Goal: Task Accomplishment & Management: Complete application form

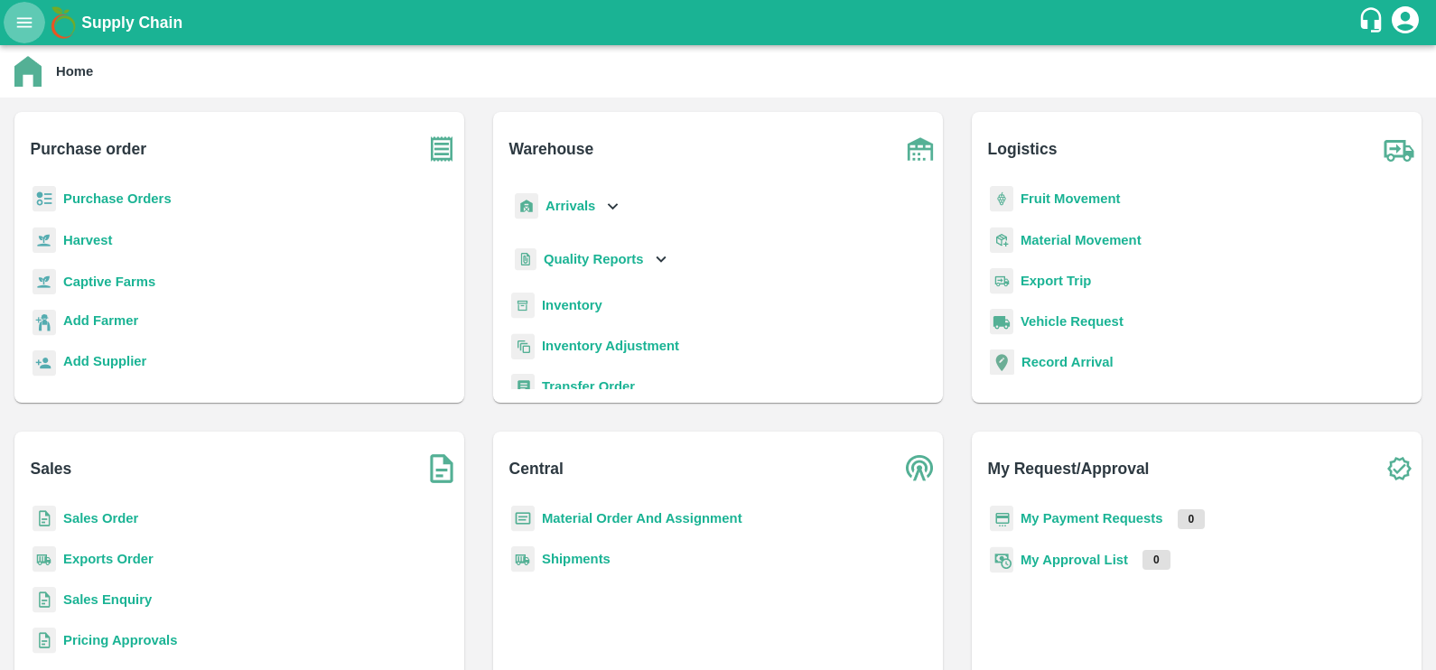
click at [18, 21] on icon "open drawer" at bounding box center [24, 23] width 20 height 20
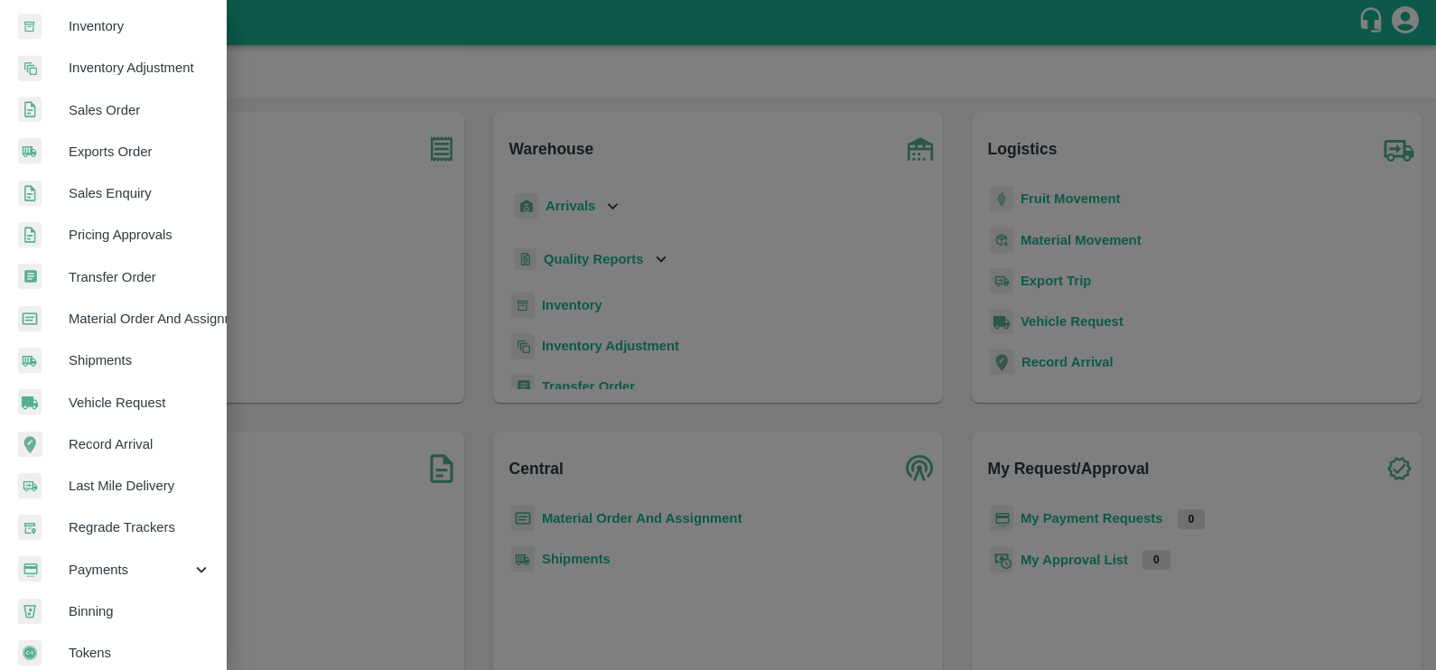
scroll to position [357, 0]
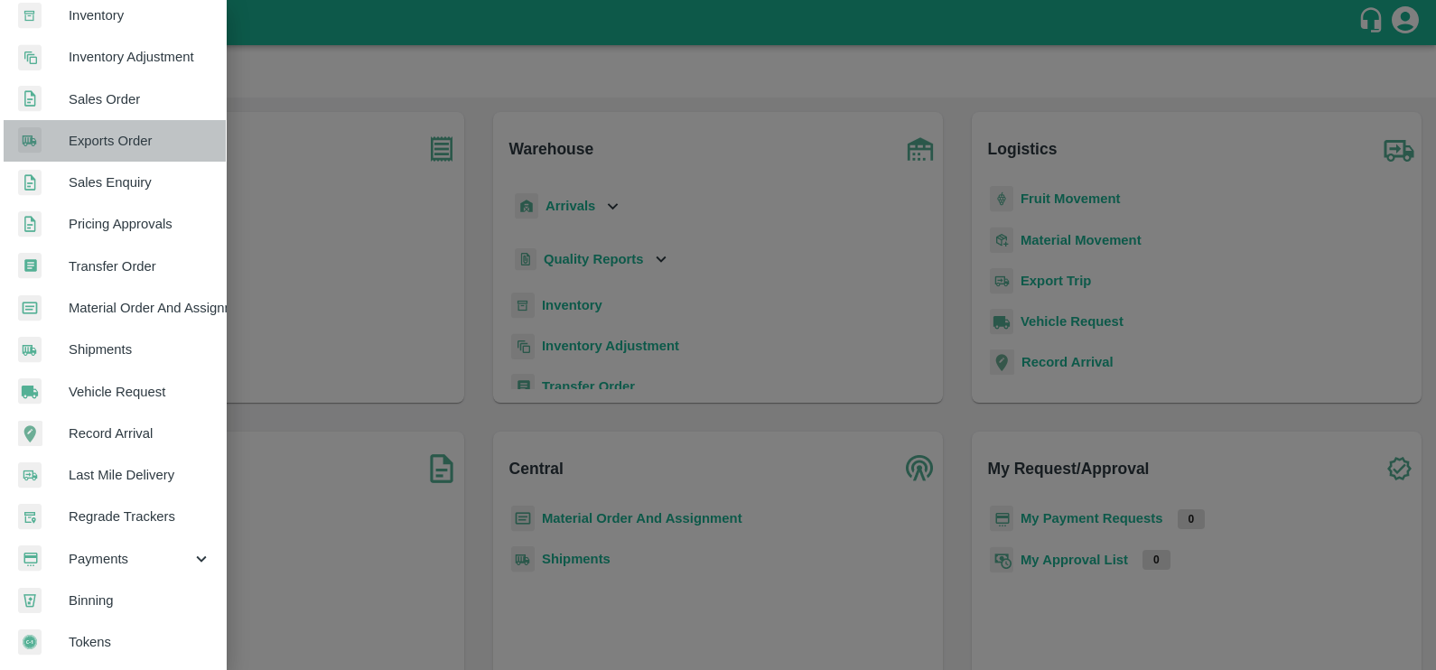
click at [125, 135] on span "Exports Order" at bounding box center [140, 141] width 143 height 20
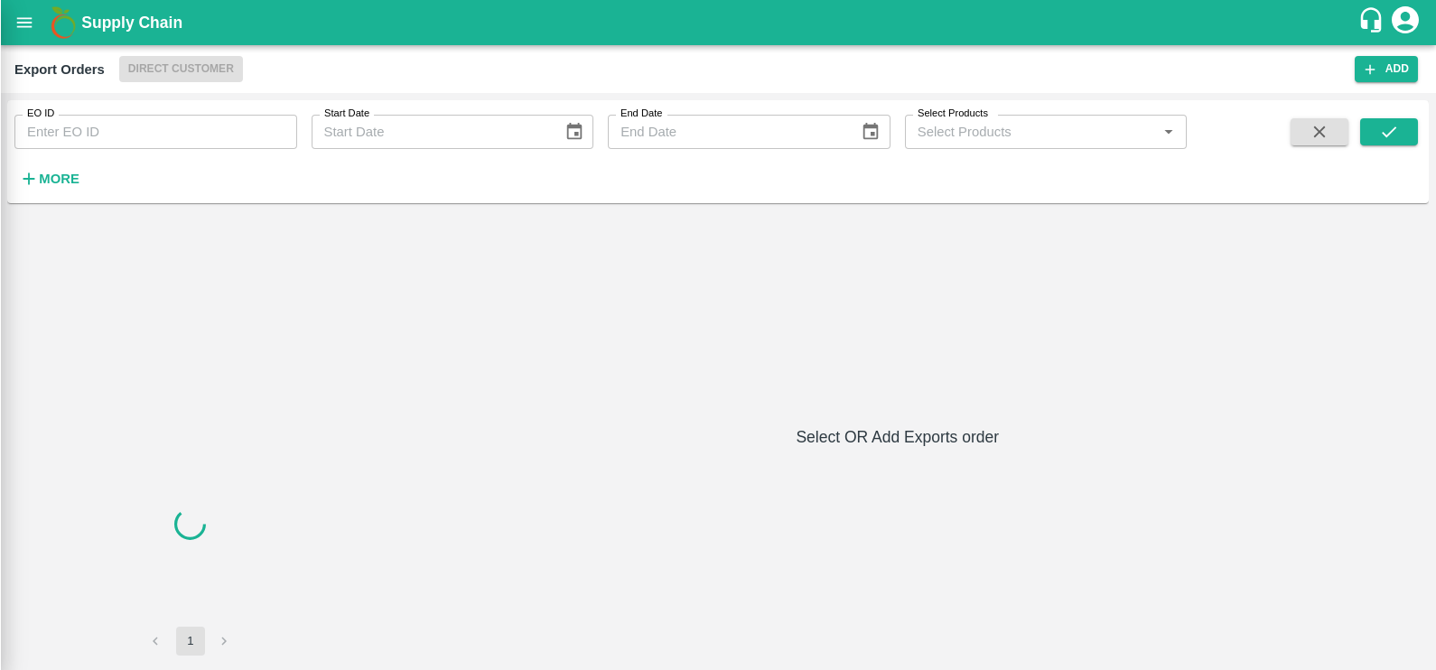
scroll to position [350, 0]
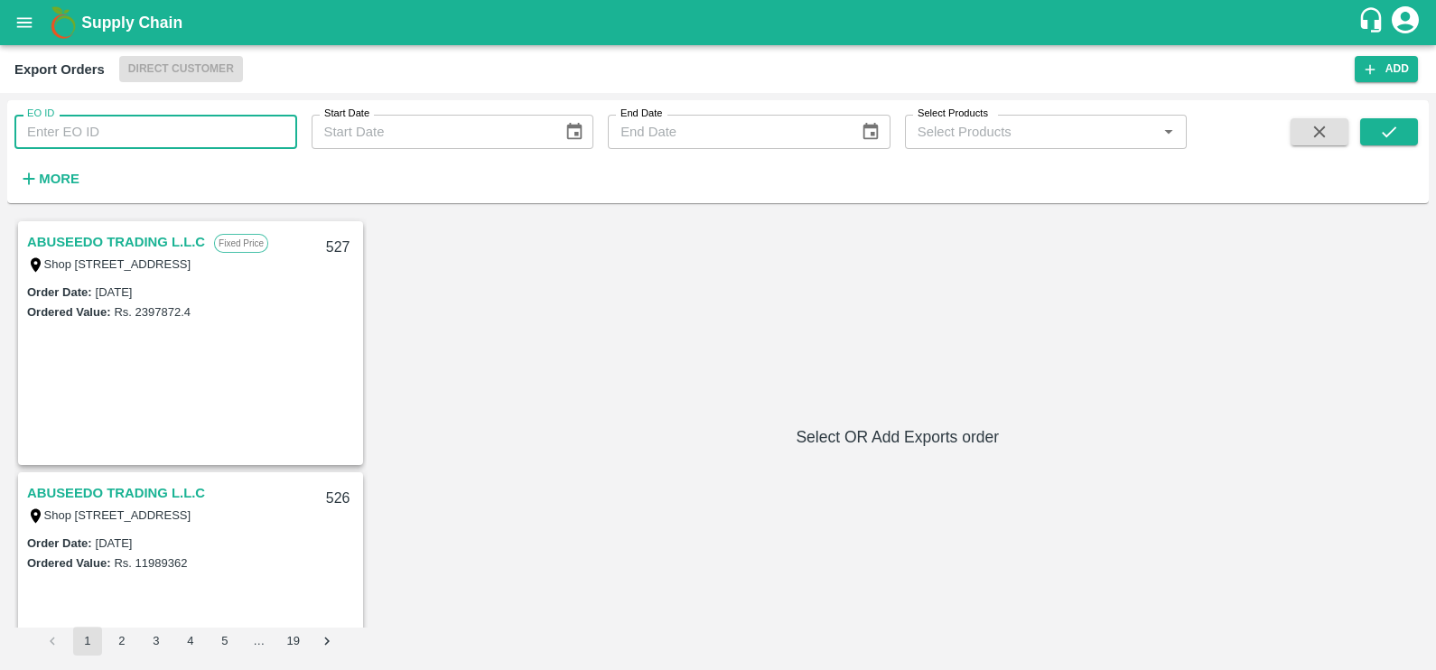
click at [215, 135] on input "EO ID" at bounding box center [155, 132] width 283 height 34
paste input "283"
click at [1405, 142] on button "submit" at bounding box center [1389, 131] width 58 height 27
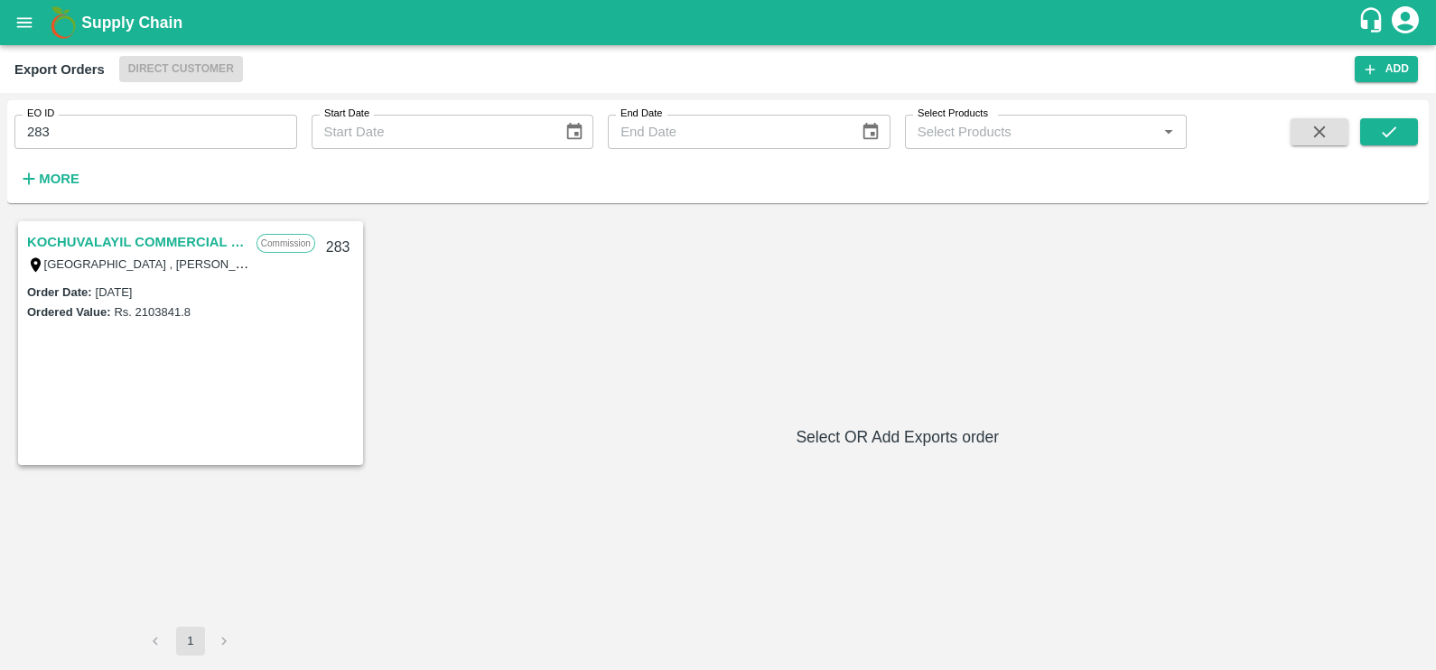
click at [138, 235] on link "KOCHUVALAYIL COMMERCIAL CENTRE LLC" at bounding box center [137, 241] width 220 height 23
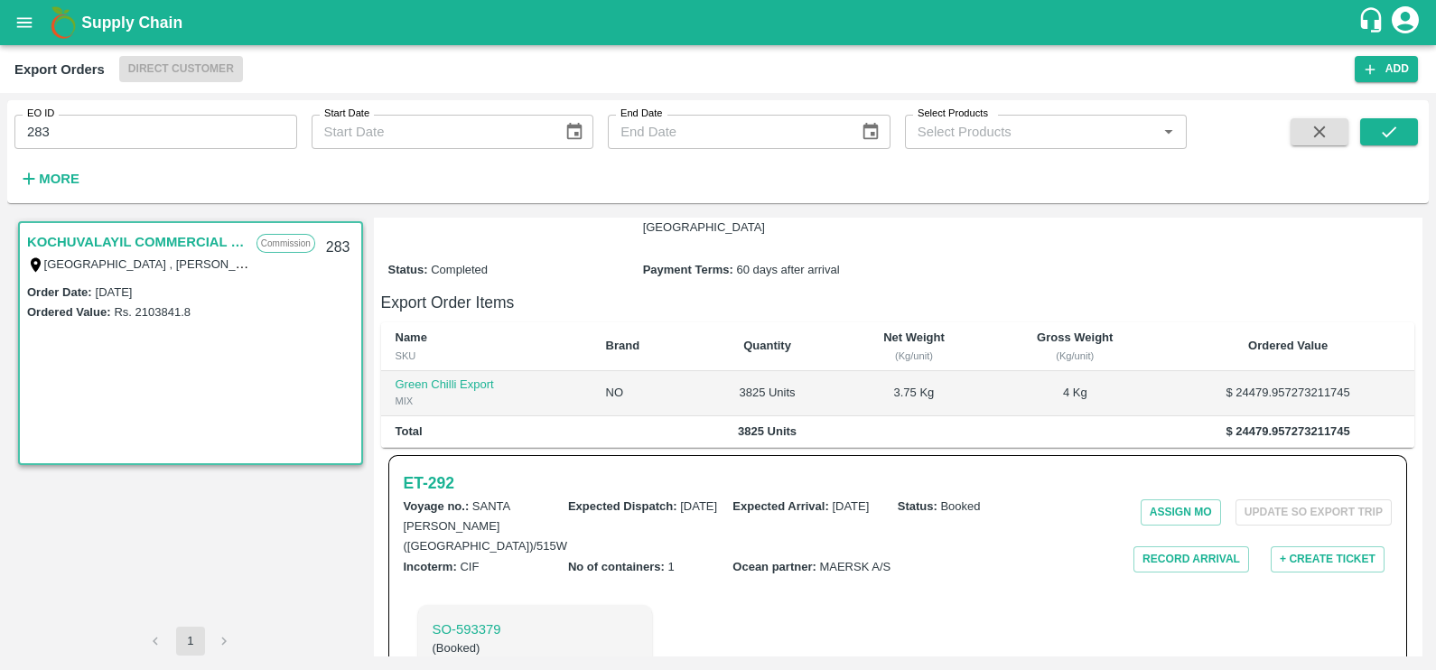
scroll to position [382, 0]
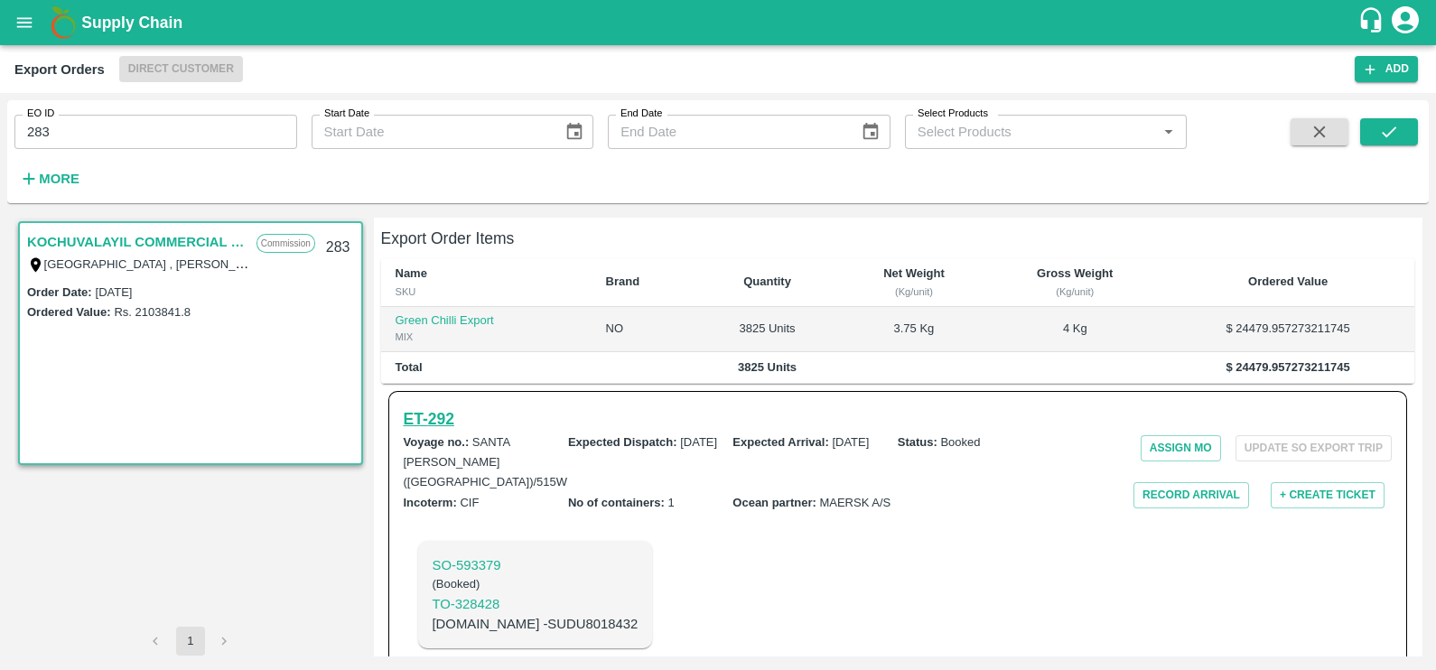
click at [429, 406] on h6 "ET- 292" at bounding box center [429, 418] width 51 height 25
click at [232, 135] on input "283" at bounding box center [155, 132] width 283 height 34
paste input "text"
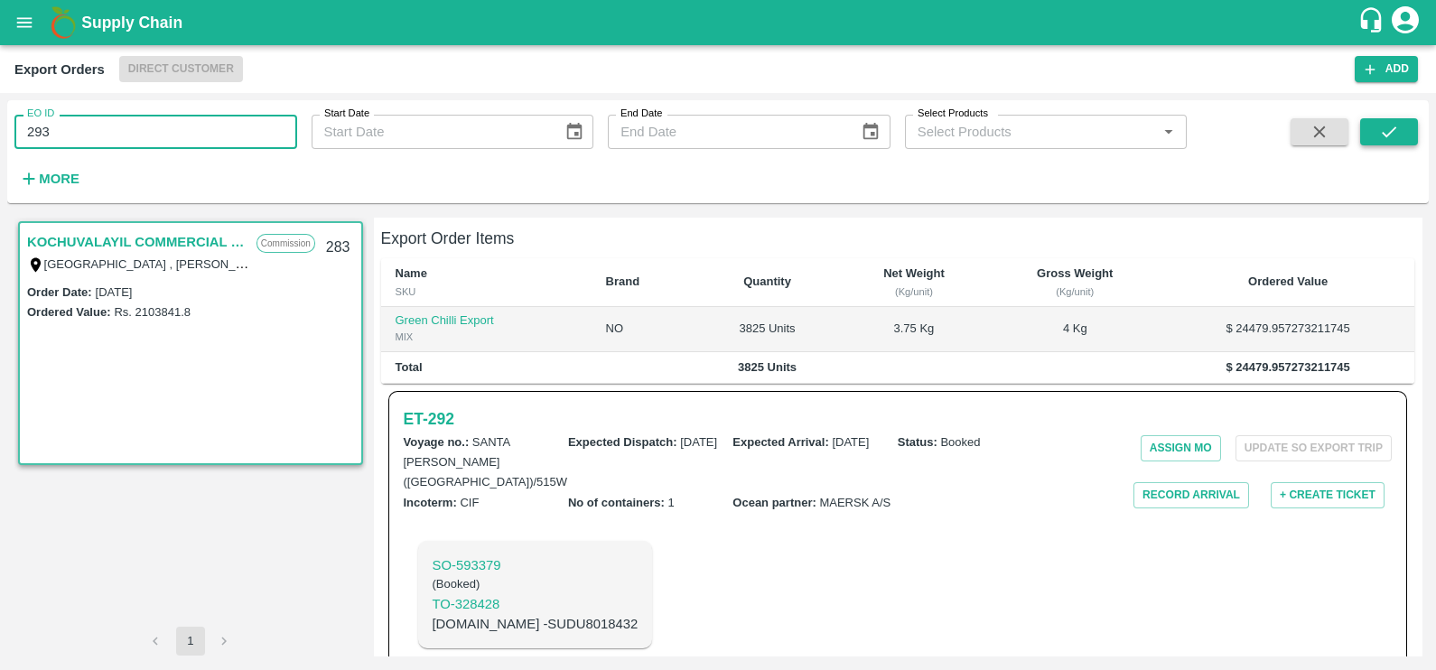
type input "293"
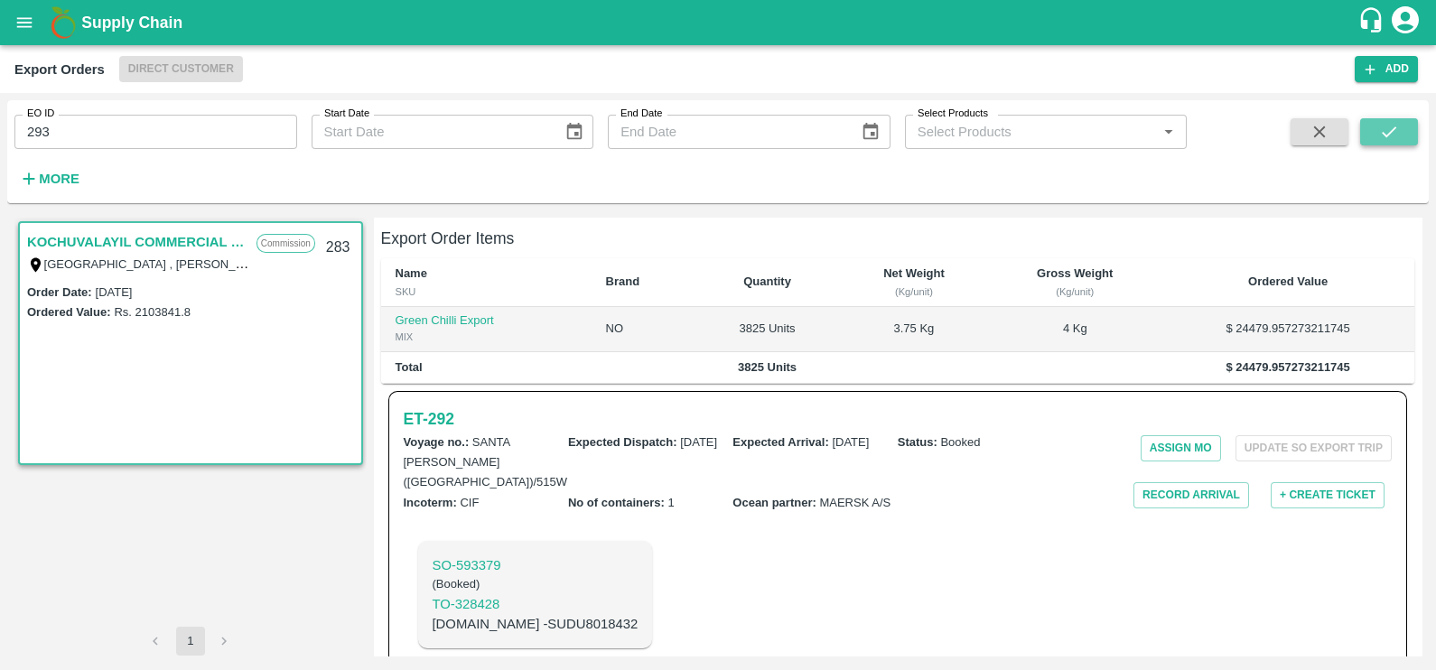
click at [1390, 139] on icon "submit" at bounding box center [1389, 132] width 20 height 20
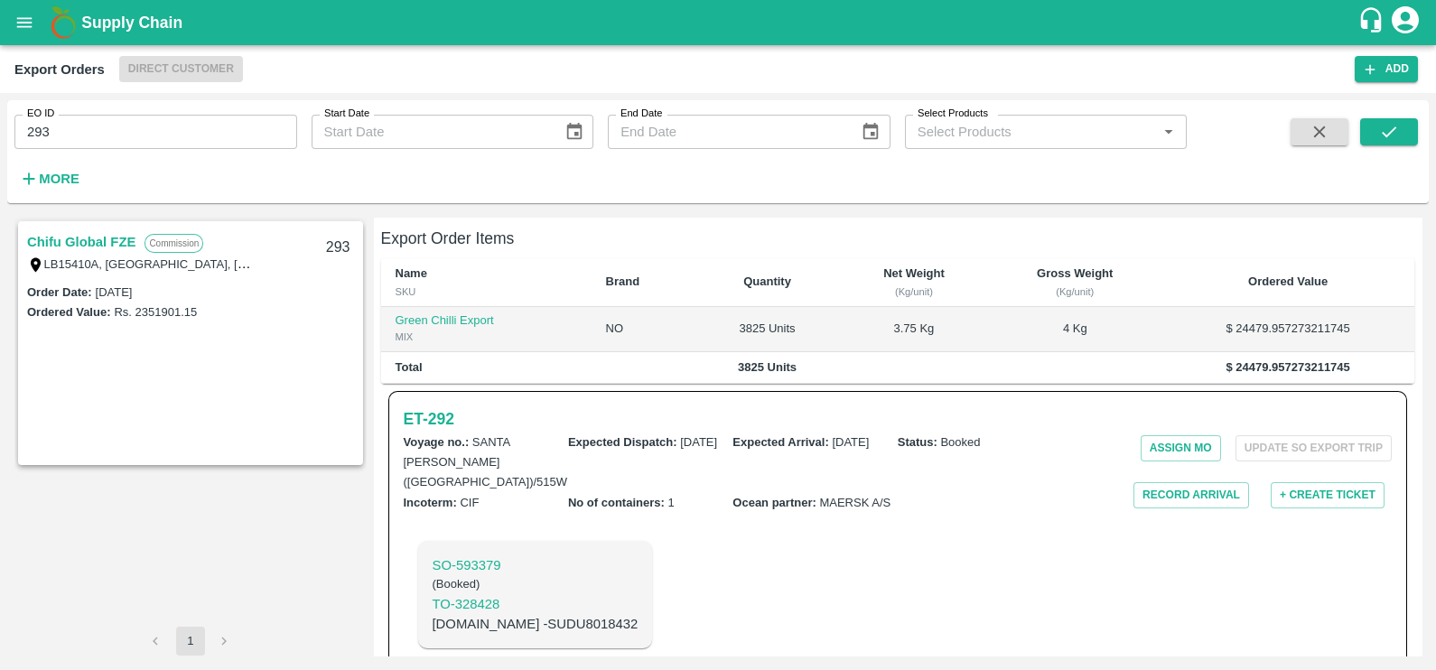
click at [98, 243] on link "Chifu Global FZE" at bounding box center [81, 241] width 108 height 23
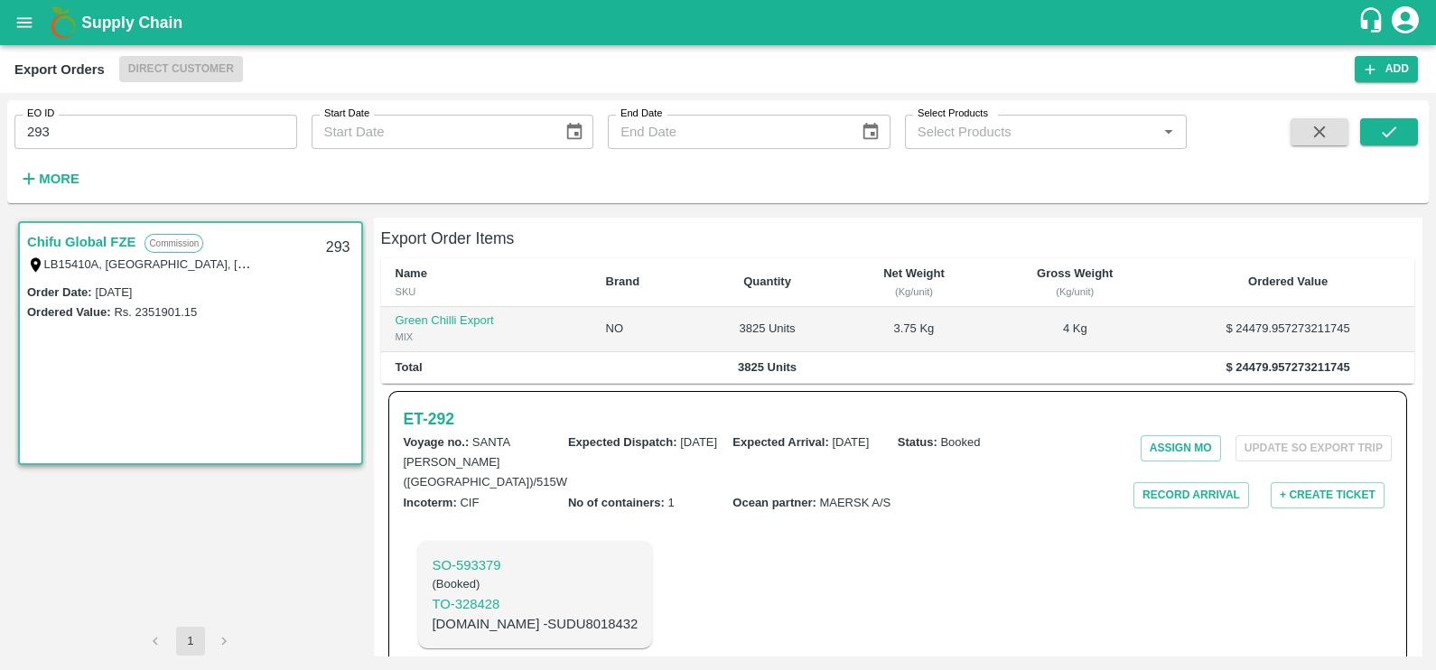
click at [98, 243] on link "Chifu Global FZE" at bounding box center [81, 241] width 108 height 23
click at [94, 239] on link "Chifu Global FZE" at bounding box center [81, 241] width 108 height 23
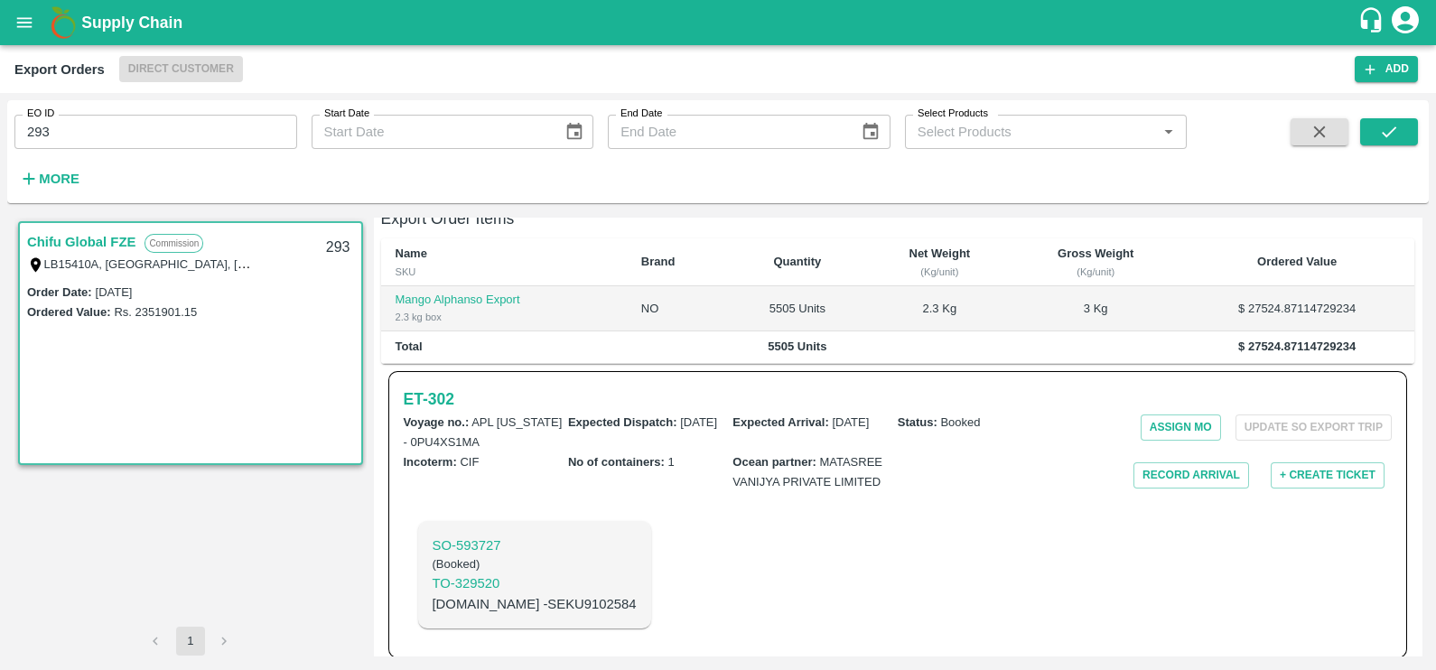
scroll to position [362, 0]
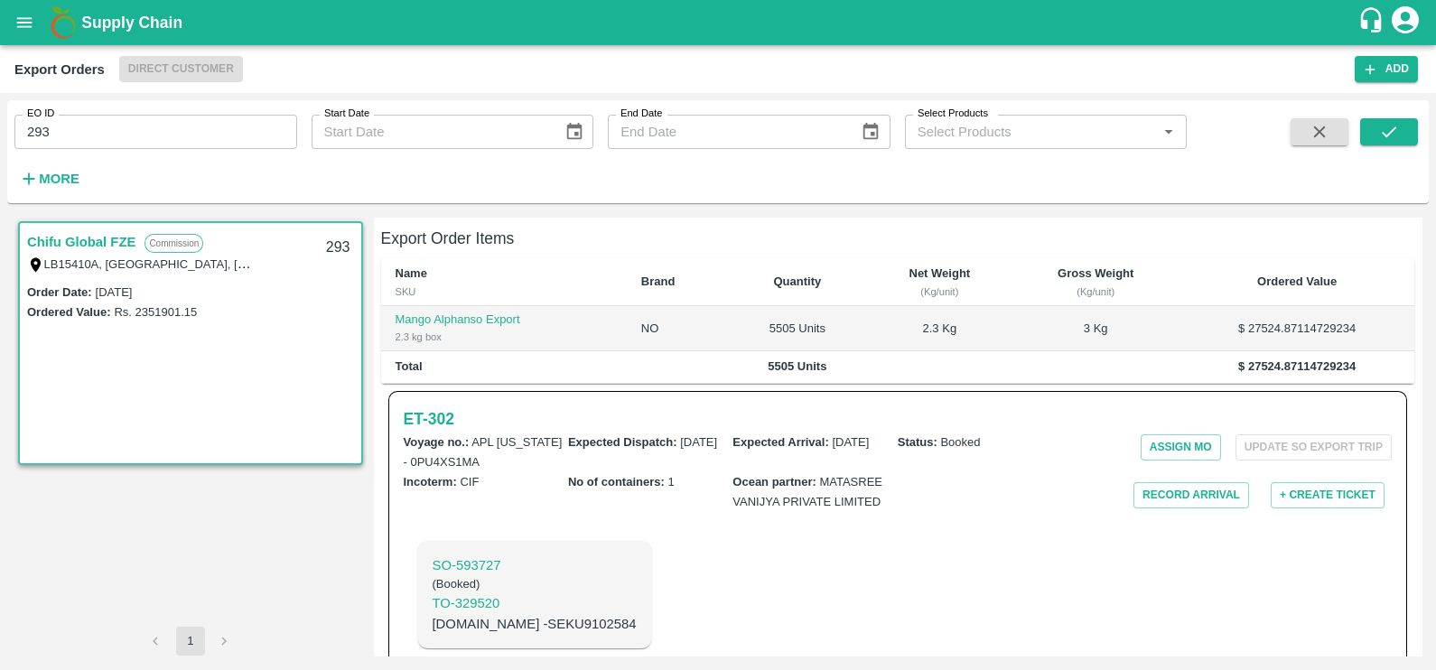
click at [99, 239] on link "Chifu Global FZE" at bounding box center [81, 241] width 108 height 23
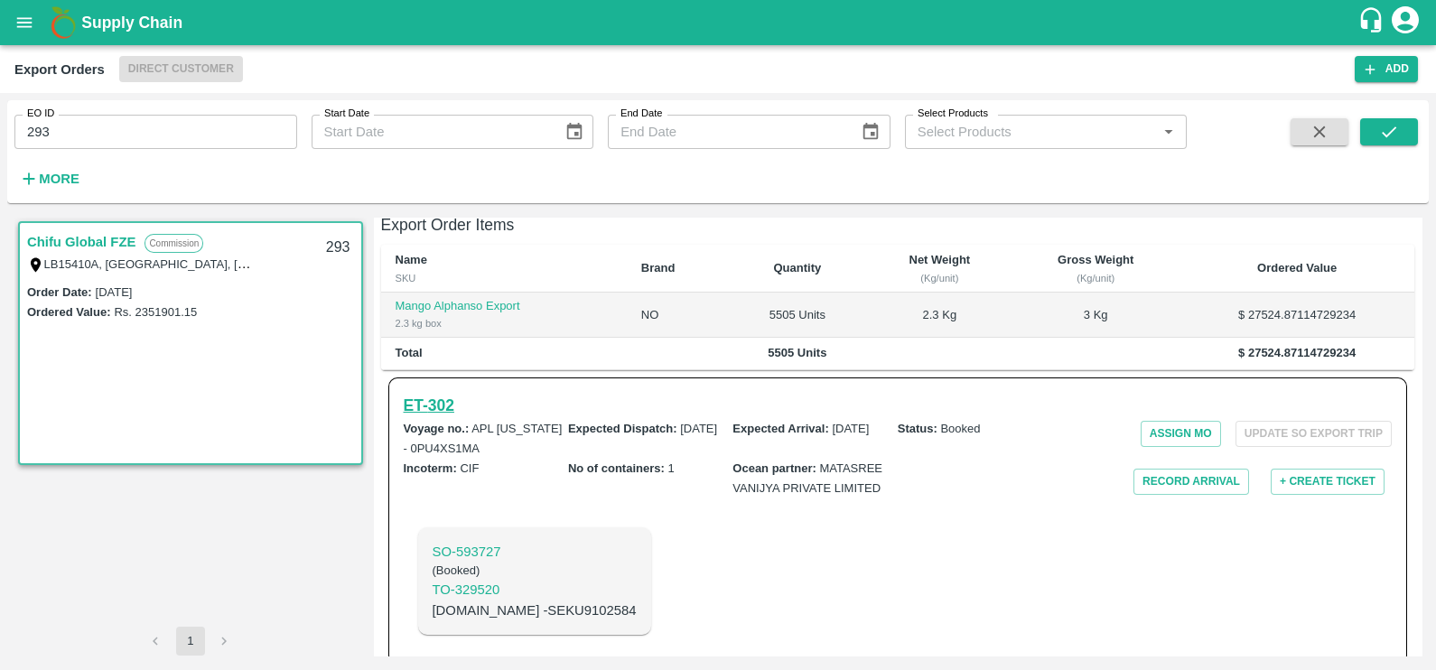
click at [442, 393] on h6 "ET- 302" at bounding box center [429, 405] width 51 height 25
click at [438, 393] on h6 "ET- 302" at bounding box center [429, 405] width 51 height 25
click at [20, 22] on icon "open drawer" at bounding box center [24, 22] width 15 height 10
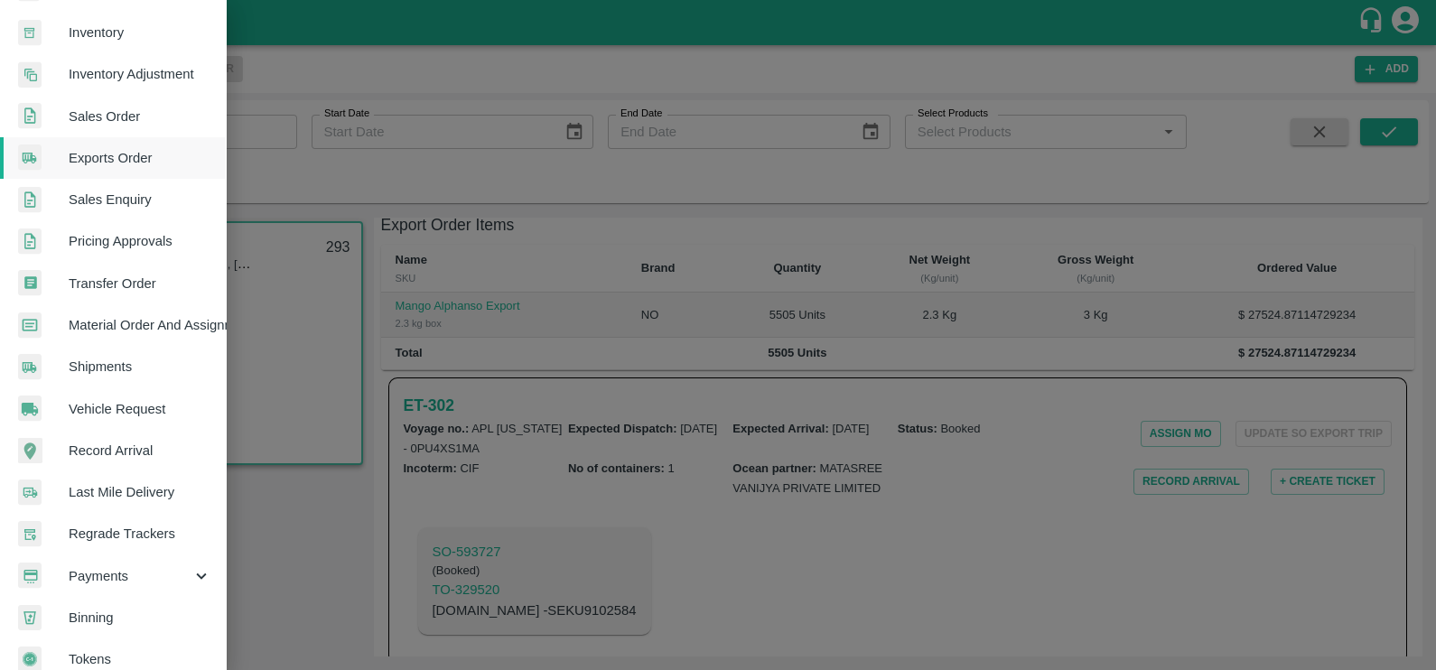
scroll to position [357, 0]
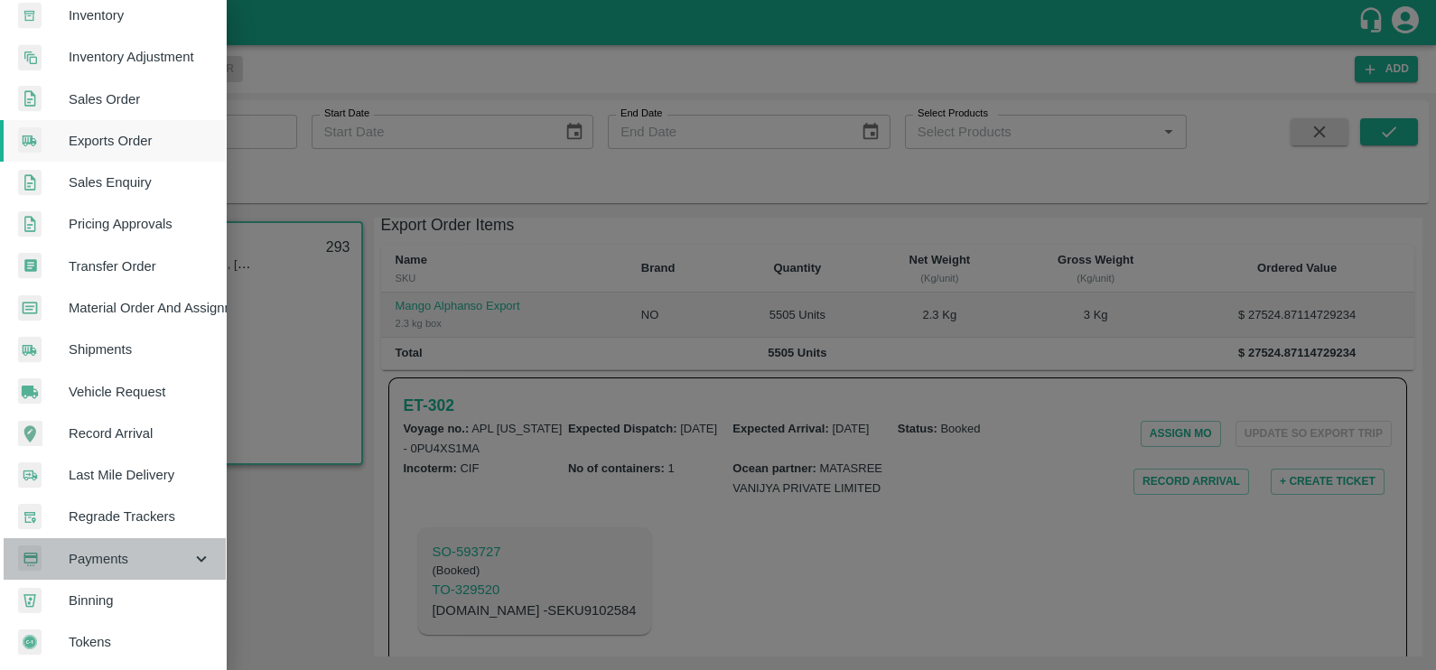
click at [126, 549] on span "Payments" at bounding box center [130, 559] width 123 height 20
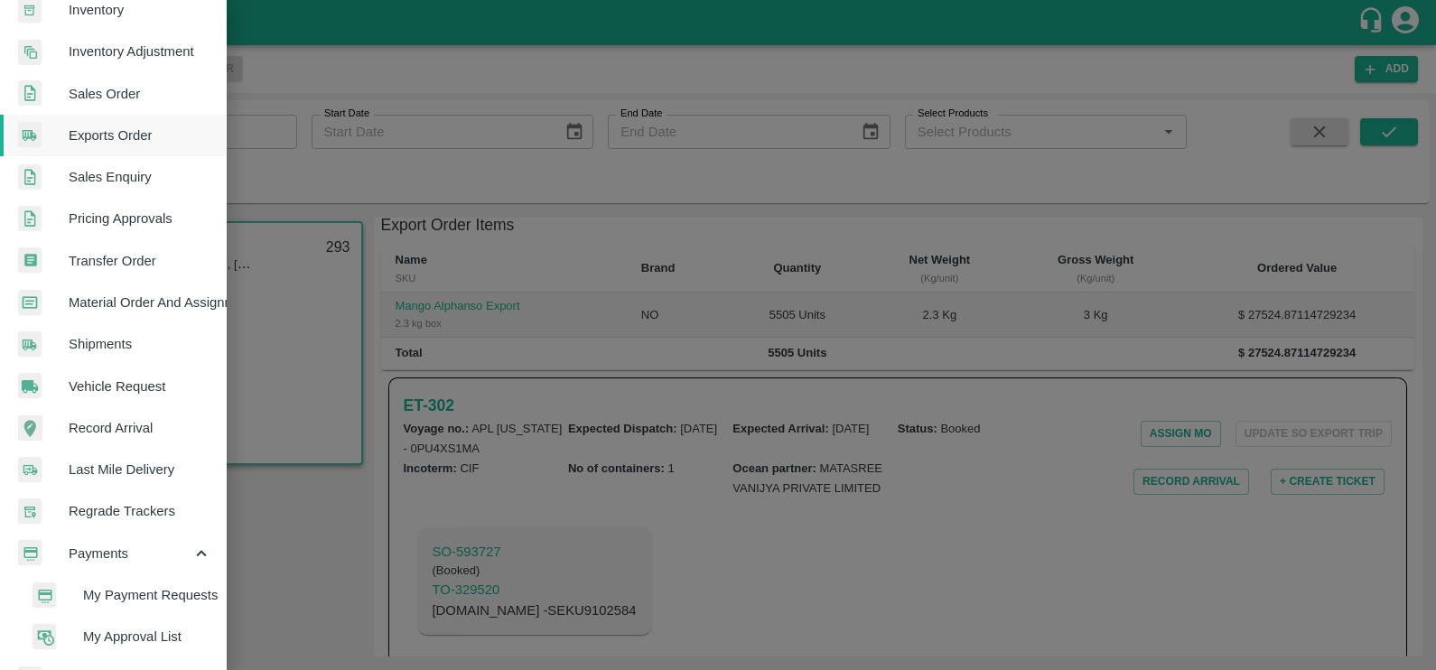
click at [145, 589] on span "My Payment Requests" at bounding box center [147, 595] width 128 height 20
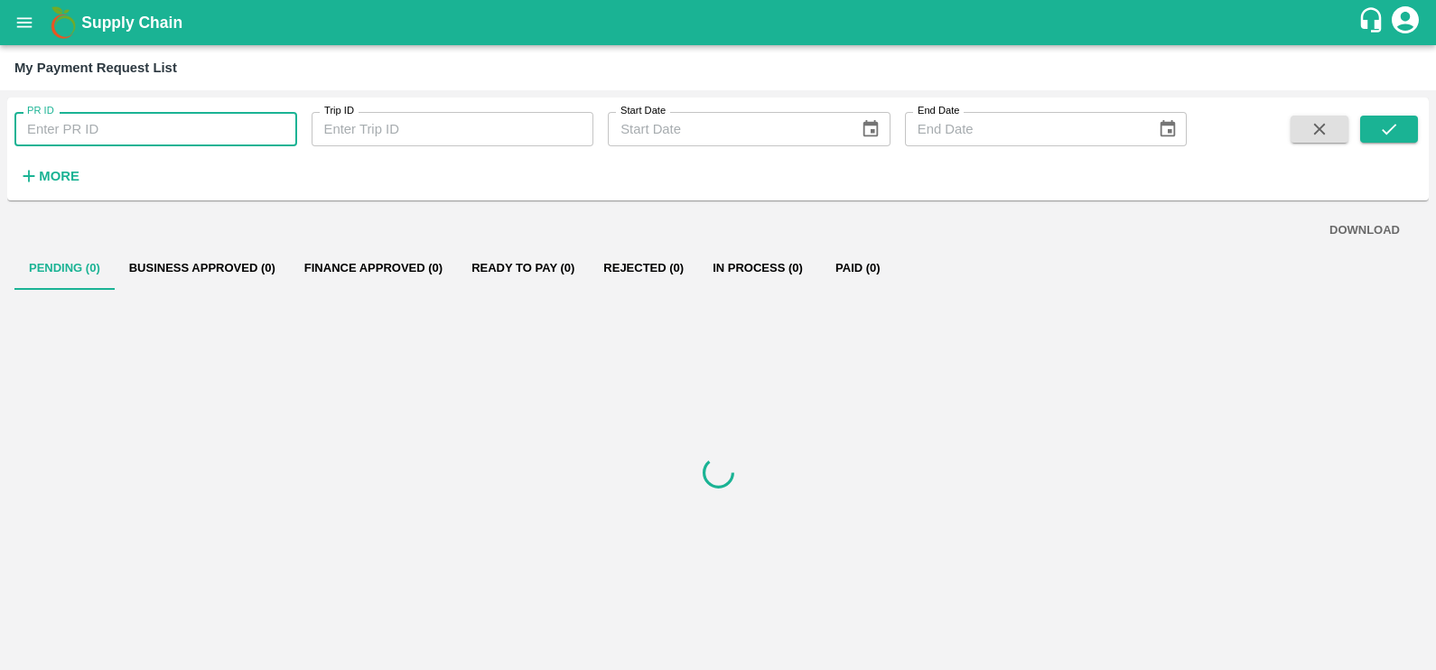
click at [117, 118] on input "PR ID" at bounding box center [155, 129] width 283 height 34
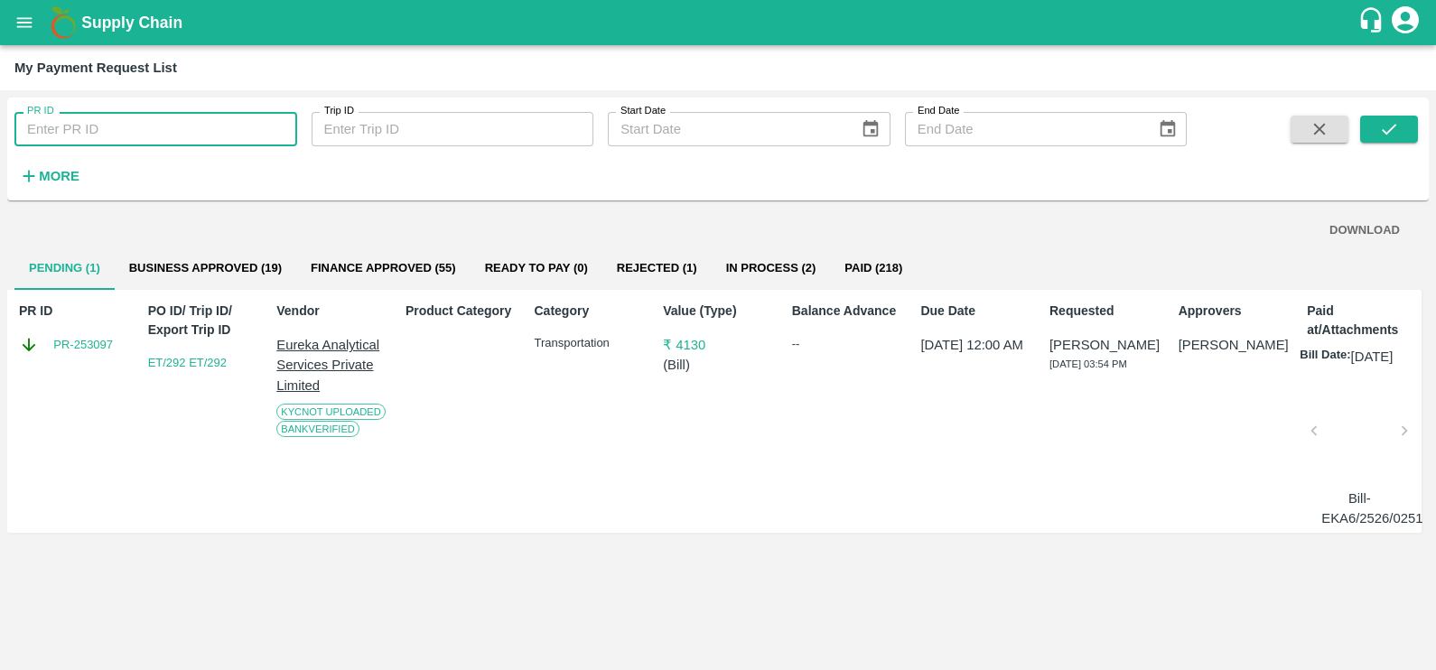
paste input "231737"
type input "231737"
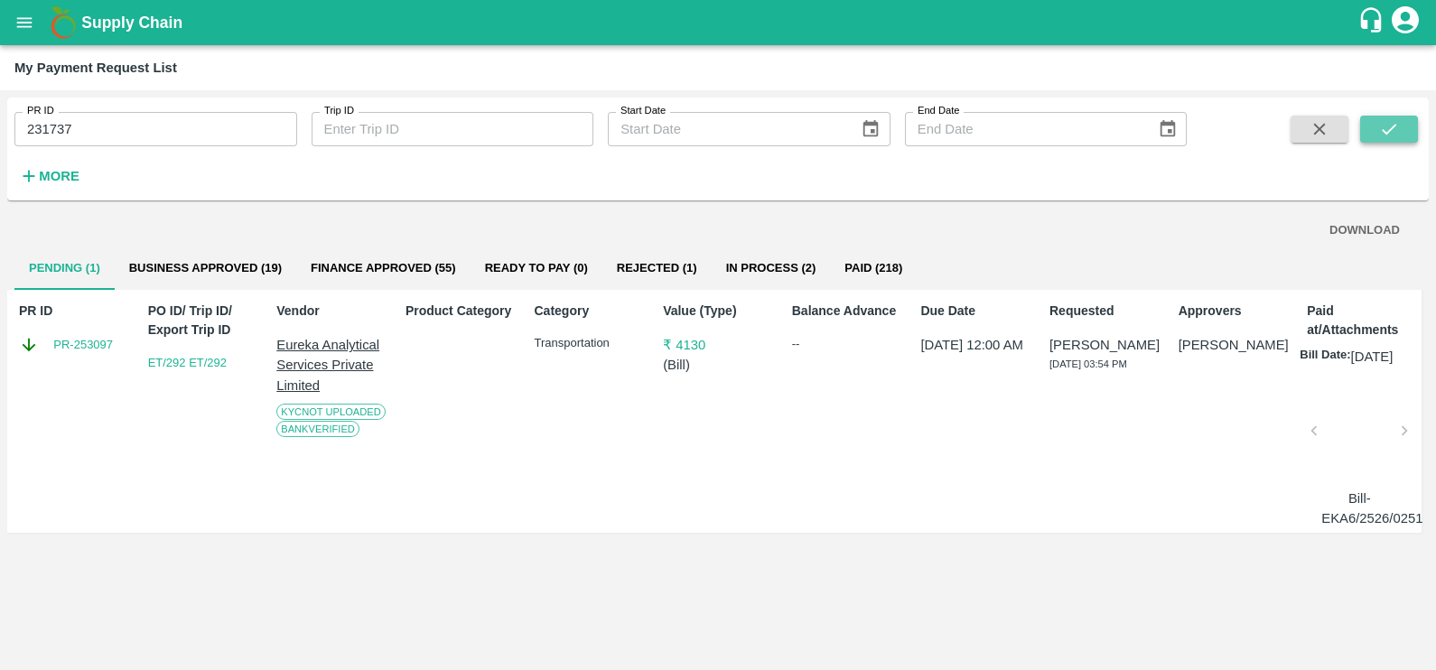
click at [1408, 129] on button "submit" at bounding box center [1389, 129] width 58 height 27
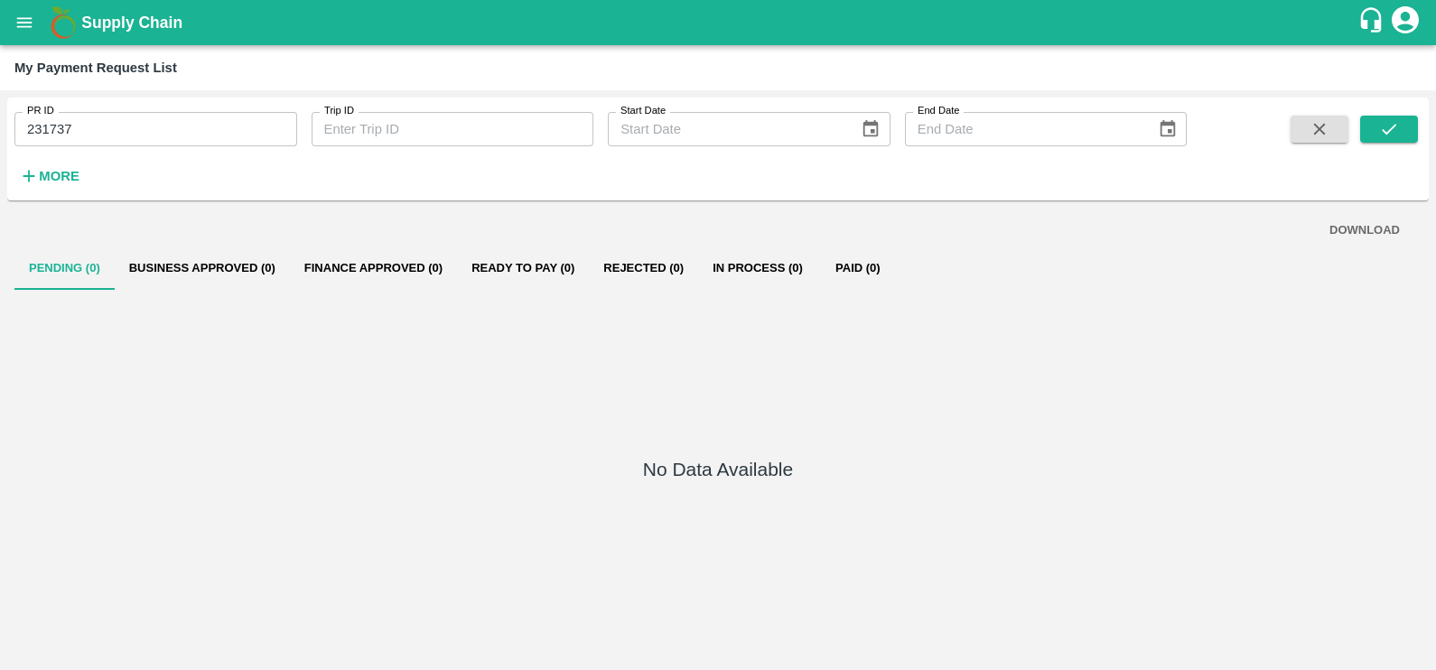
click at [37, 34] on button "open drawer" at bounding box center [25, 23] width 42 height 42
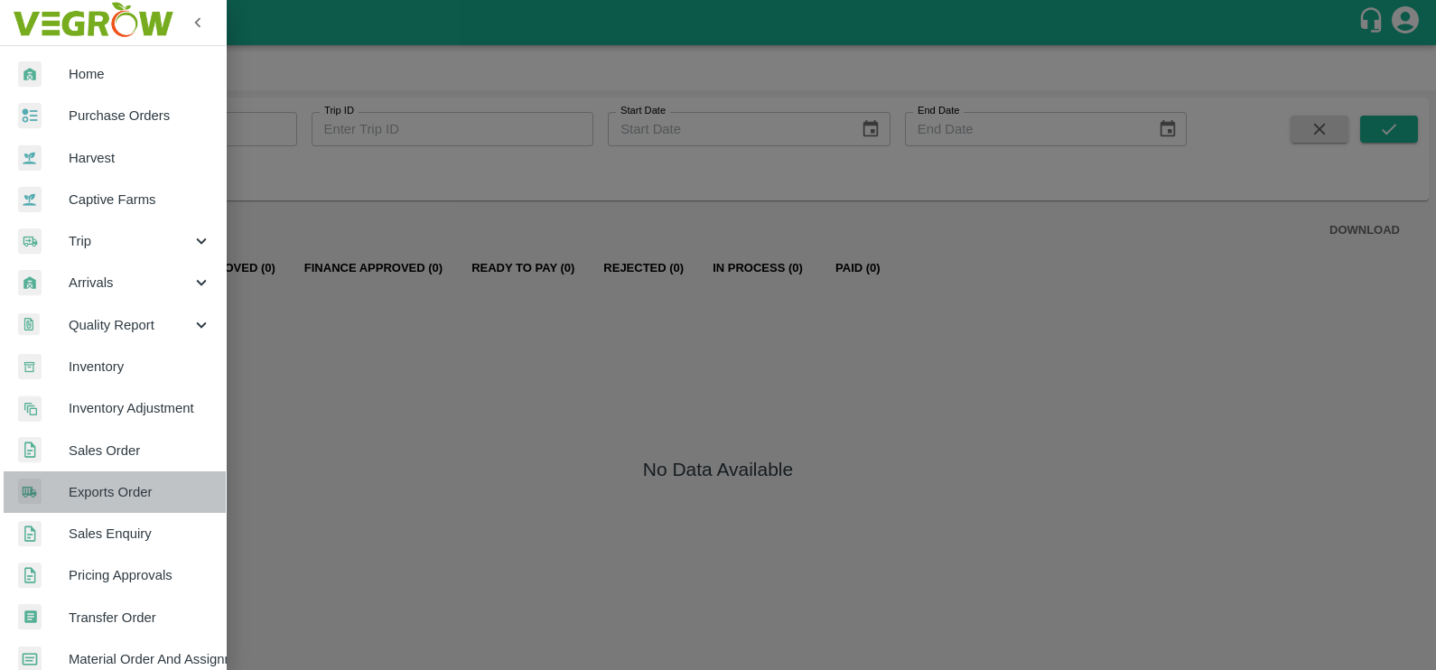
click at [117, 471] on link "Exports Order" at bounding box center [113, 492] width 226 height 42
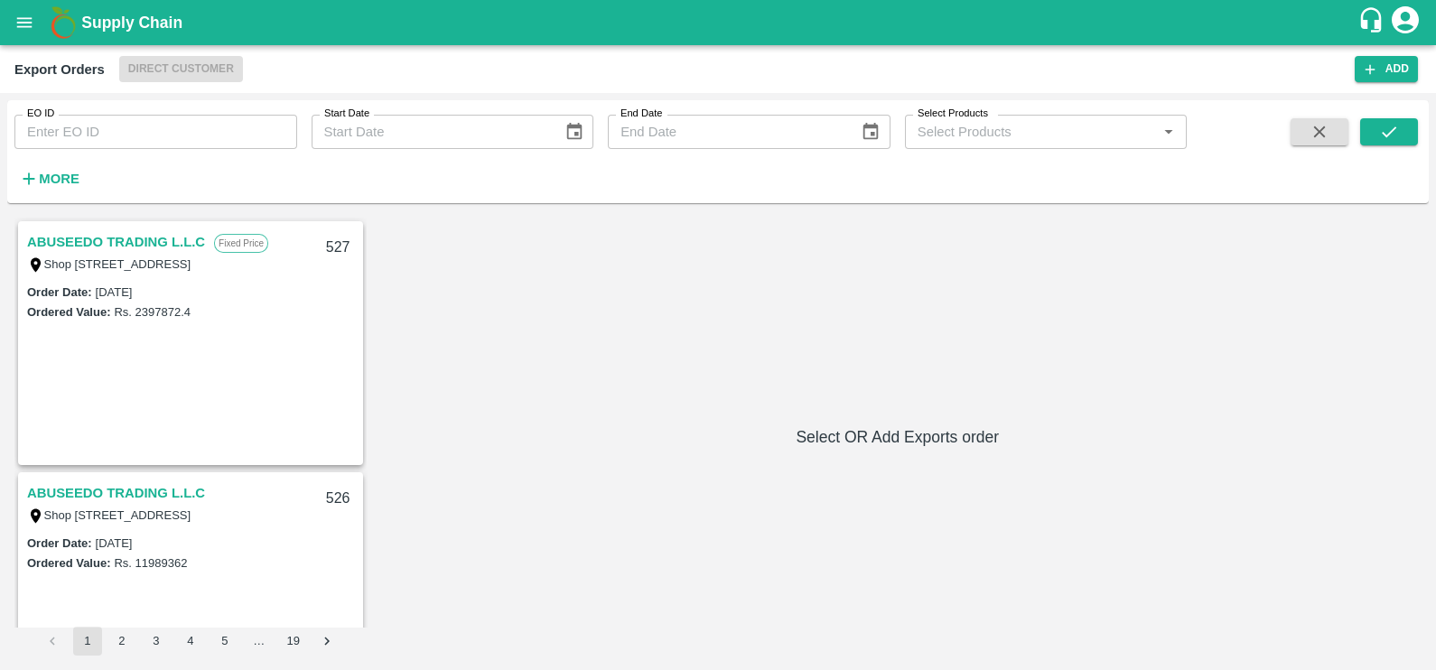
click at [1024, 478] on div "ABUSEEDO TRADING L.L.C Fixed Price Shop No.43, ,Wholesale Building No. 2 Centra…" at bounding box center [717, 437] width 1407 height 438
click at [210, 136] on input "EO ID" at bounding box center [155, 132] width 283 height 34
paste input "253"
click at [1379, 131] on icon "submit" at bounding box center [1389, 132] width 20 height 20
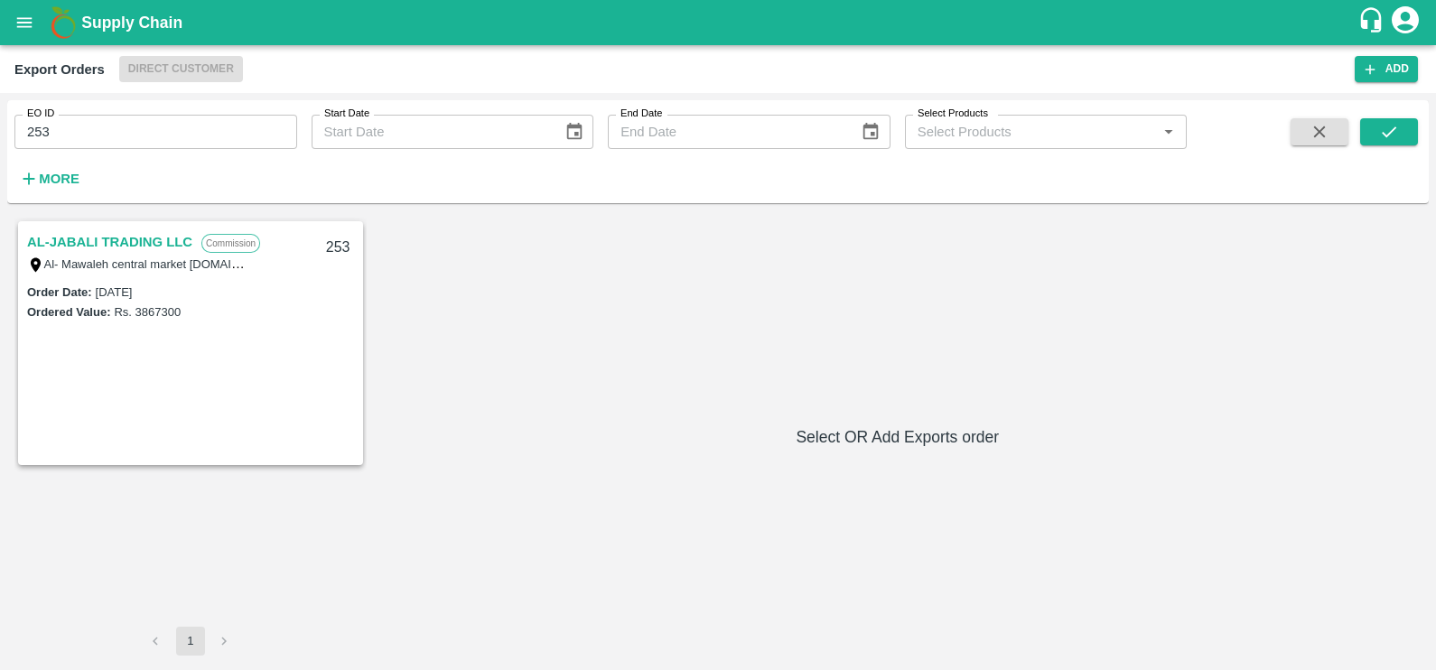
click at [108, 241] on link "AL-JABALI TRADING LLC" at bounding box center [109, 241] width 165 height 23
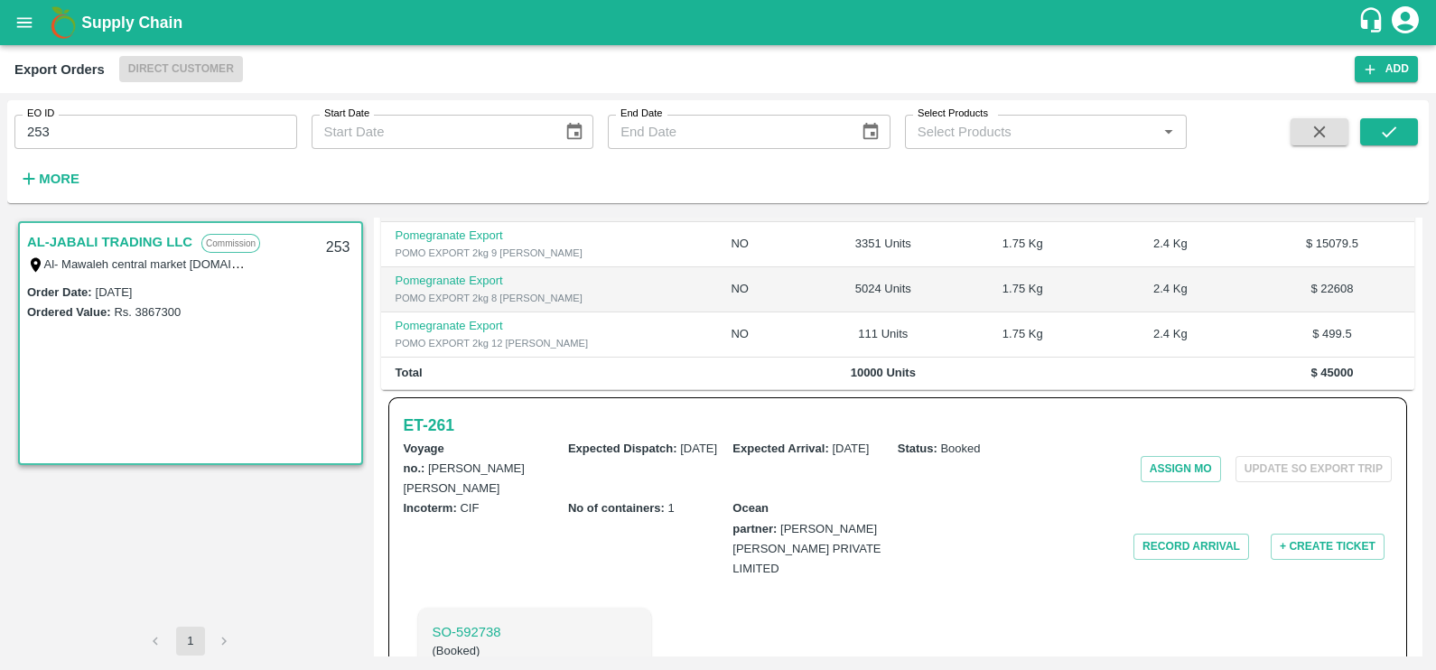
scroll to position [491, 0]
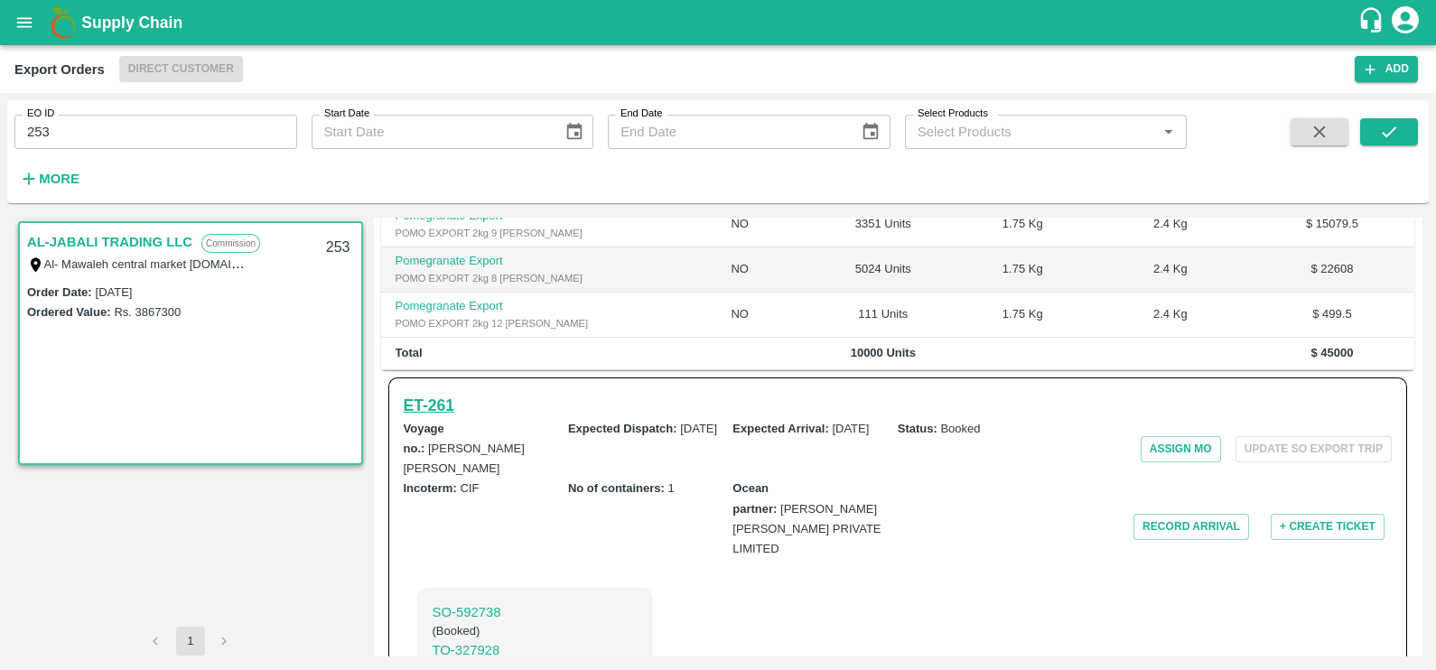
click at [447, 393] on h6 "ET- 261" at bounding box center [429, 405] width 51 height 25
click at [406, 393] on h6 "ET- 261" at bounding box center [429, 405] width 51 height 25
click at [265, 134] on input "253" at bounding box center [155, 132] width 283 height 34
paste input "text"
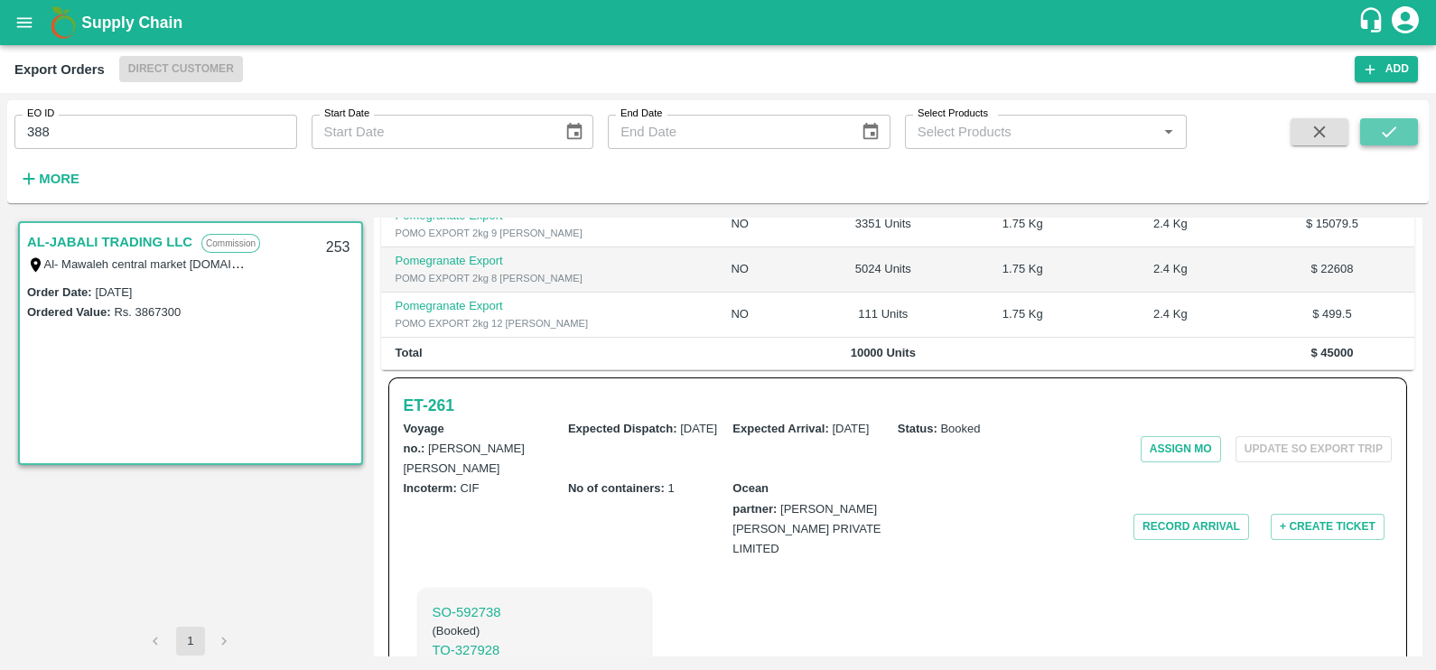
click at [1377, 126] on button "submit" at bounding box center [1389, 131] width 58 height 27
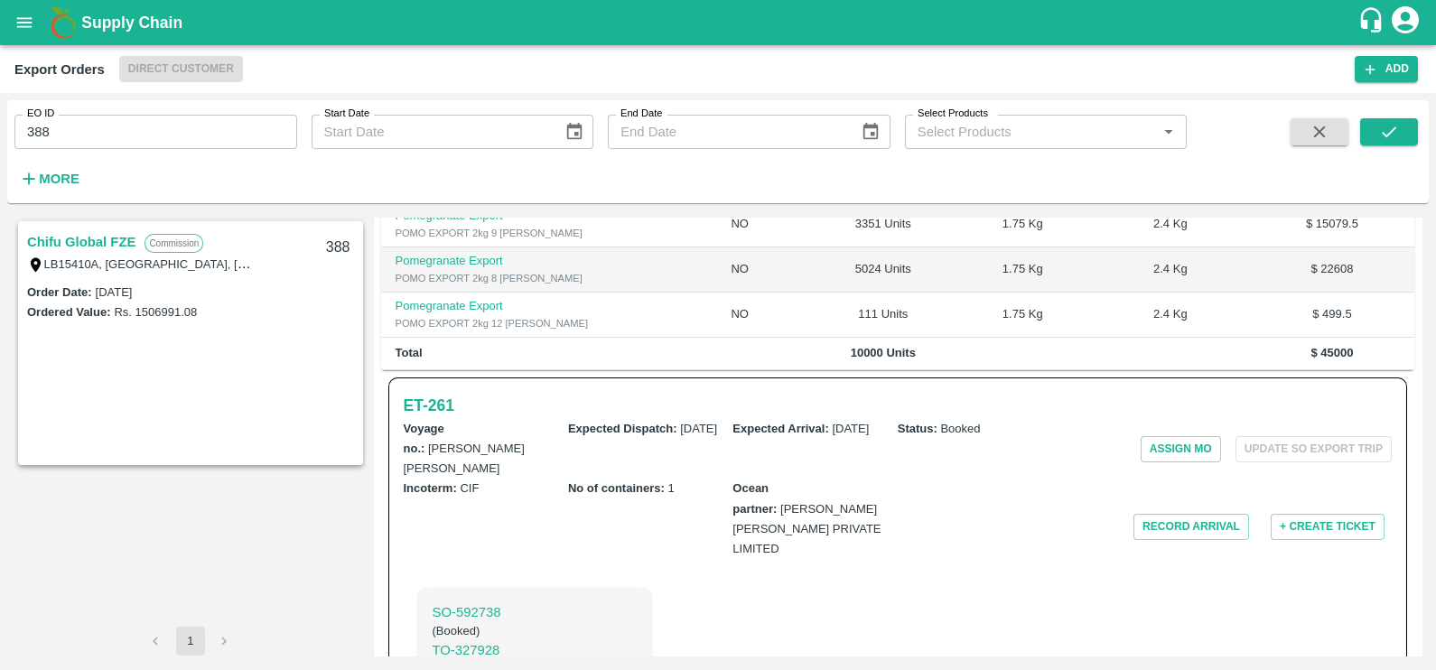
click at [81, 238] on link "Chifu Global FZE" at bounding box center [81, 241] width 108 height 23
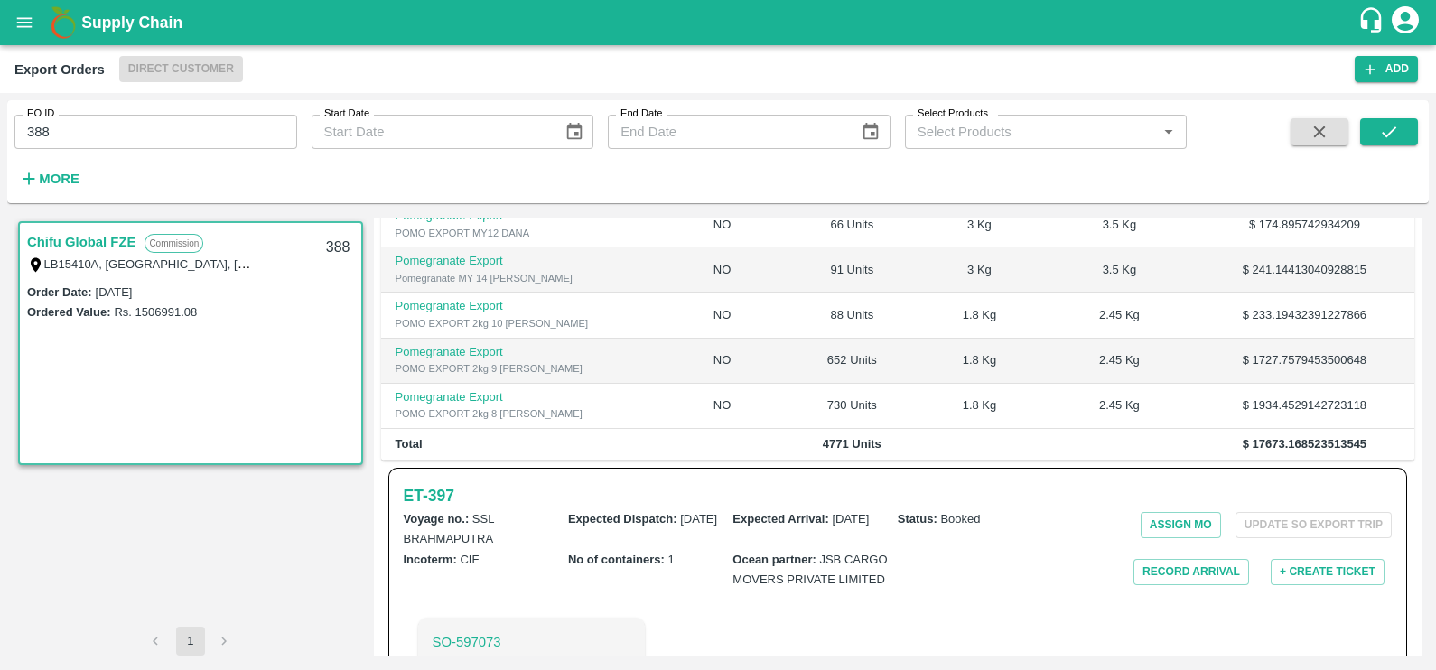
scroll to position [602, 0]
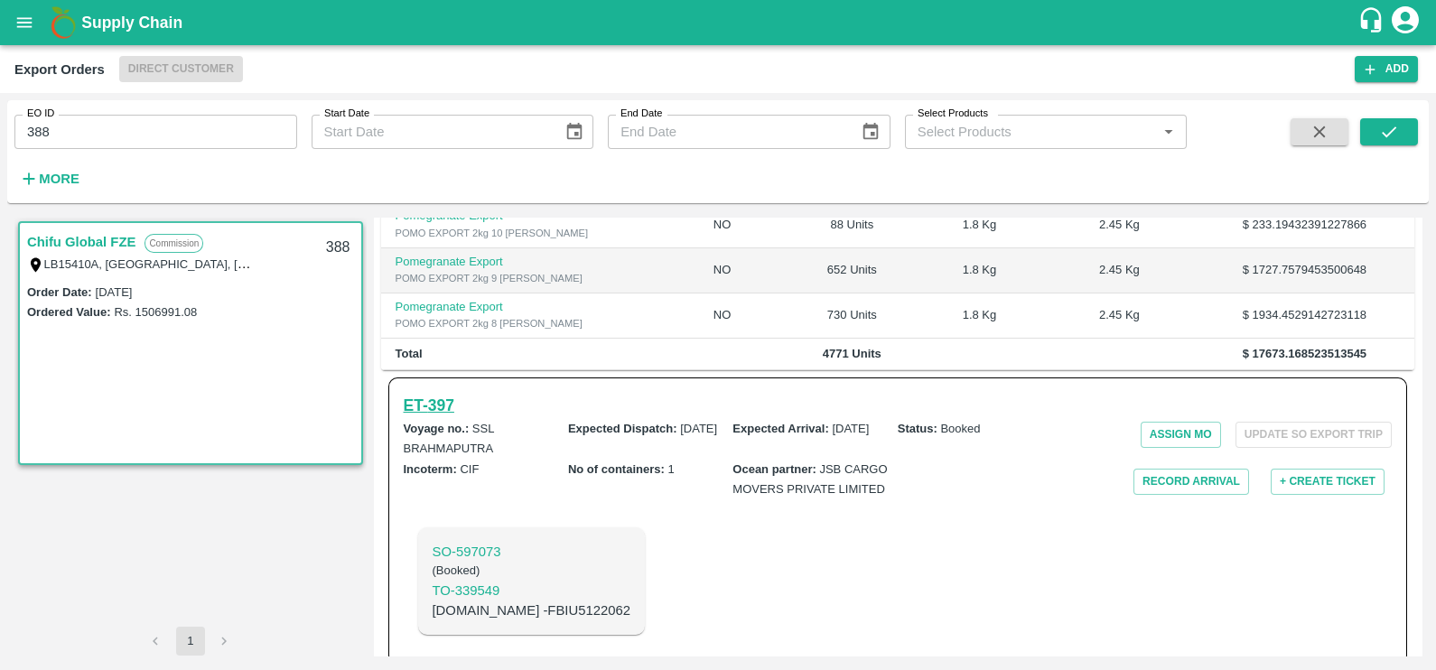
click at [444, 393] on h6 "ET- 397" at bounding box center [429, 405] width 51 height 25
click at [205, 145] on input "388" at bounding box center [155, 132] width 283 height 34
paste input "text"
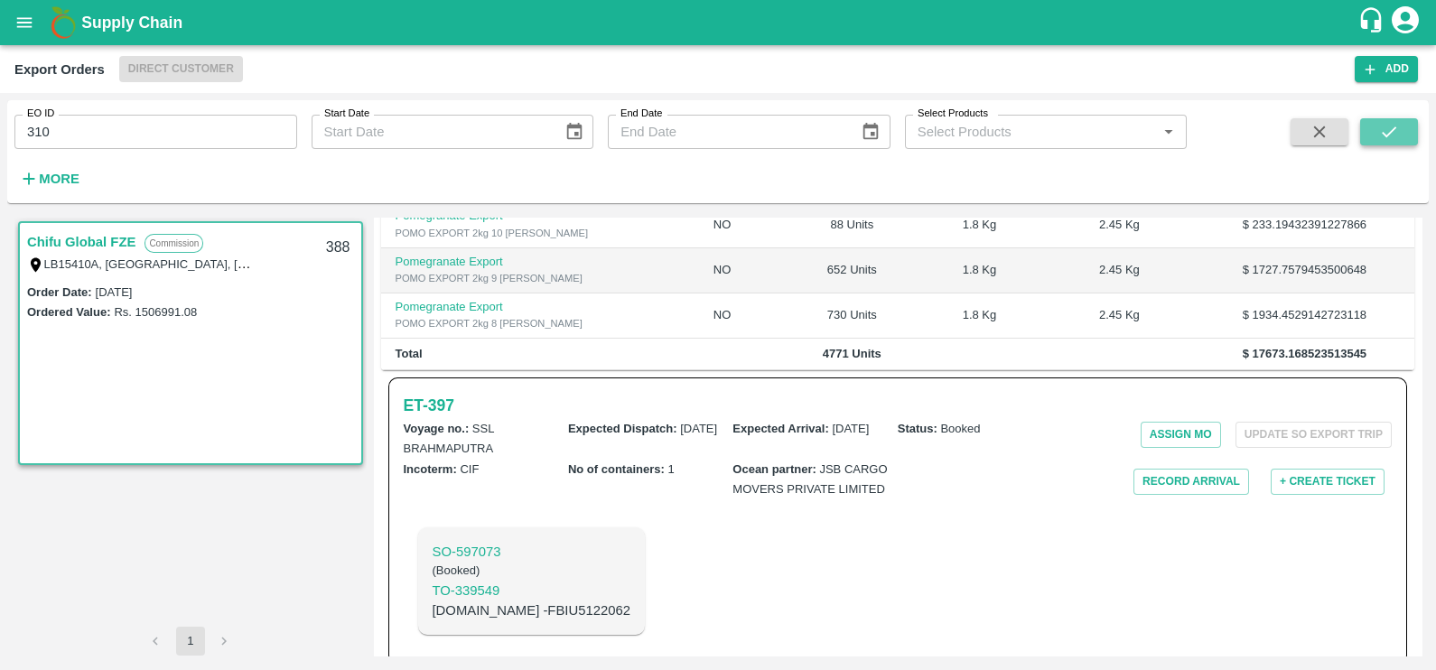
click at [1382, 130] on icon "submit" at bounding box center [1389, 132] width 20 height 20
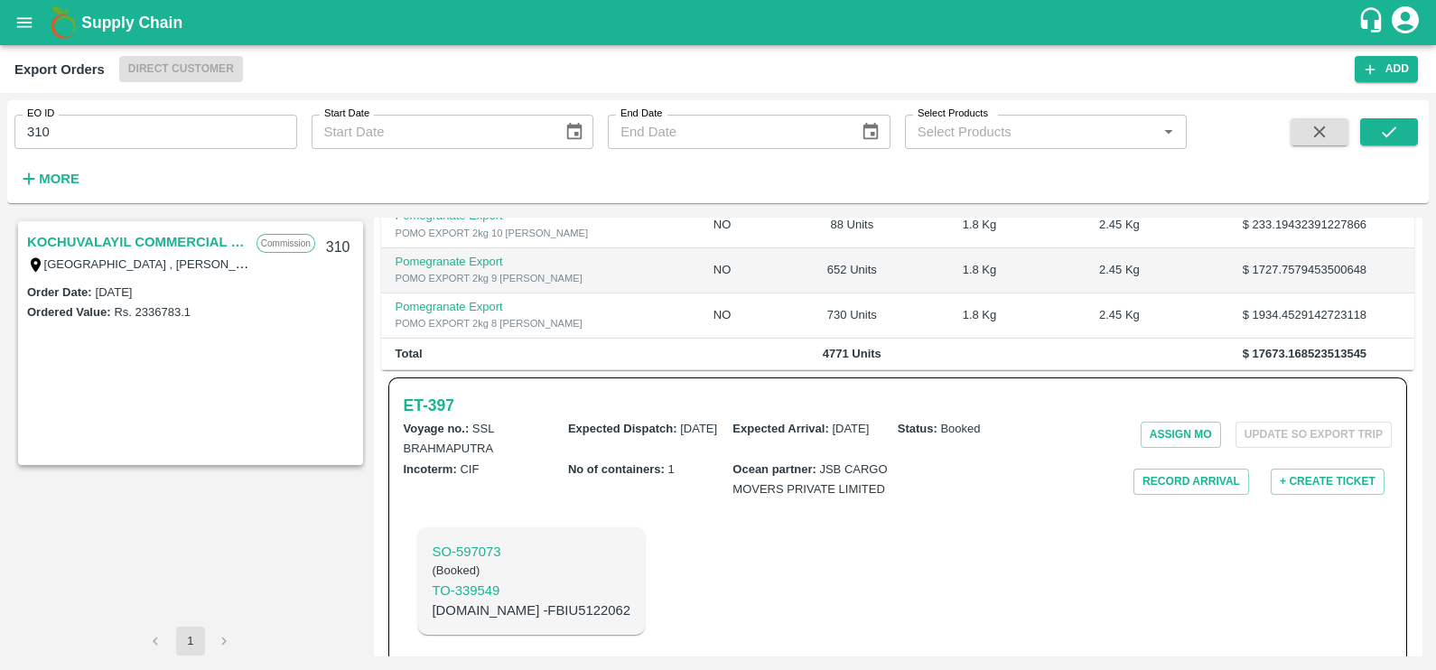
click at [154, 241] on link "KOCHUVALAYIL COMMERCIAL CENTRE LLC" at bounding box center [137, 241] width 220 height 23
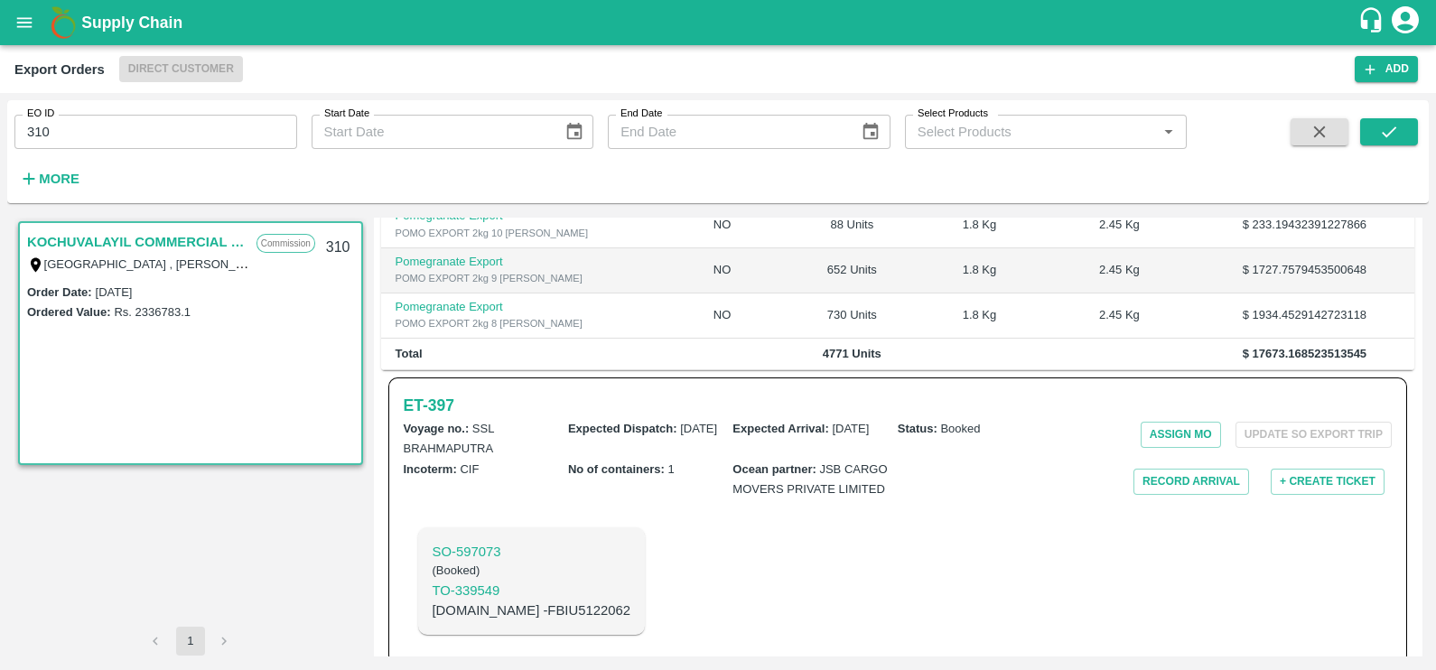
scroll to position [472, 0]
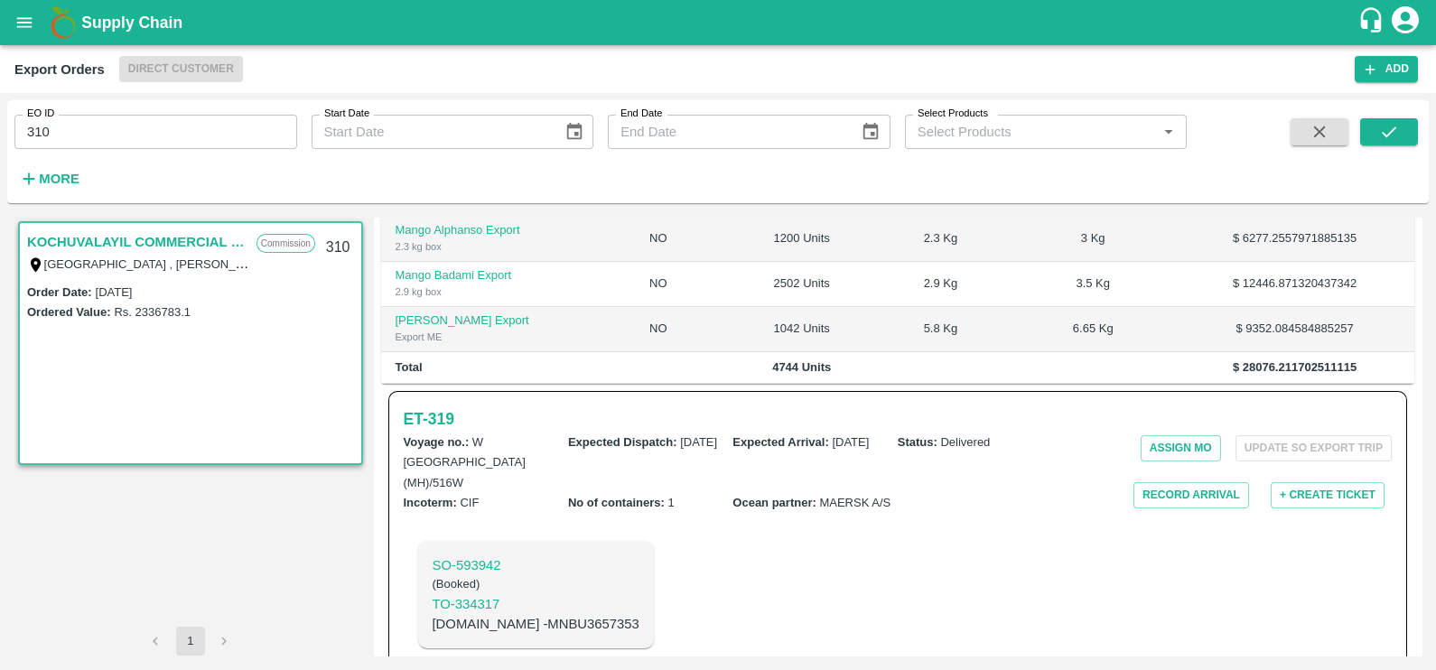
click at [107, 236] on link "KOCHUVALAYIL COMMERCIAL CENTRE LLC" at bounding box center [137, 241] width 220 height 23
drag, startPoint x: 107, startPoint y: 236, endPoint x: 243, endPoint y: 402, distance: 214.4
click at [243, 402] on div "Order Date : 17 Apr 2025 Ordered Value: Rs. 2336783.1" at bounding box center [190, 373] width 341 height 182
click at [433, 406] on h6 "ET- 319" at bounding box center [429, 418] width 51 height 25
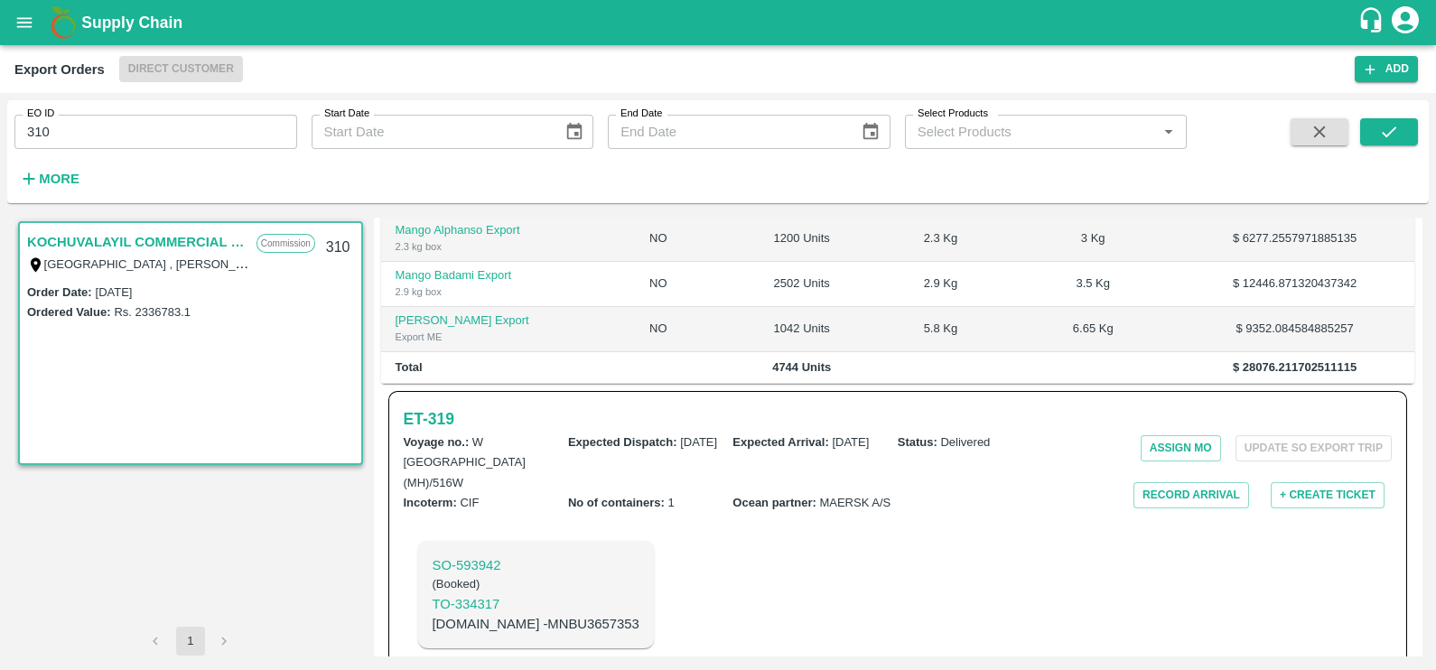
click at [154, 122] on input "310" at bounding box center [155, 132] width 283 height 34
paste input "text"
type input "306"
click at [1370, 127] on button "submit" at bounding box center [1389, 131] width 58 height 27
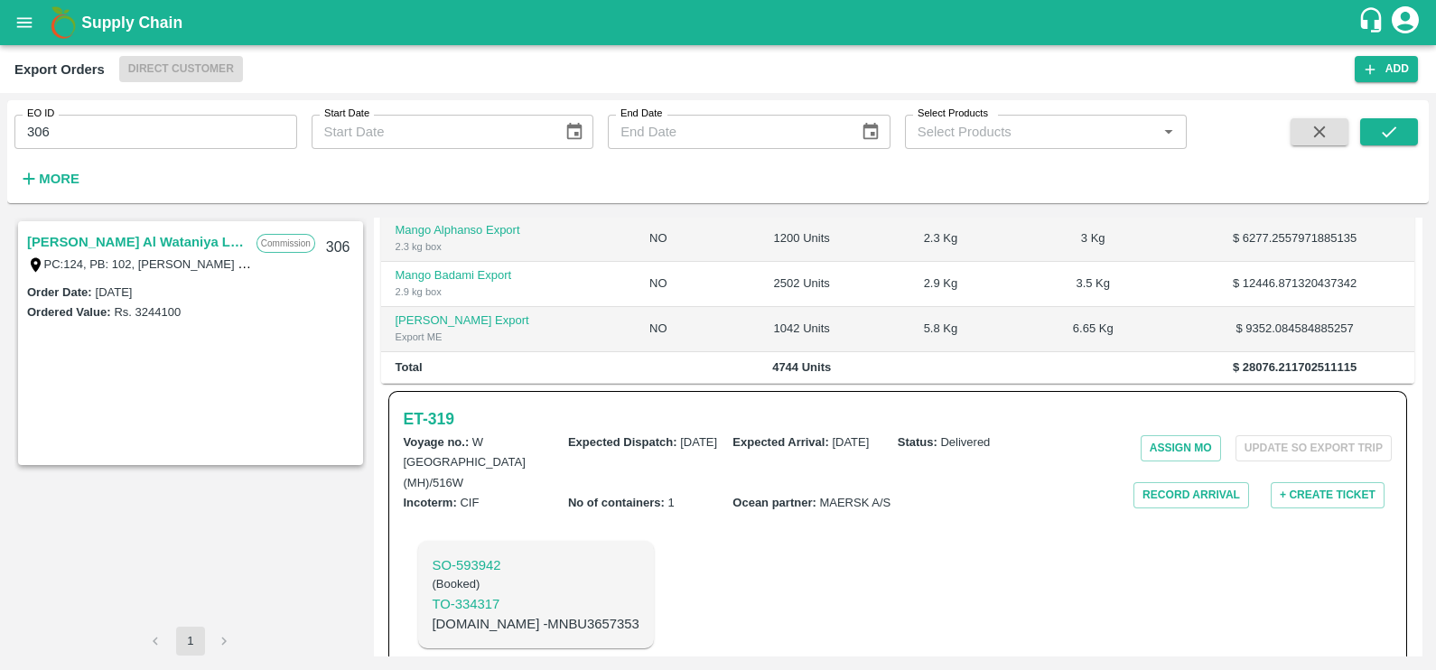
click at [109, 243] on link "Anwar Al Khalidiya Al Wataniya LLC" at bounding box center [137, 241] width 220 height 23
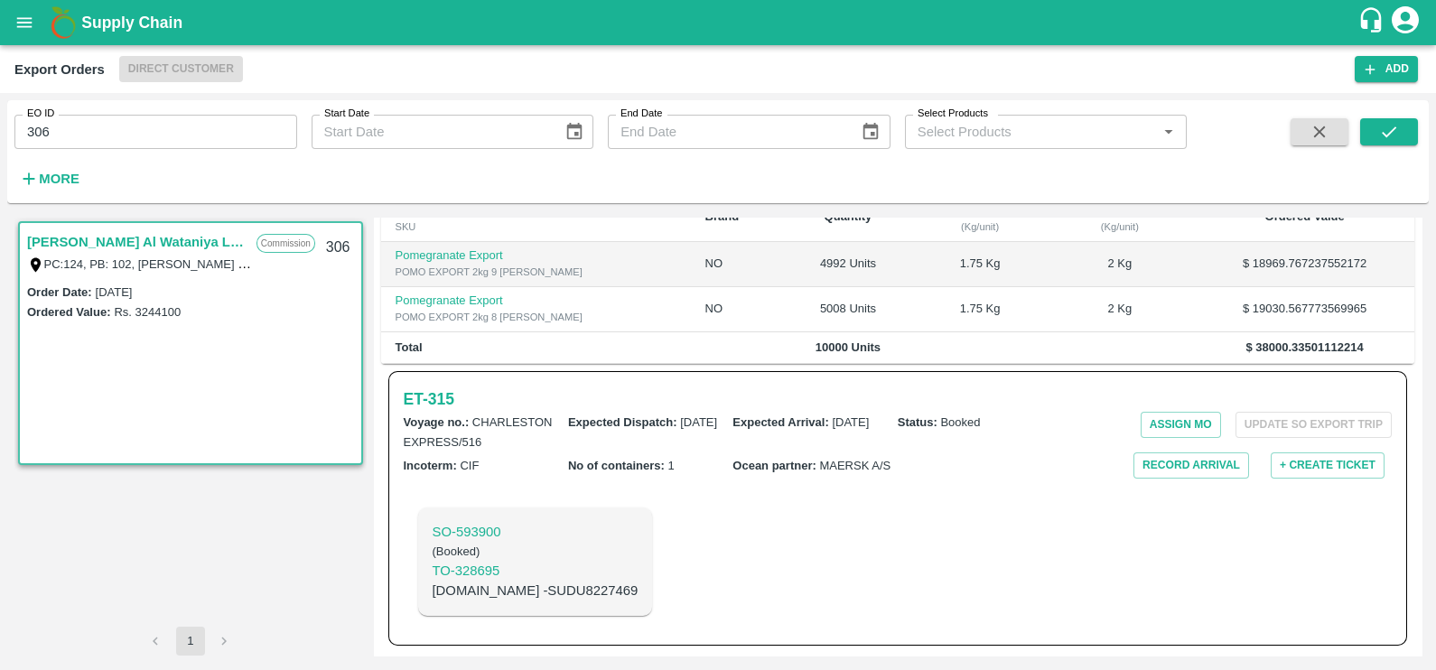
scroll to position [404, 0]
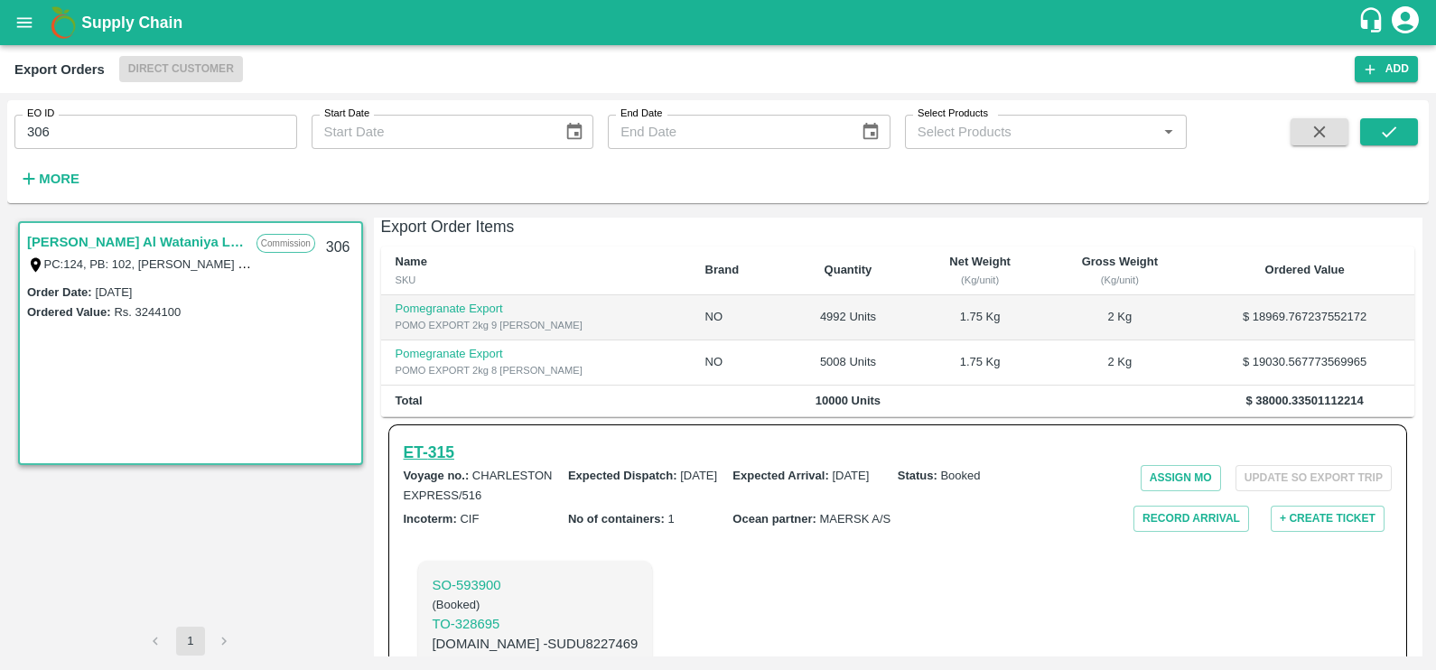
click at [441, 440] on h6 "ET- 315" at bounding box center [429, 452] width 51 height 25
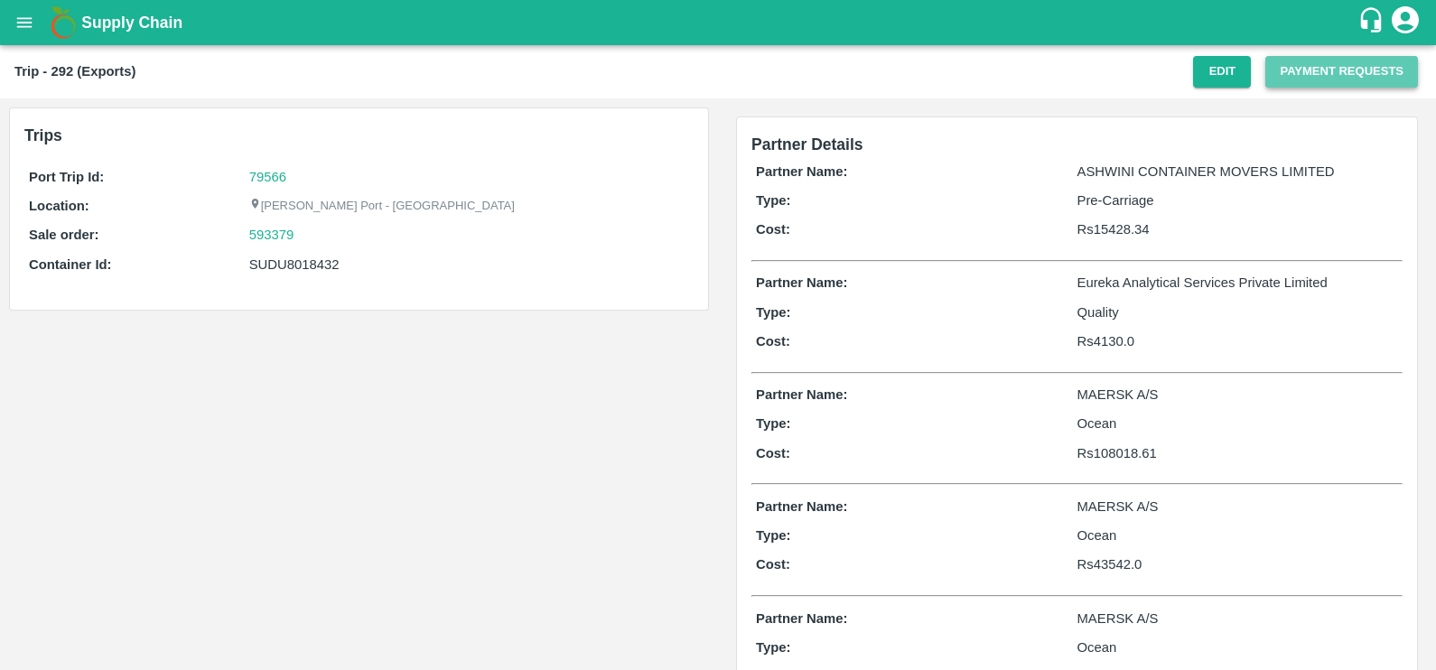
click at [1288, 78] on button "Payment Requests" at bounding box center [1341, 72] width 153 height 32
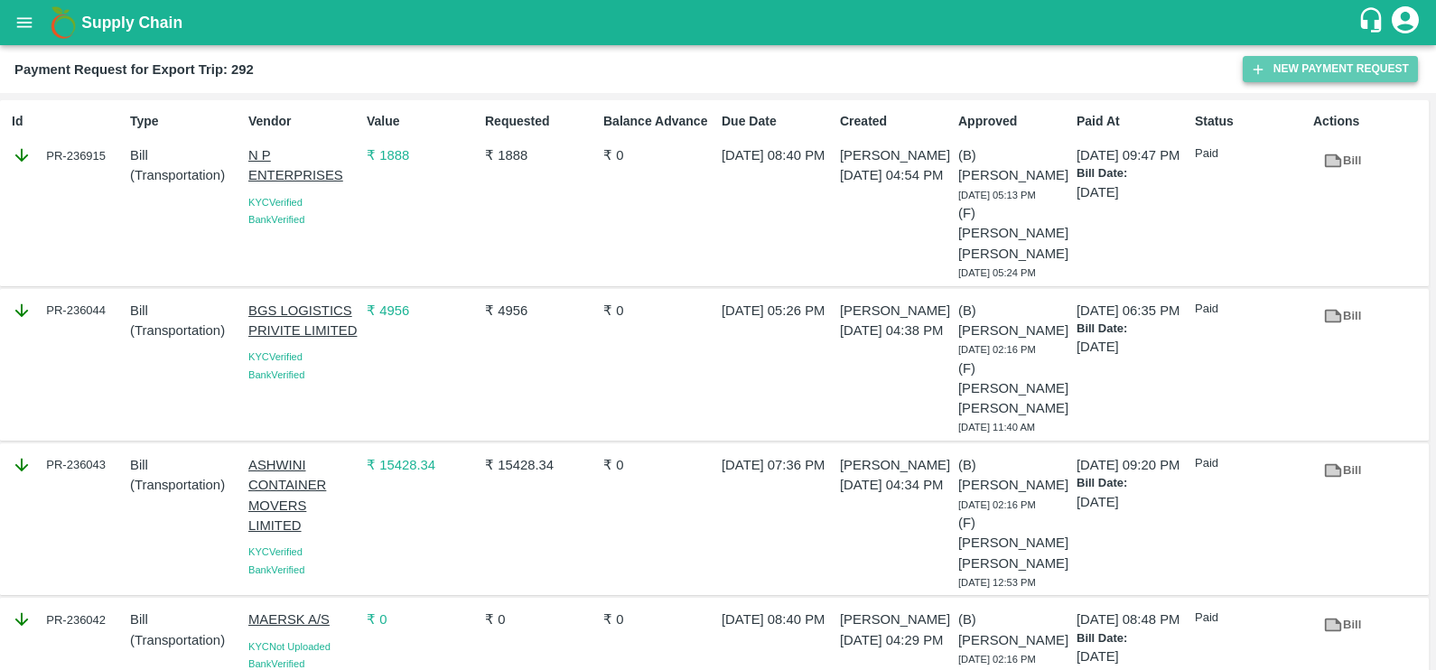
click at [1295, 67] on button "New Payment Request" at bounding box center [1330, 69] width 175 height 26
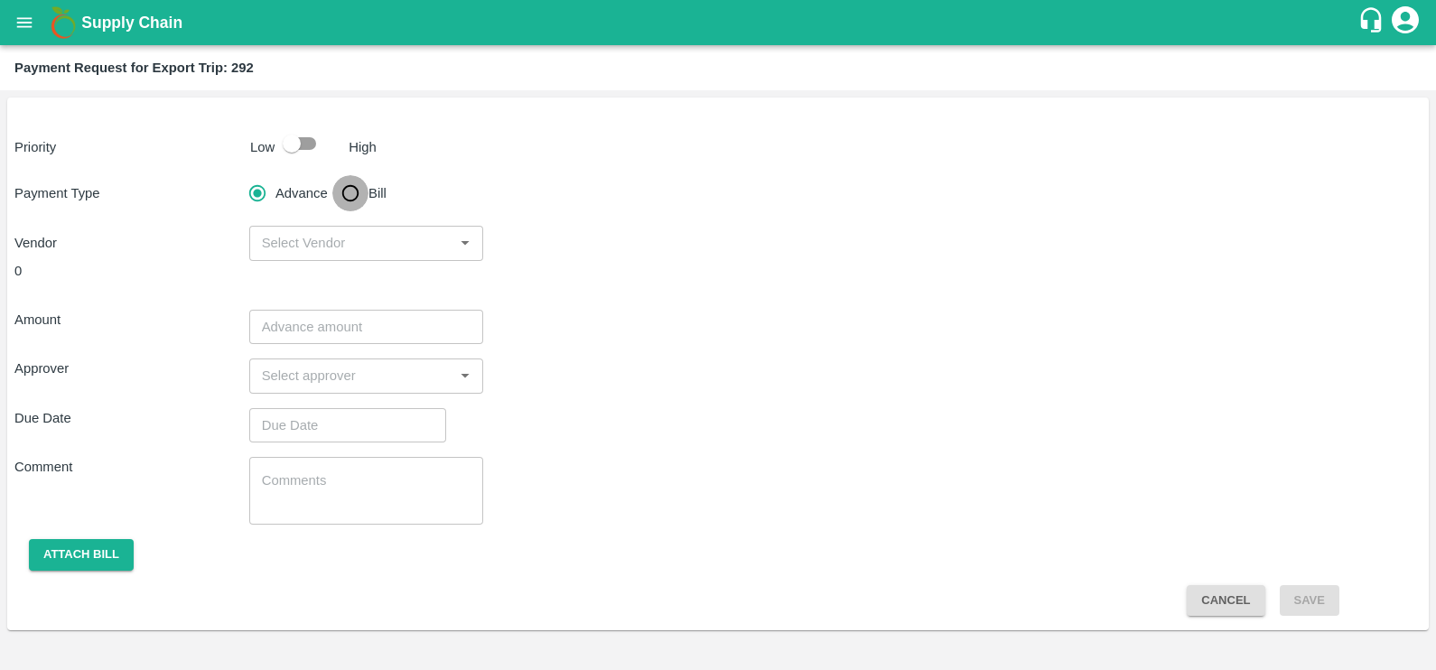
click at [364, 191] on input "Bill" at bounding box center [350, 193] width 36 height 36
radio input "true"
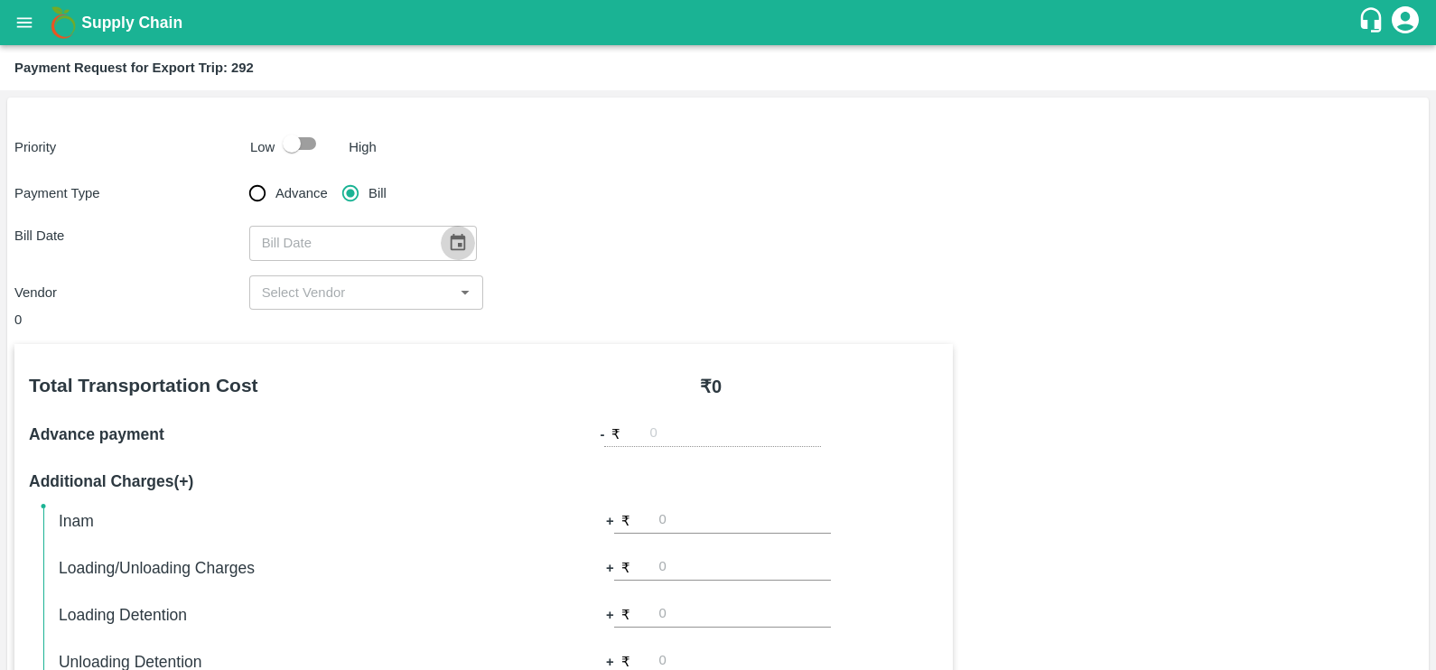
click at [448, 241] on icon "Choose date" at bounding box center [458, 243] width 20 height 20
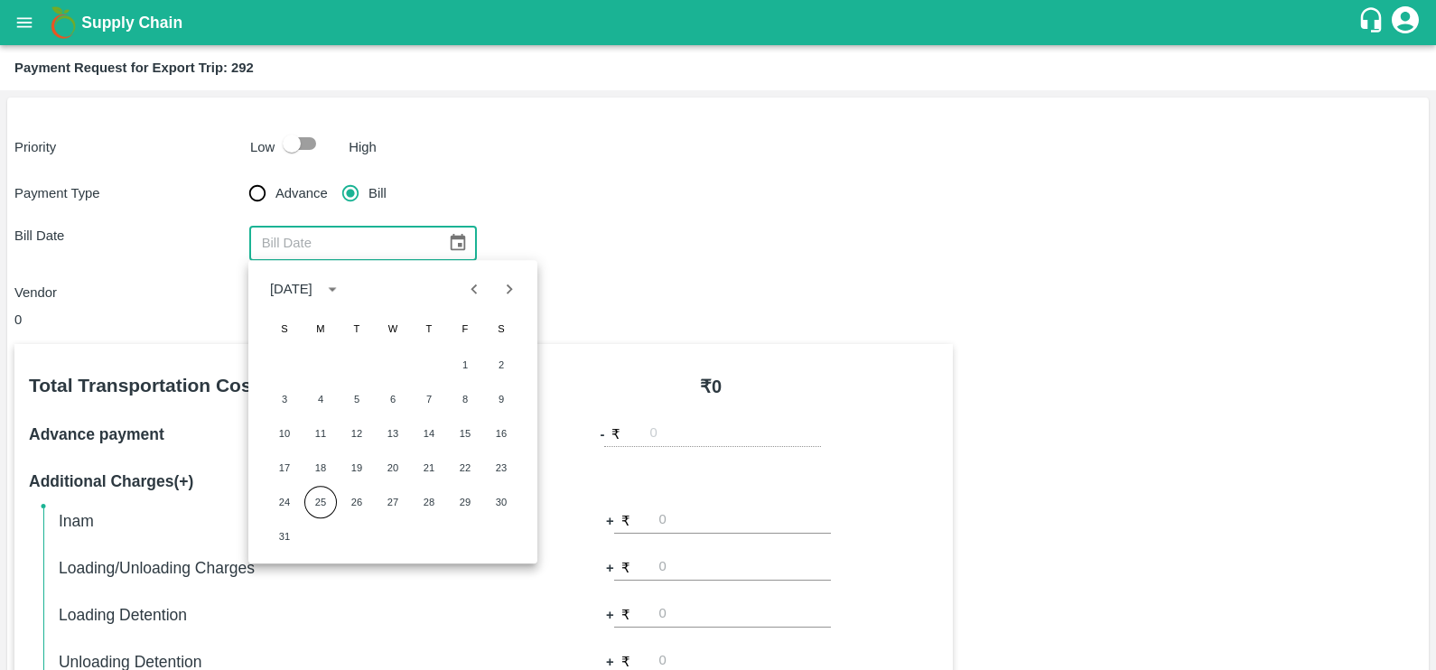
click at [472, 286] on icon "Previous month" at bounding box center [474, 289] width 20 height 20
click at [354, 458] on button "22" at bounding box center [357, 468] width 33 height 33
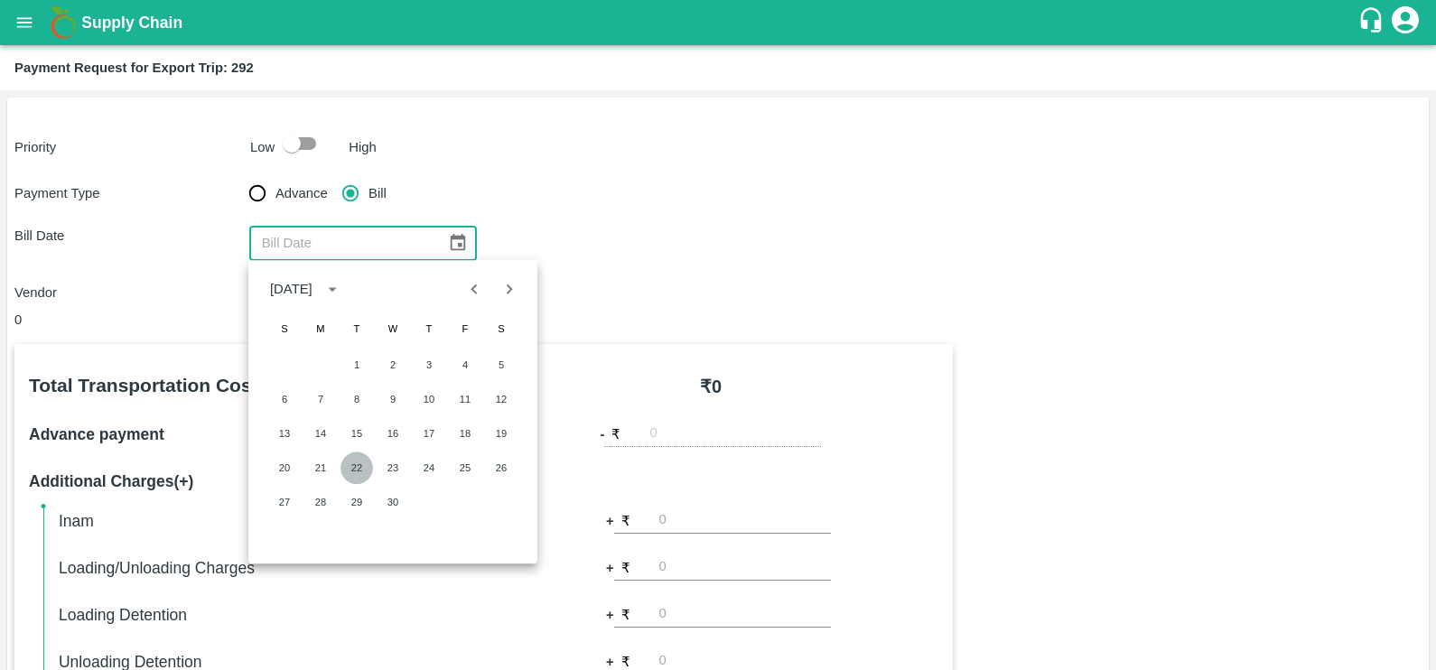
type input "[DATE]"
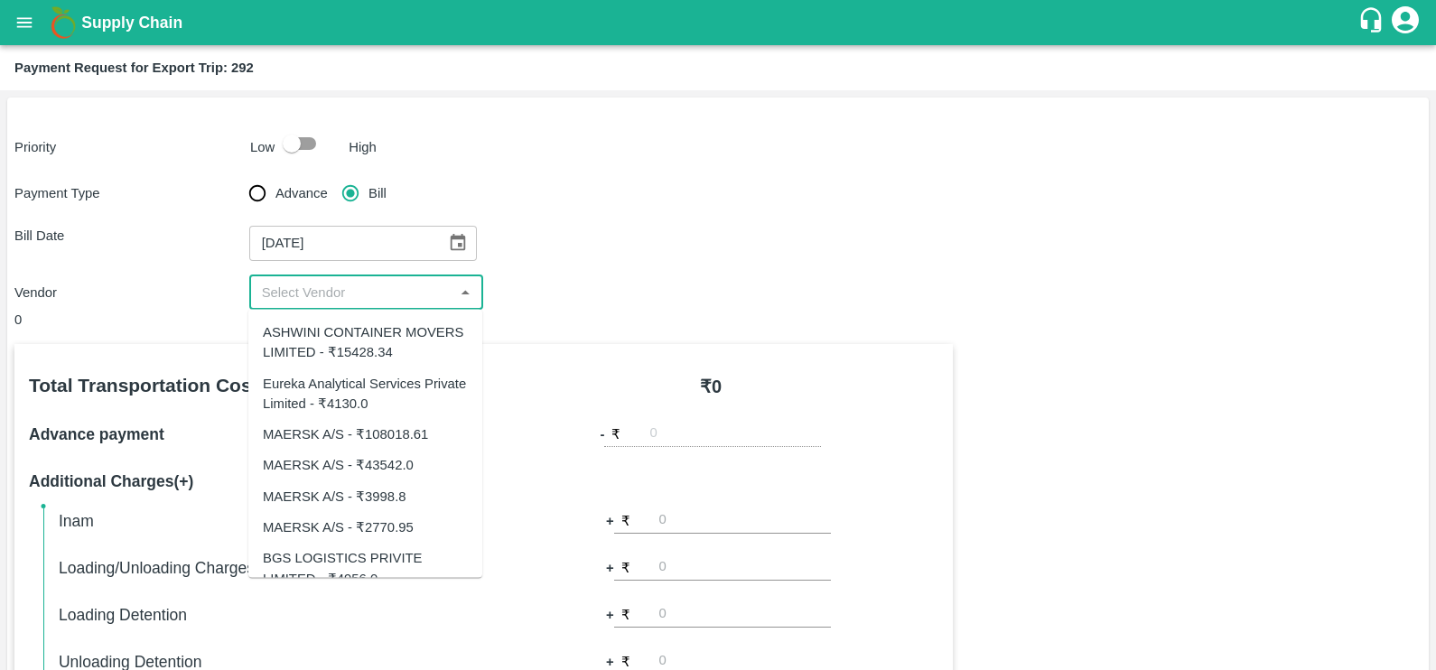
click at [366, 294] on input "input" at bounding box center [352, 292] width 194 height 23
click at [352, 389] on div "Eureka Analytical Services Private Limited - ₹4130.0" at bounding box center [365, 393] width 205 height 41
type input "Eureka Analytical Services Private Limited - ₹4130.0"
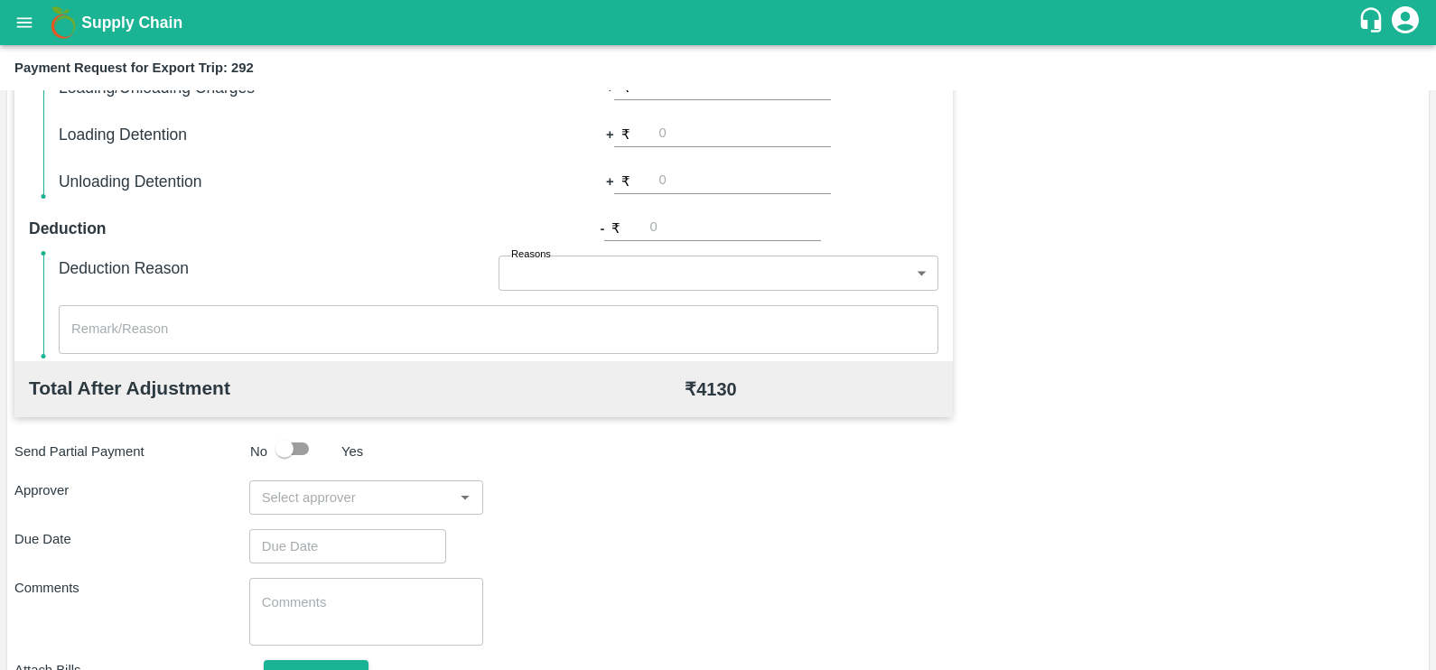
scroll to position [569, 0]
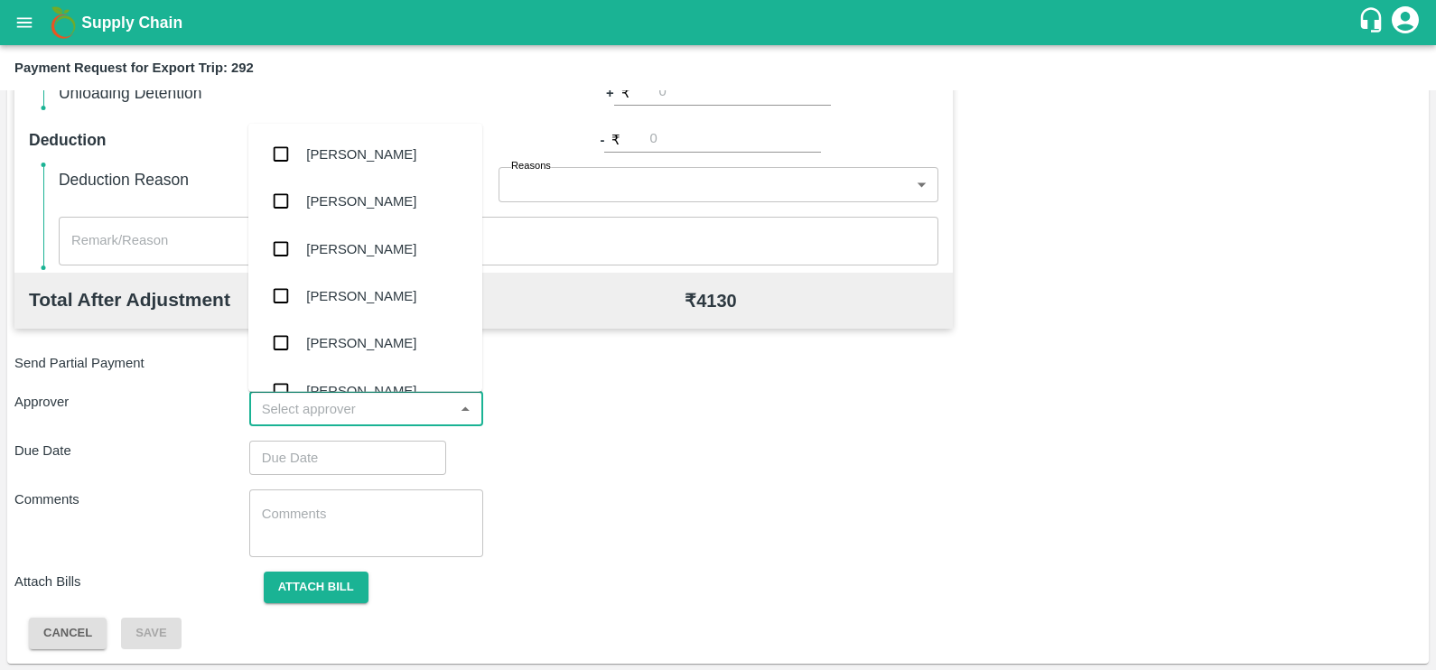
click at [350, 412] on input "input" at bounding box center [352, 408] width 194 height 23
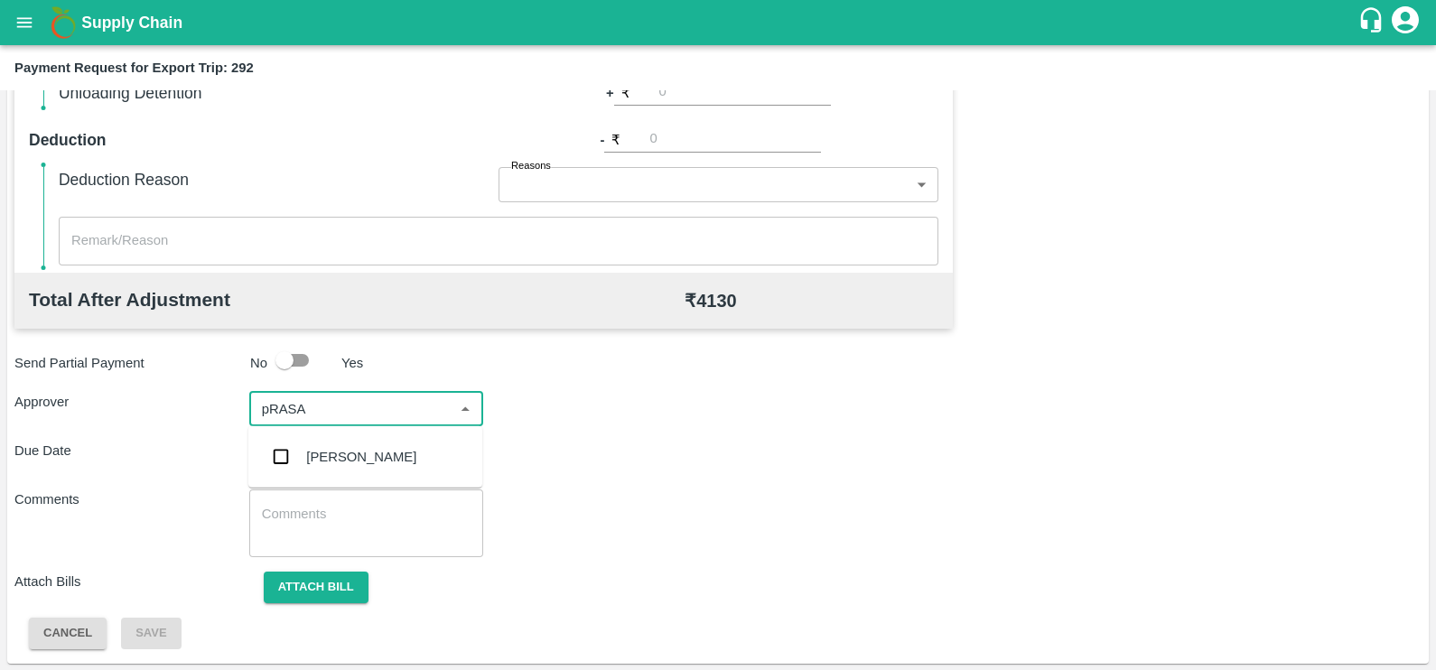
type input "pRASAD"
click at [351, 443] on div "[PERSON_NAME]" at bounding box center [365, 457] width 234 height 47
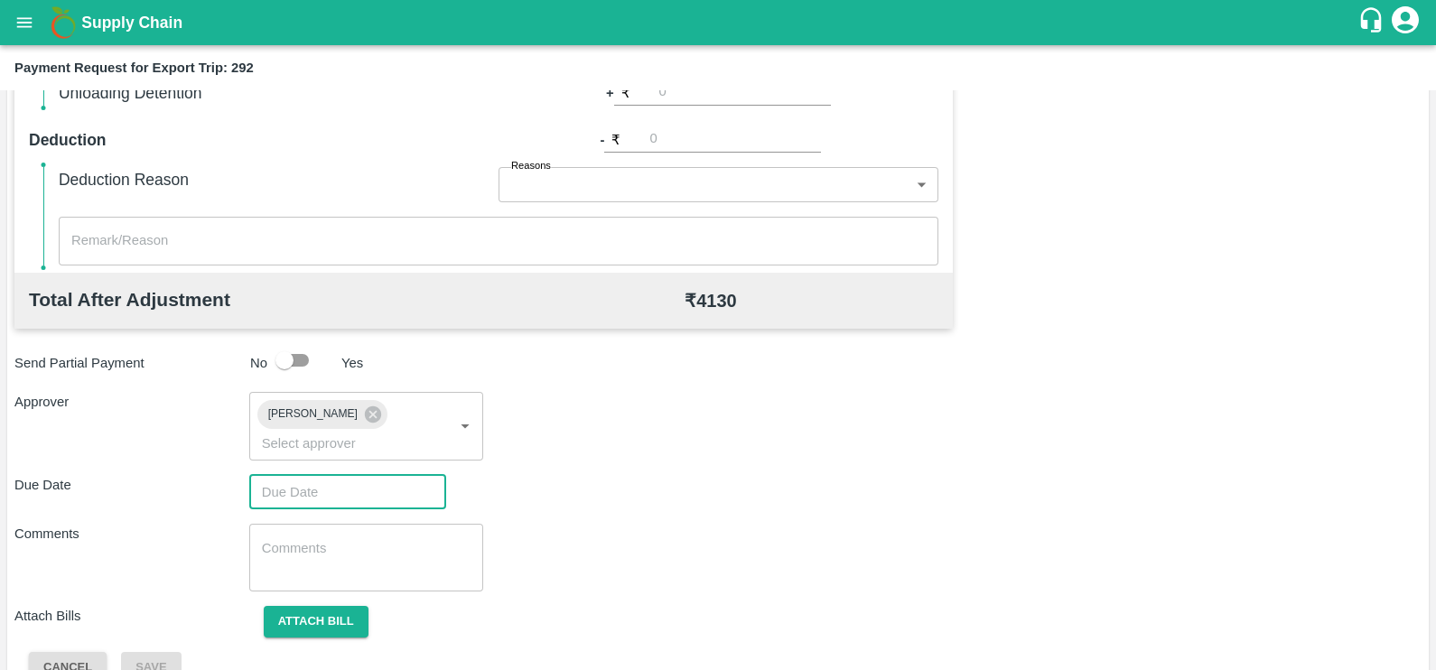
type input "DD/MM/YYYY hh:mm aa"
click at [358, 475] on input "DD/MM/YYYY hh:mm aa" at bounding box center [341, 492] width 184 height 34
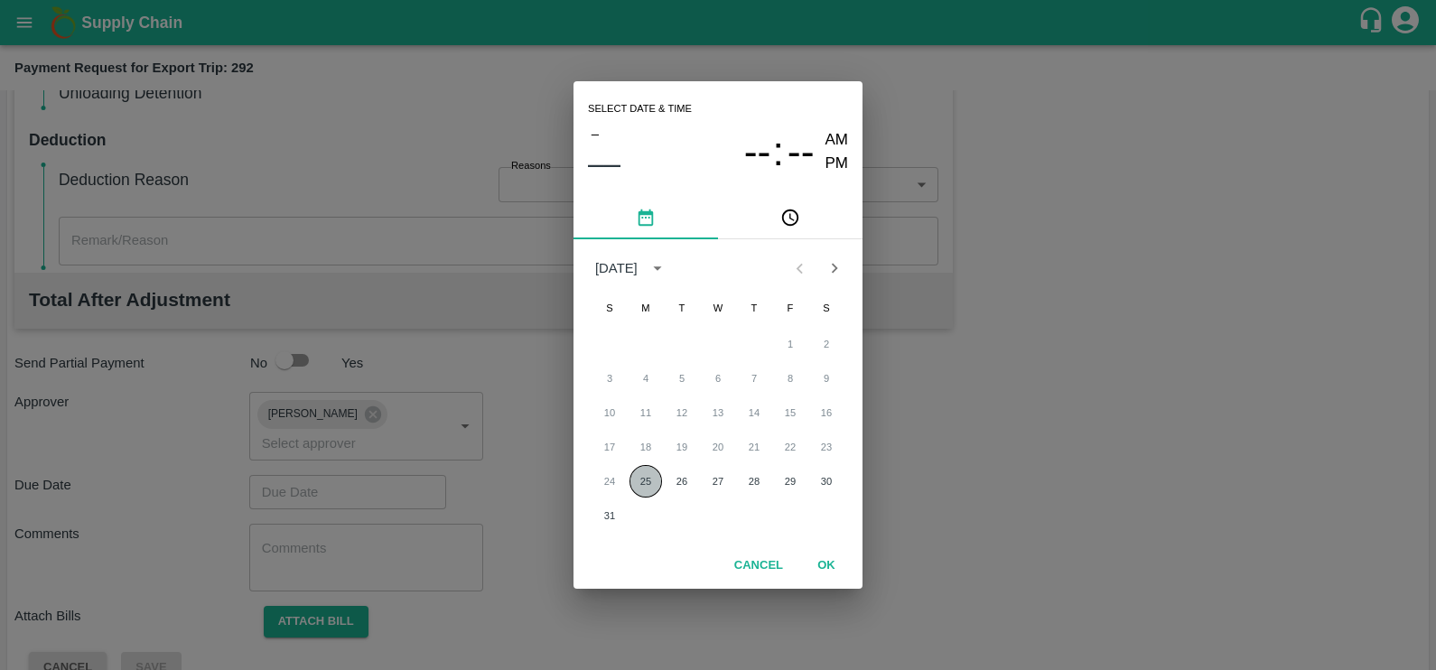
click at [634, 490] on button "25" at bounding box center [646, 481] width 33 height 33
type input "25/08/2025 12:00 AM"
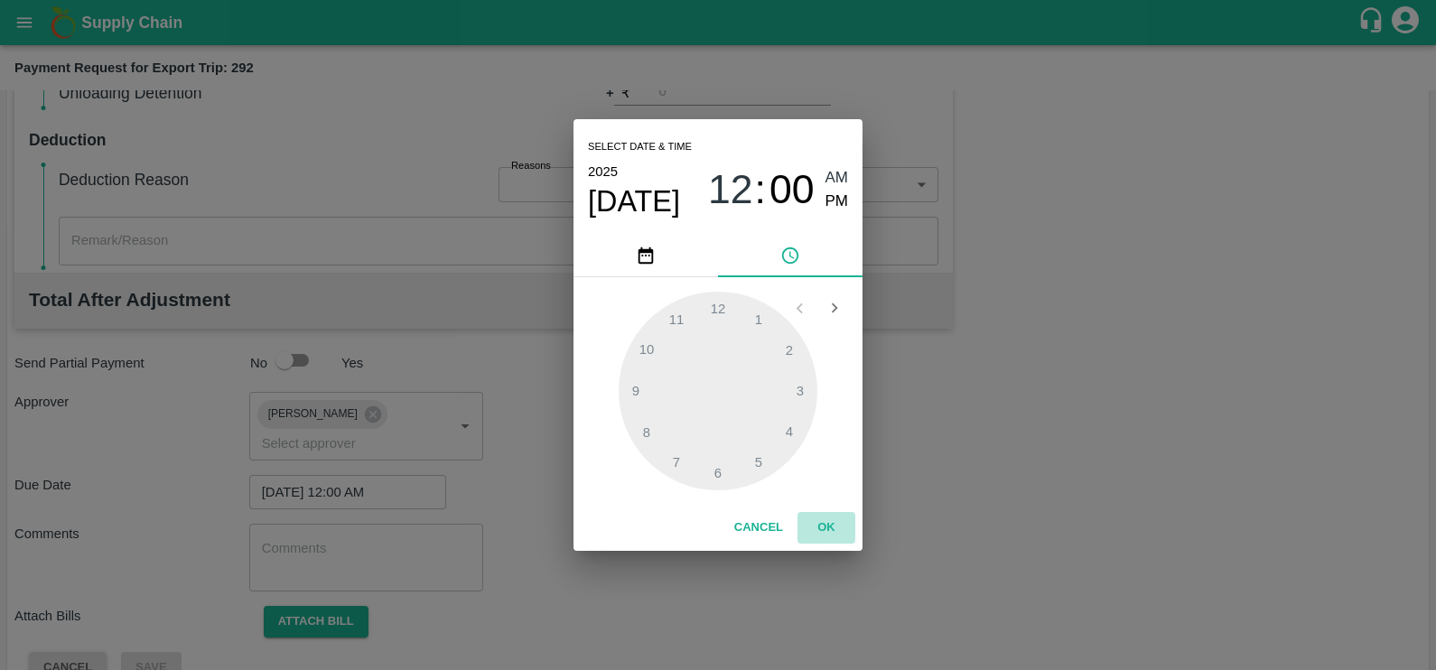
click at [808, 516] on button "OK" at bounding box center [827, 528] width 58 height 32
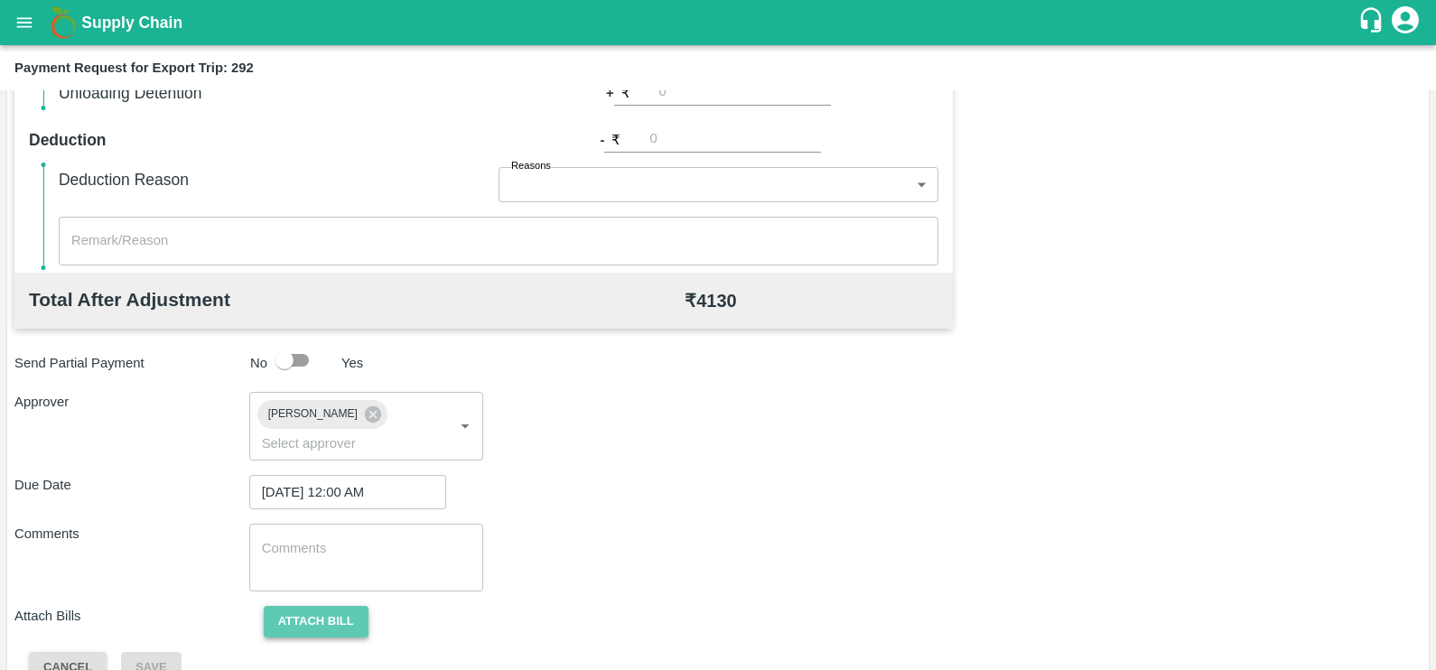
click at [311, 606] on button "Attach bill" at bounding box center [316, 622] width 105 height 32
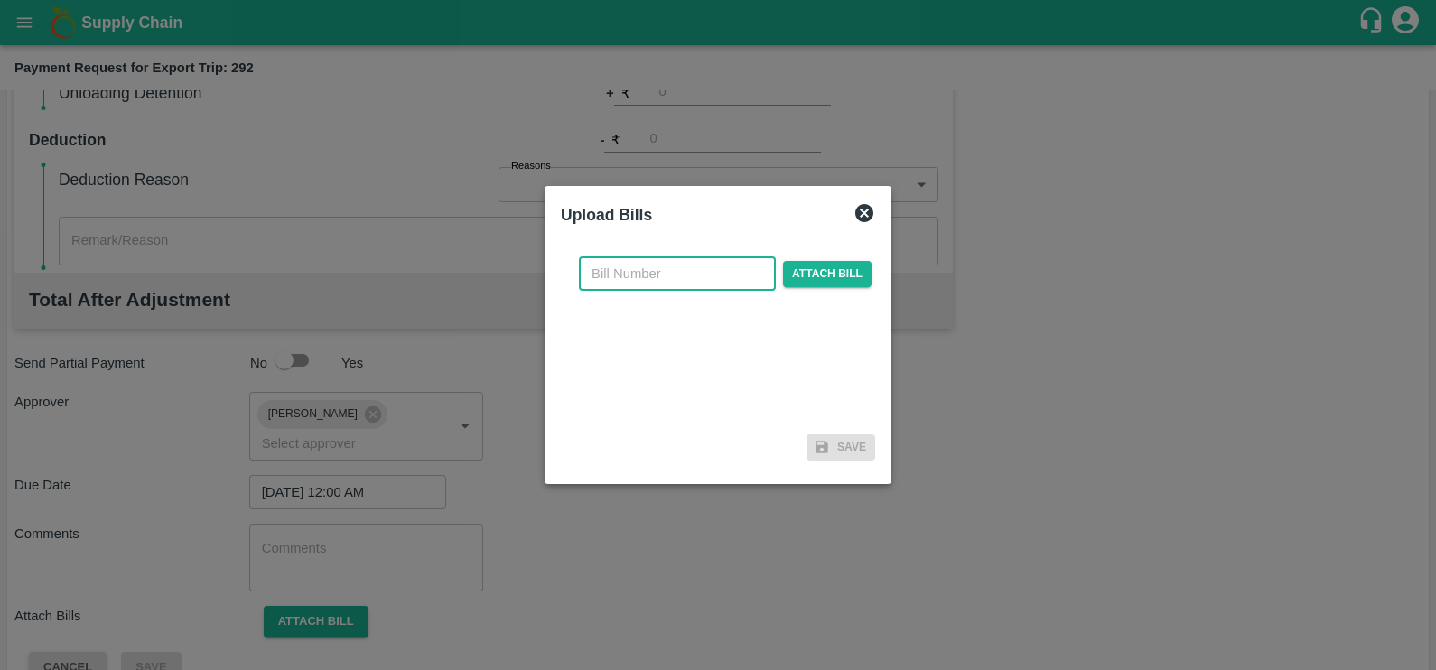
click at [736, 276] on input "text" at bounding box center [677, 274] width 197 height 34
paste input "EKA6/2526/0251"
type input "EKA6/2526/0251"
click at [783, 272] on span "Attach bill" at bounding box center [827, 274] width 89 height 26
click at [0, 0] on input "Attach bill" at bounding box center [0, 0] width 0 height 0
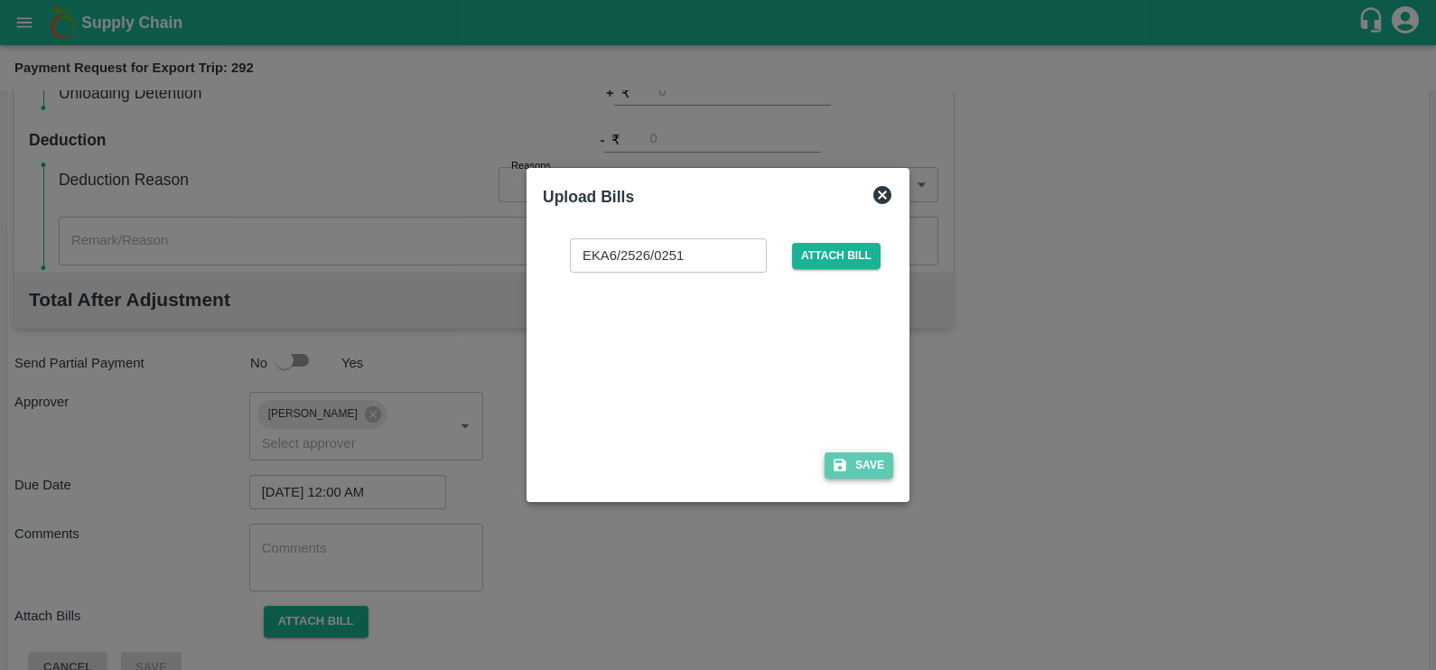
click at [857, 464] on button "Save" at bounding box center [859, 466] width 69 height 26
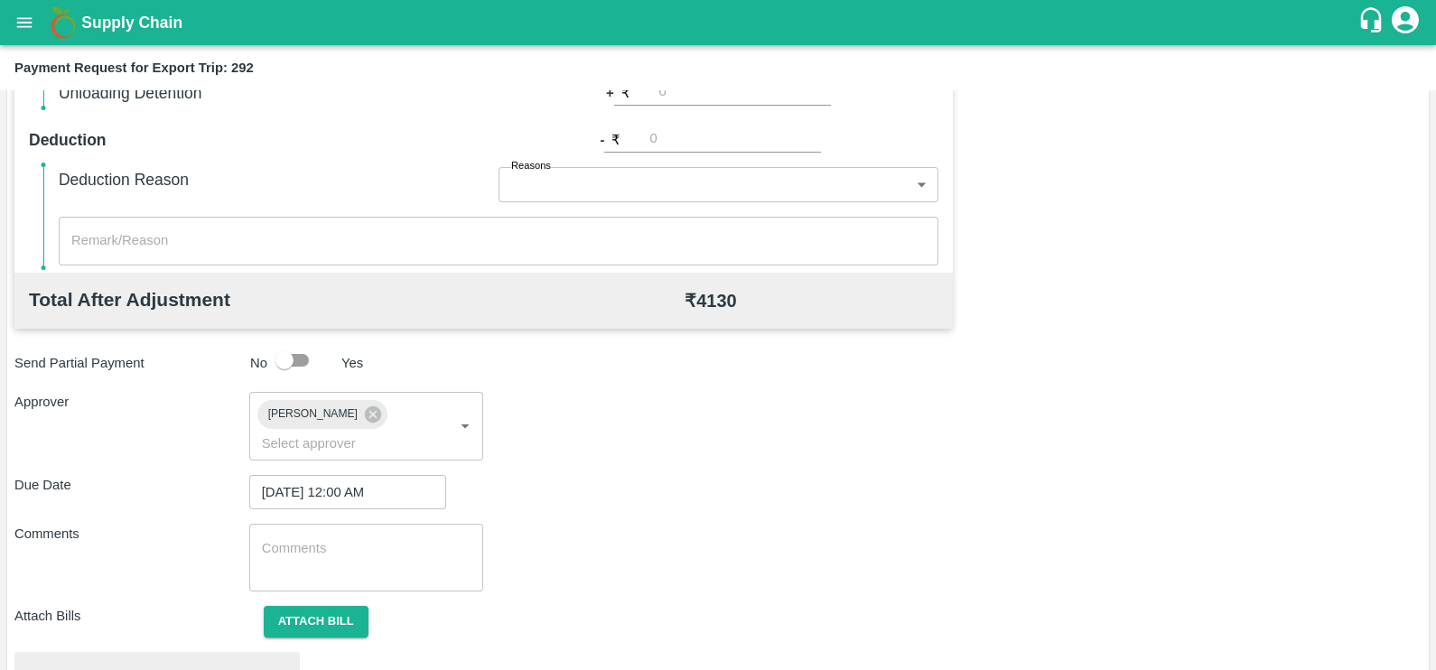
scroll to position [675, 0]
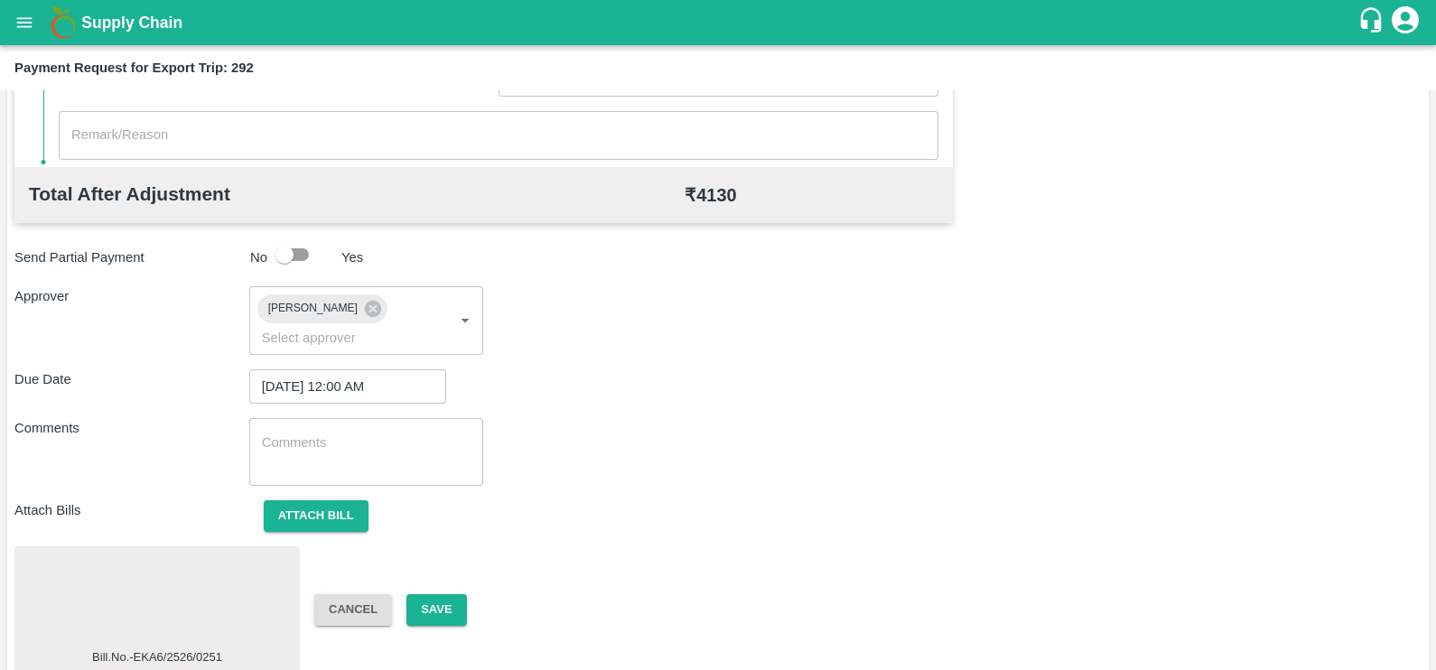
click at [186, 587] on div at bounding box center [157, 602] width 271 height 96
click at [456, 594] on button "Save" at bounding box center [436, 610] width 60 height 32
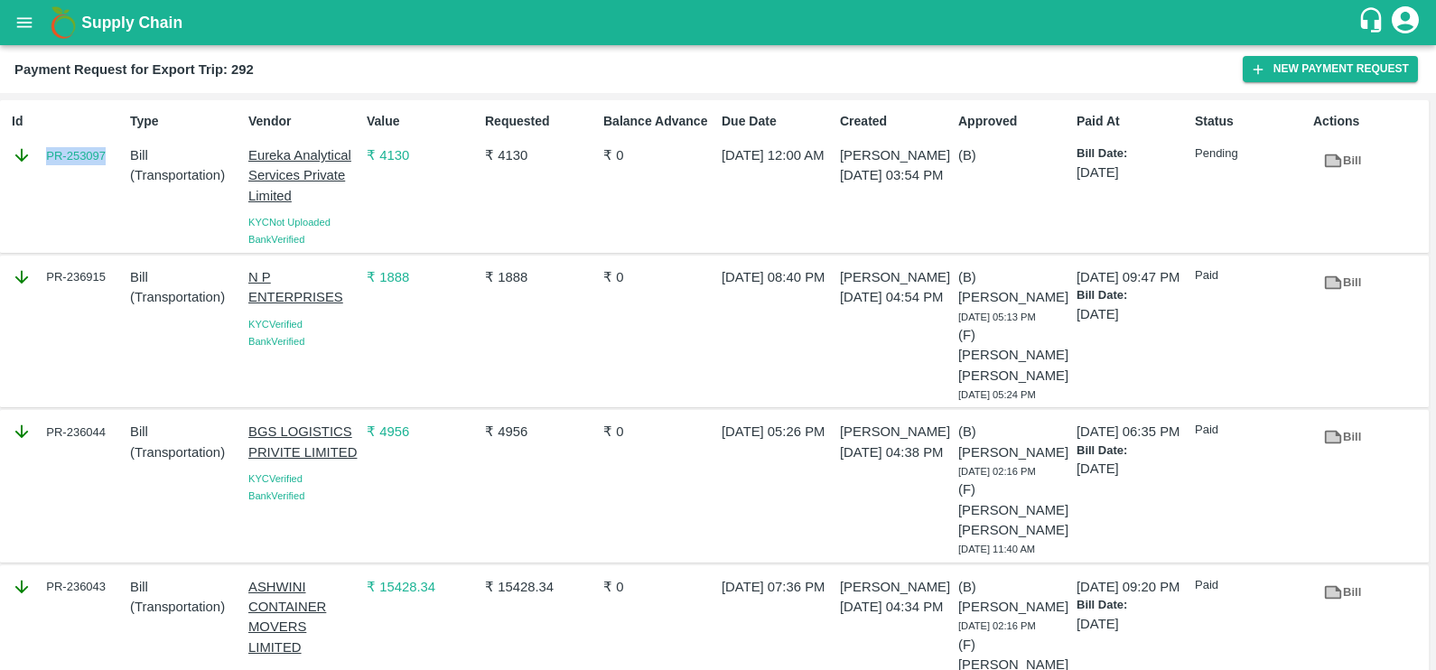
copy link "PR-253097"
drag, startPoint x: 38, startPoint y: 157, endPoint x: 109, endPoint y: 179, distance: 74.6
click at [109, 179] on div "Id PR-253097" at bounding box center [64, 177] width 118 height 144
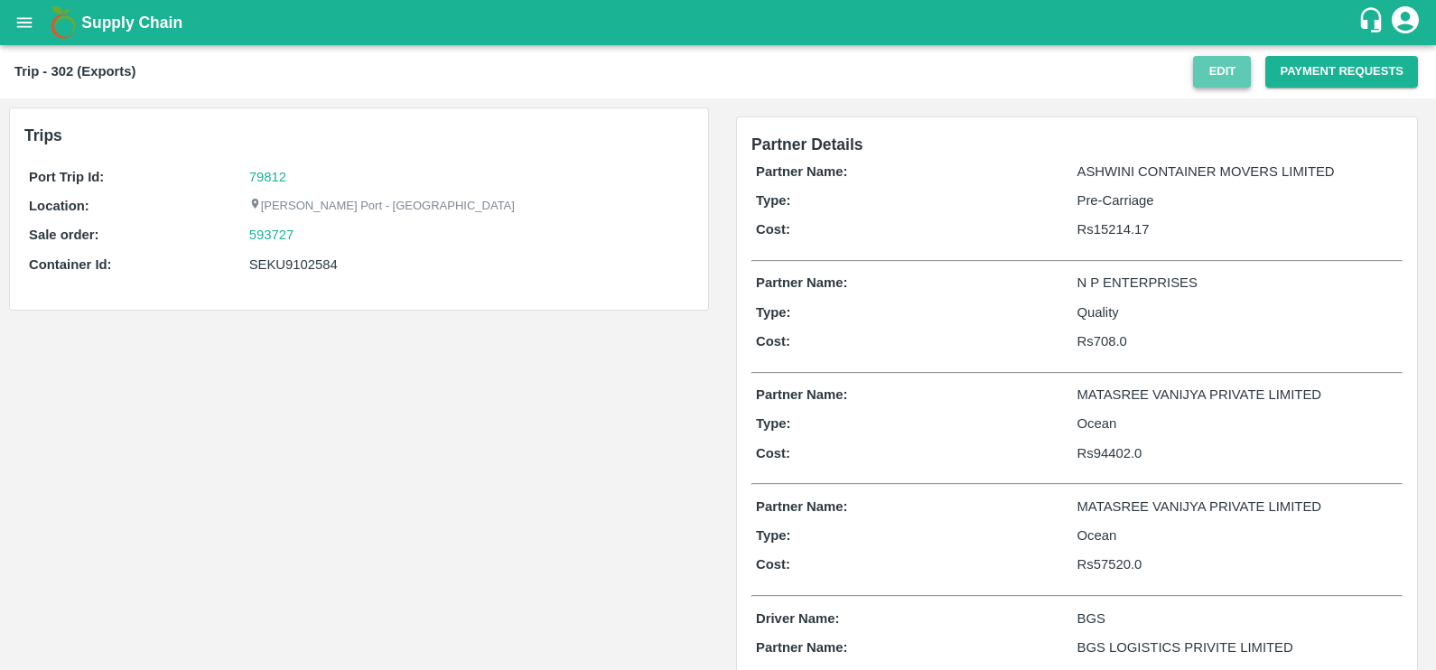
click at [1200, 70] on button "Edit" at bounding box center [1222, 72] width 58 height 32
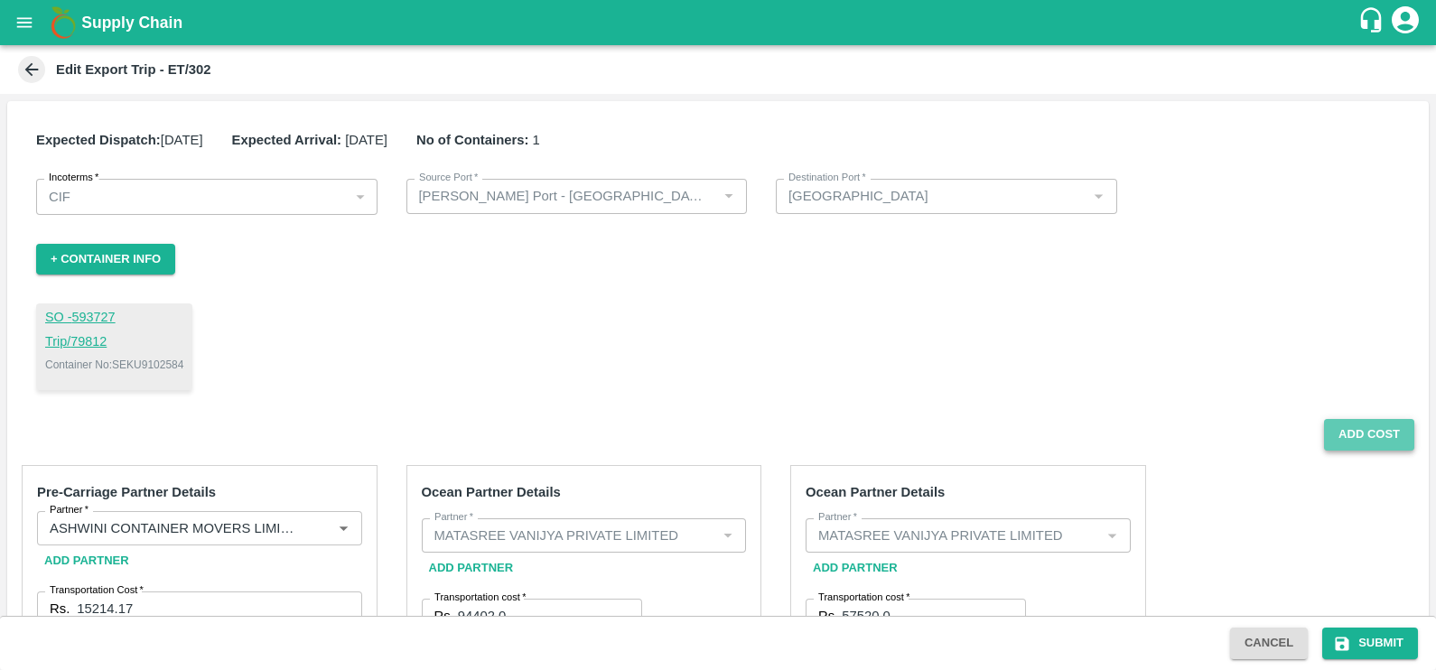
click at [1333, 434] on button "Add Cost" at bounding box center [1369, 435] width 90 height 32
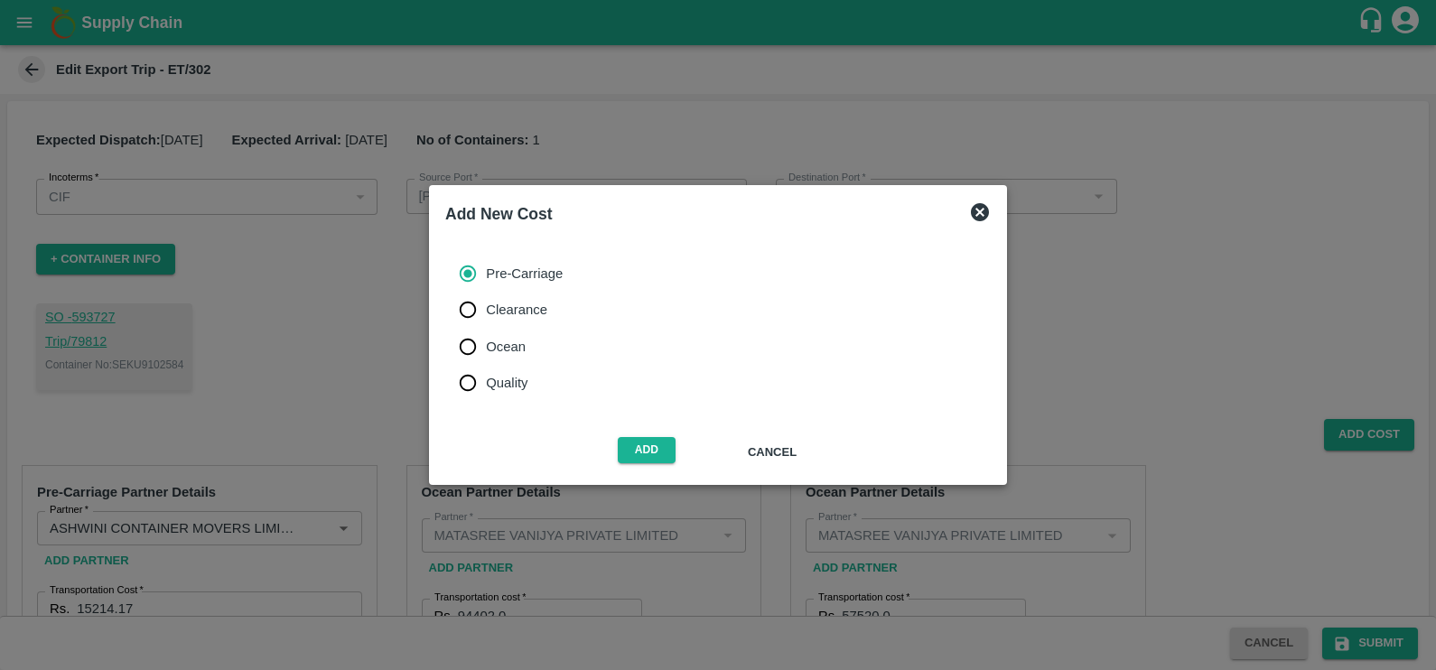
click at [514, 374] on span "Quality" at bounding box center [507, 383] width 42 height 20
click at [486, 374] on input "Quality" at bounding box center [468, 383] width 36 height 36
radio input "true"
click at [645, 459] on button "Add" at bounding box center [647, 450] width 58 height 26
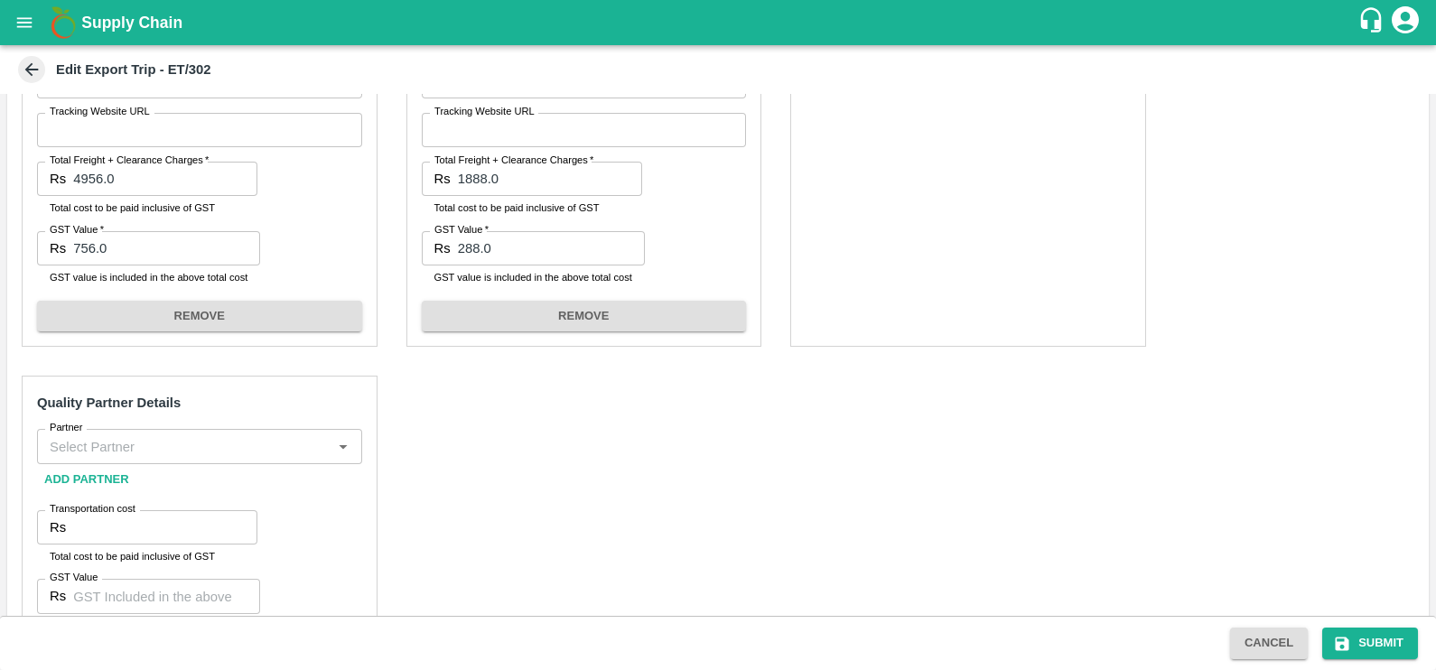
scroll to position [1059, 0]
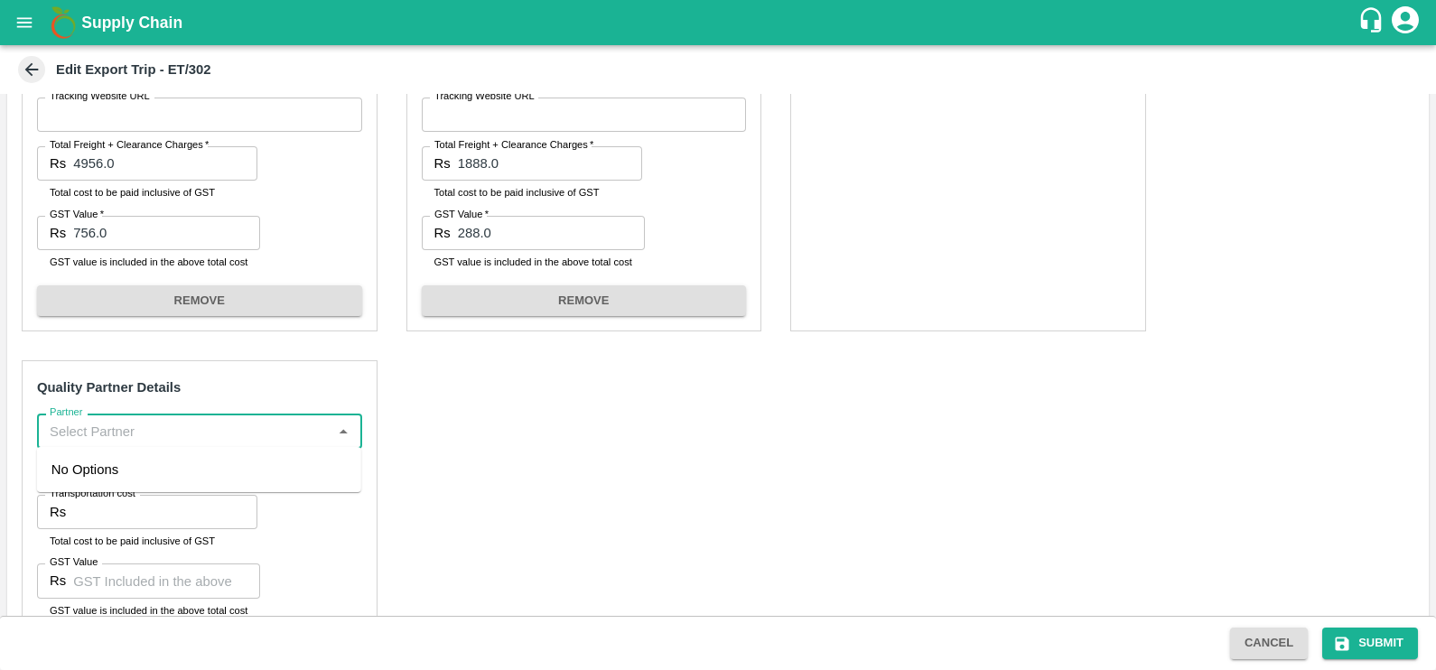
click at [253, 441] on input "Partner" at bounding box center [184, 430] width 285 height 23
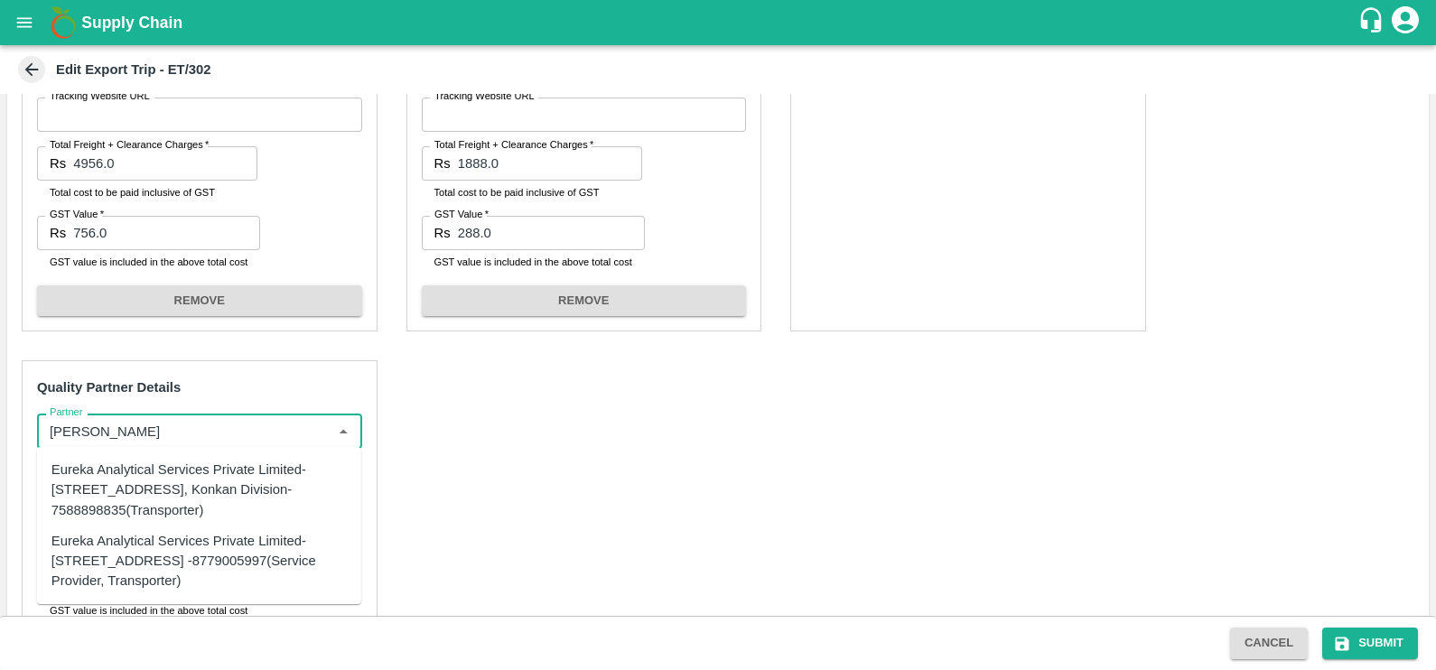
click at [175, 512] on div "Eureka Analytical Services Private Limited-Plot No. C-401, TTC Industrial Area,…" at bounding box center [198, 490] width 295 height 61
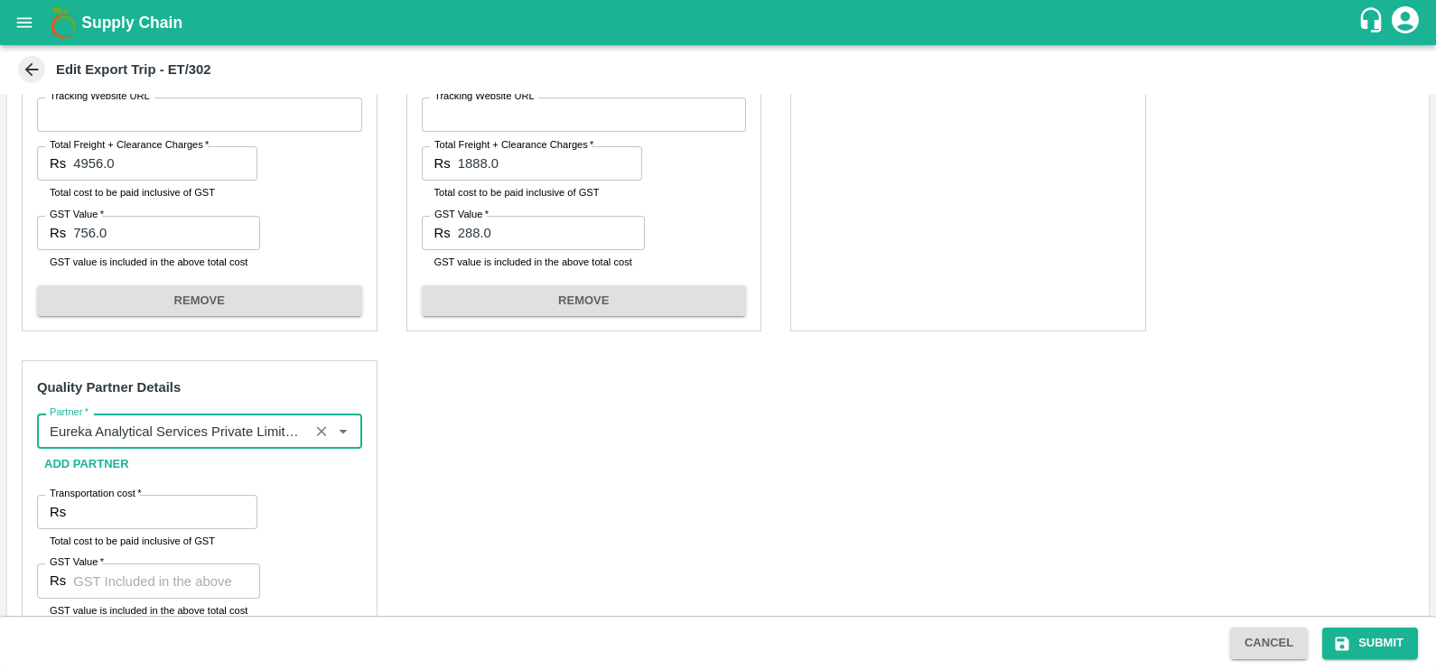
type input "Eureka Analytical Services Private Limited-Plot No. C-401, TTC Industrial Area,…"
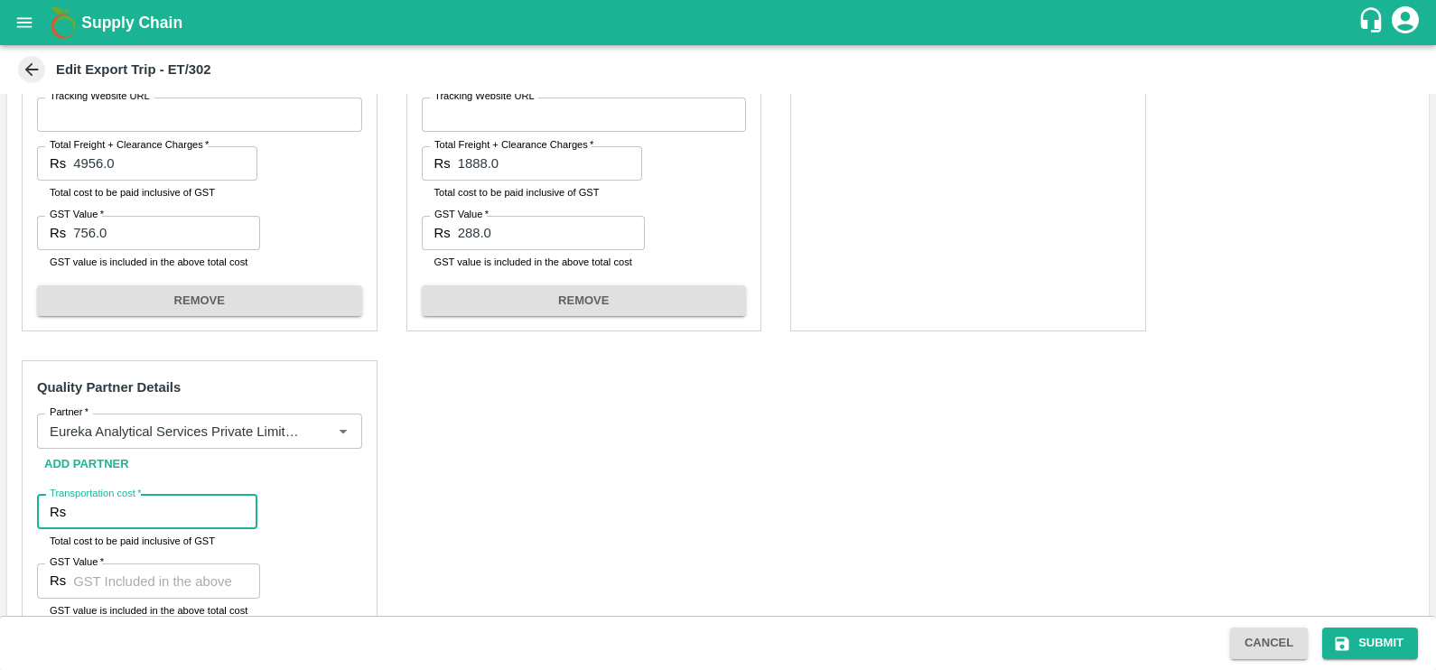
click at [175, 512] on input "Transportation cost   *" at bounding box center [165, 512] width 184 height 34
type input "-1"
click at [236, 511] on input "-1" at bounding box center [165, 512] width 184 height 34
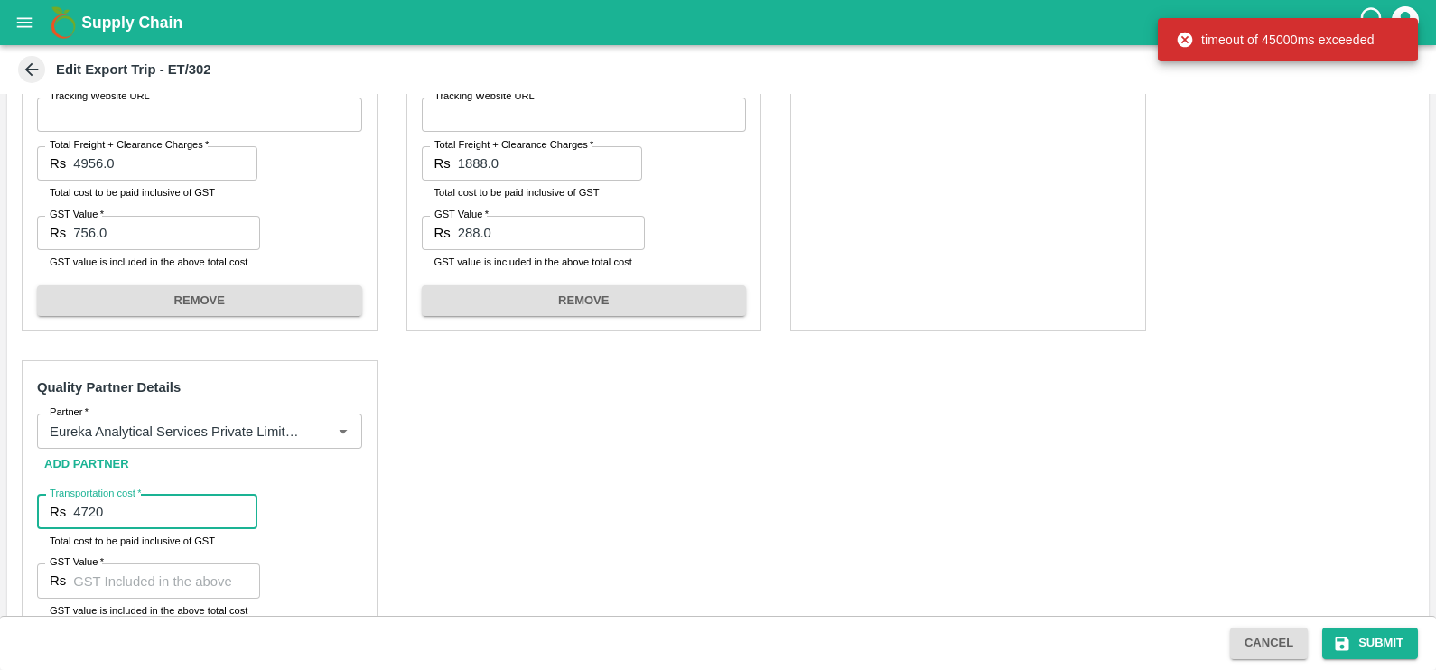
type input "4720"
click at [141, 575] on input "GST Value   *" at bounding box center [166, 581] width 187 height 34
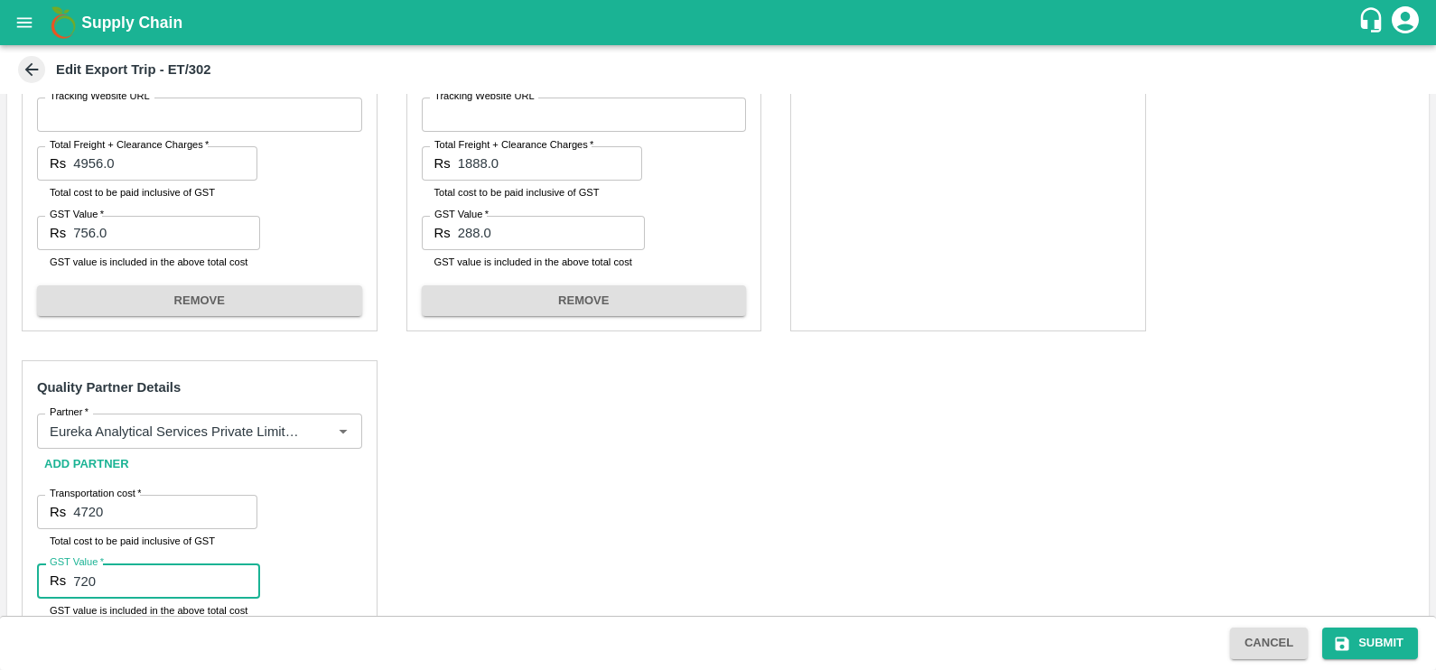
scroll to position [1141, 0]
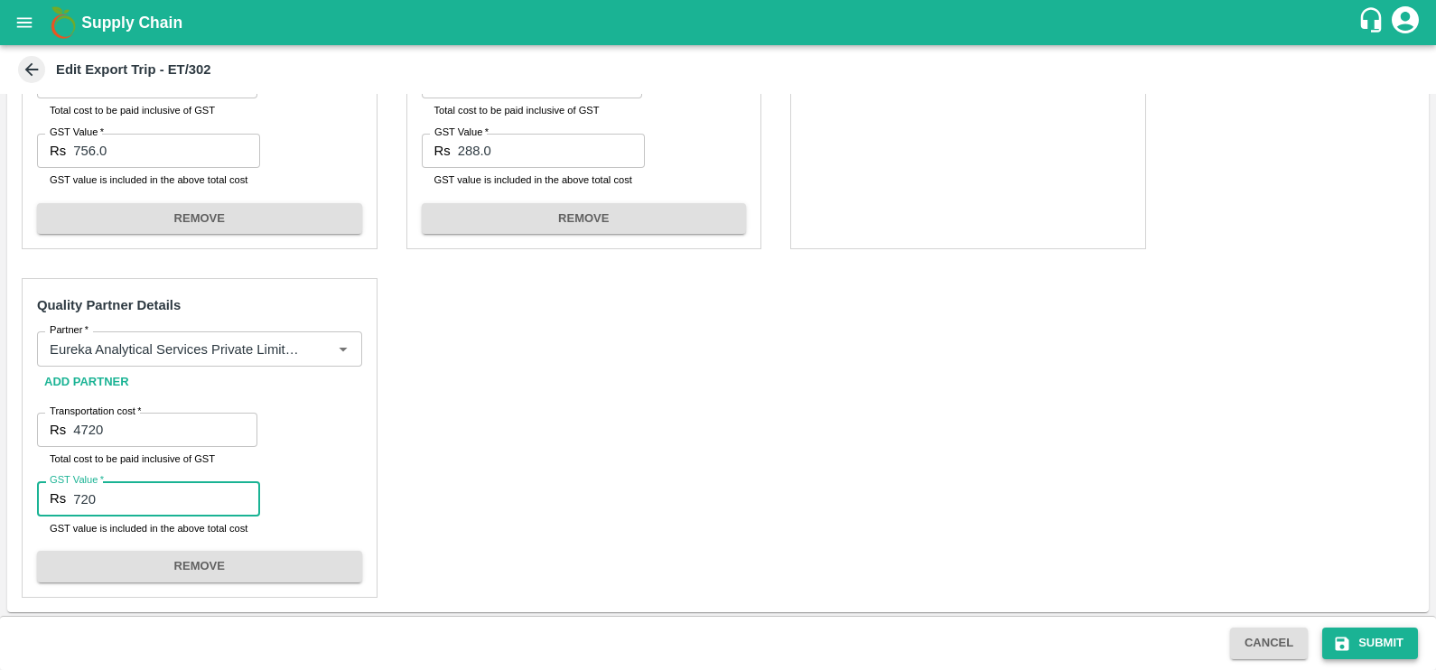
type input "720"
click at [1341, 642] on icon "submit" at bounding box center [1343, 644] width 14 height 14
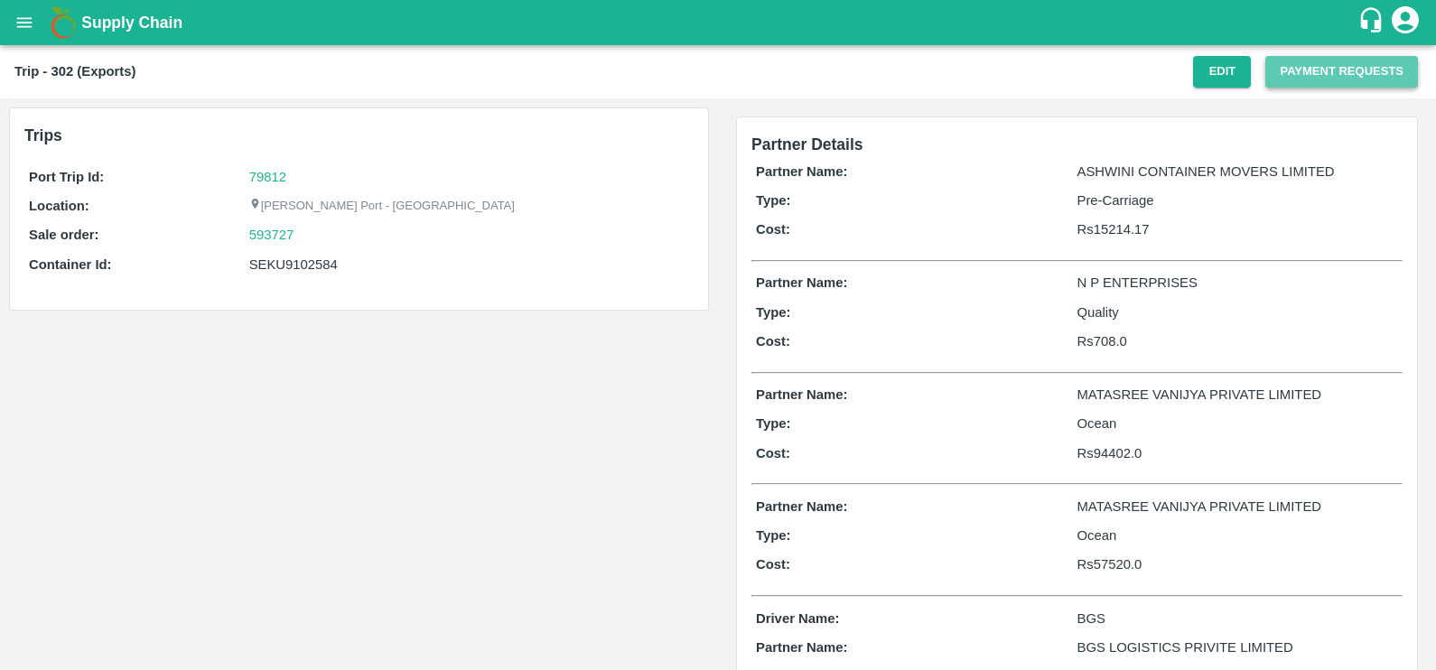
click at [1287, 79] on button "Payment Requests" at bounding box center [1341, 72] width 153 height 32
click at [1272, 84] on button "Payment Requests" at bounding box center [1341, 72] width 153 height 32
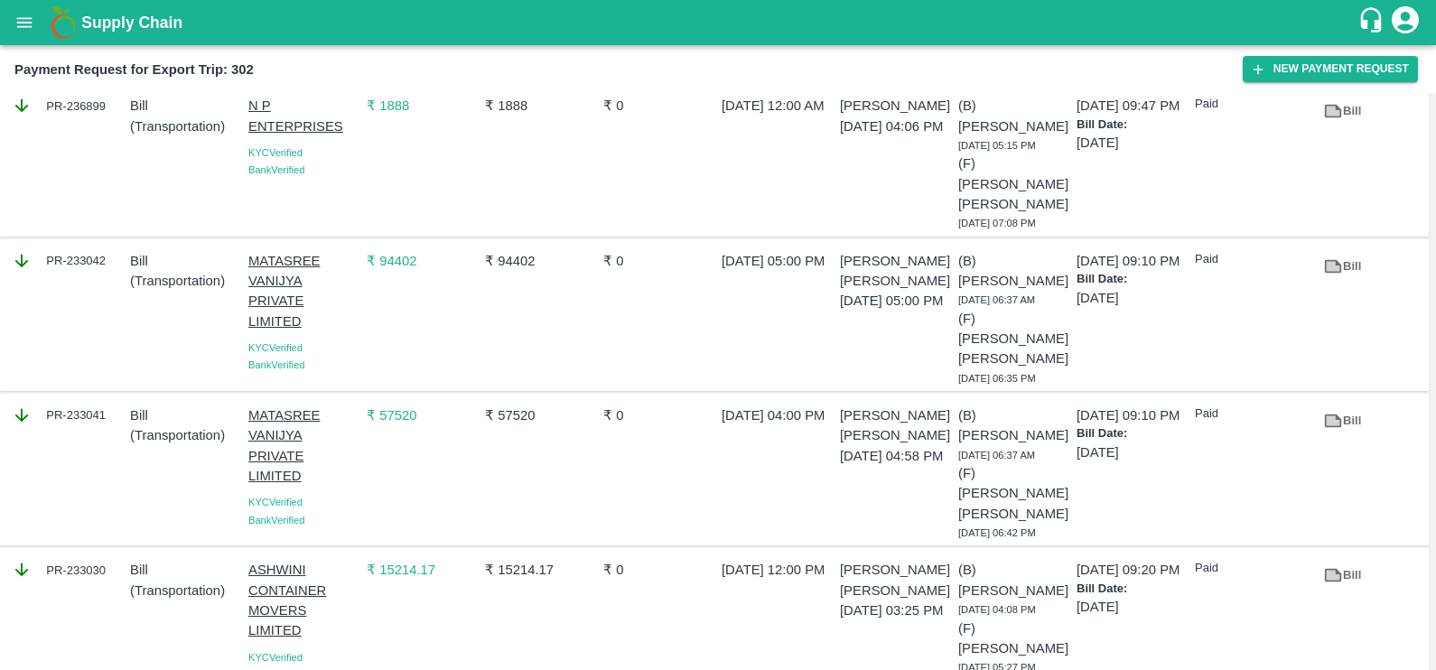
scroll to position [167, 0]
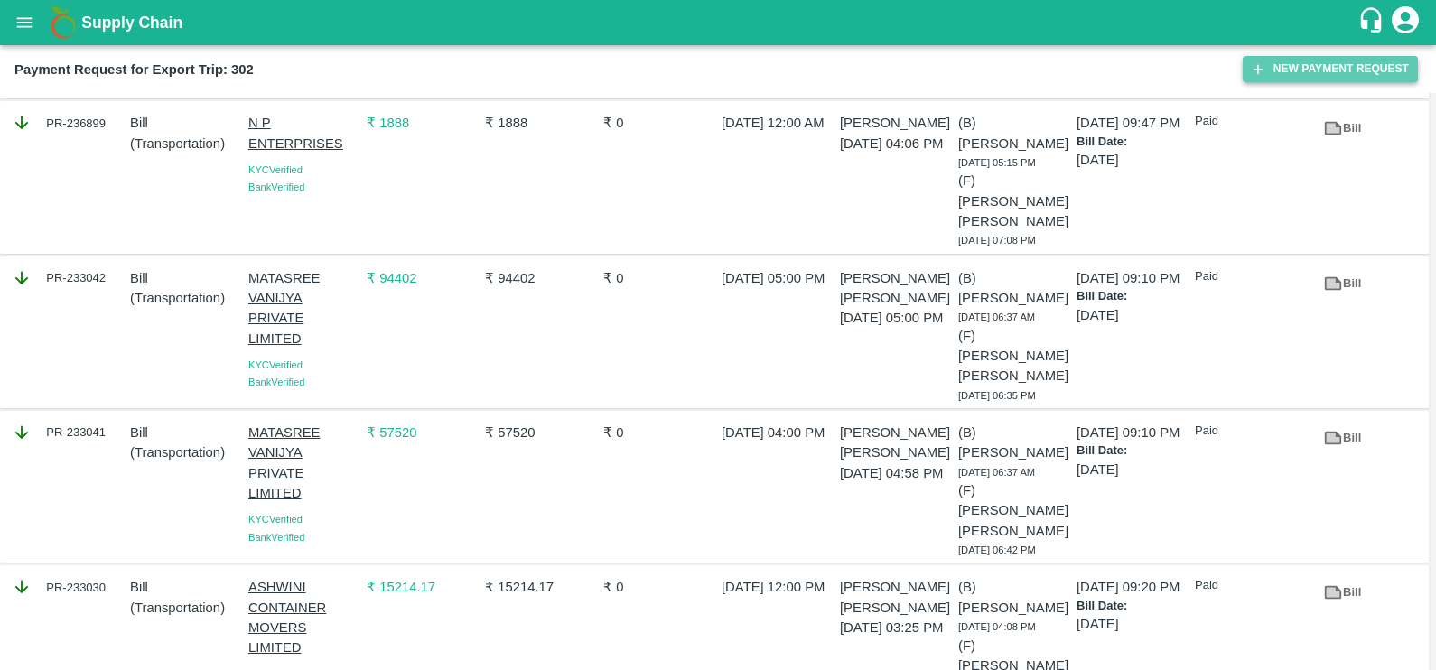
click at [1265, 74] on icon "button" at bounding box center [1258, 69] width 16 height 16
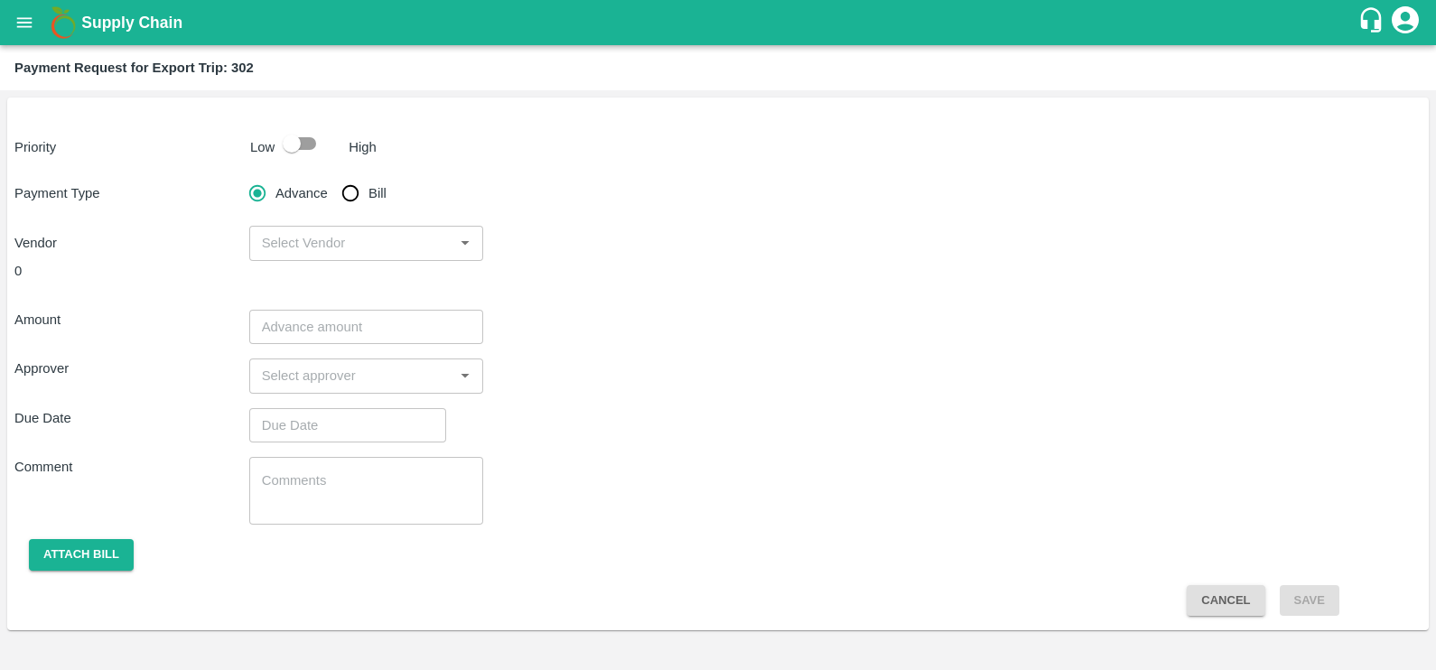
click at [376, 197] on span "Bill" at bounding box center [378, 193] width 18 height 20
click at [369, 197] on input "Bill" at bounding box center [350, 193] width 36 height 36
radio input "true"
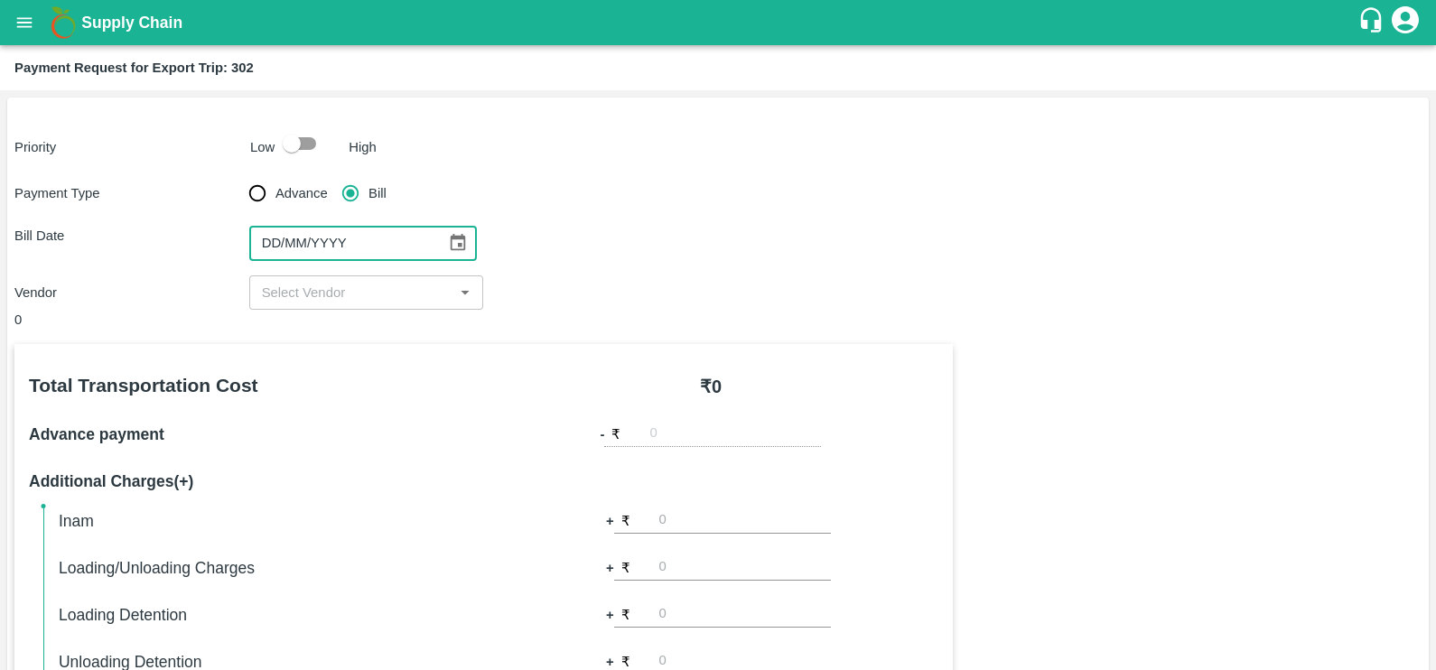
click at [373, 237] on input "DD/MM/YYYY" at bounding box center [341, 243] width 184 height 34
type input "DD/MM/YYYY"
click at [452, 244] on icon "Choose date" at bounding box center [457, 242] width 15 height 17
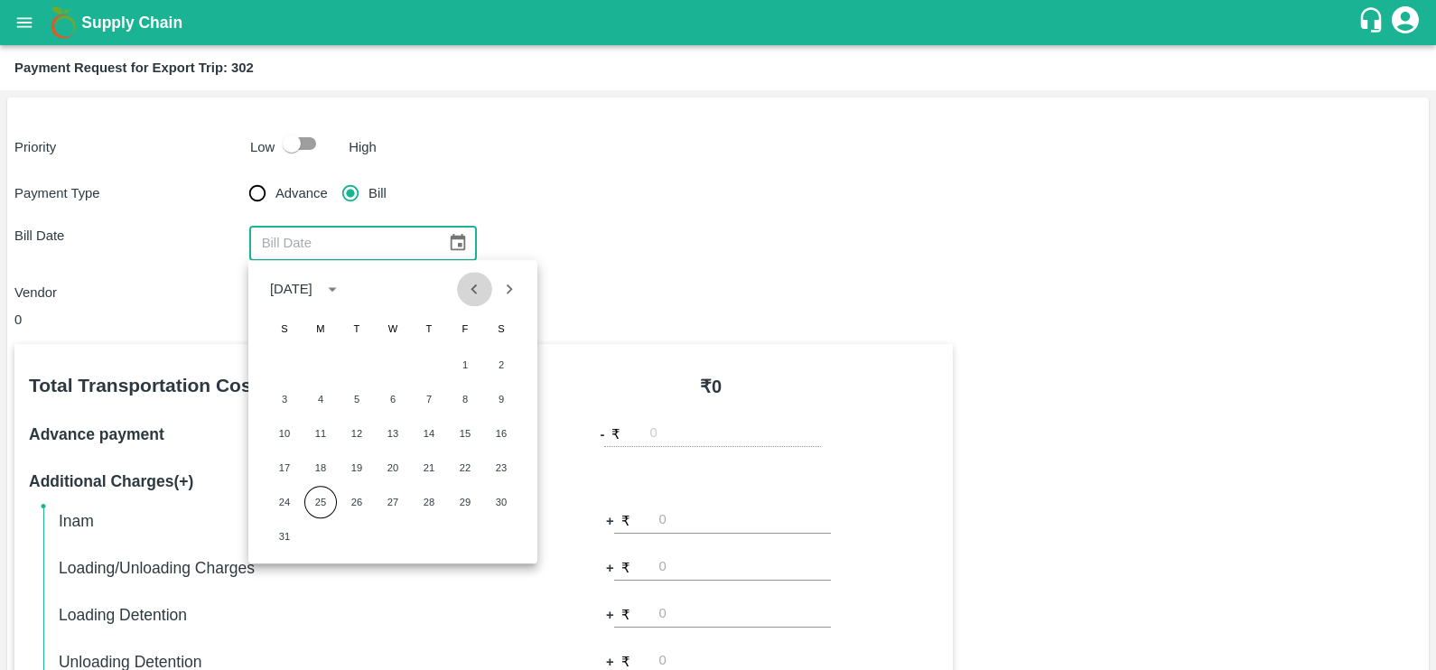
click at [479, 292] on icon "Previous month" at bounding box center [474, 289] width 20 height 20
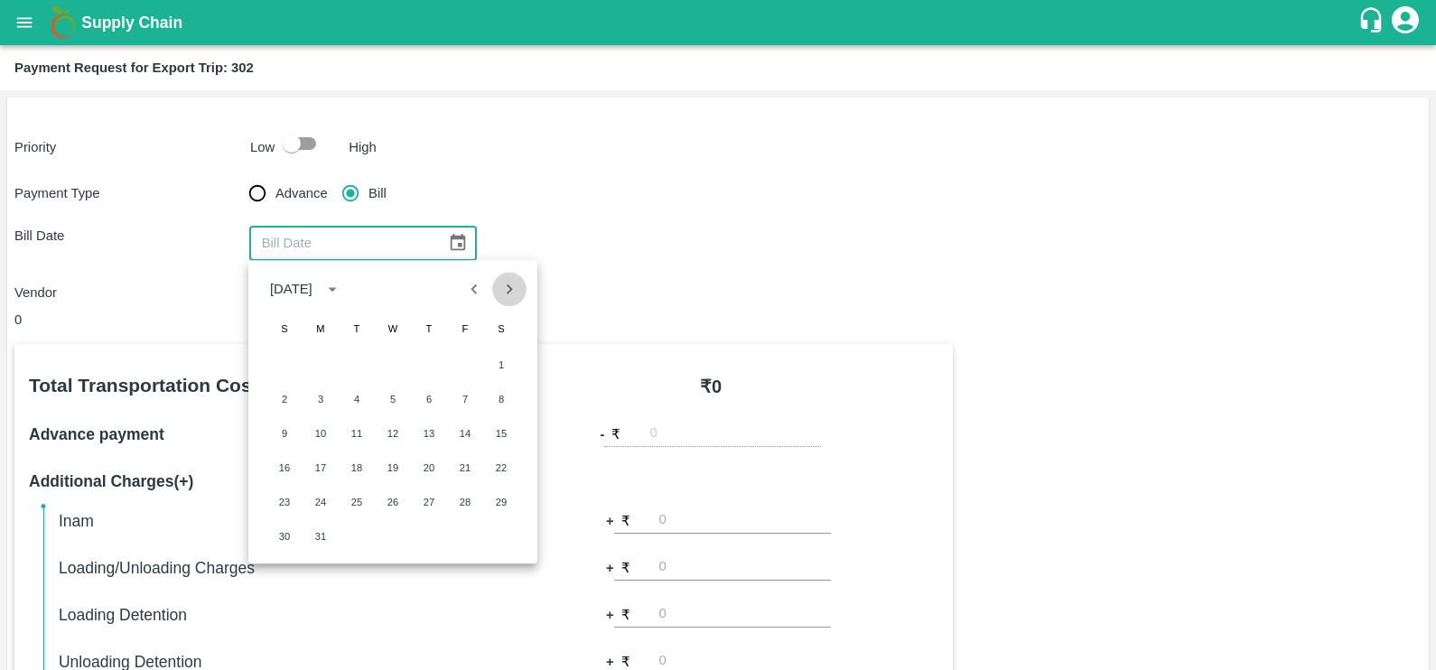
click at [506, 290] on icon "Next month" at bounding box center [509, 289] width 20 height 20
click at [358, 465] on button "22" at bounding box center [357, 468] width 33 height 33
type input "22/04/2025"
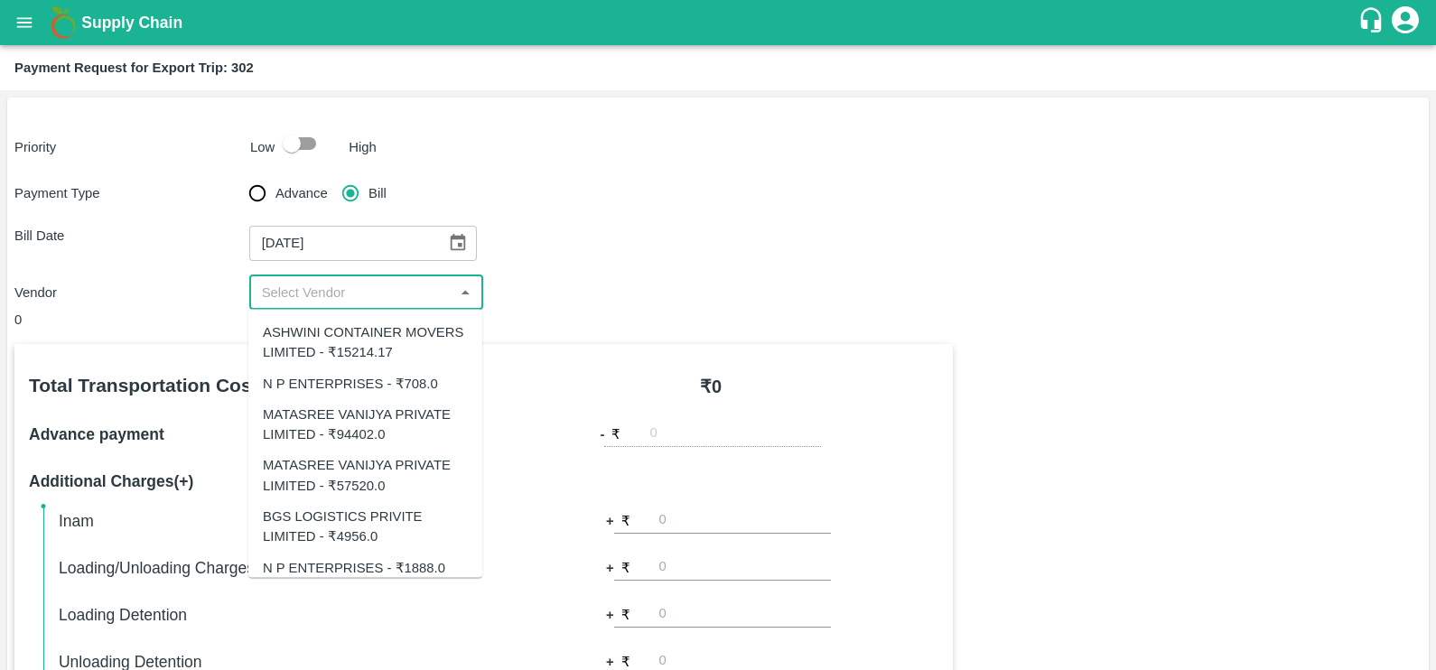
click at [346, 297] on input "input" at bounding box center [352, 292] width 194 height 23
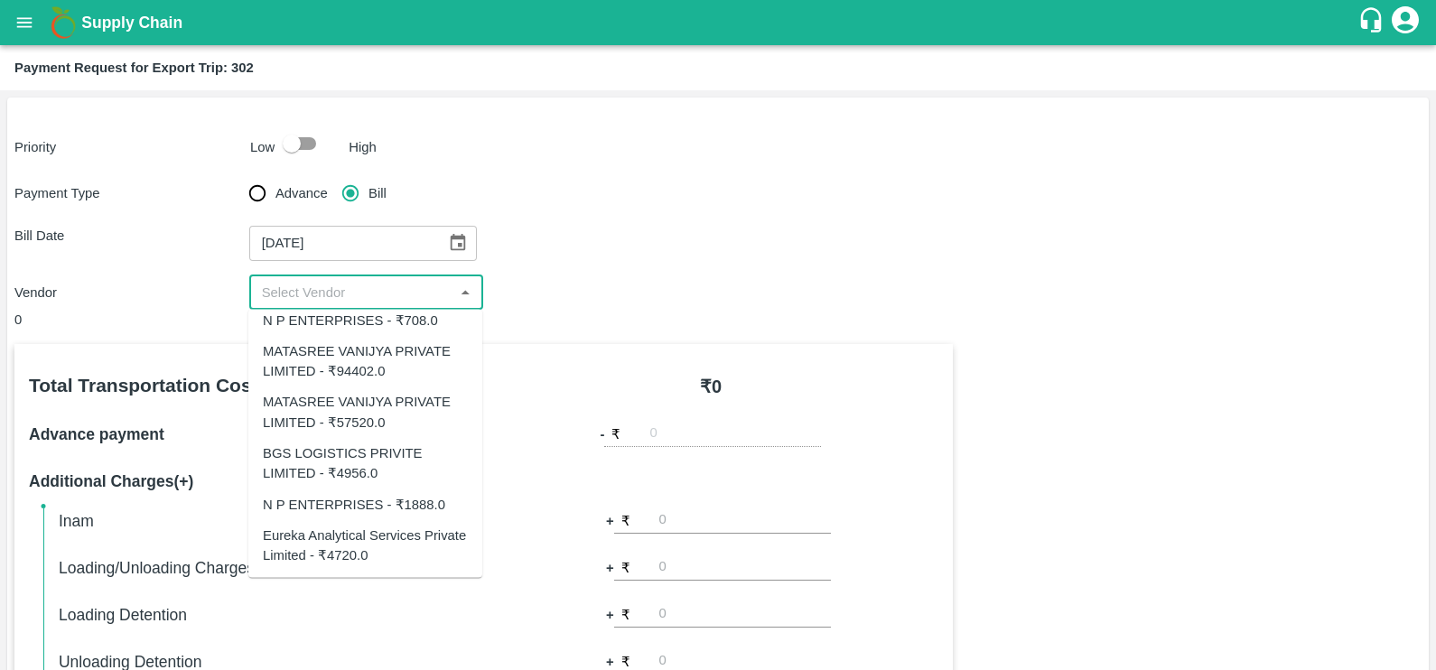
click at [335, 521] on div "Eureka Analytical Services Private Limited - ₹4720.0" at bounding box center [365, 544] width 234 height 51
type input "Eureka Analytical Services Private Limited - ₹4720.0"
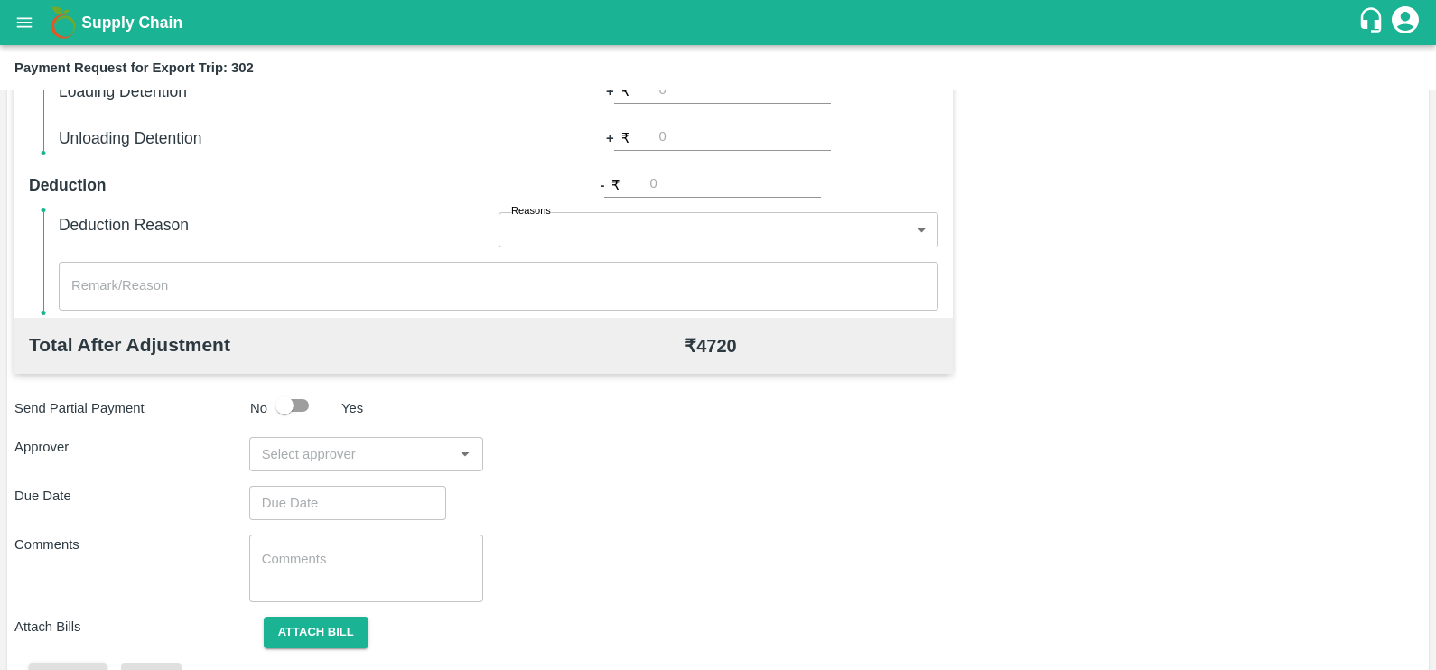
scroll to position [569, 0]
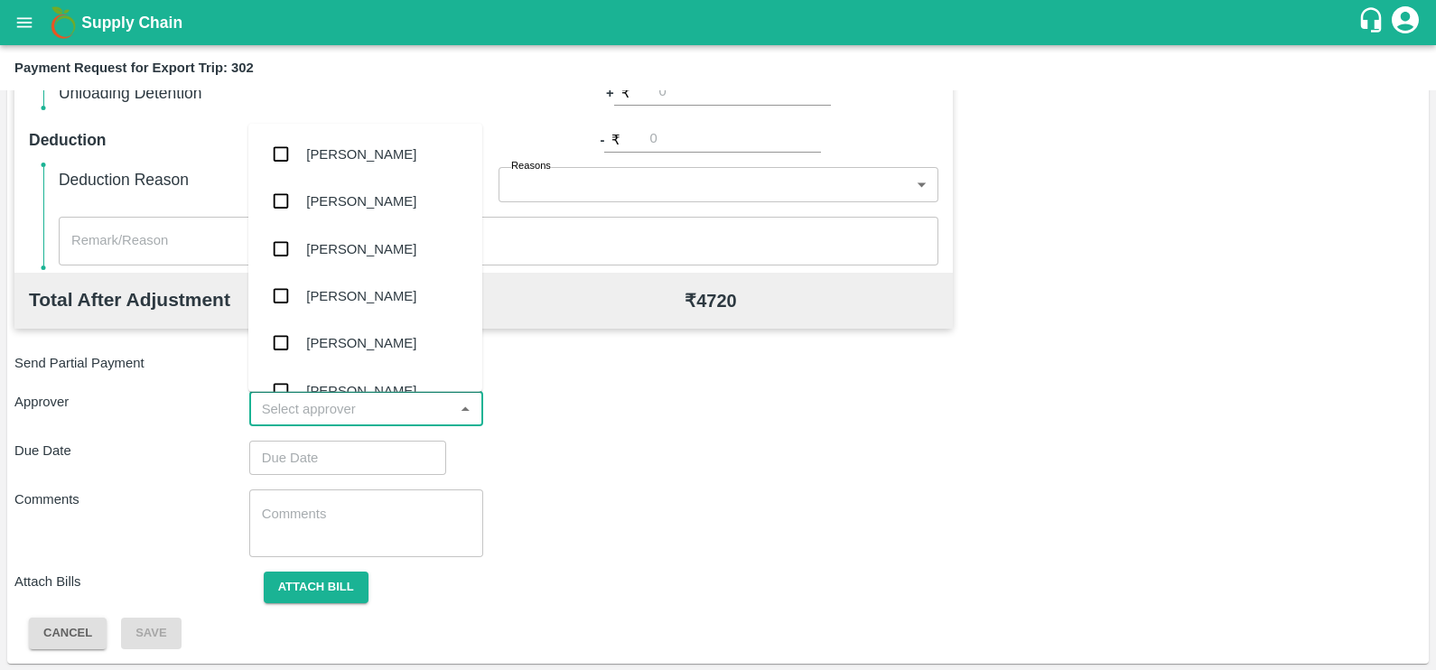
click at [415, 406] on input "input" at bounding box center [352, 408] width 194 height 23
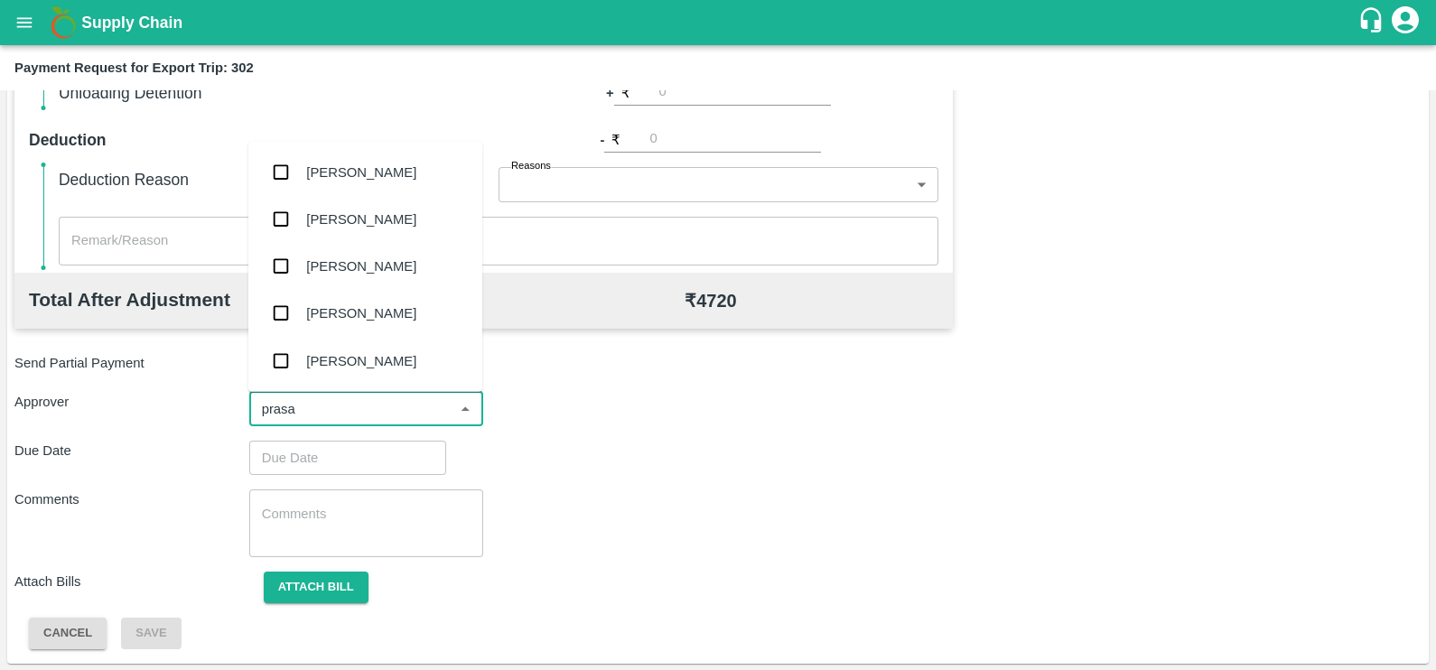
type input "prasad"
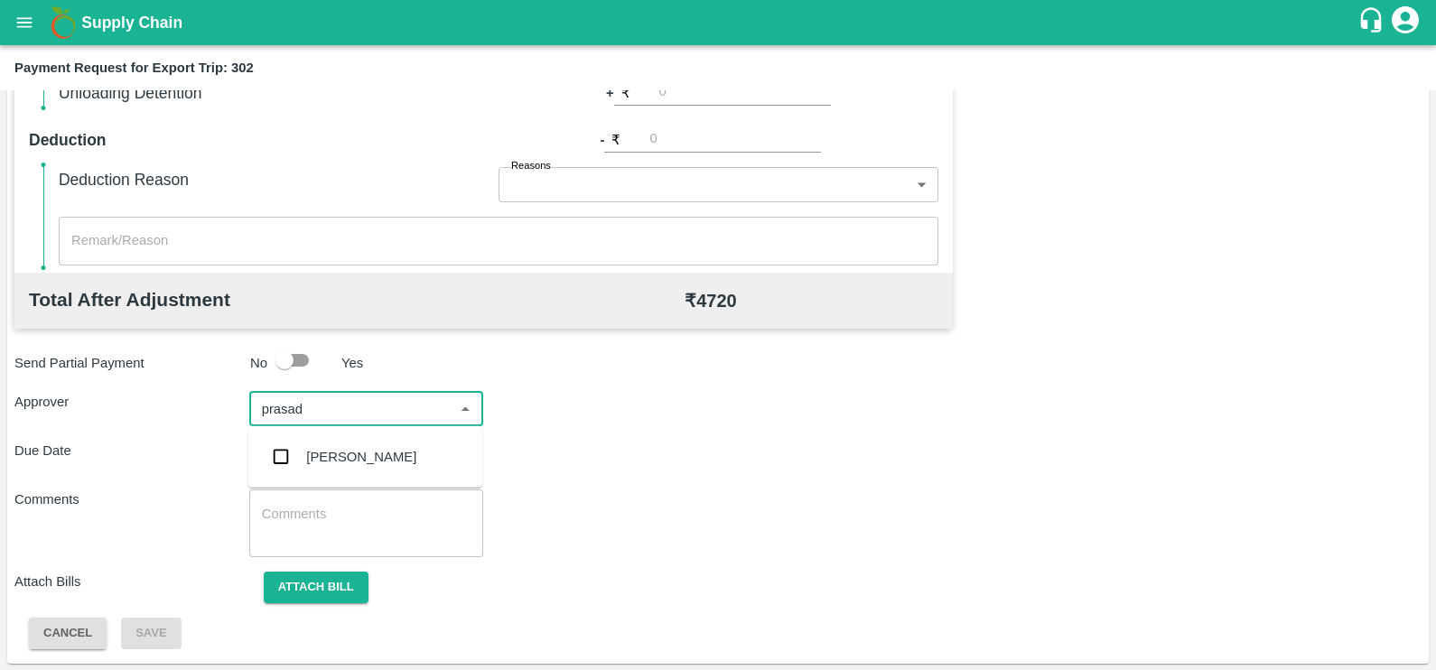
click at [411, 435] on div "[PERSON_NAME]" at bounding box center [365, 457] width 234 height 47
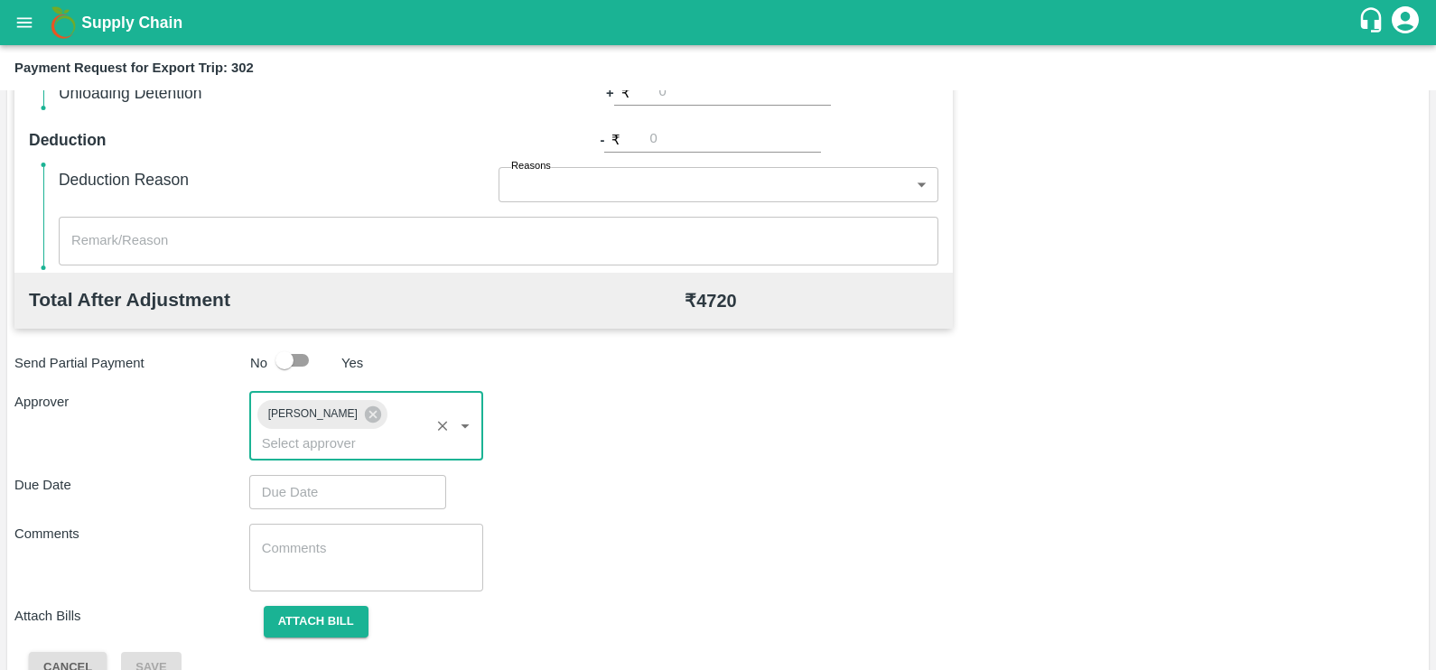
type input "DD/MM/YYYY hh:mm aa"
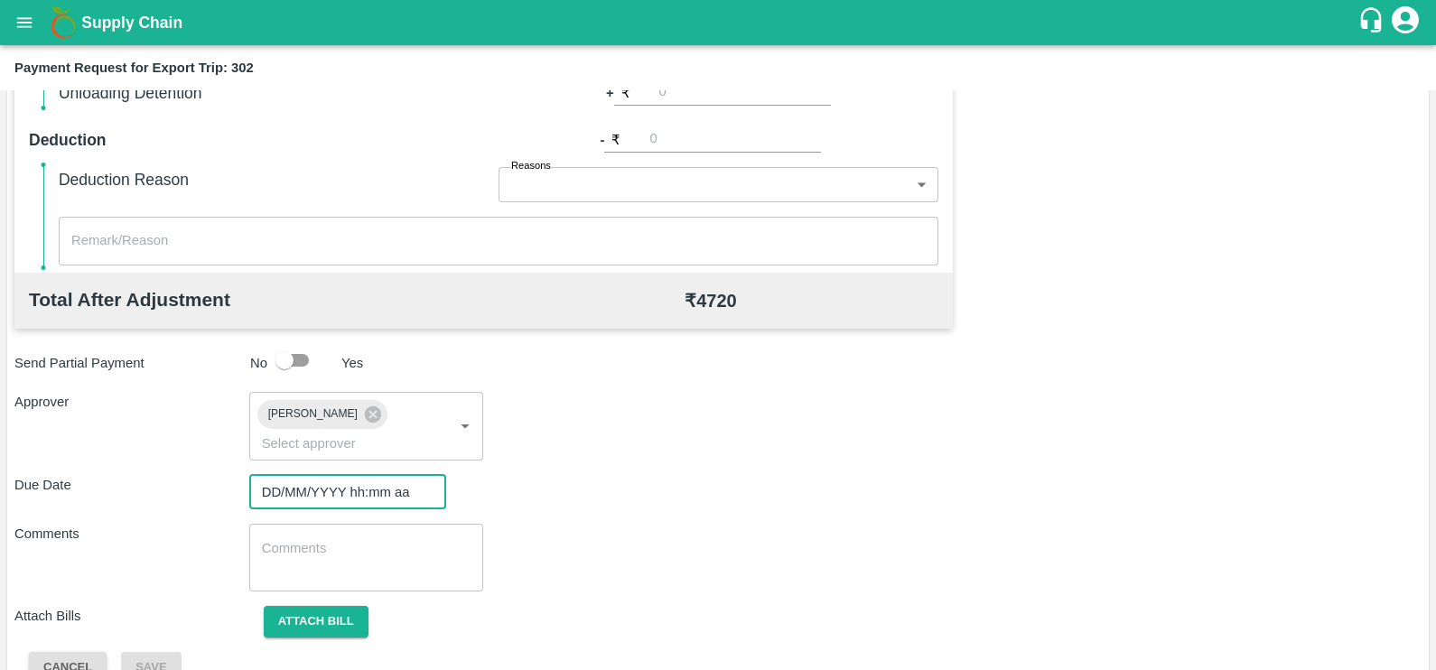
click at [411, 475] on input "DD/MM/YYYY hh:mm aa" at bounding box center [341, 492] width 184 height 34
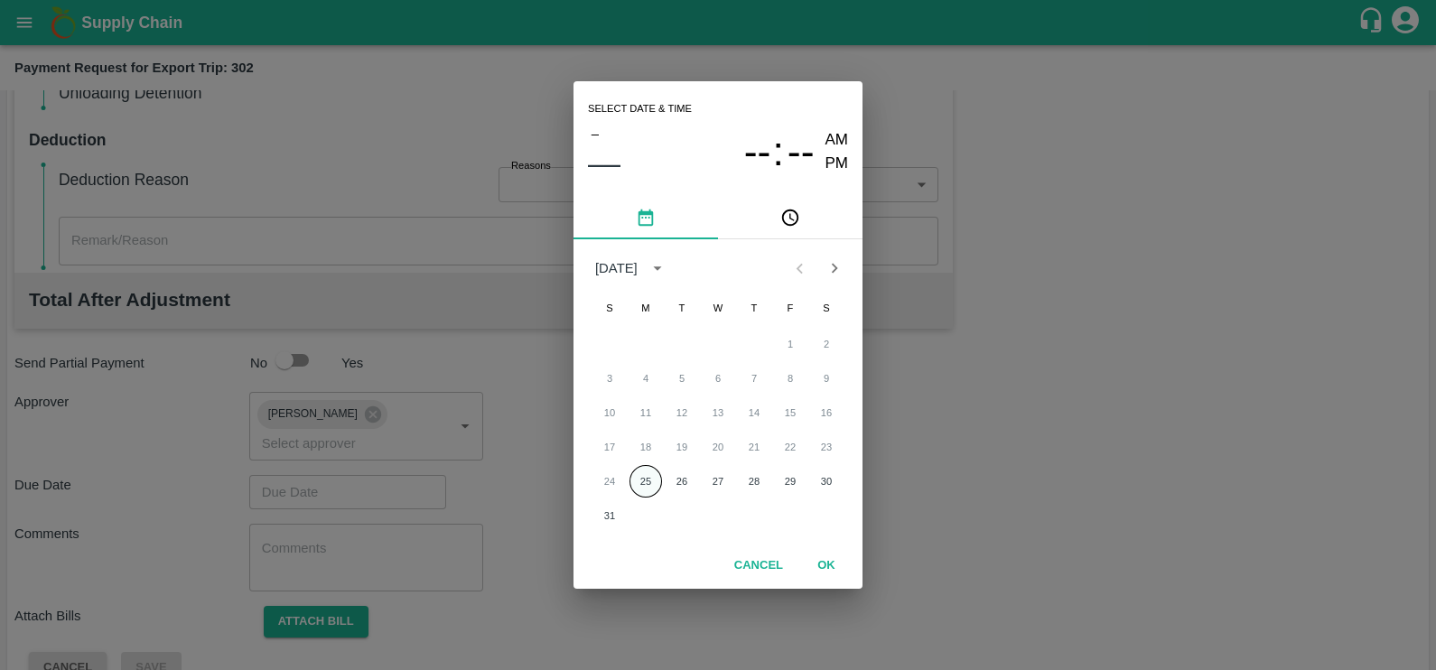
click at [634, 488] on button "25" at bounding box center [646, 481] width 33 height 33
type input "[DATE] 12:00 AM"
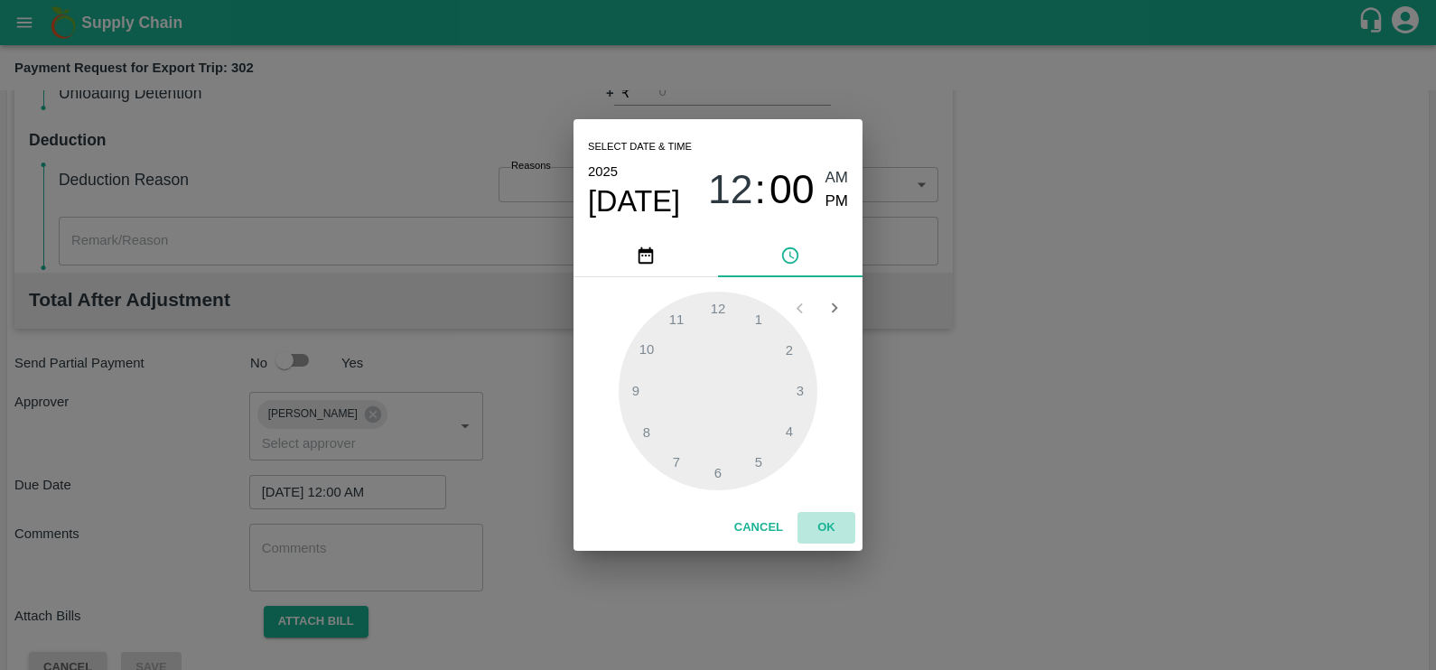
click at [817, 514] on button "OK" at bounding box center [827, 528] width 58 height 32
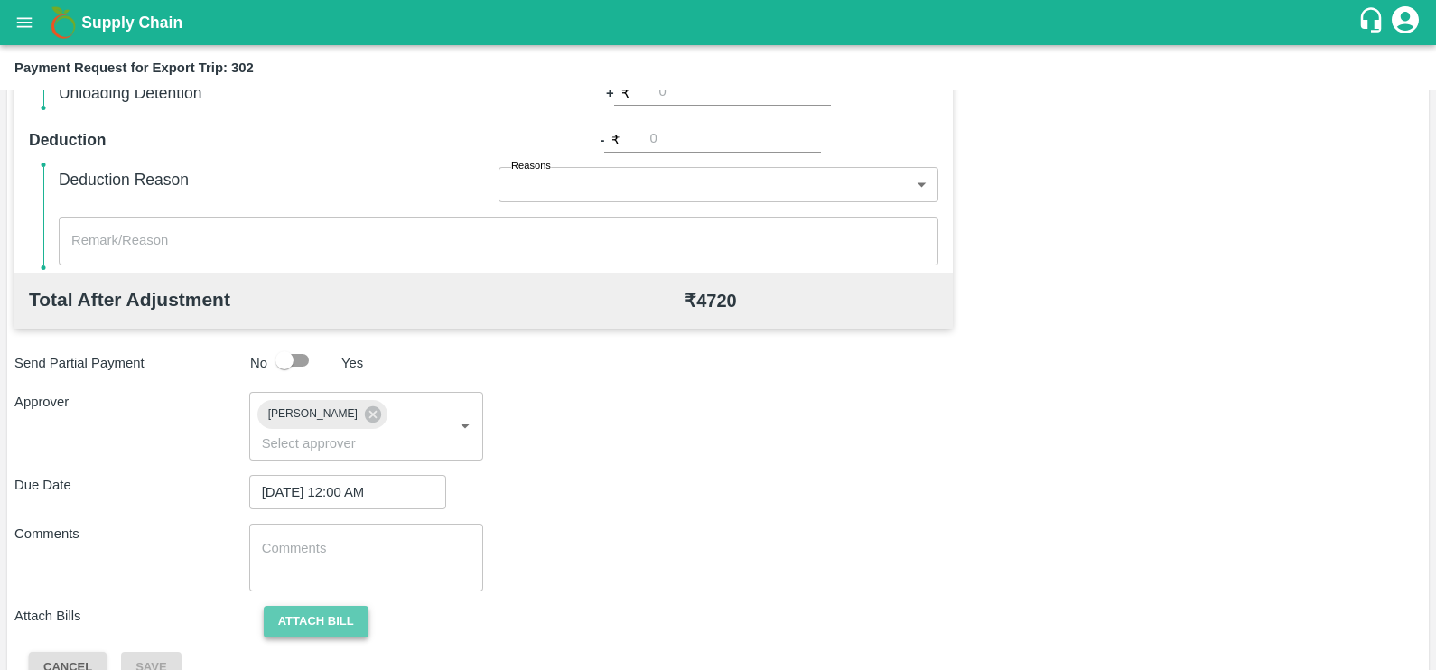
click at [341, 606] on button "Attach bill" at bounding box center [316, 622] width 105 height 32
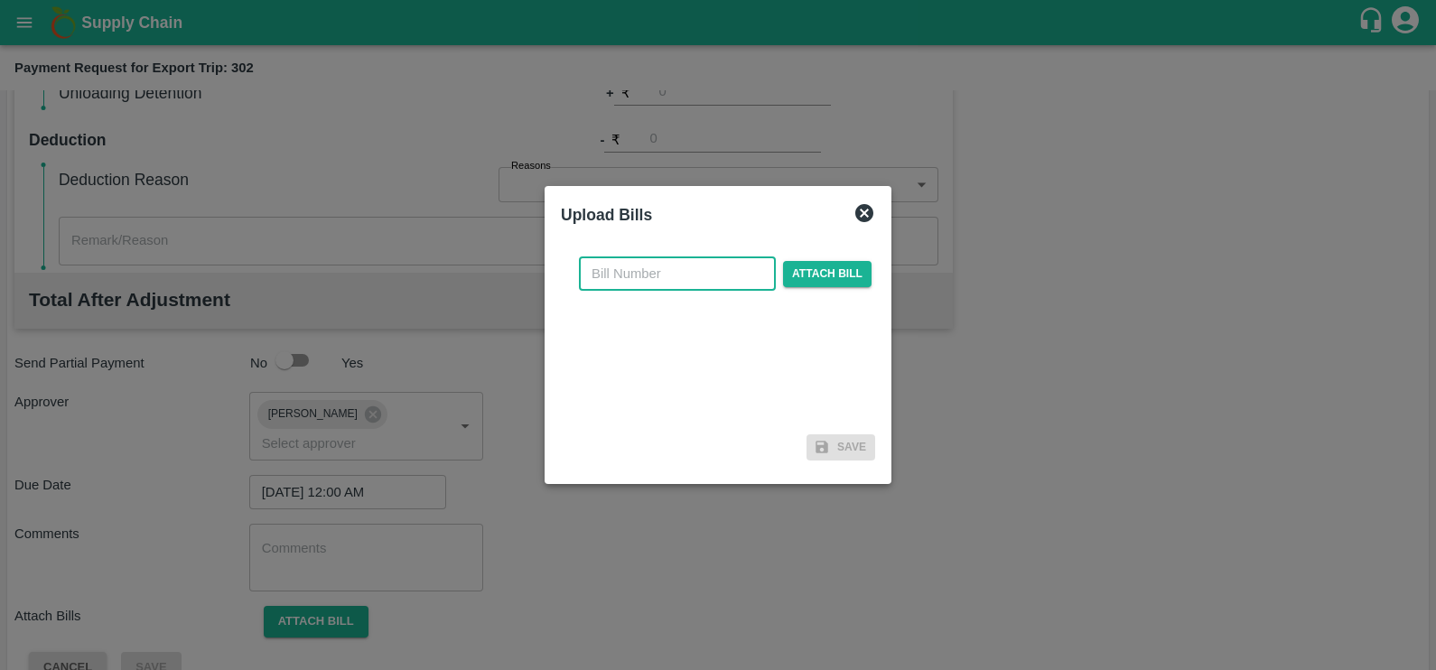
click at [725, 275] on input "text" at bounding box center [677, 274] width 197 height 34
paste input "EKA6/2526/0254"
type input "EKA6/2526/0254"
click at [817, 275] on span "Attach bill" at bounding box center [827, 274] width 89 height 26
click at [0, 0] on input "Attach bill" at bounding box center [0, 0] width 0 height 0
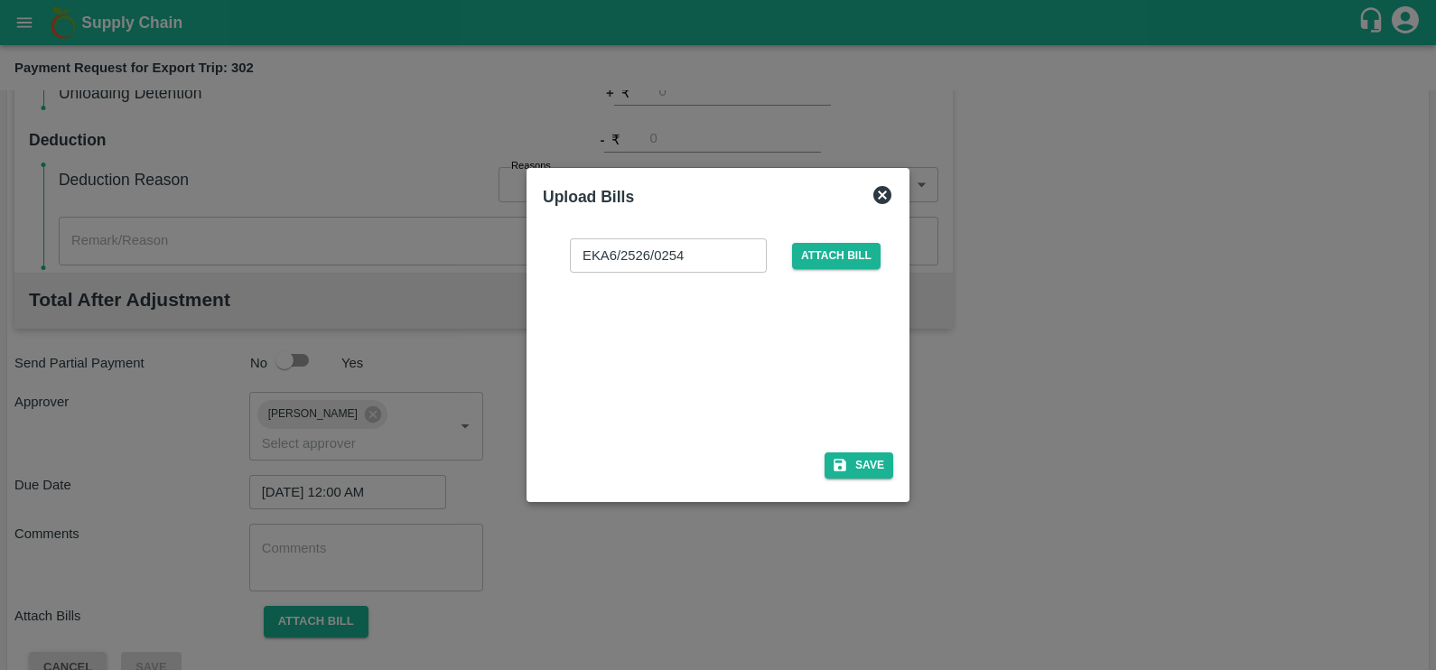
click at [777, 374] on div at bounding box center [714, 357] width 271 height 96
click at [836, 467] on icon "button" at bounding box center [840, 466] width 13 height 13
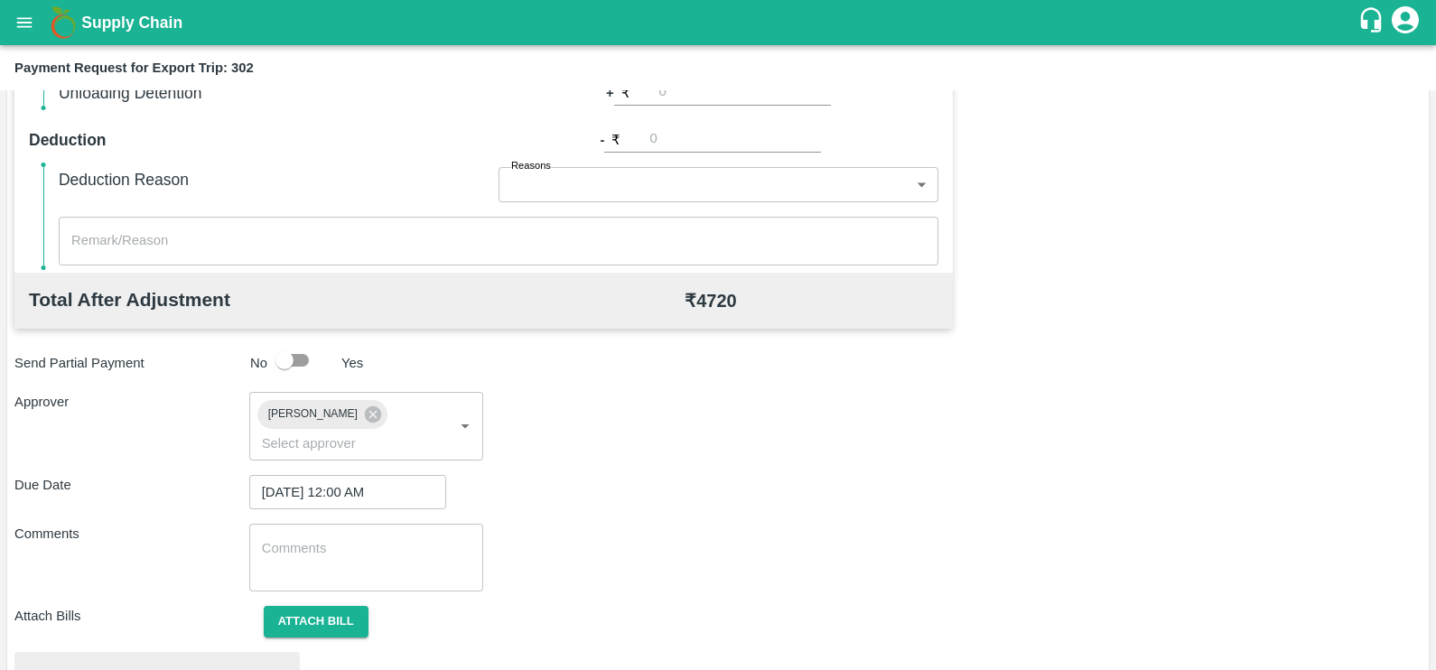
scroll to position [675, 0]
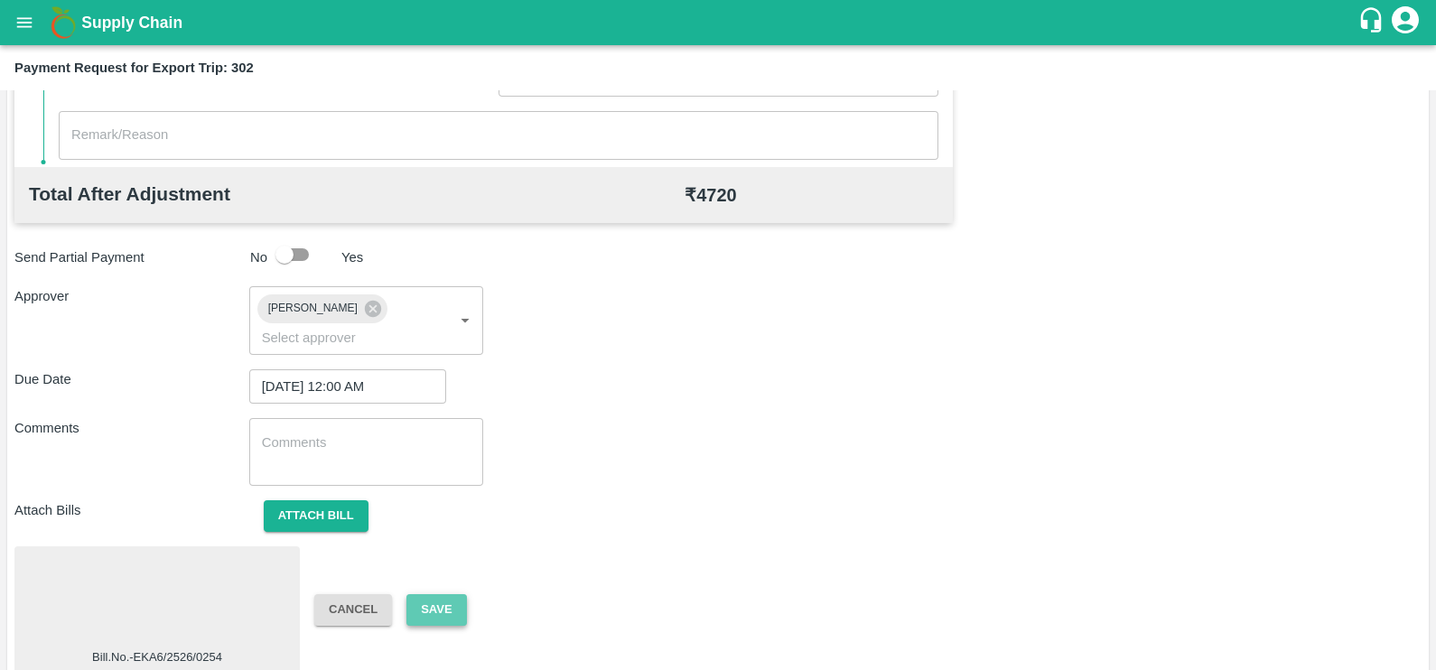
click at [429, 594] on button "Save" at bounding box center [436, 610] width 60 height 32
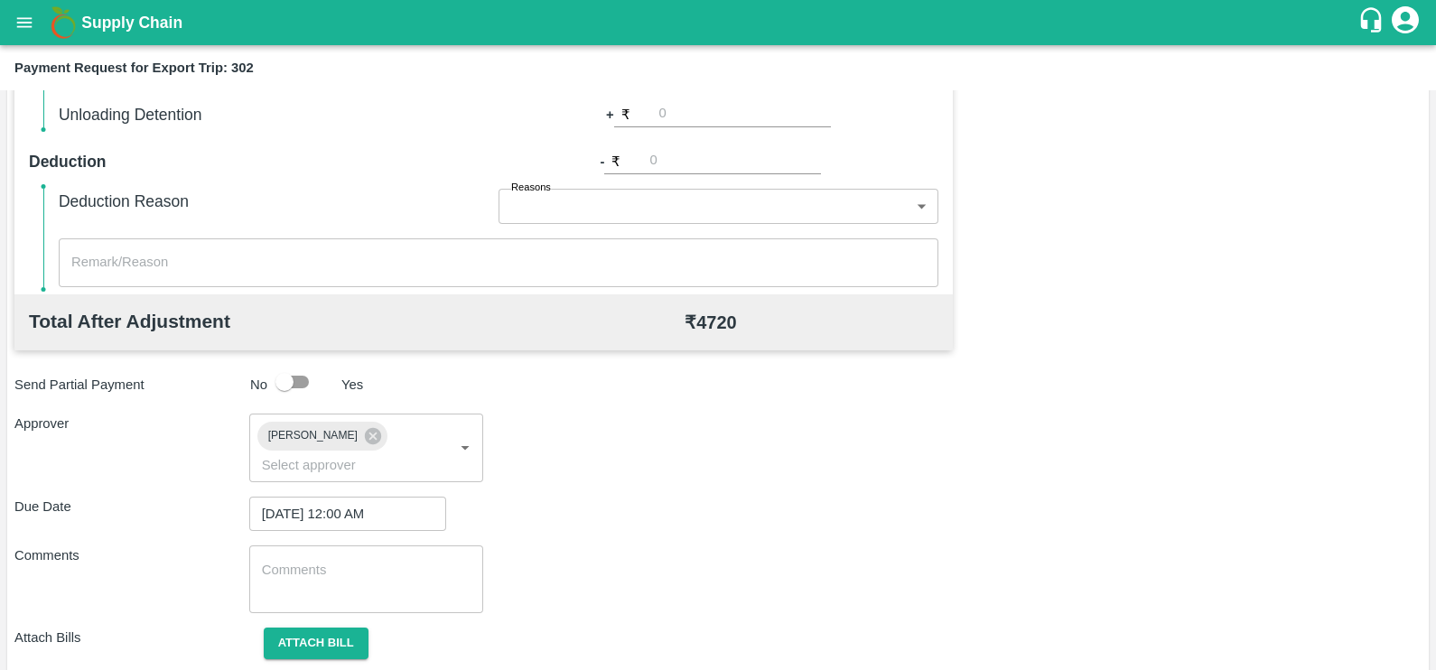
scroll to position [622, 0]
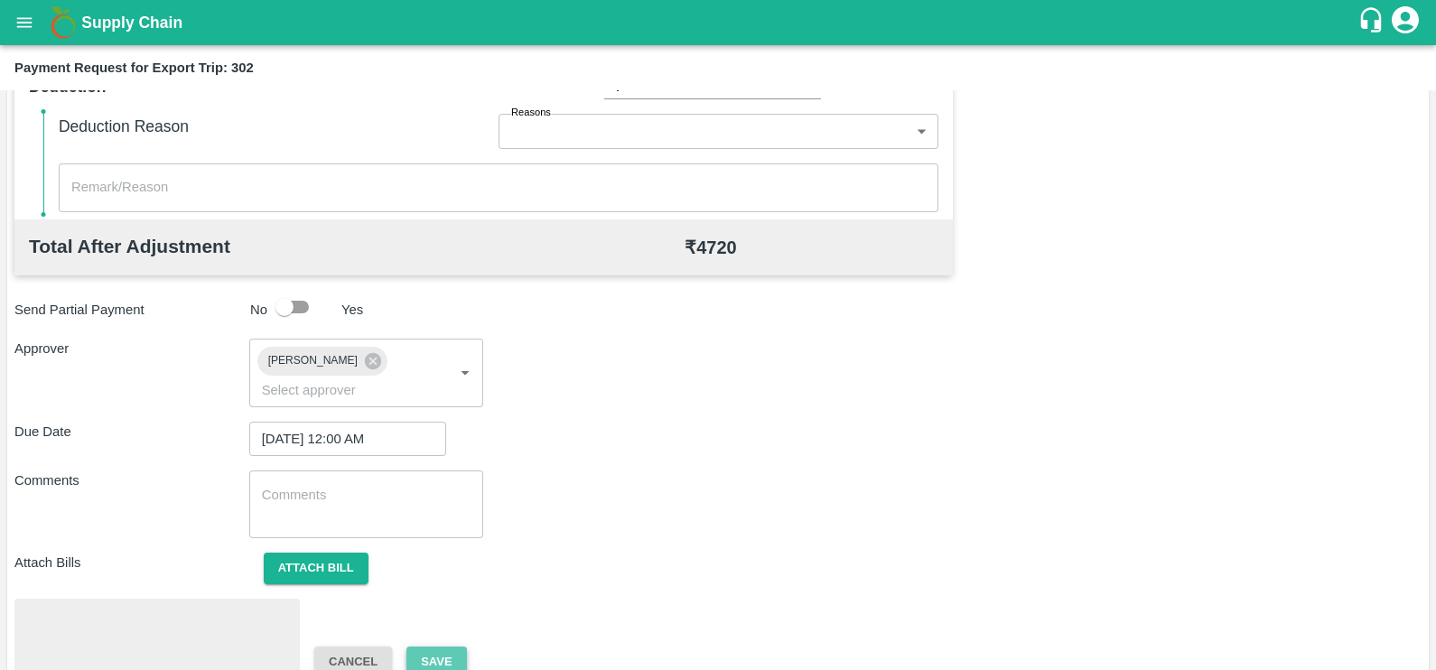
click at [440, 647] on button "Save" at bounding box center [436, 663] width 60 height 32
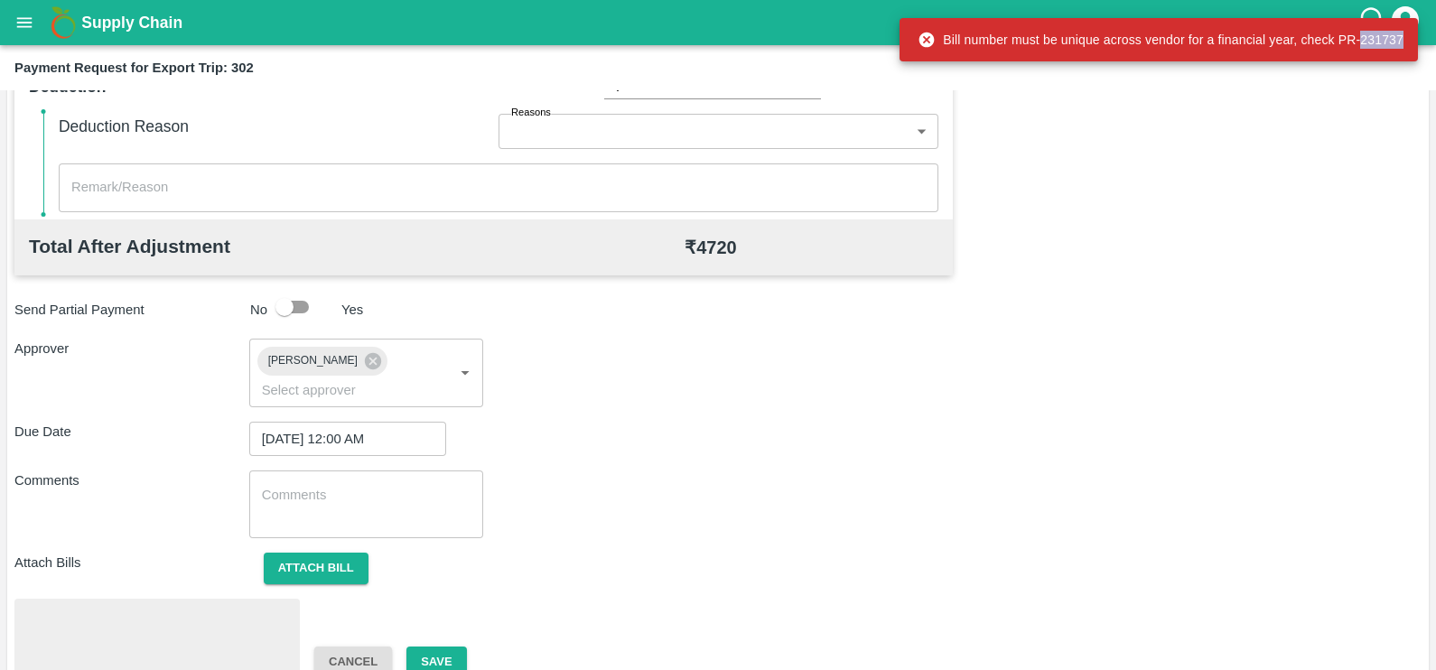
copy div "231737"
drag, startPoint x: 1359, startPoint y: 36, endPoint x: 1400, endPoint y: 34, distance: 40.7
click at [1400, 34] on div "Bill number must be unique across vendor for a financial year, check PR-231737" at bounding box center [1161, 39] width 486 height 33
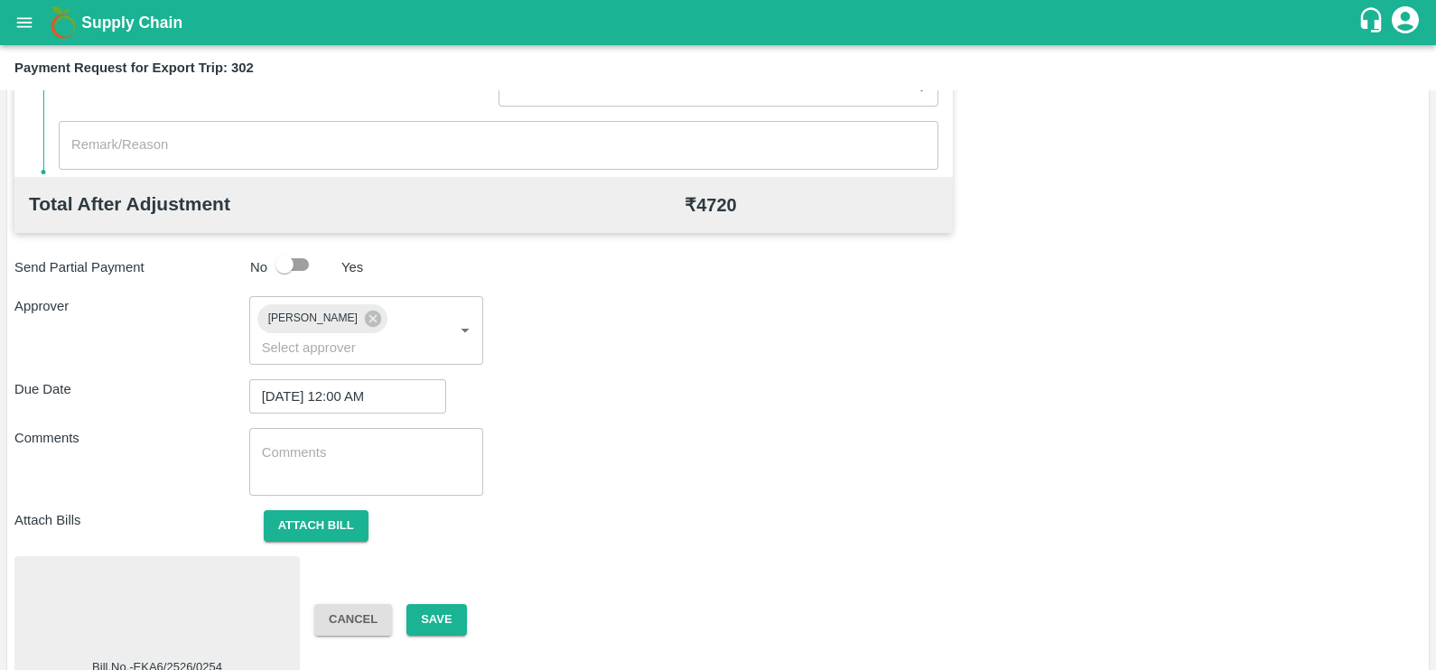
scroll to position [675, 0]
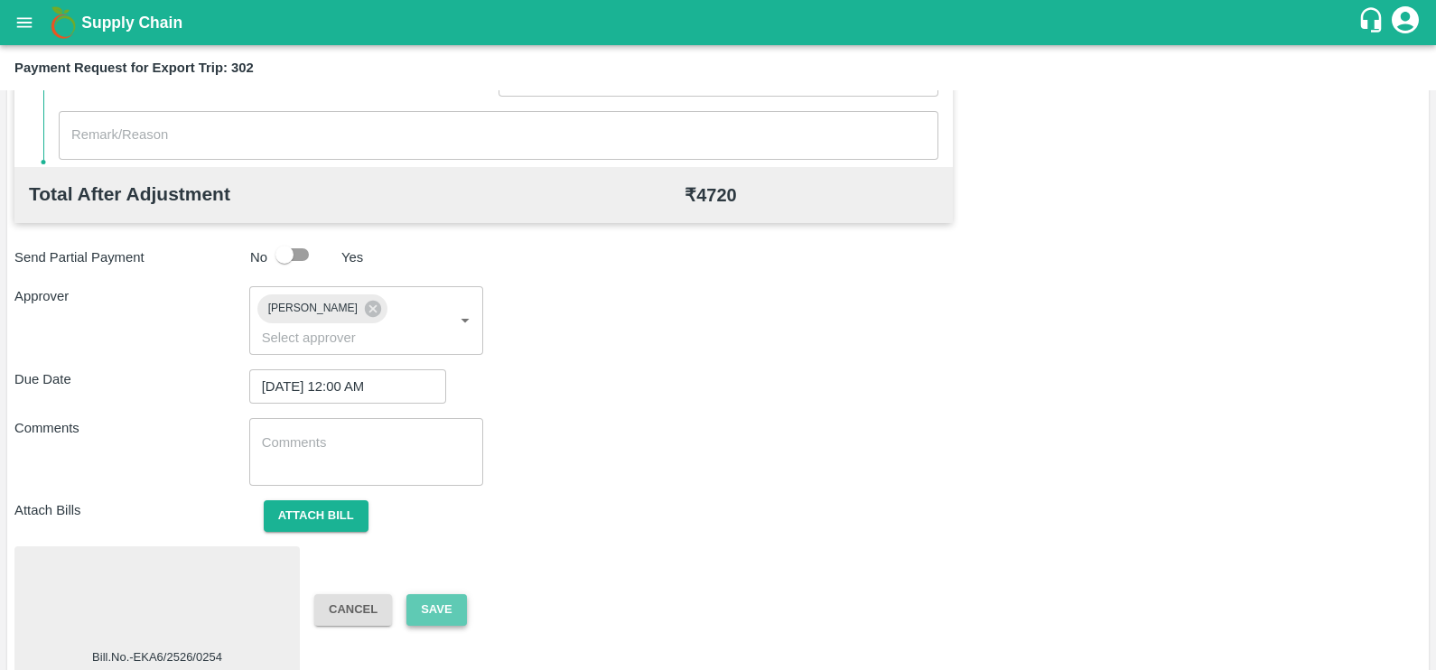
click at [419, 594] on button "Save" at bounding box center [436, 610] width 60 height 32
click at [438, 594] on button "Save" at bounding box center [436, 610] width 60 height 32
click at [333, 500] on button "Attach bill" at bounding box center [316, 516] width 105 height 32
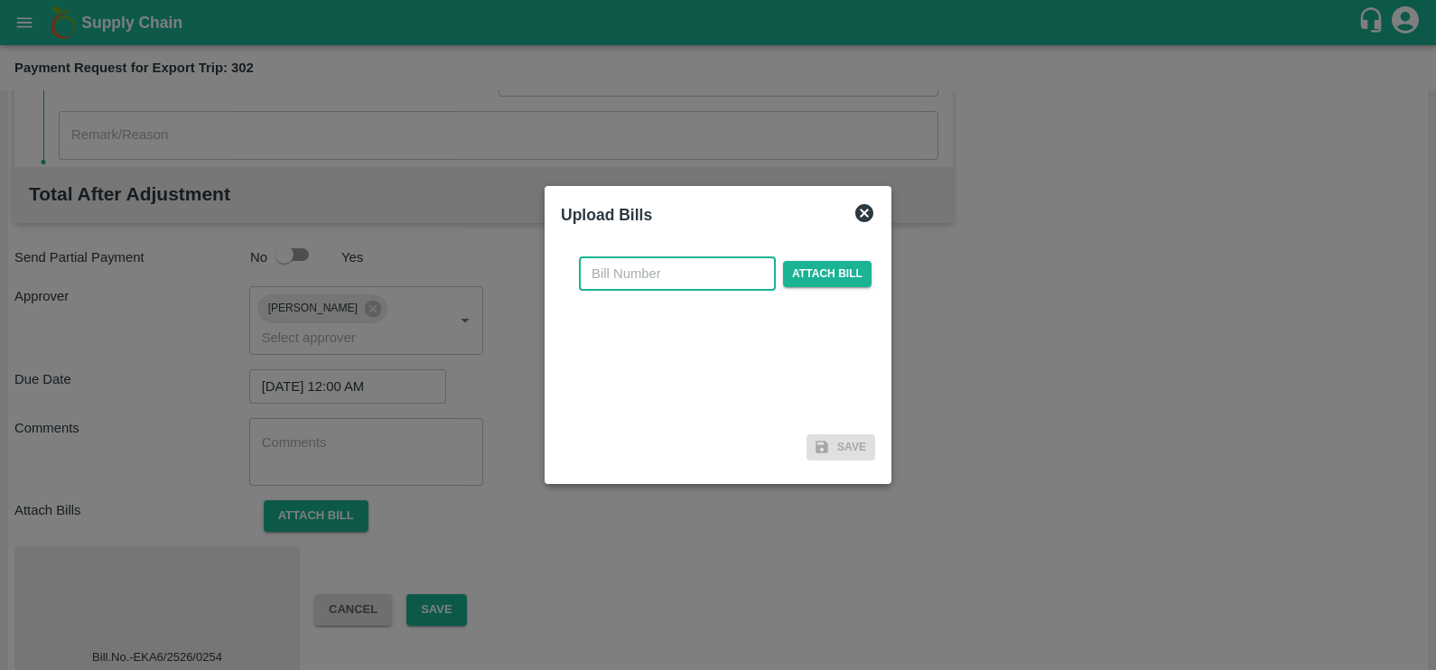
click at [702, 280] on input "text" at bounding box center [677, 274] width 197 height 34
paste input ": EKA6/2526/025"
click at [606, 266] on input ": EKA6/2526/025" at bounding box center [677, 274] width 197 height 34
click at [714, 275] on input "EKA6/2526/025" at bounding box center [677, 274] width 197 height 34
type input "EKA6/2526/0254"
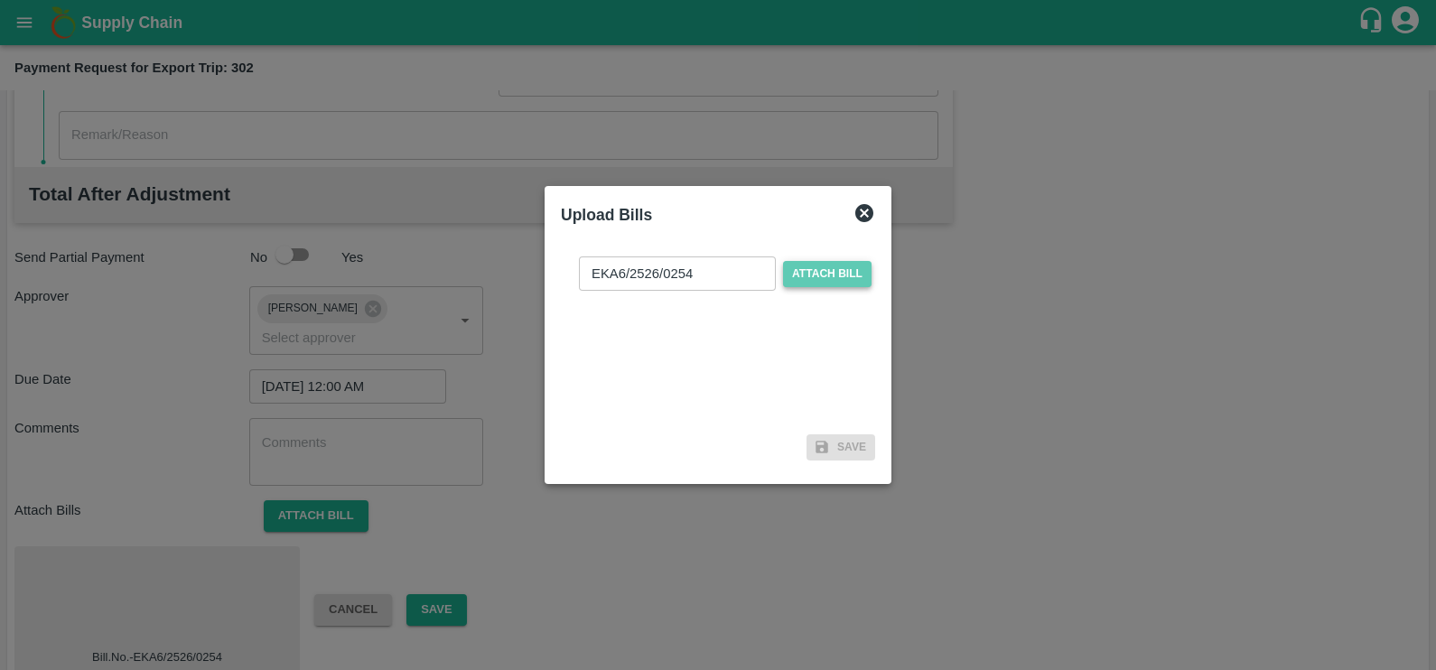
click at [798, 268] on span "Attach bill" at bounding box center [827, 274] width 89 height 26
click at [0, 0] on input "Attach bill" at bounding box center [0, 0] width 0 height 0
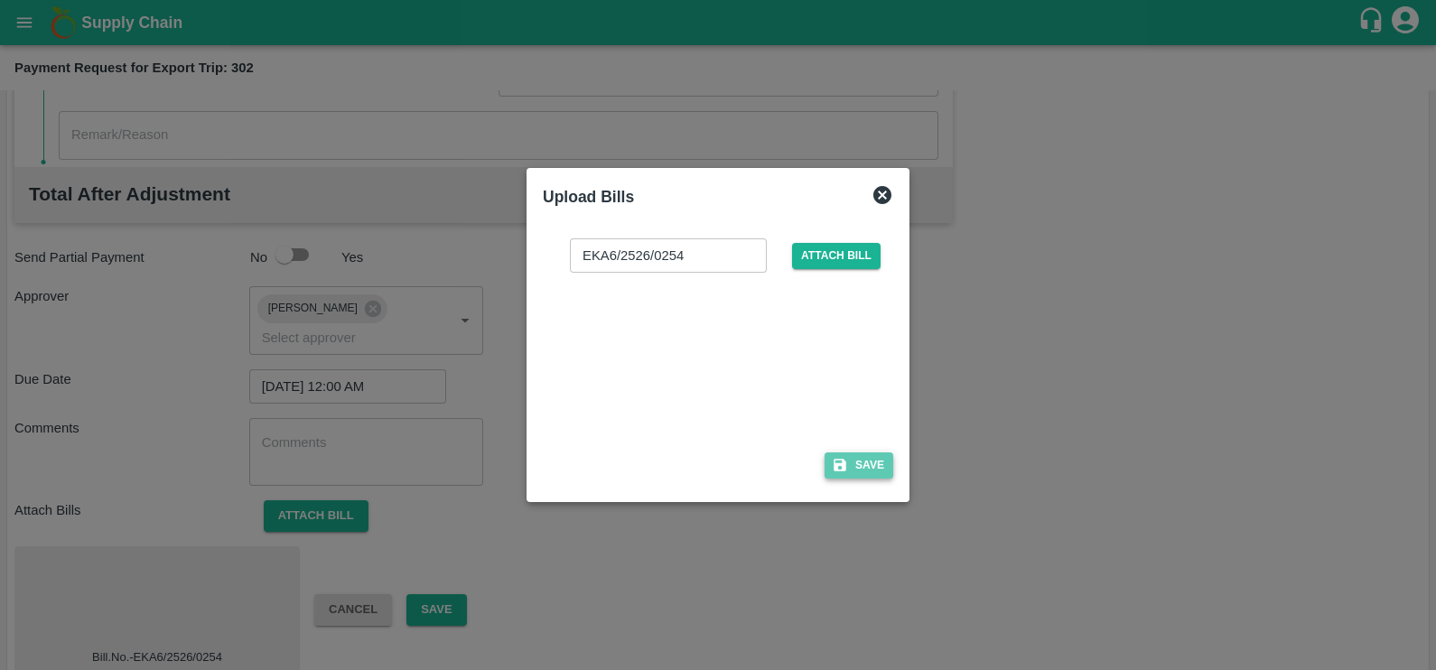
click at [844, 462] on icon "button" at bounding box center [840, 466] width 13 height 13
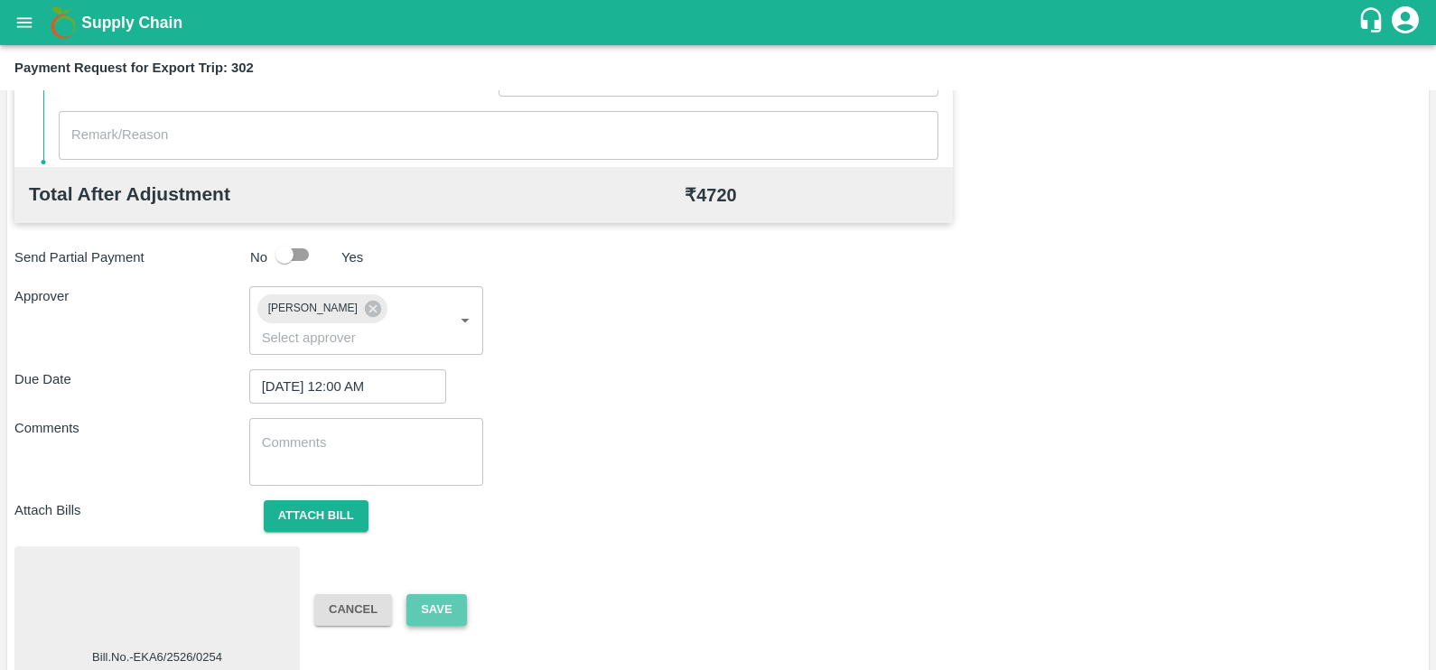
click at [425, 594] on button "Save" at bounding box center [436, 610] width 60 height 32
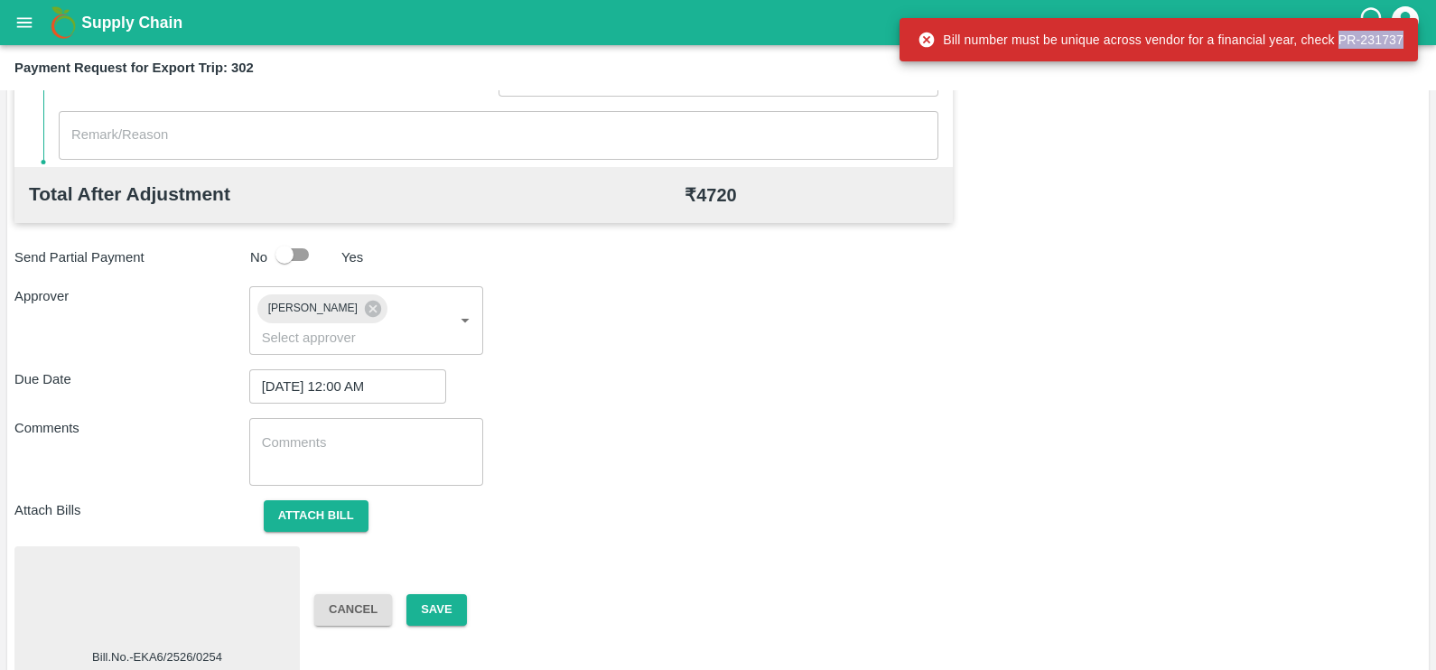
copy div "PR-231737"
drag, startPoint x: 1340, startPoint y: 37, endPoint x: 1402, endPoint y: 36, distance: 62.3
click at [1402, 36] on div "Bill number must be unique across vendor for a financial year, check PR-231737" at bounding box center [1161, 39] width 486 height 33
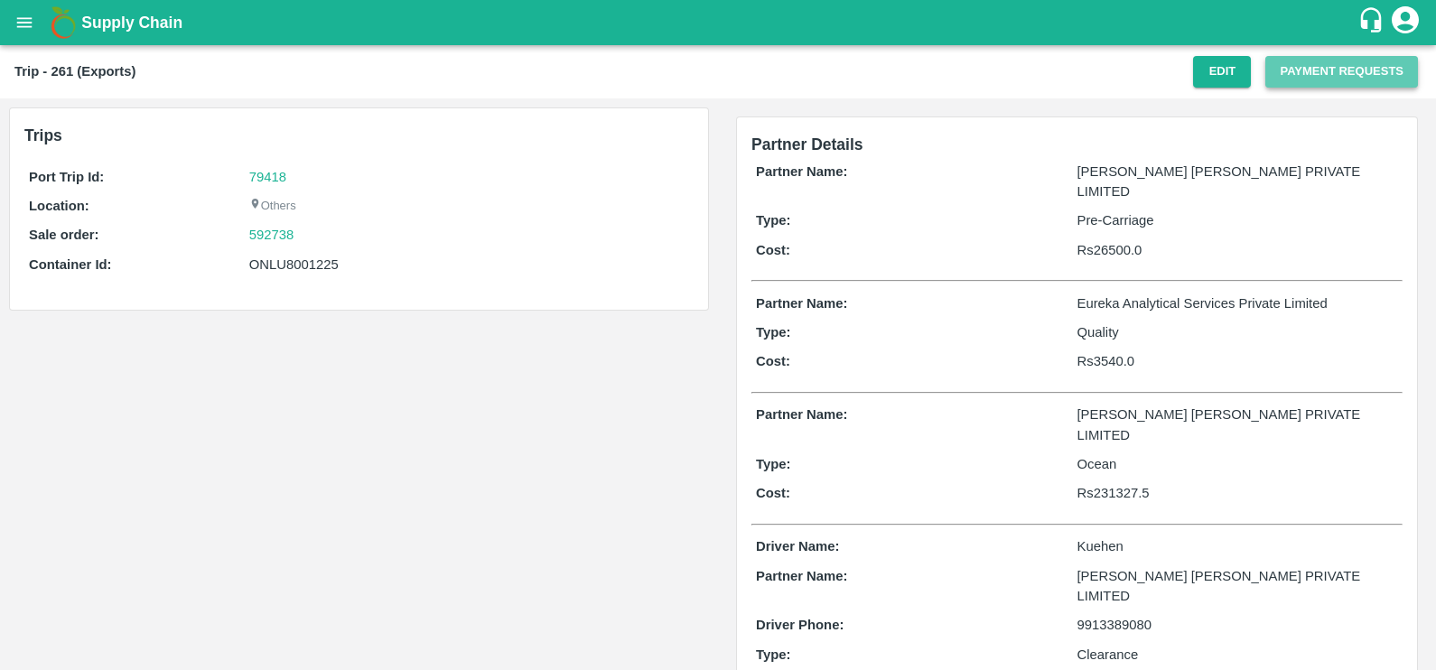
click at [1331, 62] on button "Payment Requests" at bounding box center [1341, 72] width 153 height 32
drag, startPoint x: 245, startPoint y: 260, endPoint x: 357, endPoint y: 260, distance: 112.0
click at [357, 260] on div "Container Id: ONLU8001225" at bounding box center [359, 265] width 660 height 20
copy div "ONLU8001225"
click at [1298, 75] on button "Payment Requests" at bounding box center [1341, 72] width 153 height 32
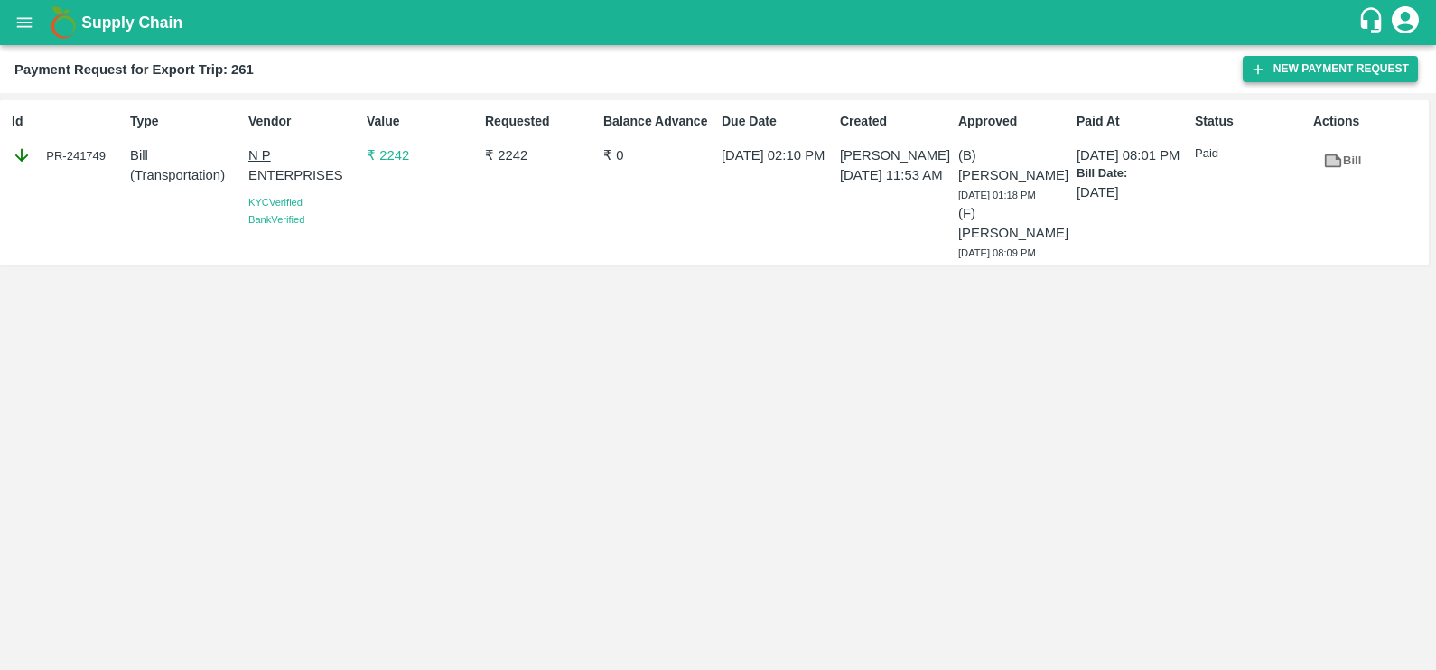
click at [1271, 62] on button "New Payment Request" at bounding box center [1330, 69] width 175 height 26
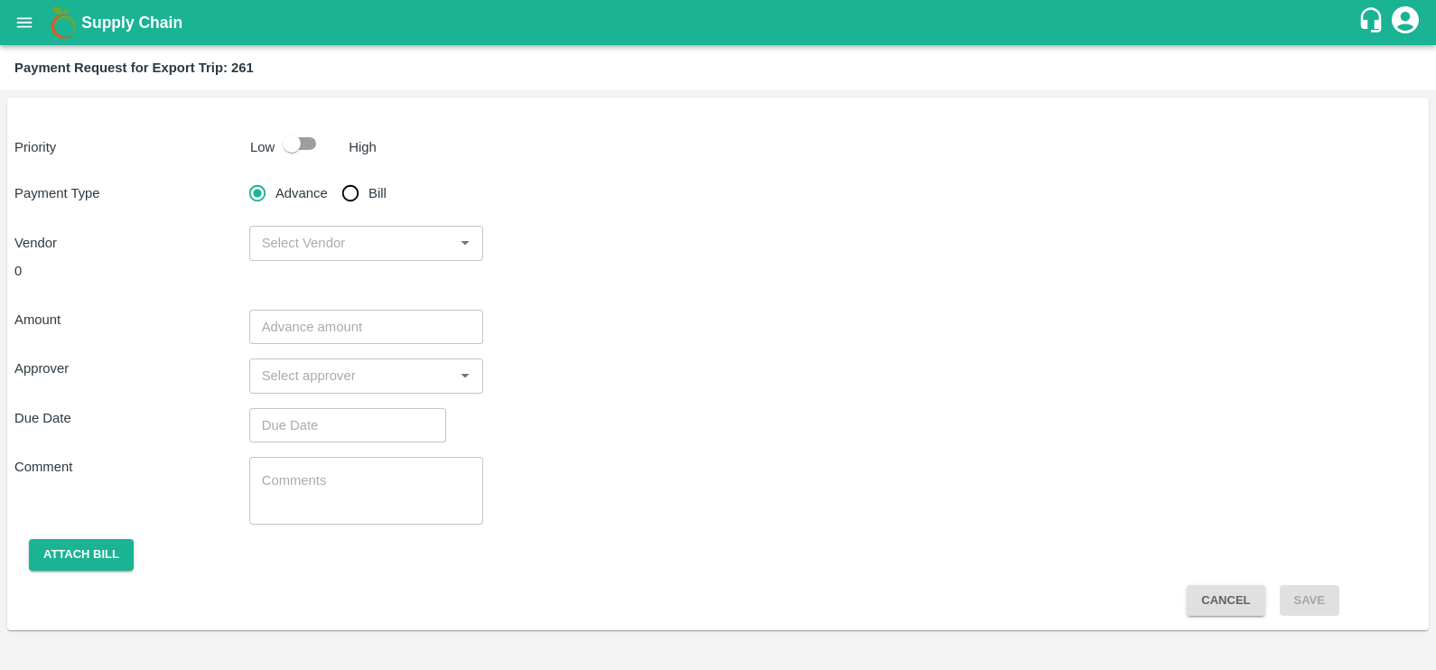
click at [362, 193] on input "Bill" at bounding box center [350, 193] width 36 height 36
radio input "true"
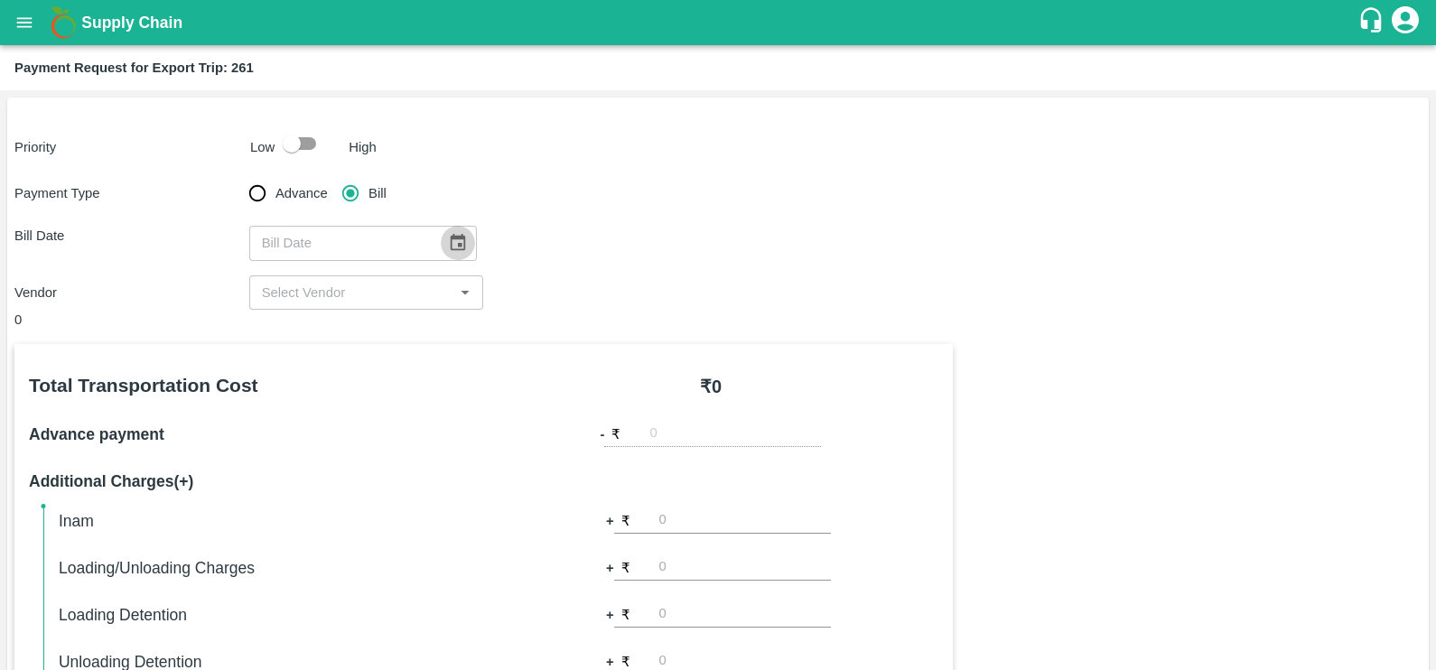
click at [448, 235] on icon "Choose date" at bounding box center [458, 243] width 20 height 20
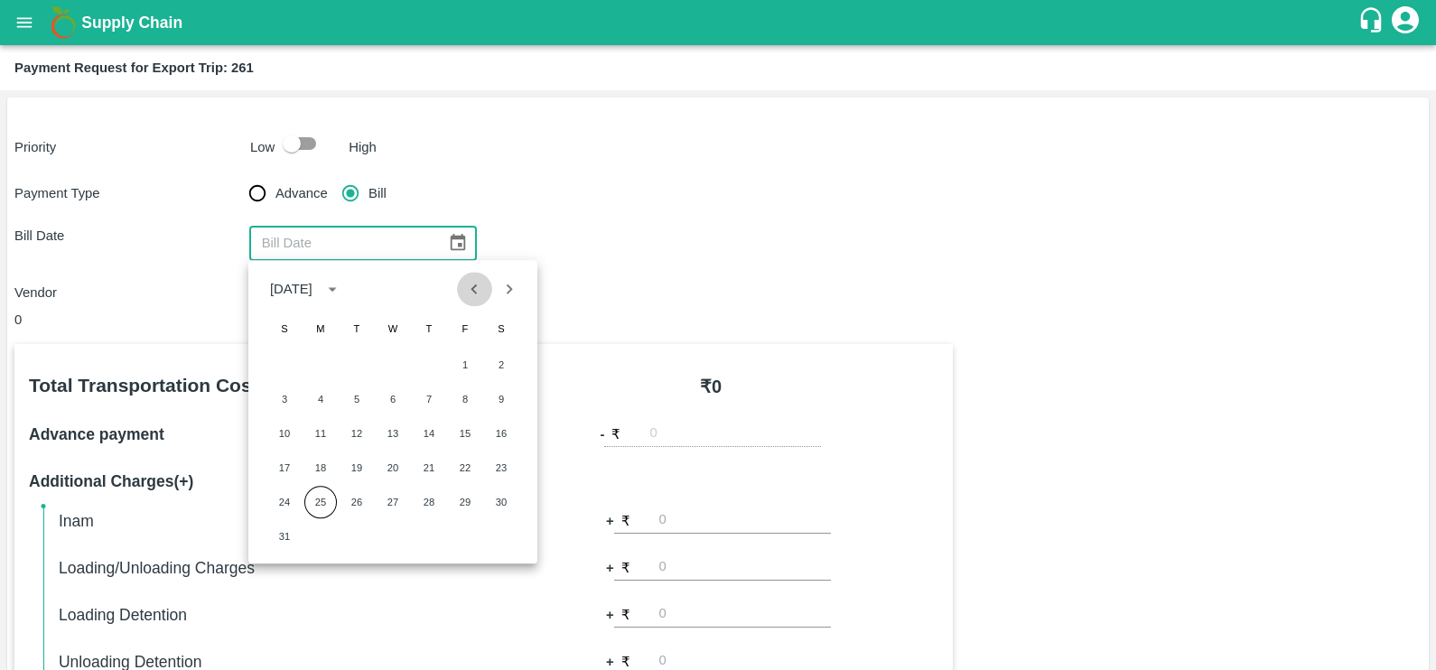
click at [469, 294] on icon "Previous month" at bounding box center [474, 289] width 20 height 20
click at [360, 472] on button "22" at bounding box center [357, 468] width 33 height 33
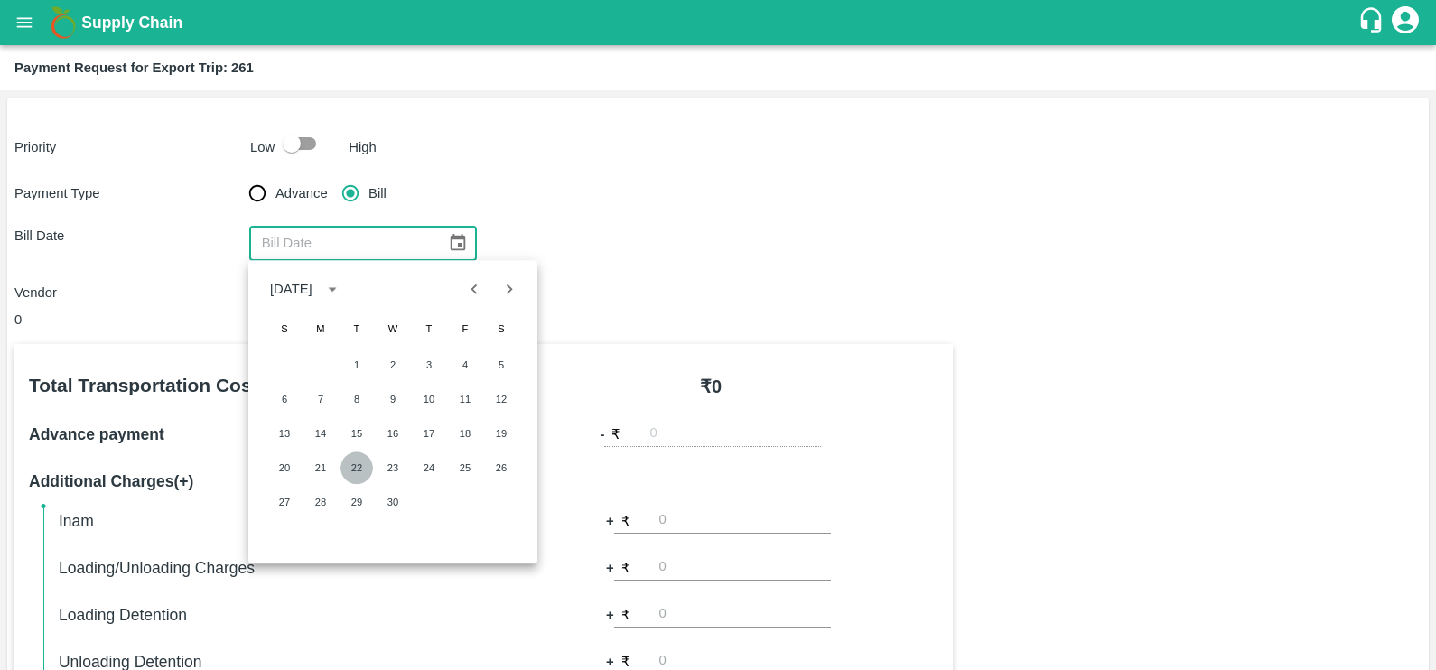
type input "22/04/2025"
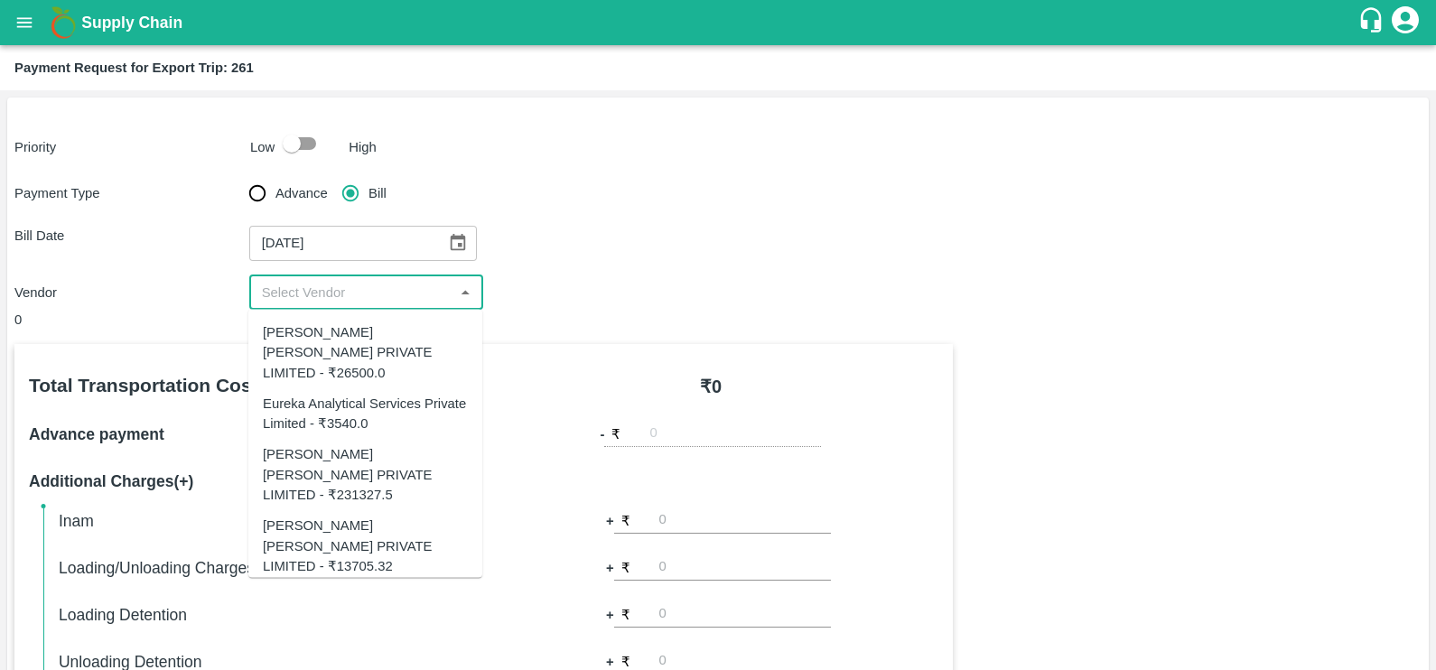
click at [355, 298] on input "input" at bounding box center [352, 292] width 194 height 23
click at [348, 393] on div "Eureka Analytical Services Private Limited - ₹3540.0" at bounding box center [365, 413] width 205 height 41
type input "Eureka Analytical Services Private Limited - ₹3540.0"
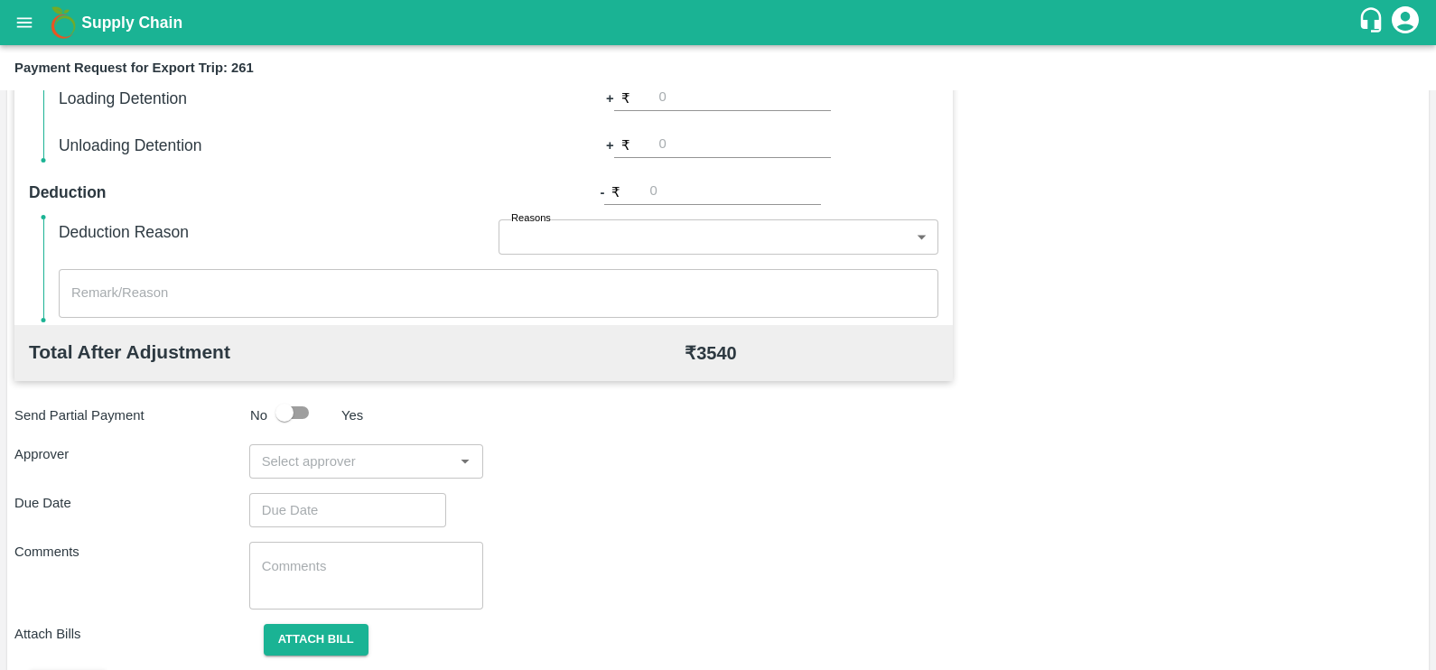
scroll to position [569, 0]
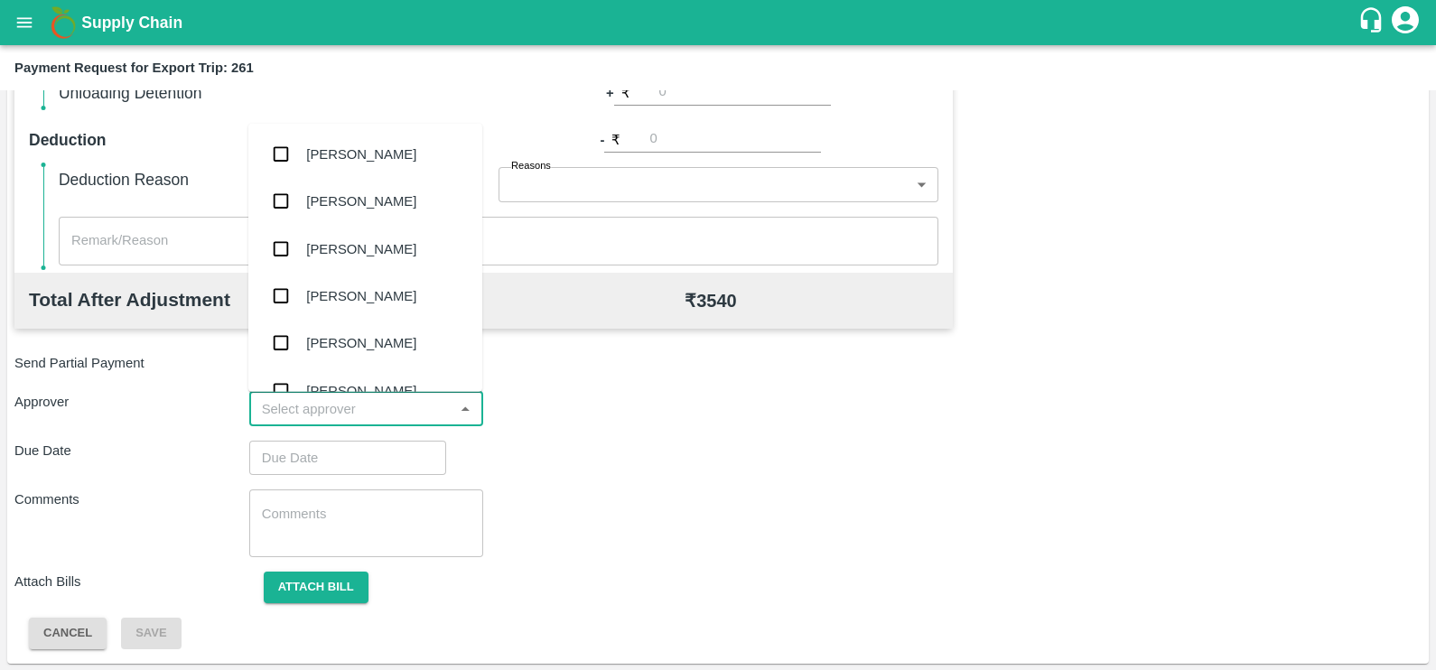
click at [406, 416] on input "input" at bounding box center [352, 408] width 194 height 23
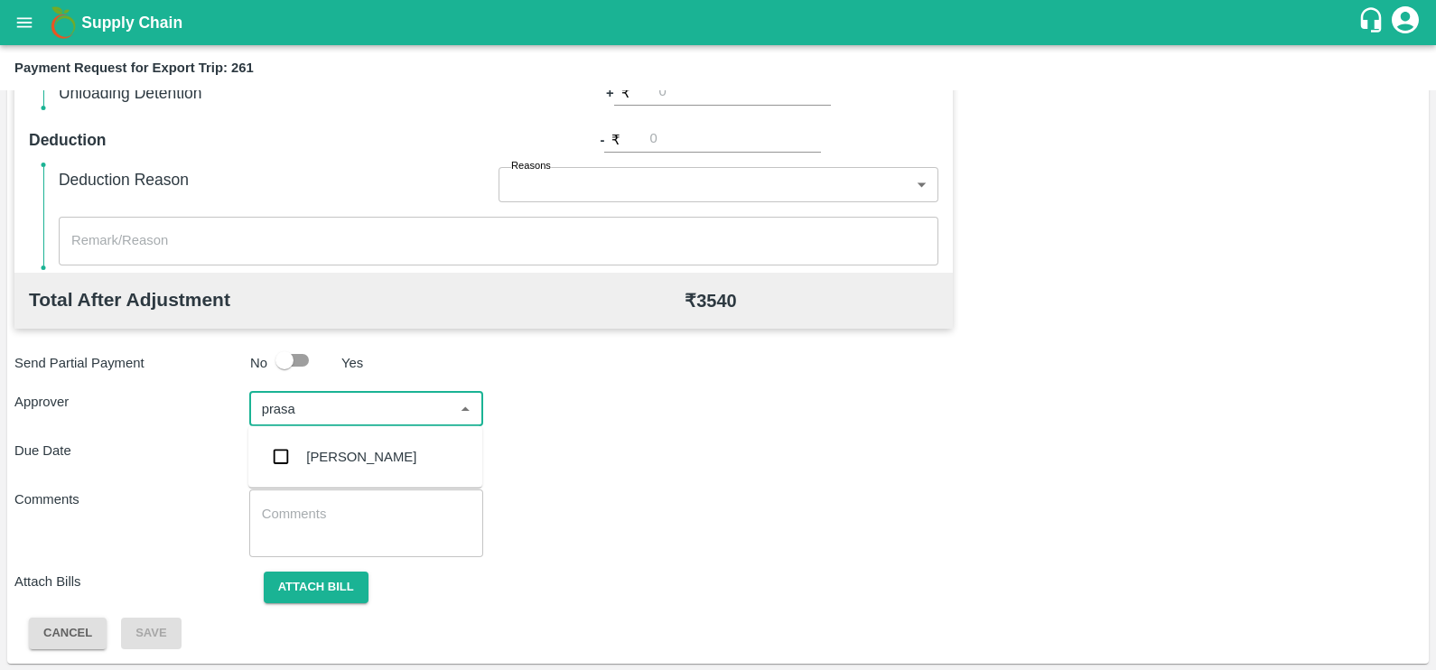
type input "prasad"
click at [402, 443] on div "[PERSON_NAME]" at bounding box center [365, 457] width 234 height 47
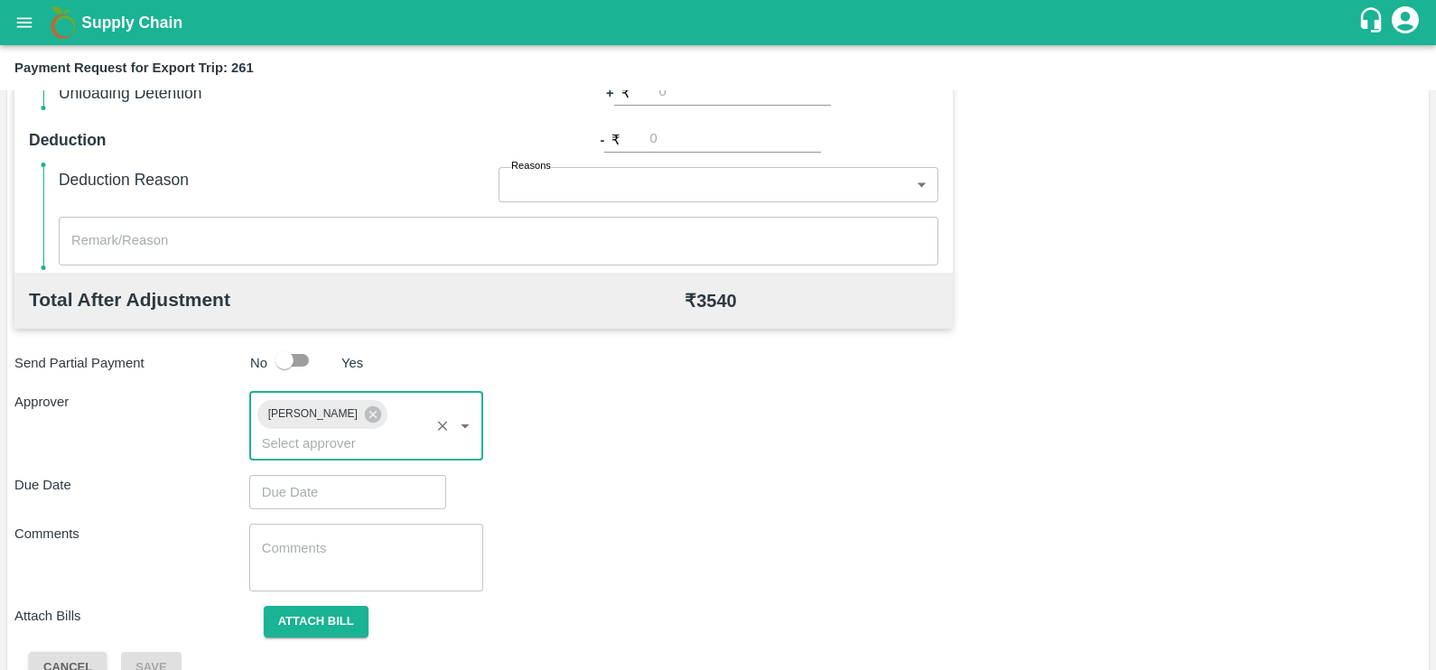
type input "DD/MM/YYYY hh:mm aa"
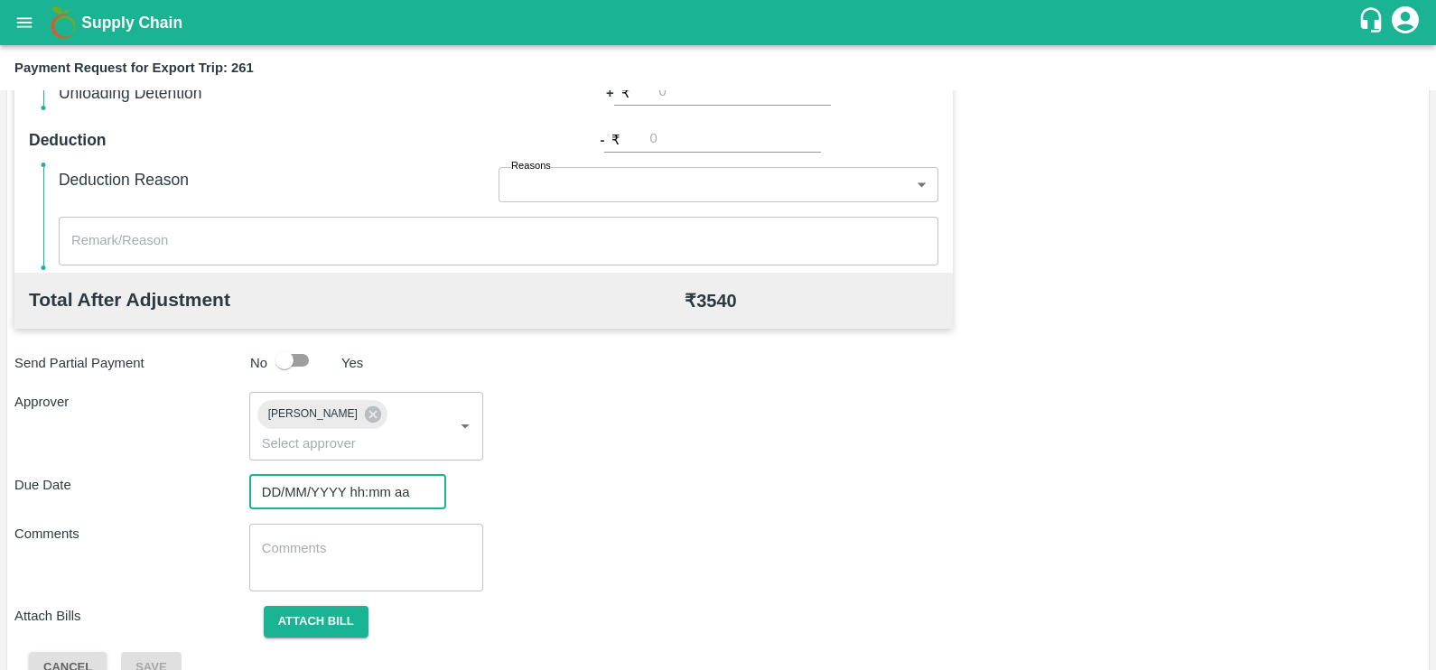
click at [386, 475] on input "DD/MM/YYYY hh:mm aa" at bounding box center [341, 492] width 184 height 34
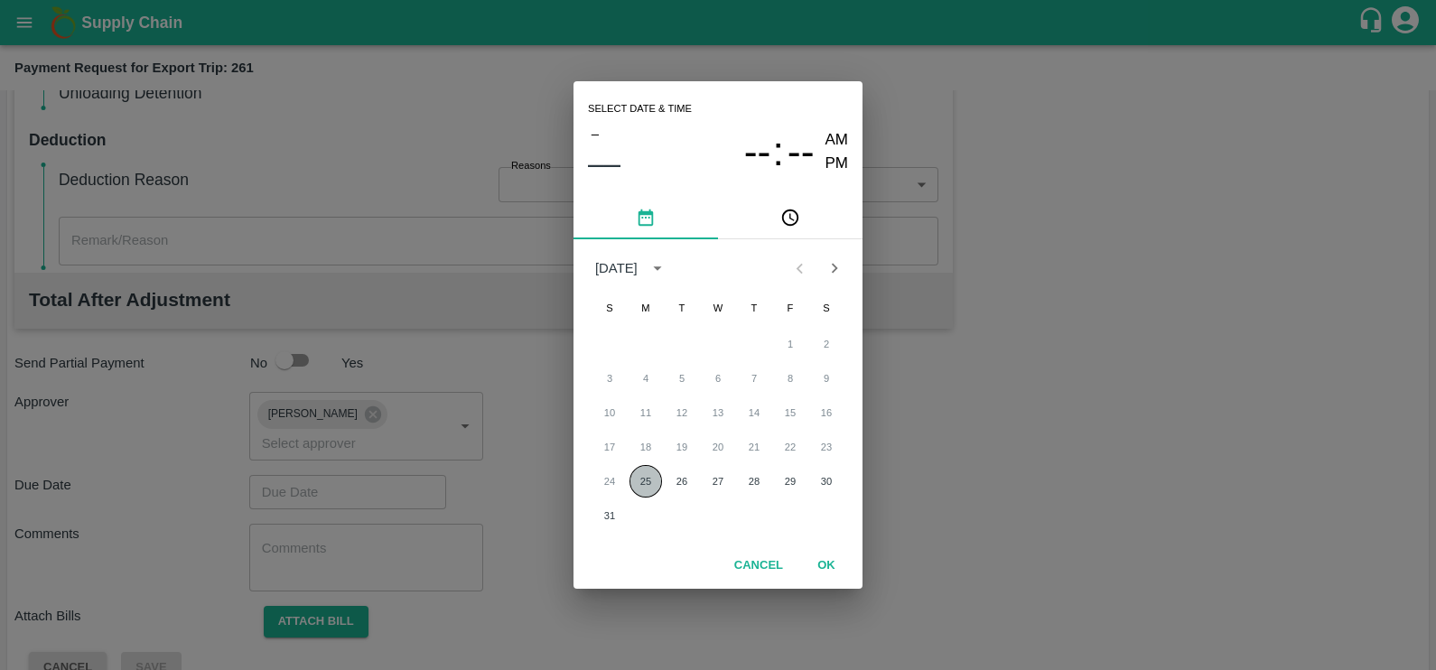
click at [646, 485] on button "25" at bounding box center [646, 481] width 33 height 33
type input "[DATE] 12:00 AM"
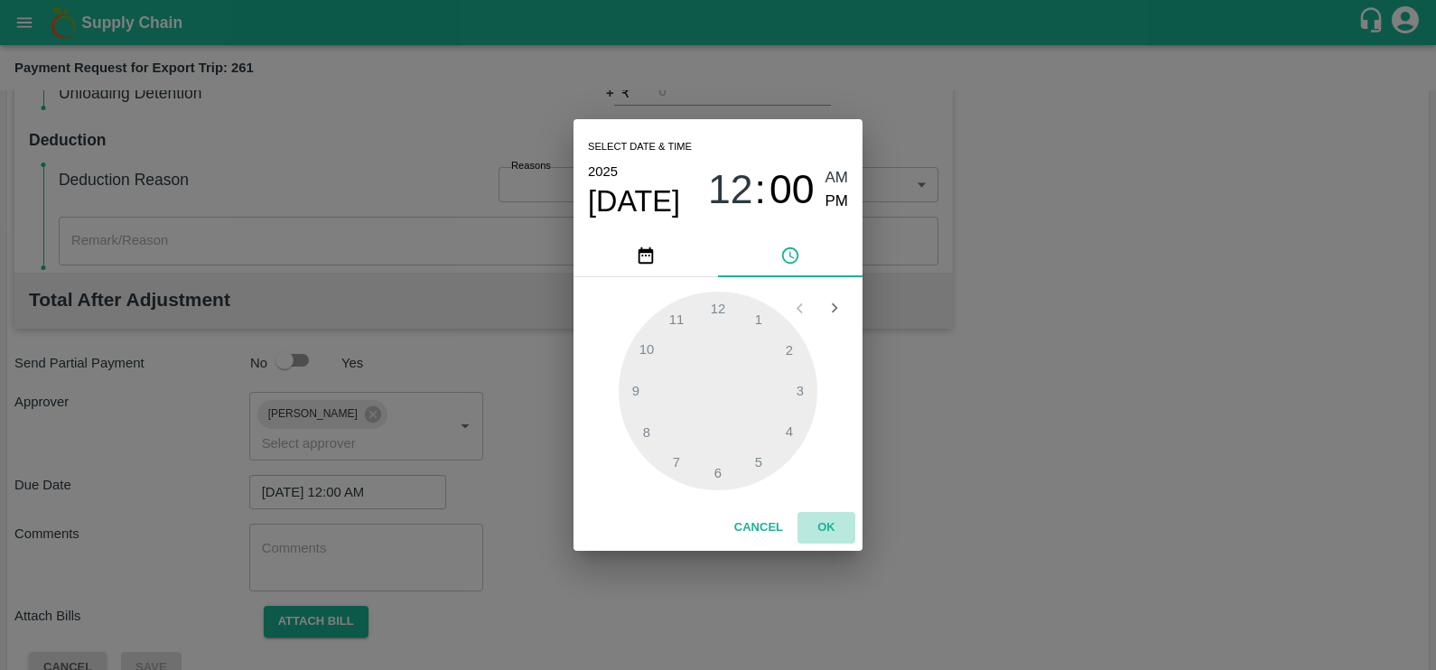
click at [828, 528] on button "OK" at bounding box center [827, 528] width 58 height 32
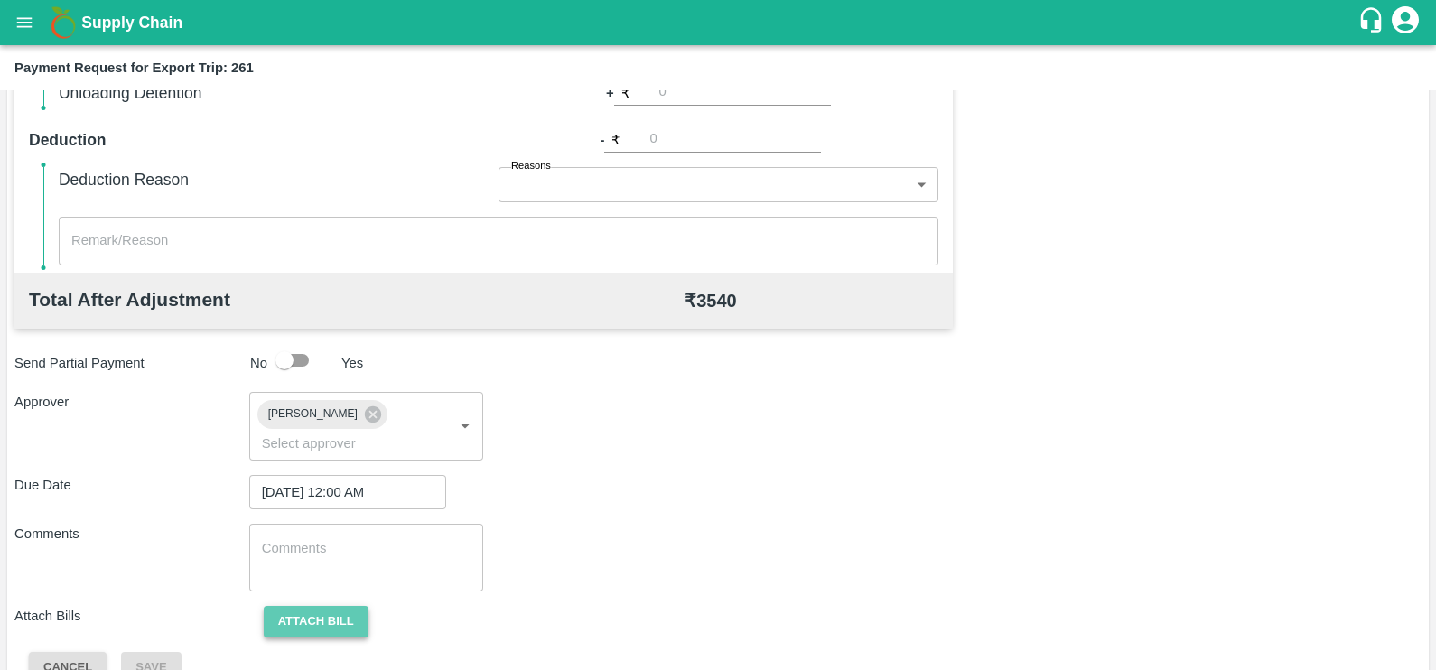
click at [325, 606] on button "Attach bill" at bounding box center [316, 622] width 105 height 32
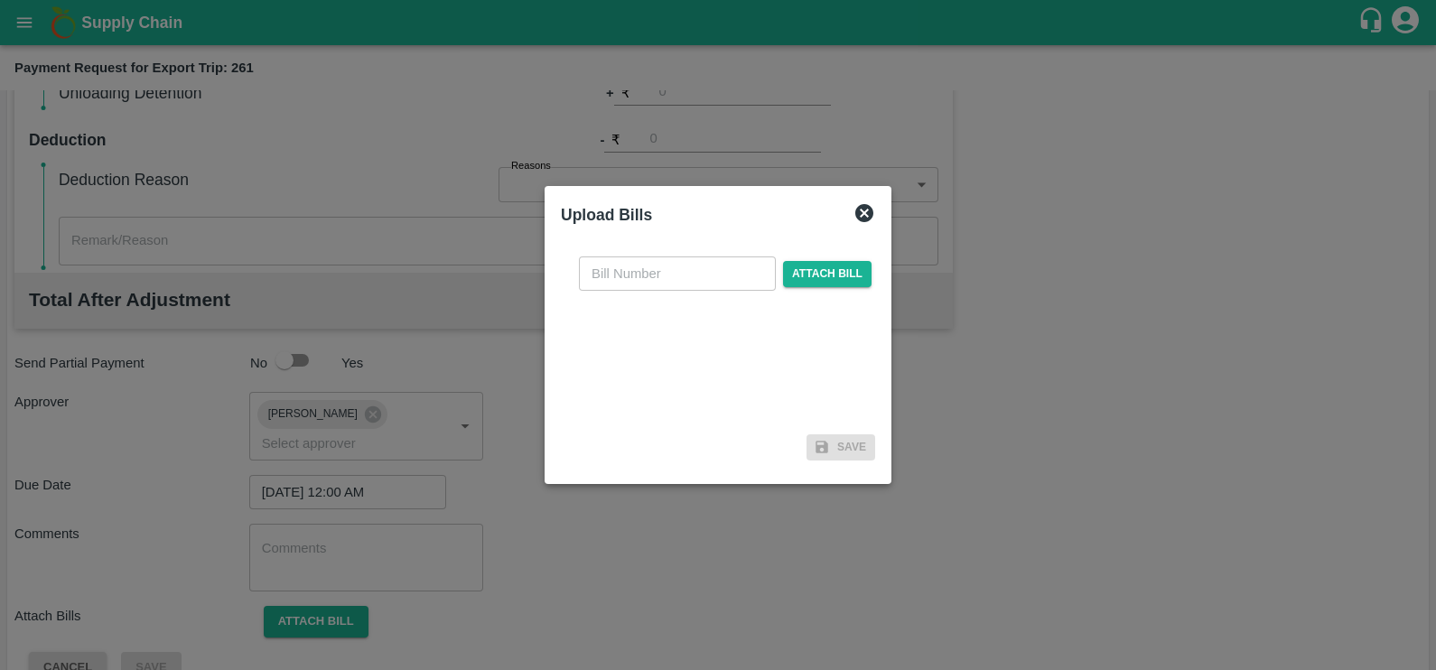
click at [681, 280] on input "text" at bounding box center [677, 274] width 197 height 34
paste input "EKA6/2526/025"
type input "EKA6/2526/0256"
click at [811, 279] on span "Attach bill" at bounding box center [827, 274] width 89 height 26
click at [0, 0] on input "Attach bill" at bounding box center [0, 0] width 0 height 0
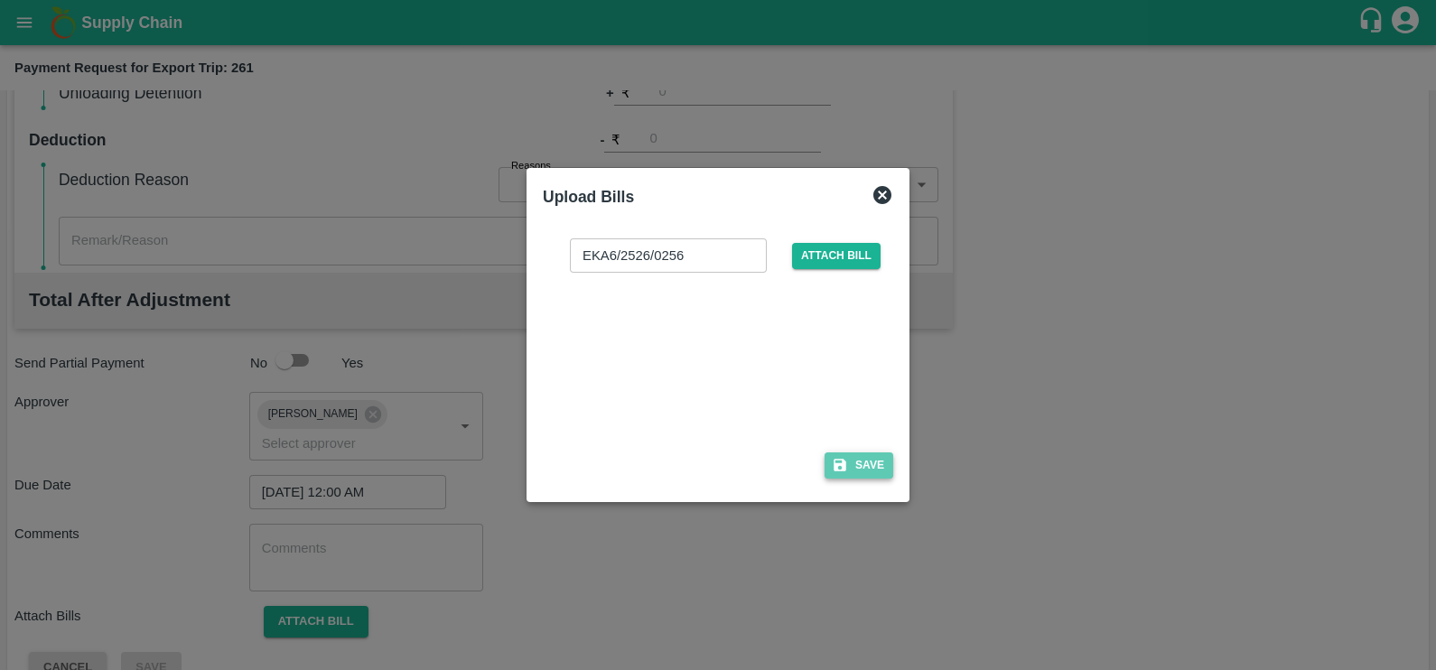
click at [862, 460] on button "Save" at bounding box center [859, 466] width 69 height 26
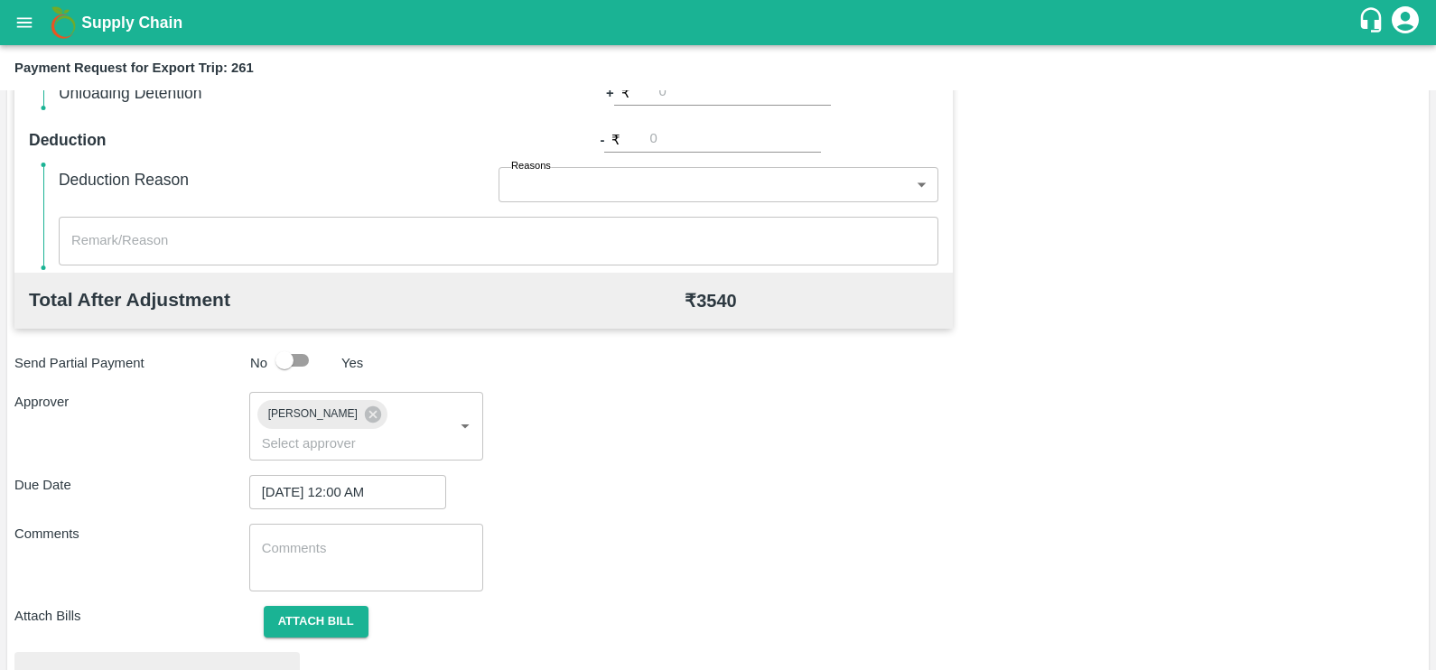
scroll to position [675, 0]
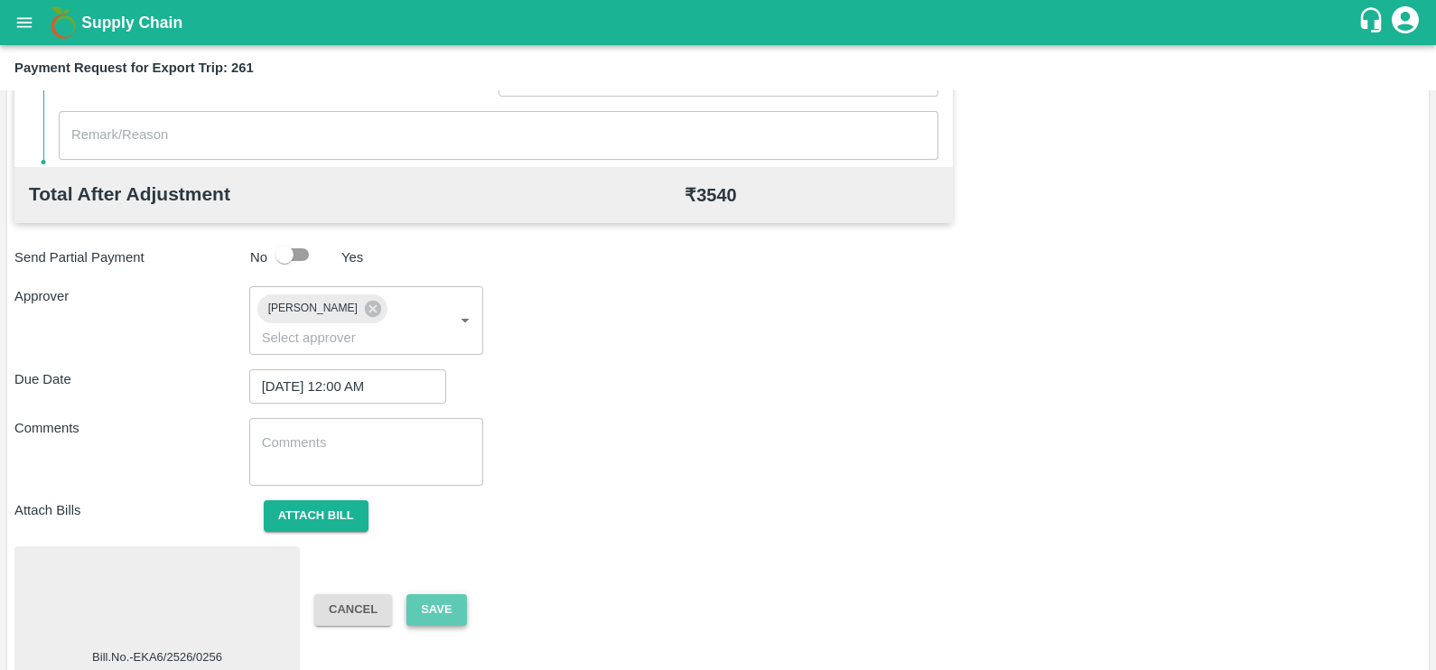
click at [447, 594] on button "Save" at bounding box center [436, 610] width 60 height 32
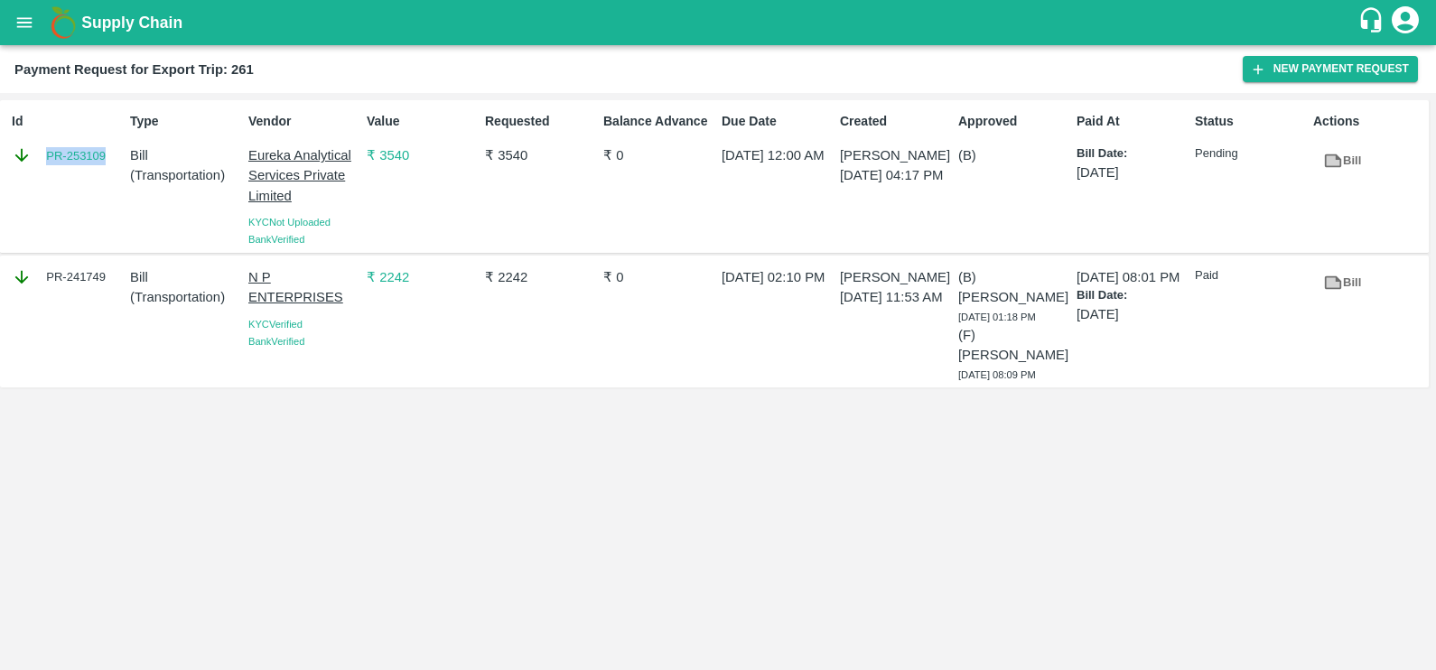
copy link "PR-253109"
drag, startPoint x: 39, startPoint y: 154, endPoint x: 108, endPoint y: 161, distance: 69.8
click at [108, 161] on div "PR-253109" at bounding box center [67, 155] width 111 height 20
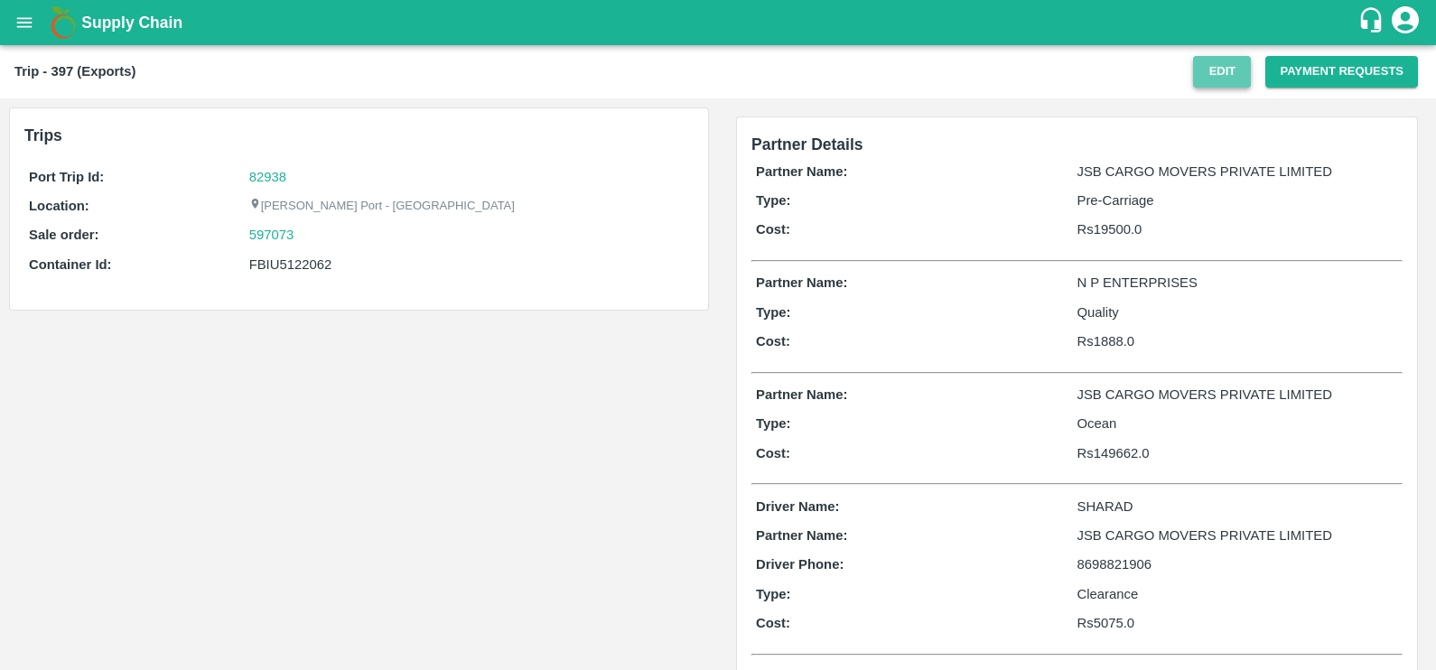
click at [1206, 68] on button "Edit" at bounding box center [1222, 72] width 58 height 32
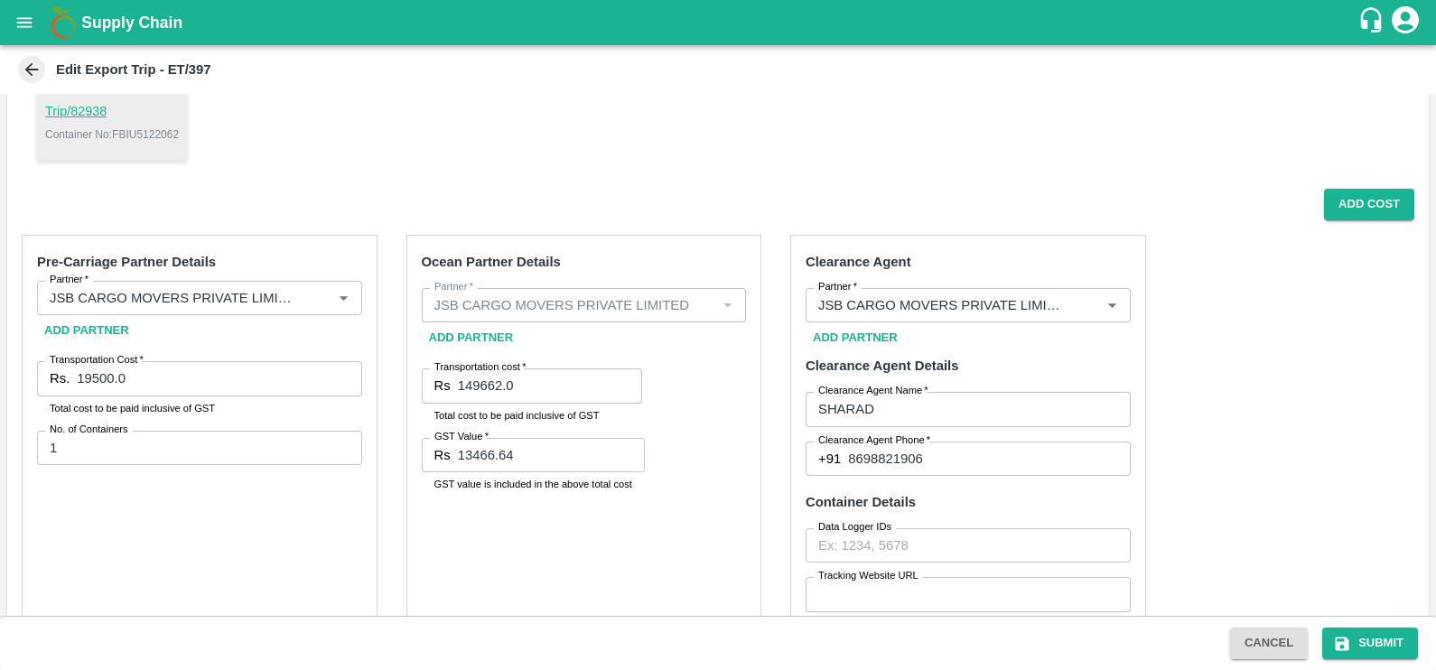
scroll to position [225, 0]
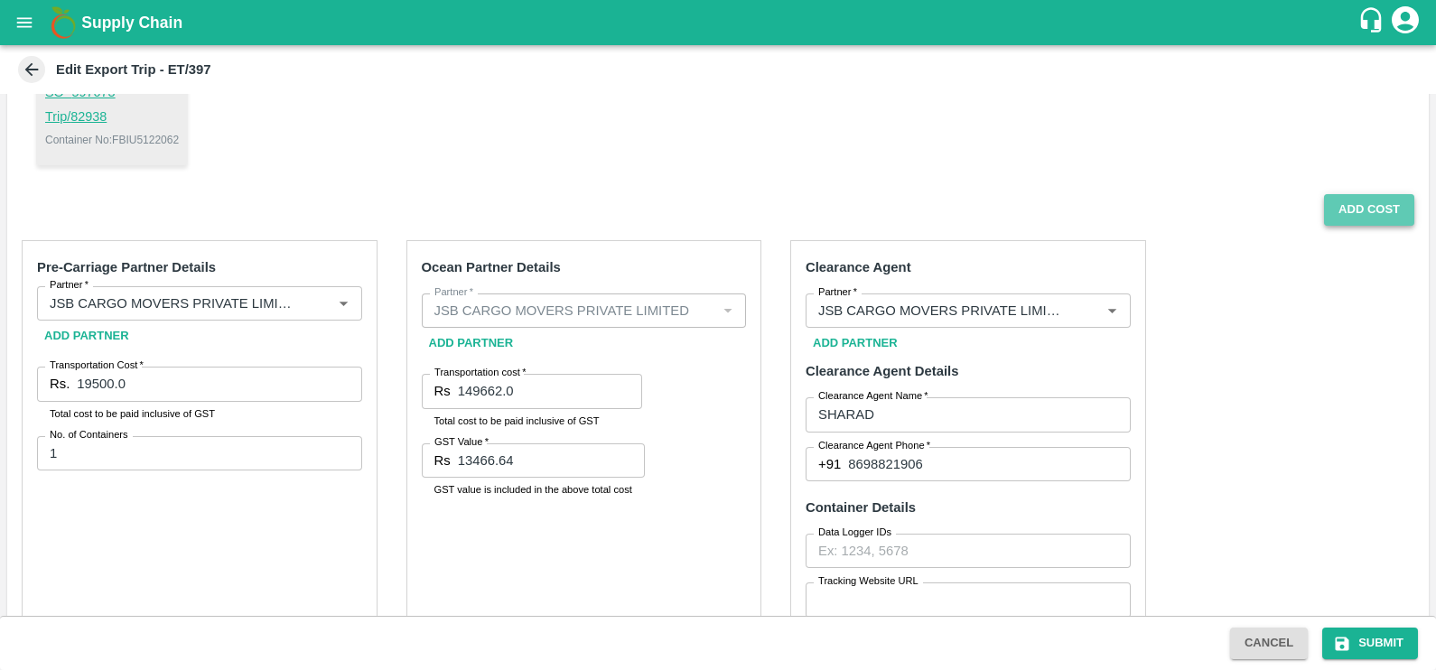
click at [1348, 199] on button "Add Cost" at bounding box center [1369, 210] width 90 height 32
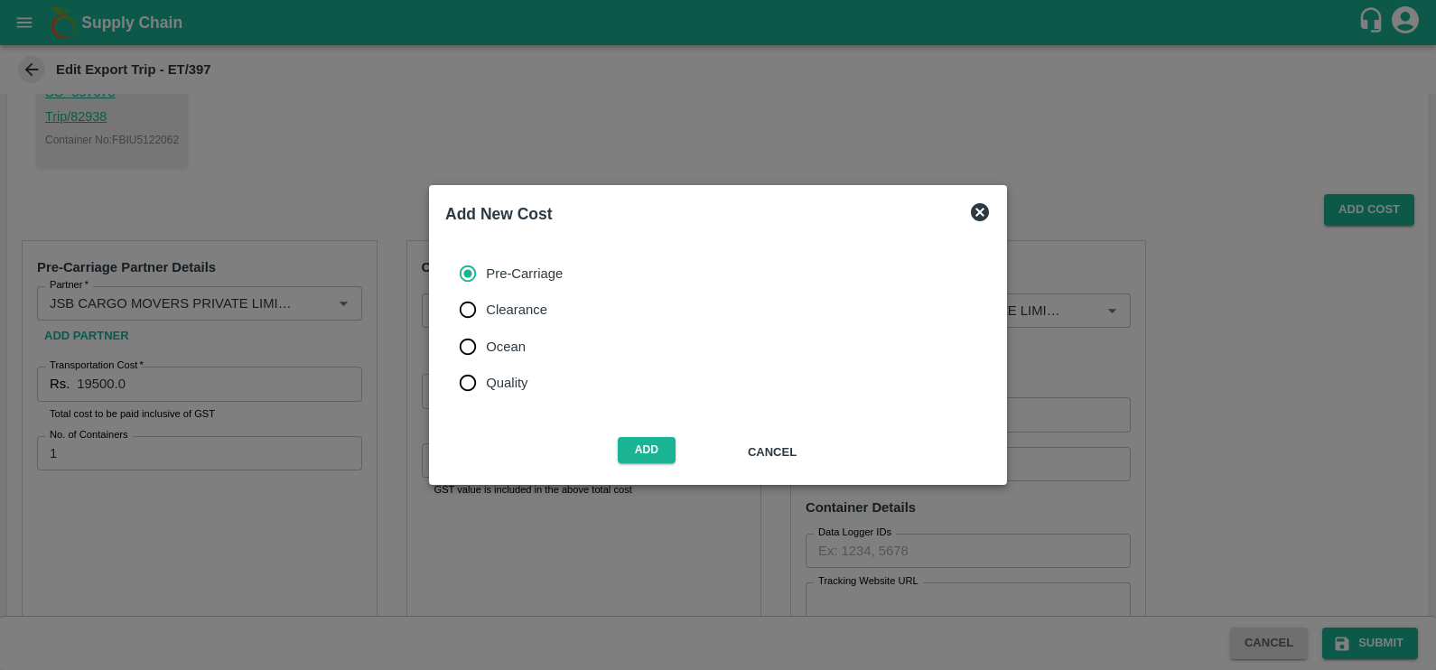
click at [529, 390] on label "Quality" at bounding box center [506, 383] width 113 height 36
click at [486, 390] on input "Quality" at bounding box center [468, 383] width 36 height 36
radio input "true"
click at [628, 449] on button "Add" at bounding box center [647, 450] width 58 height 26
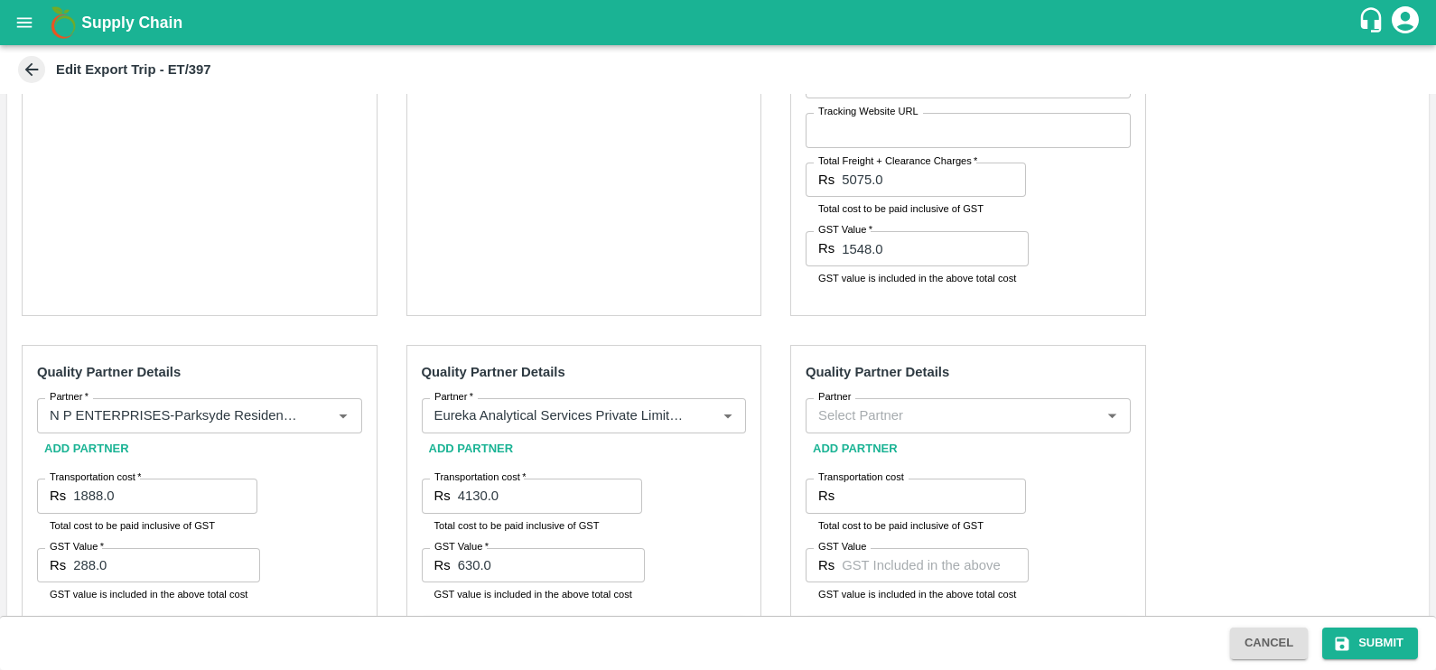
scroll to position [762, 0]
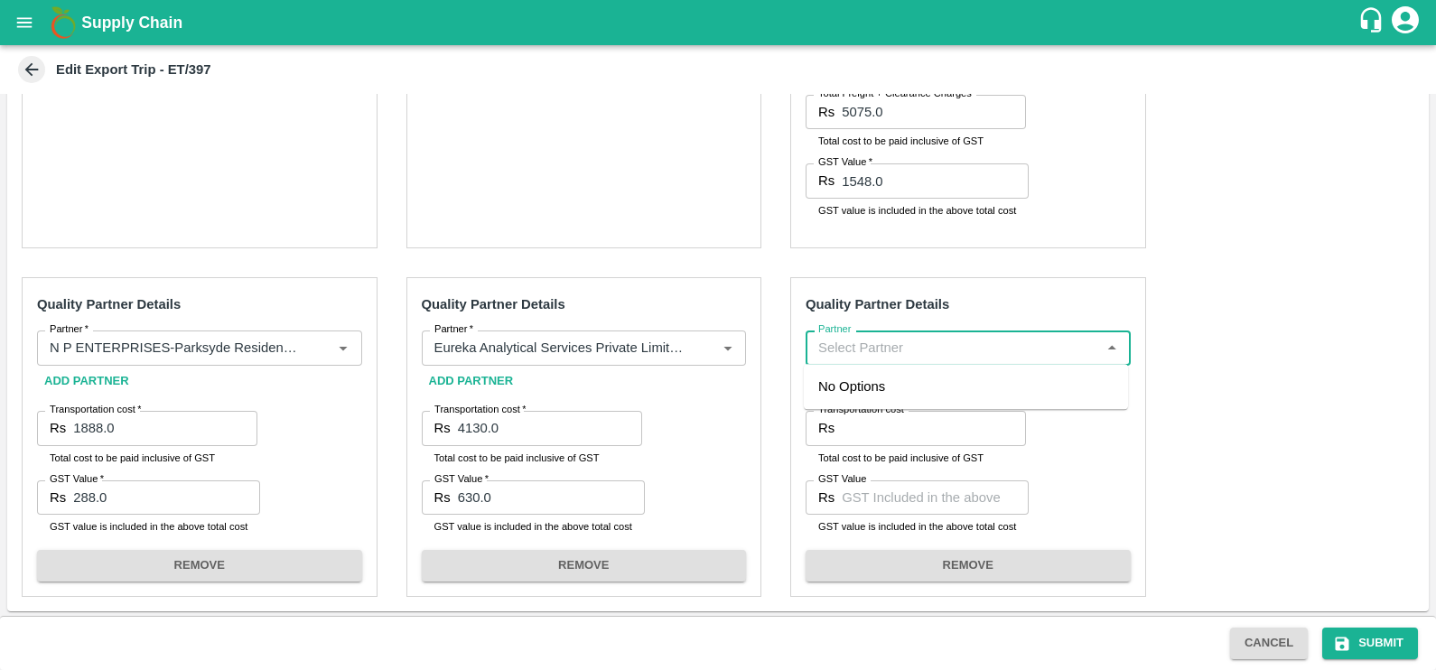
click at [858, 342] on input "Partner" at bounding box center [953, 347] width 285 height 23
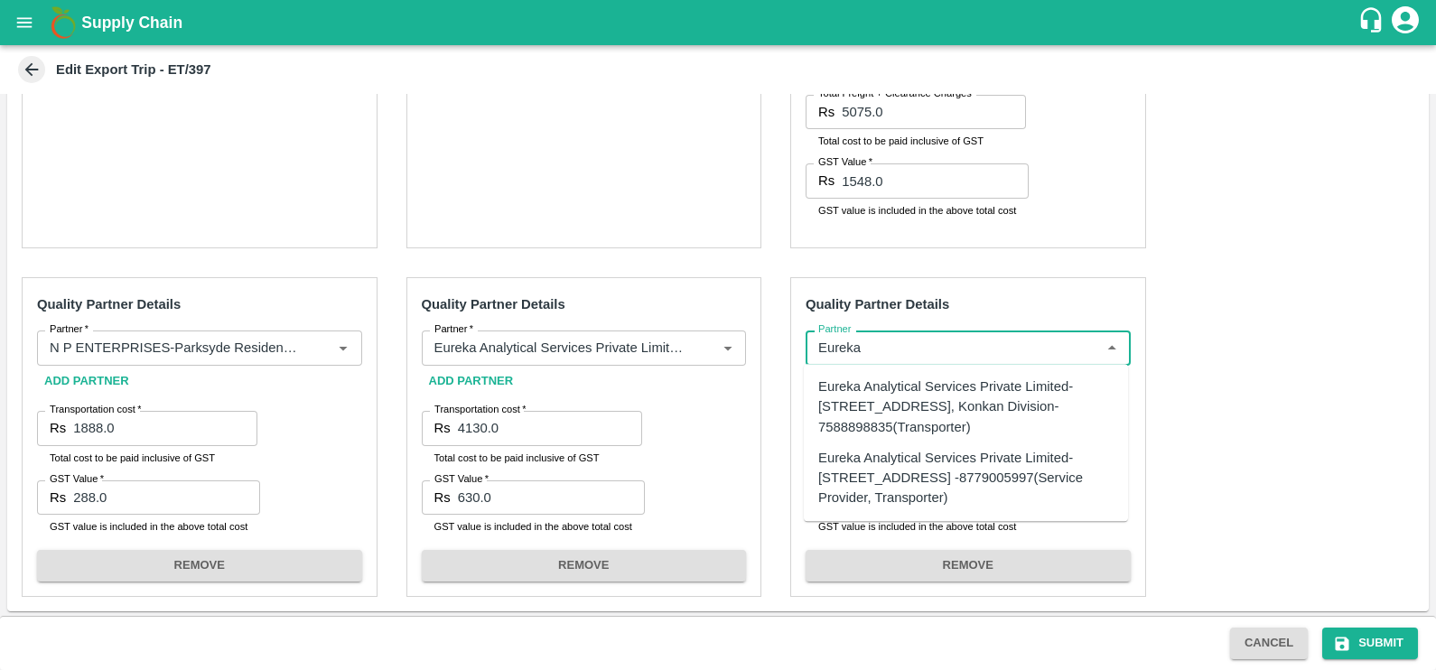
click at [871, 388] on div "Eureka Analytical Services Private Limited-[STREET_ADDRESS], Konkan Division-75…" at bounding box center [965, 407] width 295 height 61
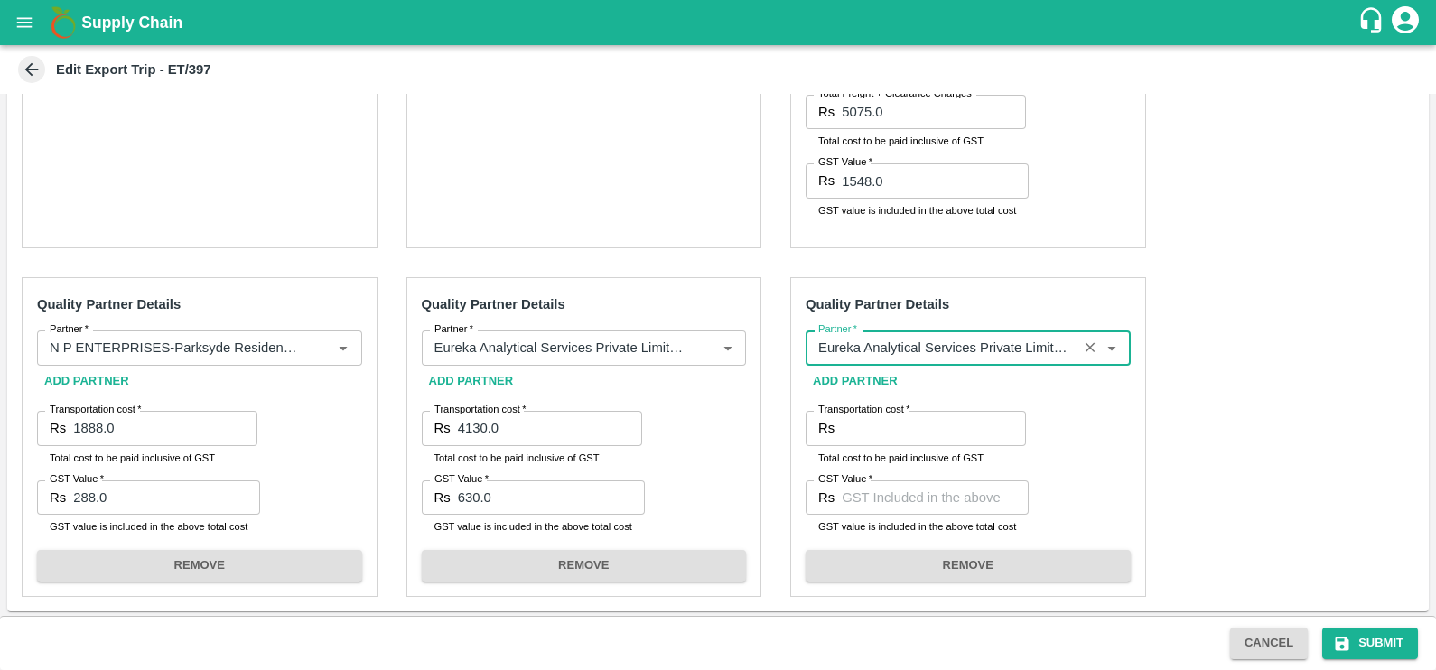
type input "Eureka Analytical Services Private Limited-[STREET_ADDRESS], Konkan Division-75…"
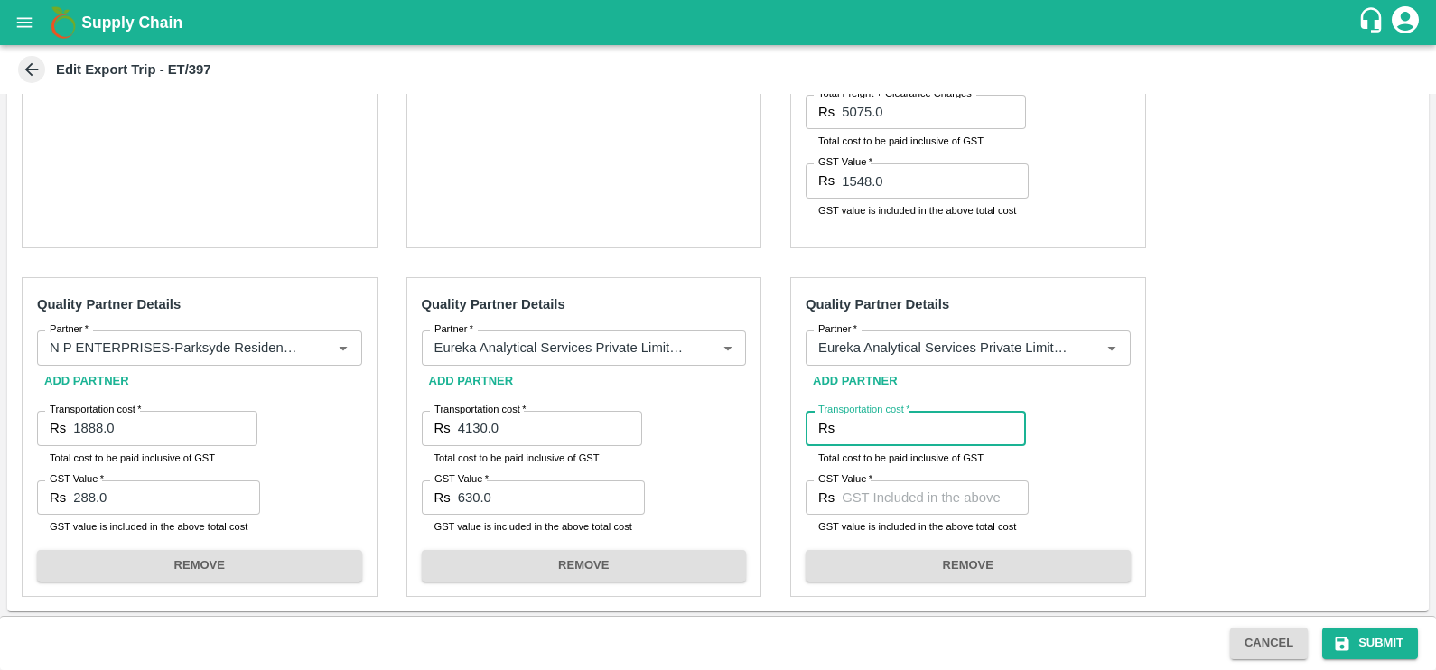
click at [881, 418] on input "Transportation cost   *" at bounding box center [934, 428] width 184 height 34
type input "4720"
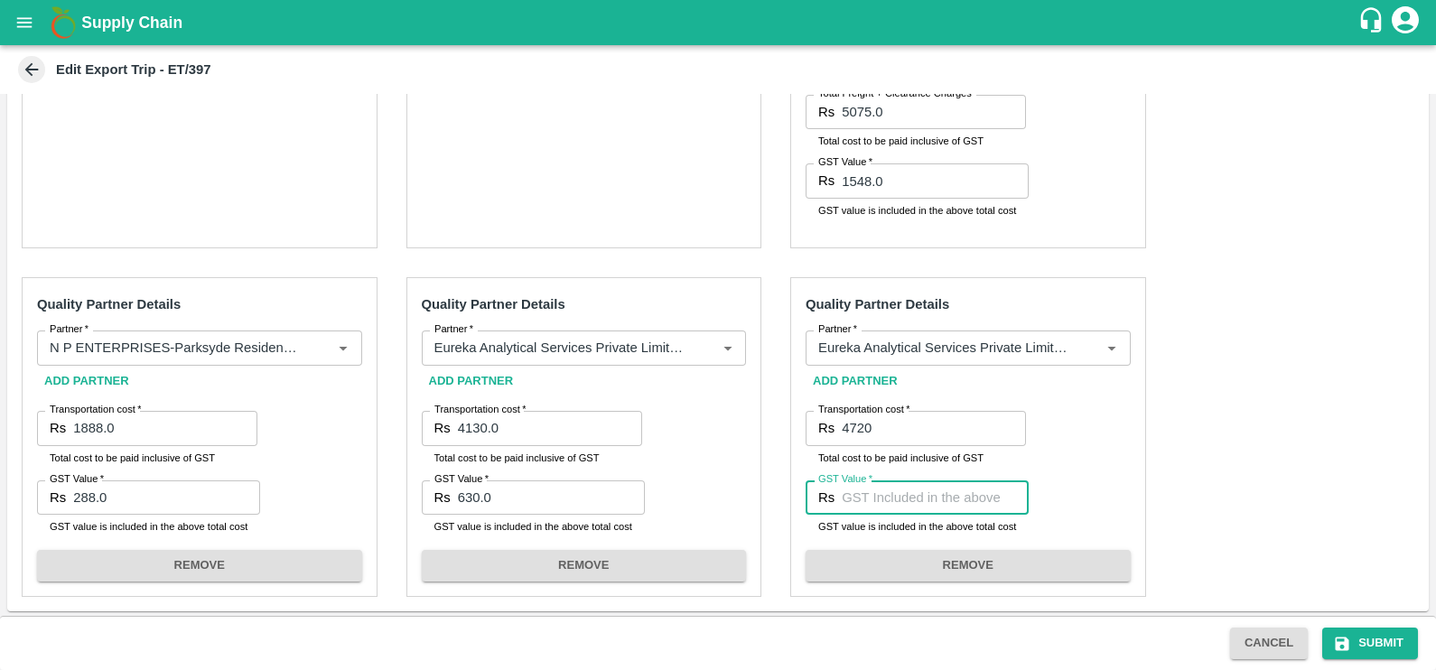
click at [906, 492] on input "GST Value   *" at bounding box center [935, 498] width 187 height 34
type input "720"
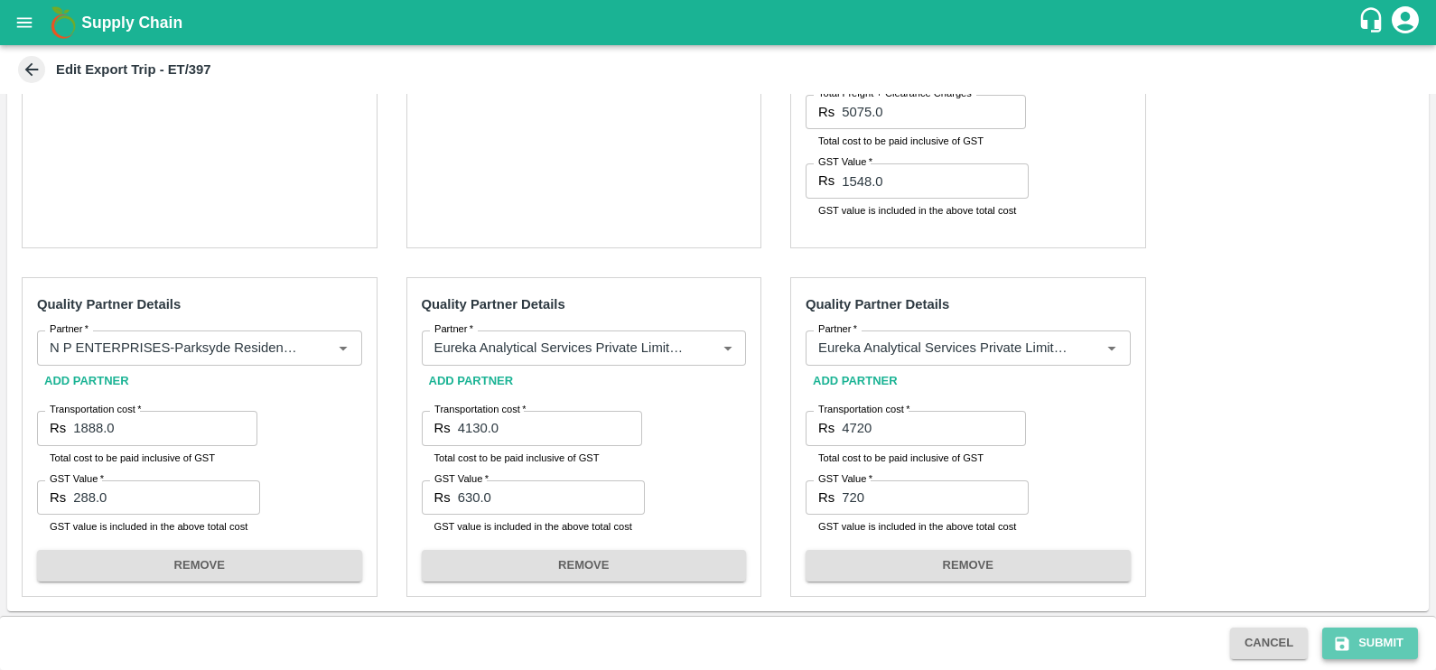
click at [1336, 642] on icon "submit" at bounding box center [1343, 644] width 14 height 14
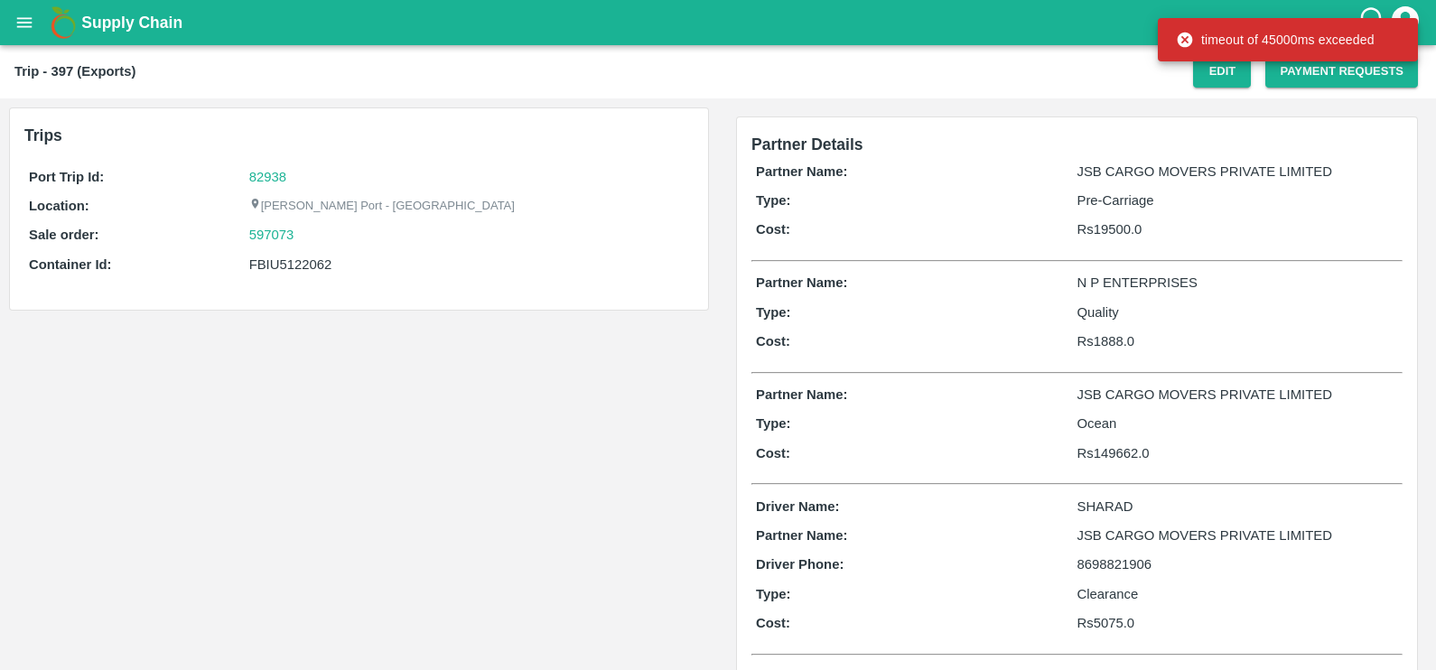
scroll to position [238, 0]
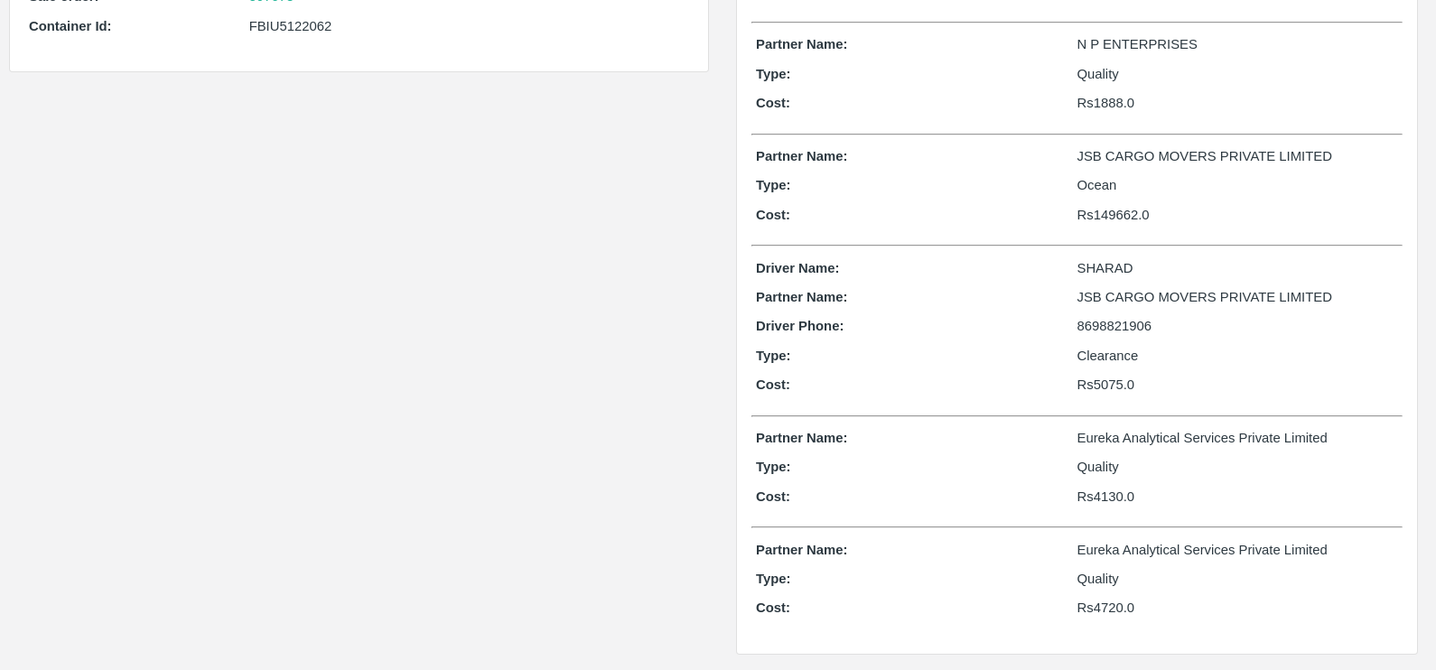
click at [998, 478] on div "Partner Name: Eureka Analytical Services Private Limited Type: Quality Cost: Rs…" at bounding box center [1077, 472] width 651 height 97
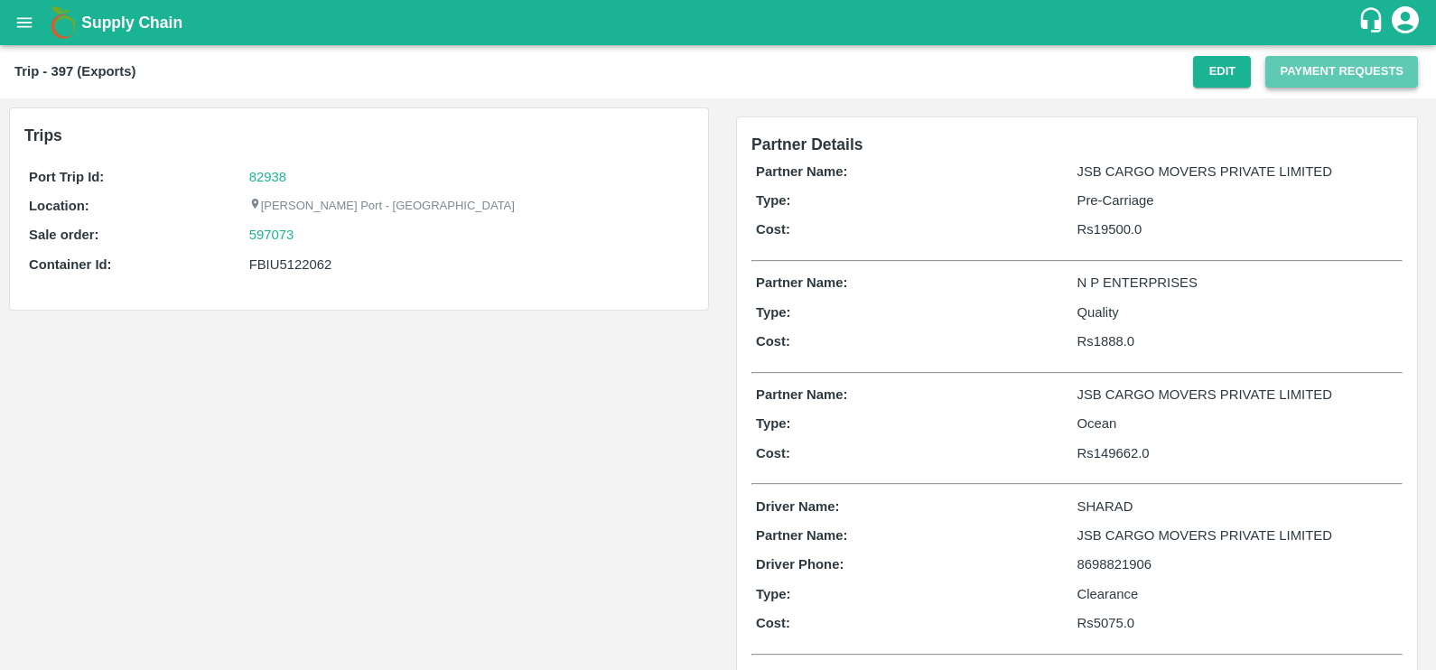
click at [1304, 66] on button "Payment Requests" at bounding box center [1341, 72] width 153 height 32
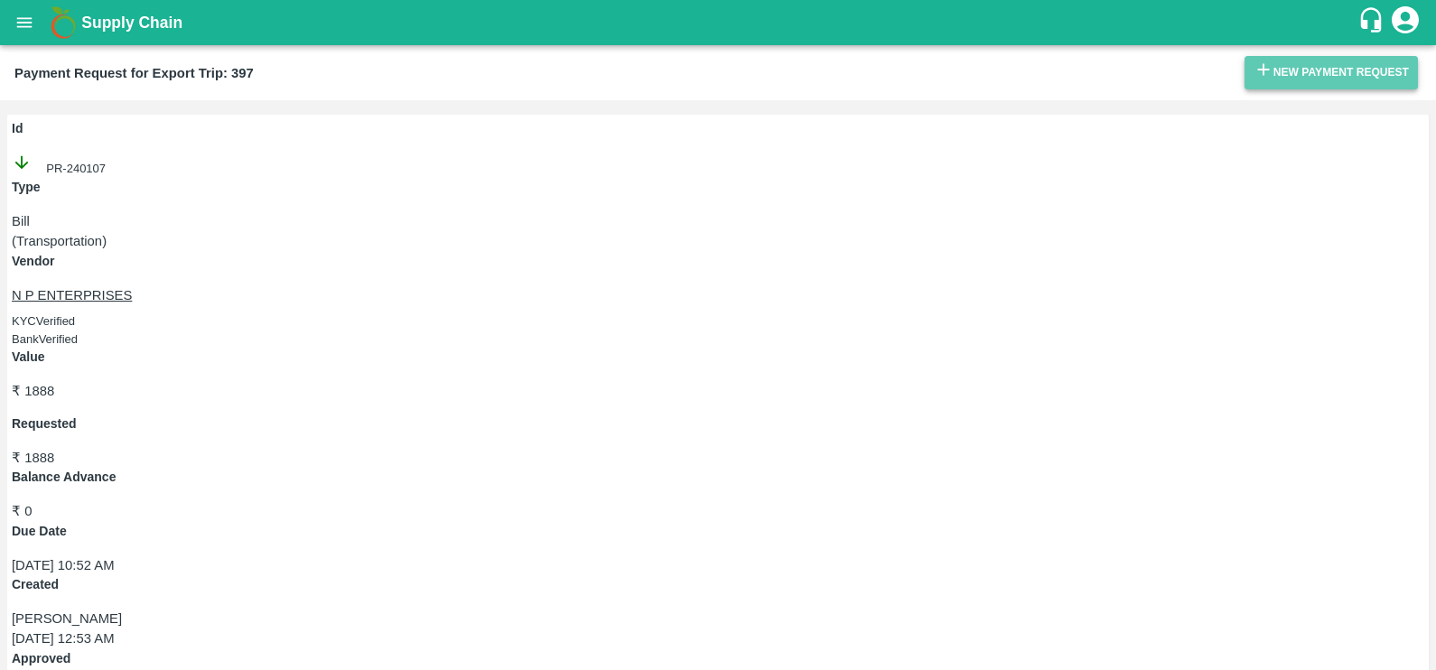
click at [1248, 67] on button "New Payment Request" at bounding box center [1331, 72] width 173 height 33
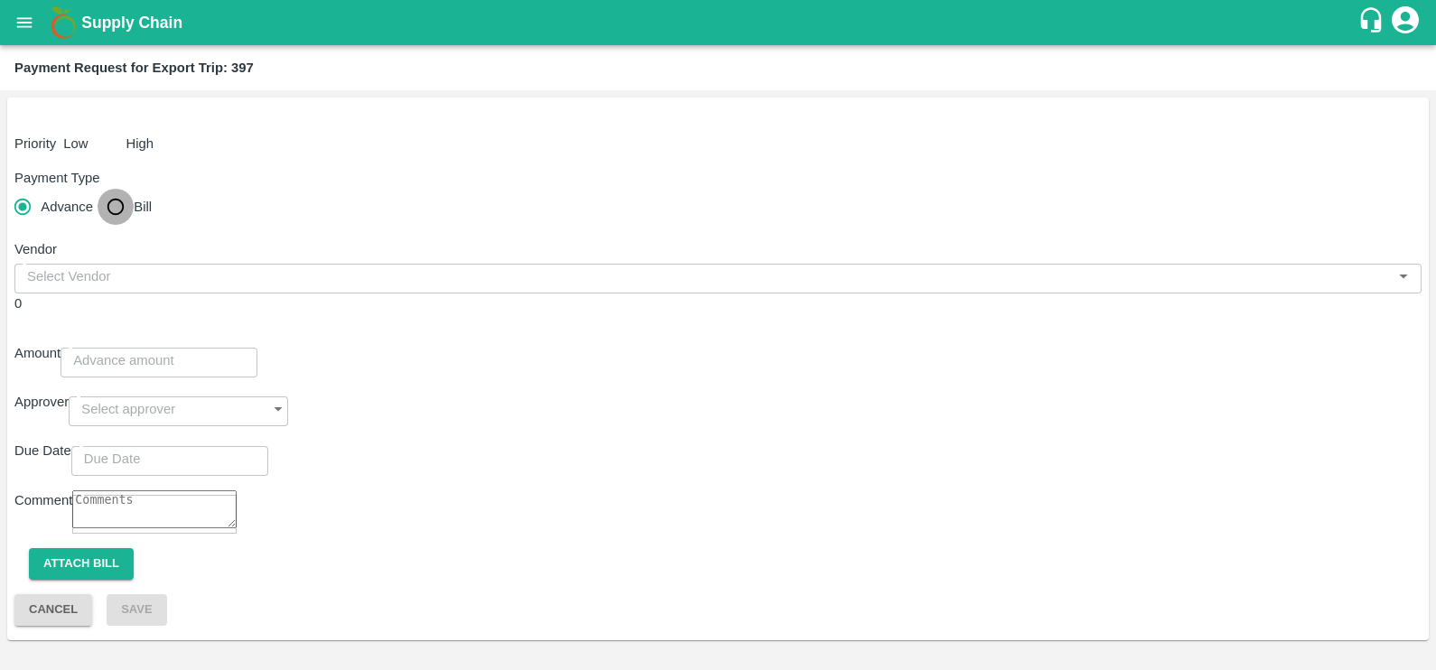
click at [134, 203] on input "Bill" at bounding box center [116, 207] width 36 height 36
radio input "true"
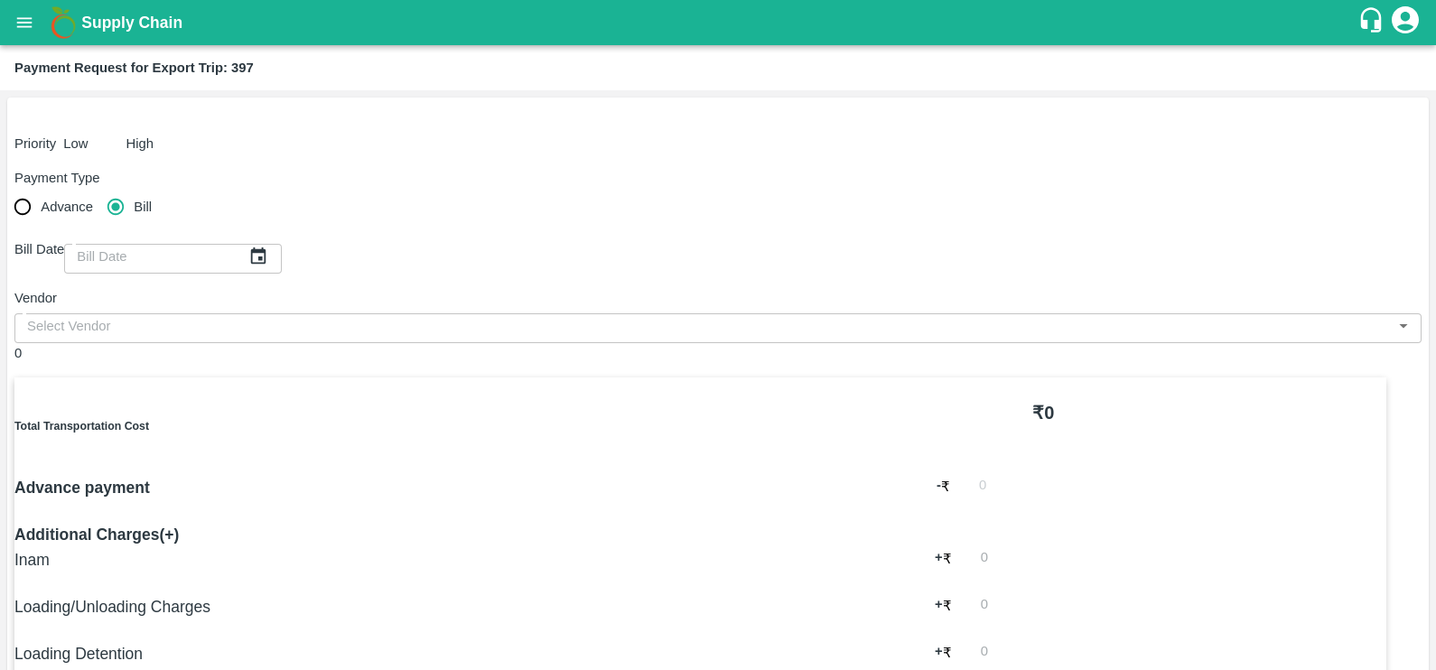
type input "DD/MM/YYYY"
click at [248, 248] on input "DD/MM/YYYY" at bounding box center [156, 256] width 184 height 34
click at [268, 247] on icon "Choose date" at bounding box center [258, 257] width 20 height 20
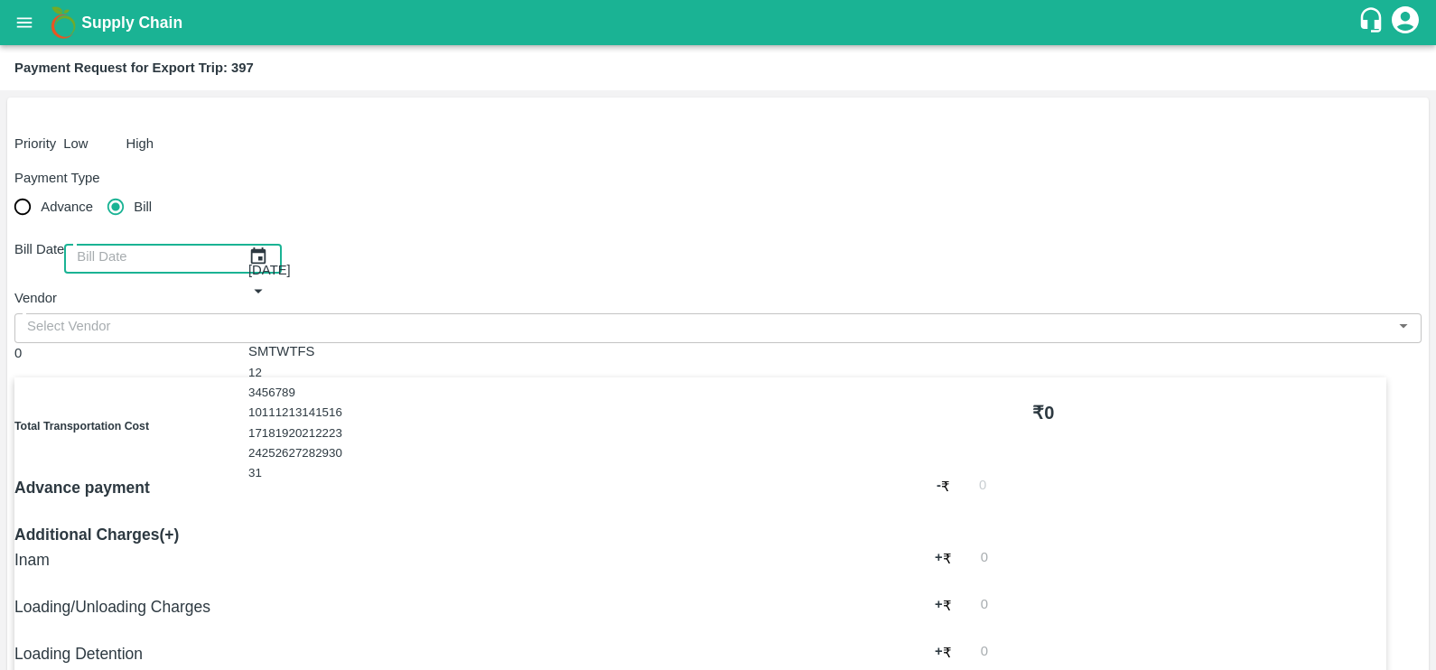
click at [248, 313] on icon "Previous month" at bounding box center [248, 313] width 0 height 0
click at [248, 332] on button "Next month" at bounding box center [248, 332] width 0 height 0
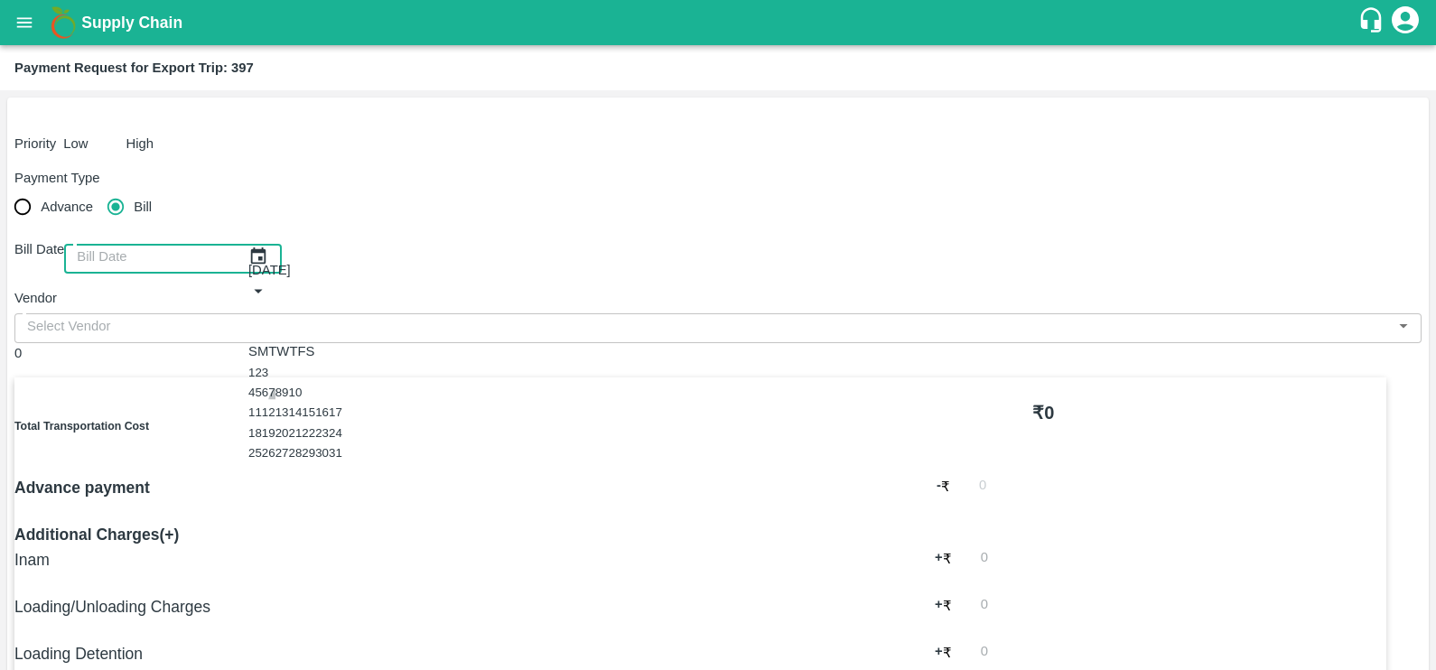
click at [275, 387] on button "7" at bounding box center [271, 394] width 6 height 14
type input "[DATE]"
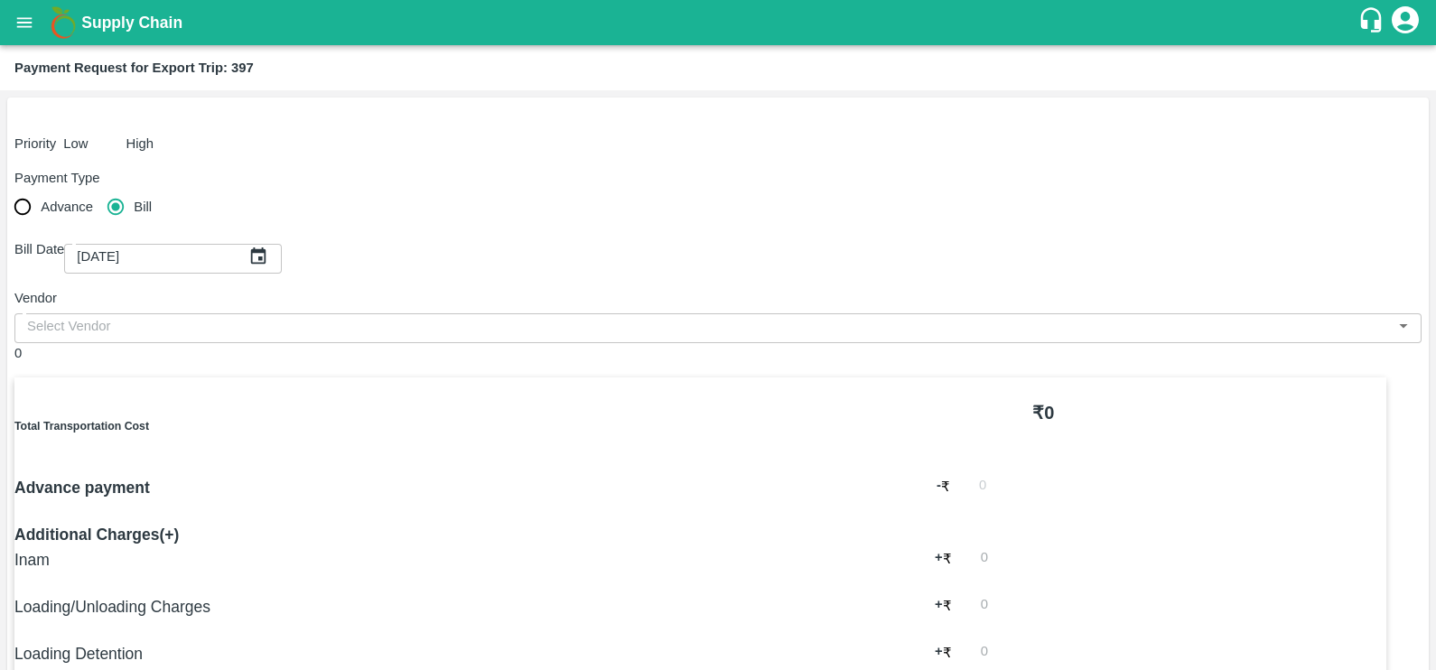
click at [367, 308] on div "​" at bounding box center [717, 325] width 1407 height 34
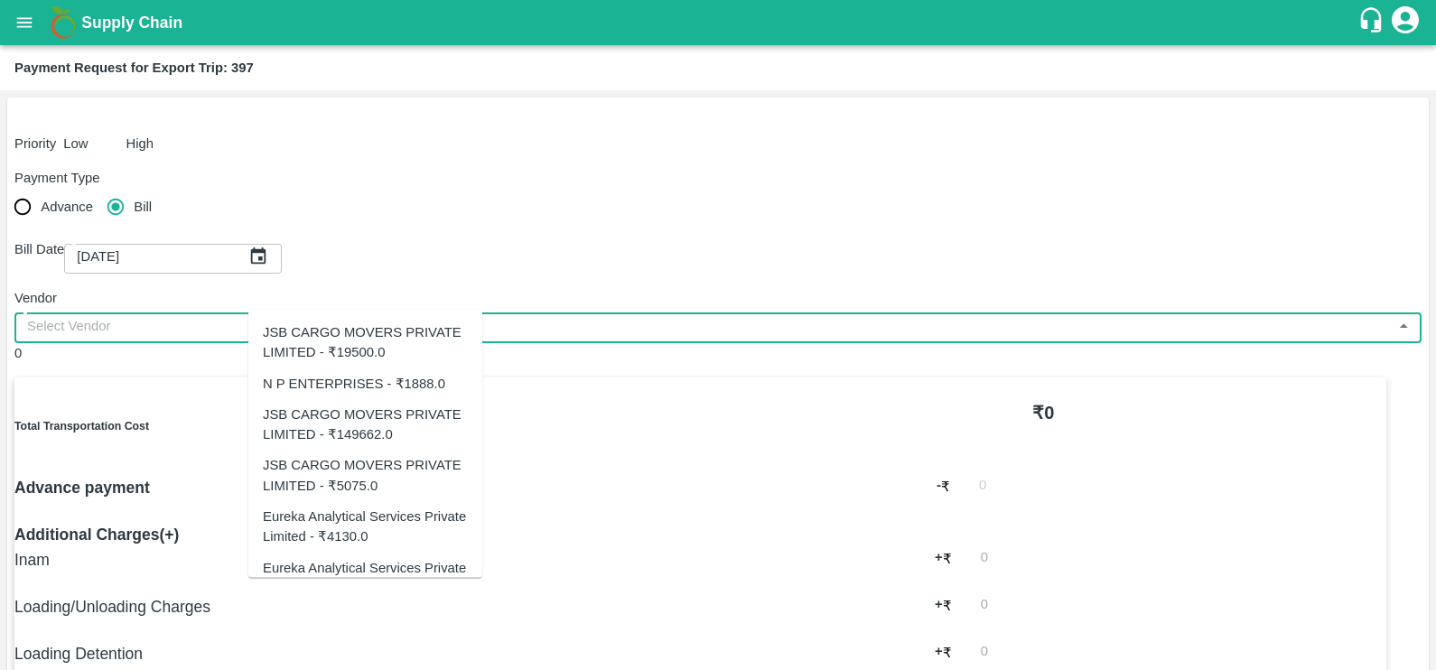
scroll to position [33, 0]
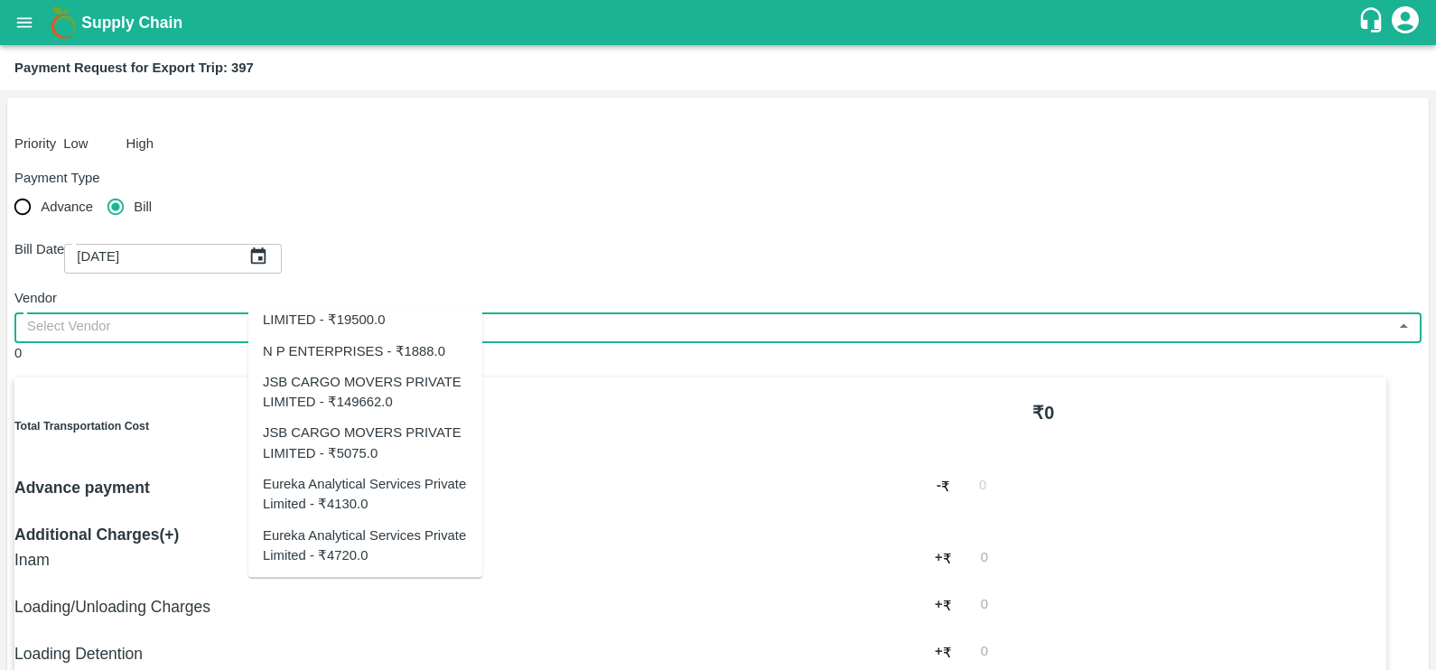
click at [348, 530] on div "Eureka Analytical Services Private Limited - ₹4720.0" at bounding box center [365, 545] width 205 height 41
type input "Eureka Analytical Services Private Limited - ₹4720.0"
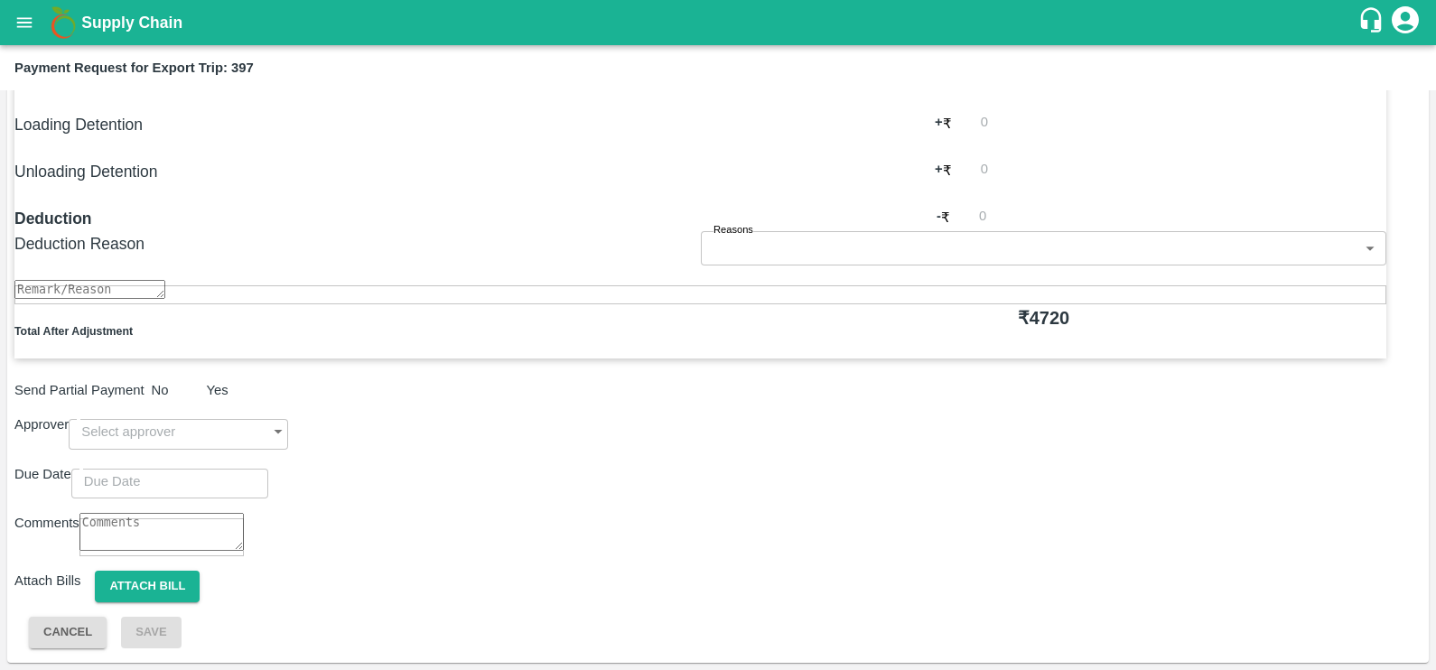
scroll to position [569, 0]
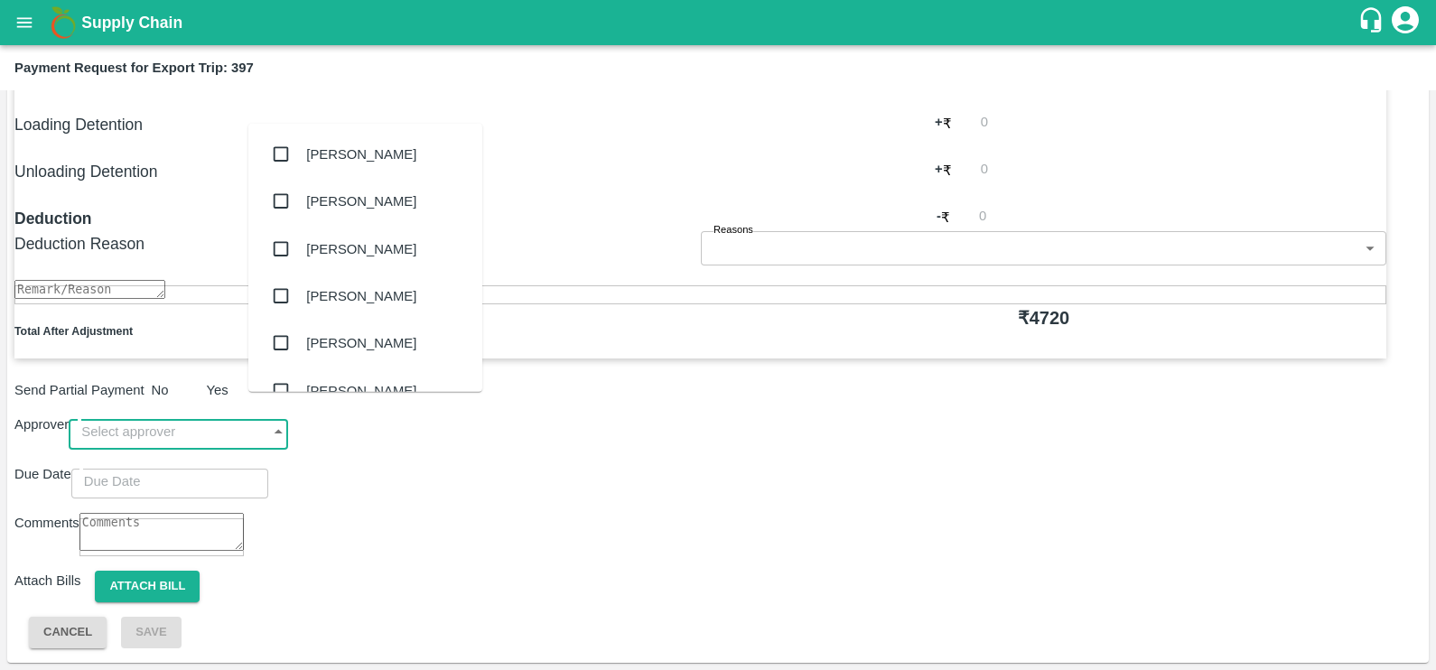
click at [253, 415] on input "input" at bounding box center [161, 432] width 184 height 34
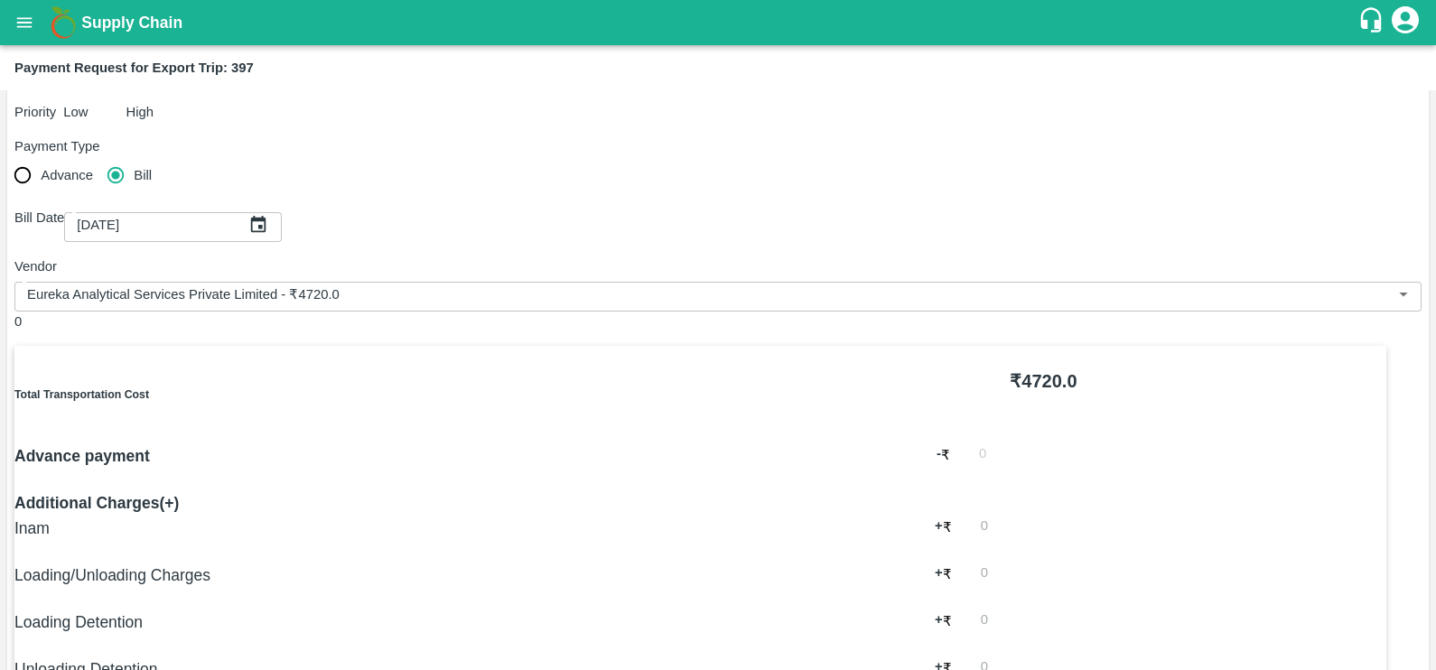
scroll to position [33, 0]
click at [406, 281] on input "input" at bounding box center [691, 292] width 1343 height 23
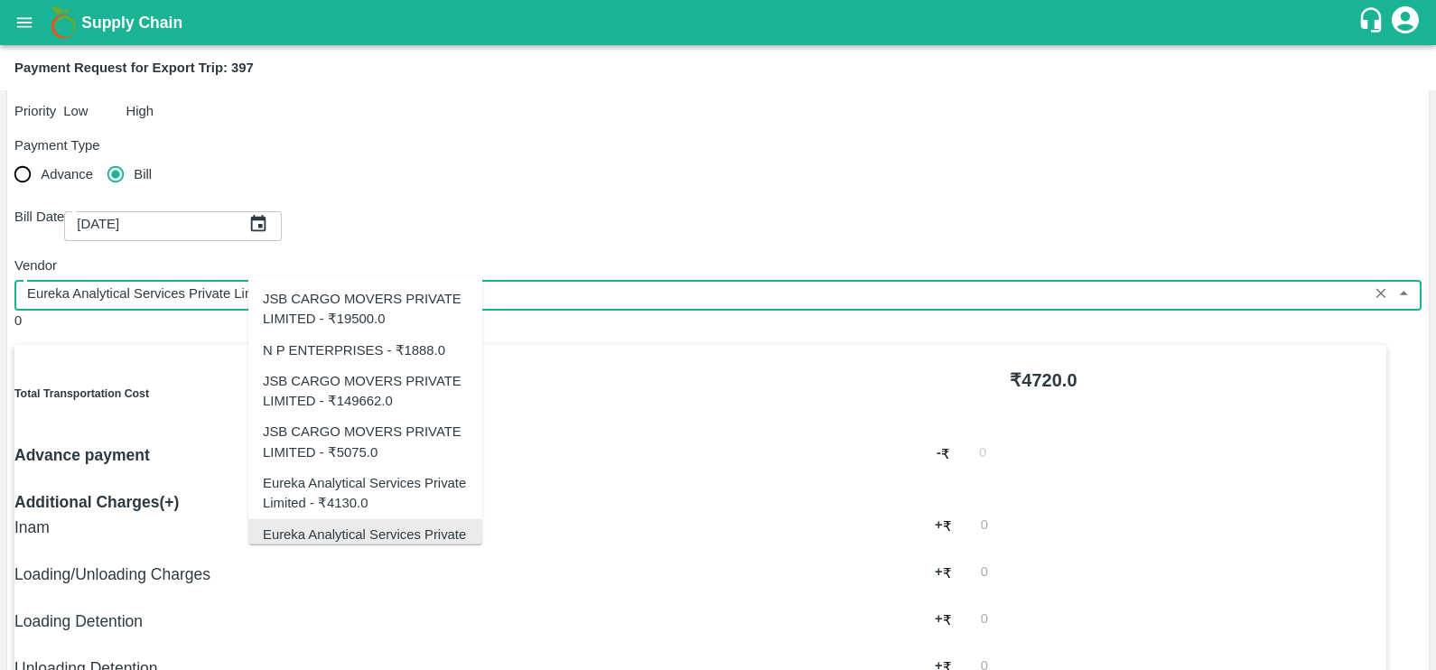
scroll to position [25, 0]
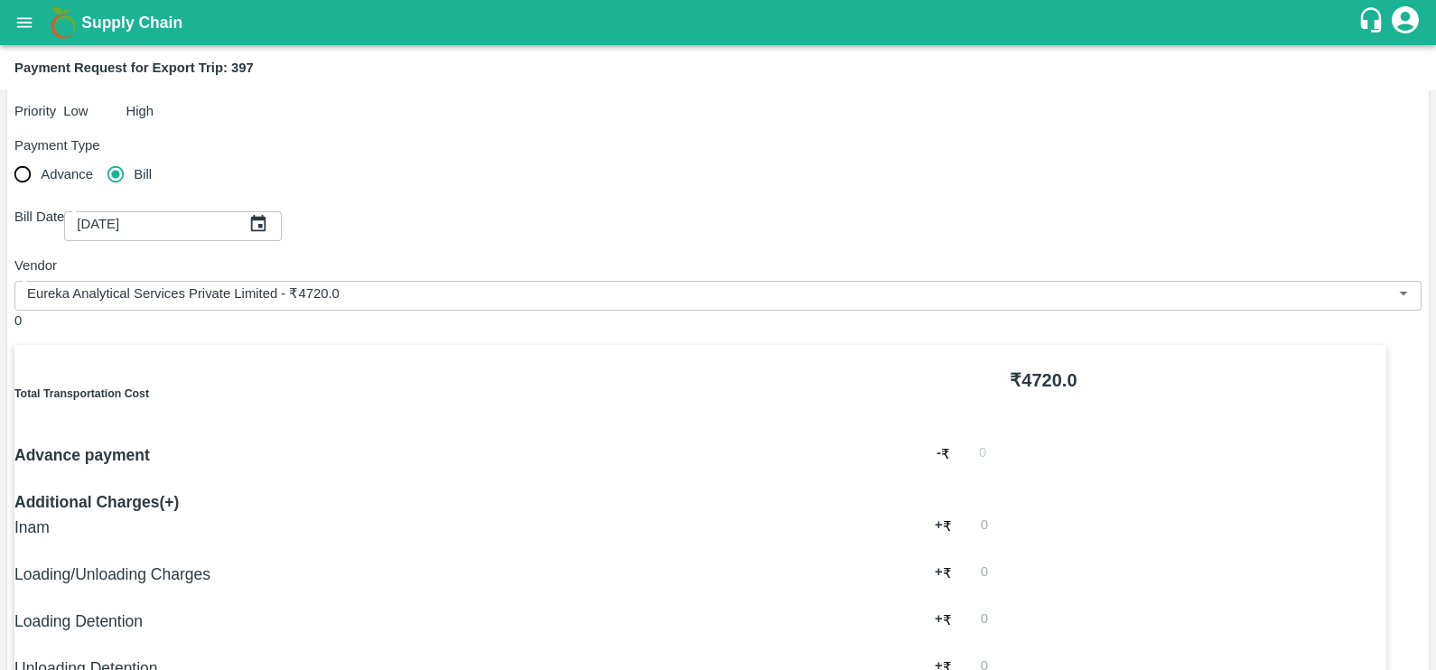
click at [650, 490] on div "Additional Charges(+)" at bounding box center [700, 502] width 1372 height 25
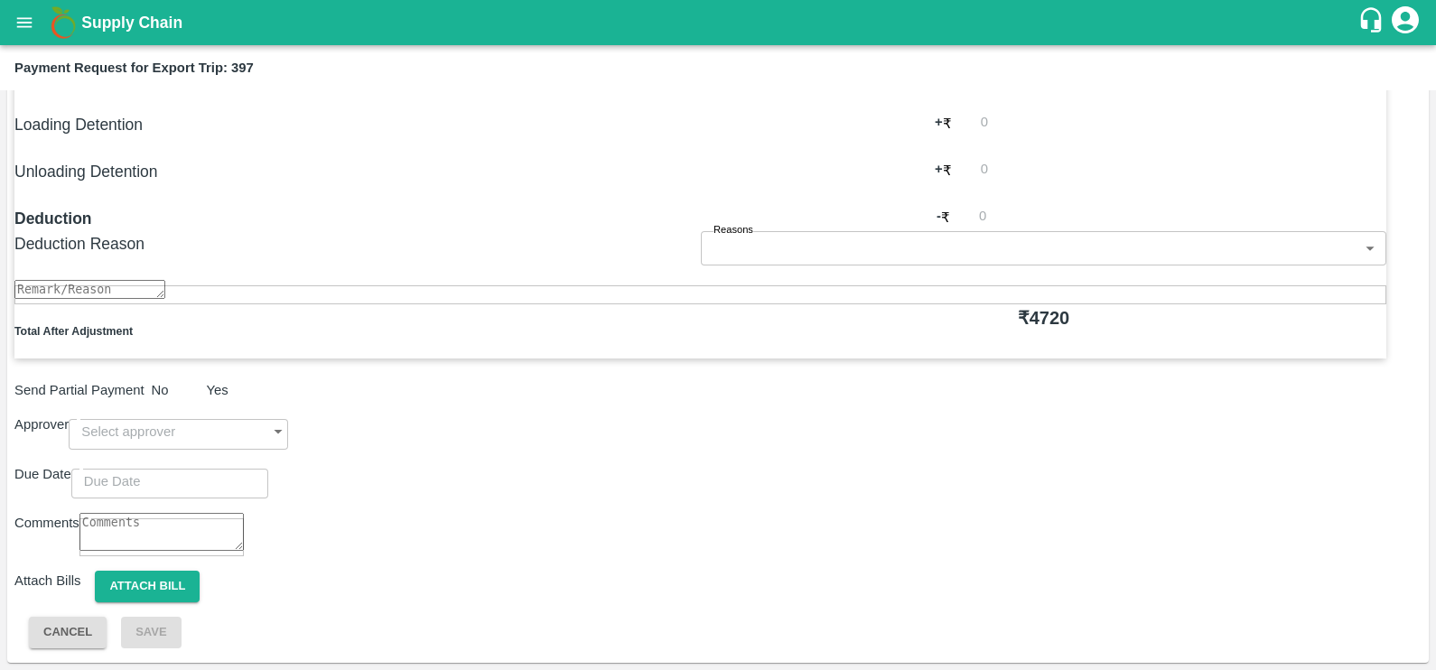
scroll to position [569, 0]
click at [288, 415] on div "​" at bounding box center [178, 432] width 219 height 34
type input "prasad"
click at [402, 447] on div "[PERSON_NAME]" at bounding box center [361, 457] width 110 height 20
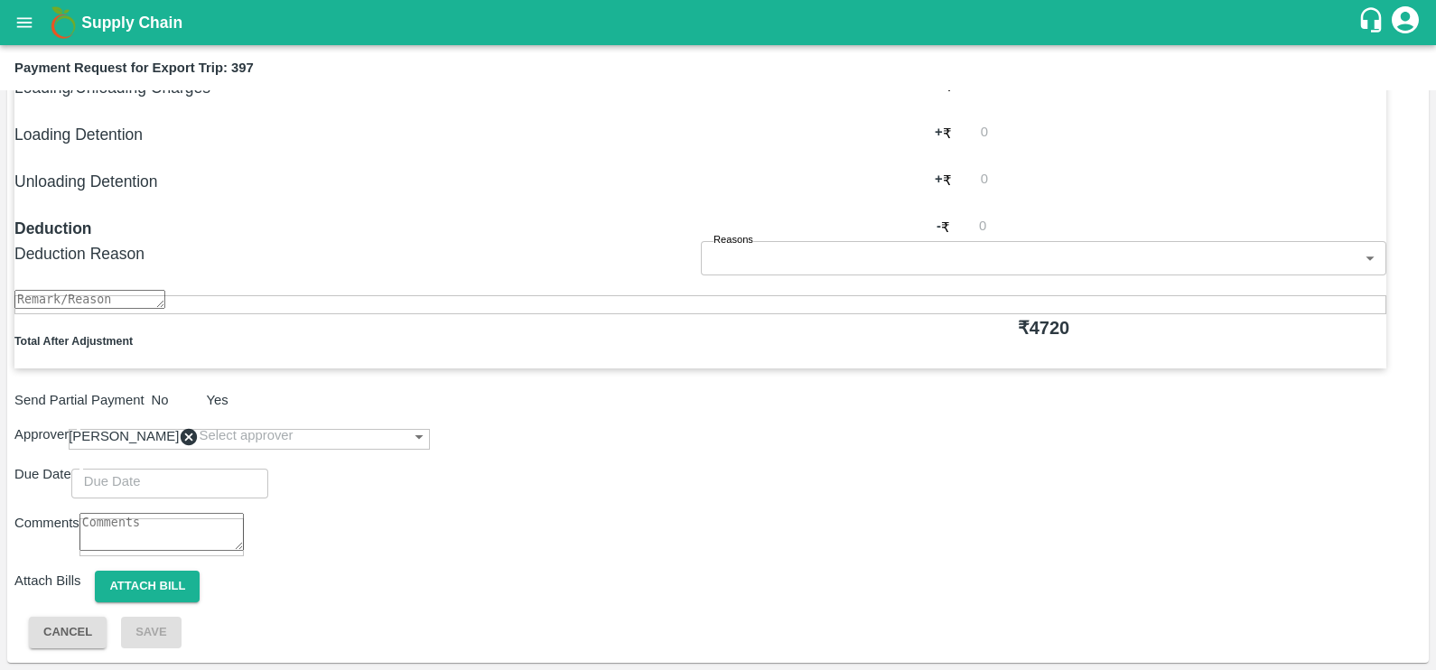
type input "DD/MM/YYYY hh:mm aa"
click at [256, 464] on input "DD/MM/YYYY hh:mm aa" at bounding box center [163, 481] width 184 height 34
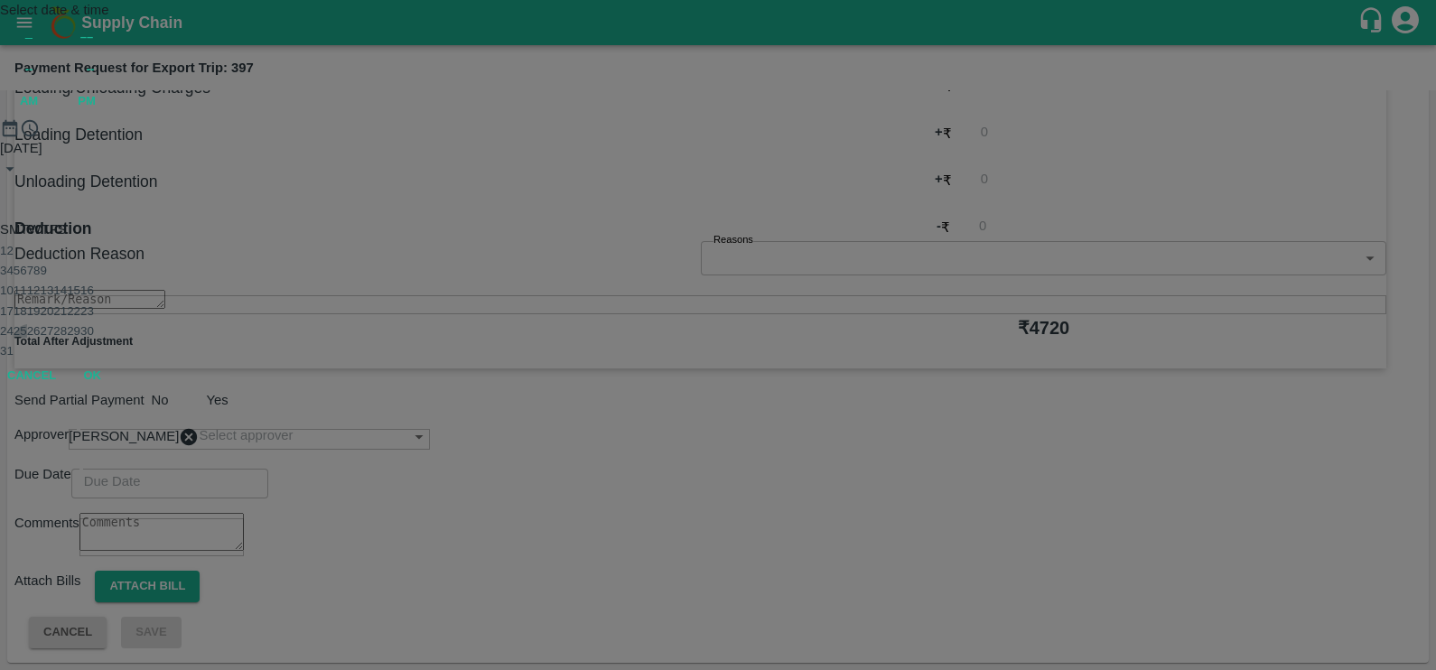
click at [27, 338] on button "25" at bounding box center [21, 331] width 14 height 14
type input "[DATE] 12:00 AM"
click at [121, 230] on button "OK" at bounding box center [92, 215] width 58 height 32
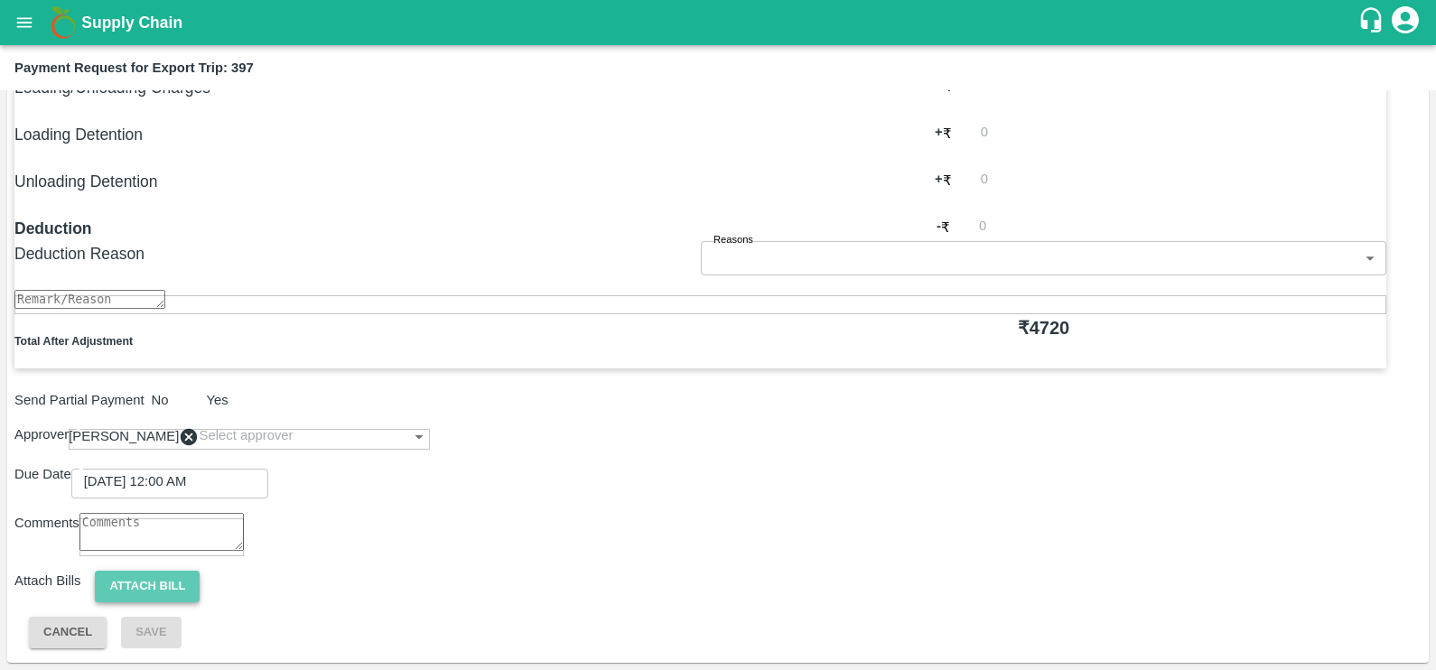
click at [200, 602] on button "Attach bill" at bounding box center [147, 587] width 105 height 32
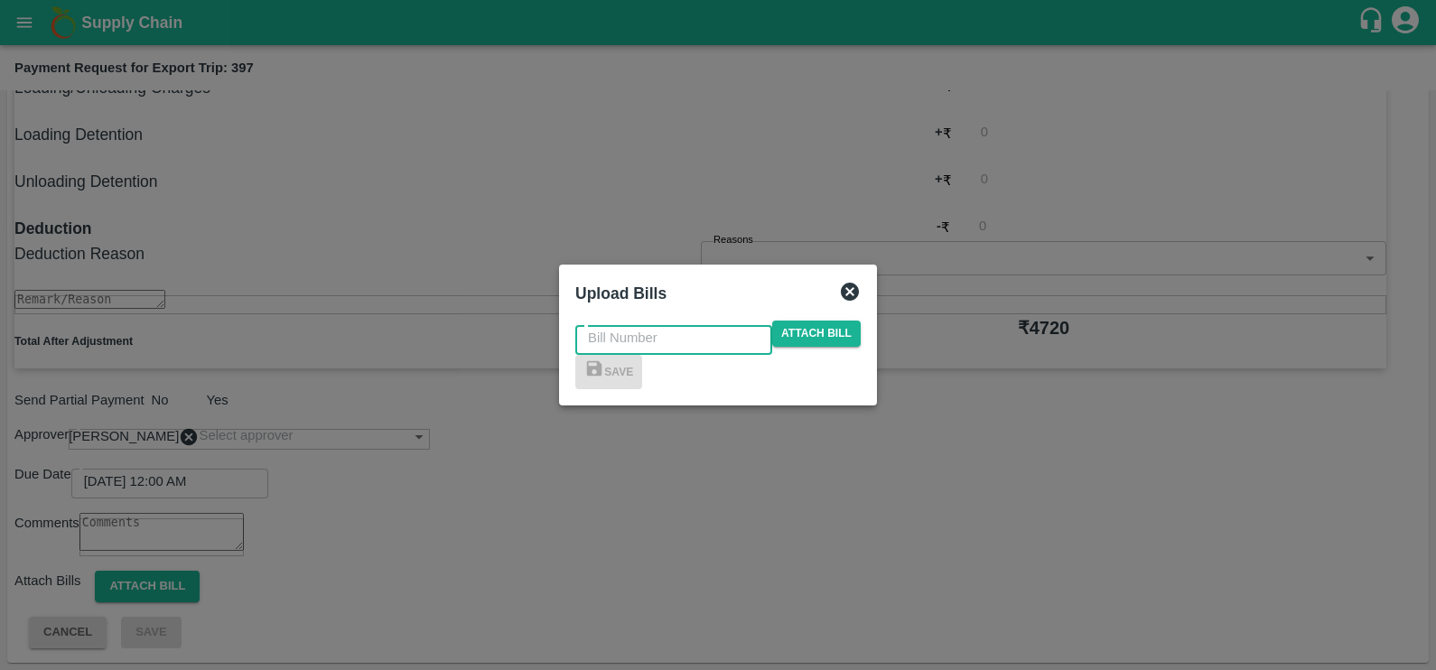
click at [662, 321] on input "text" at bounding box center [673, 338] width 197 height 34
paste input "EKA6/2526/0441"
type input "EKA6/2526/0441"
click at [779, 321] on span "Attach bill" at bounding box center [816, 334] width 89 height 26
click at [0, 0] on input "Attach bill" at bounding box center [0, 0] width 0 height 0
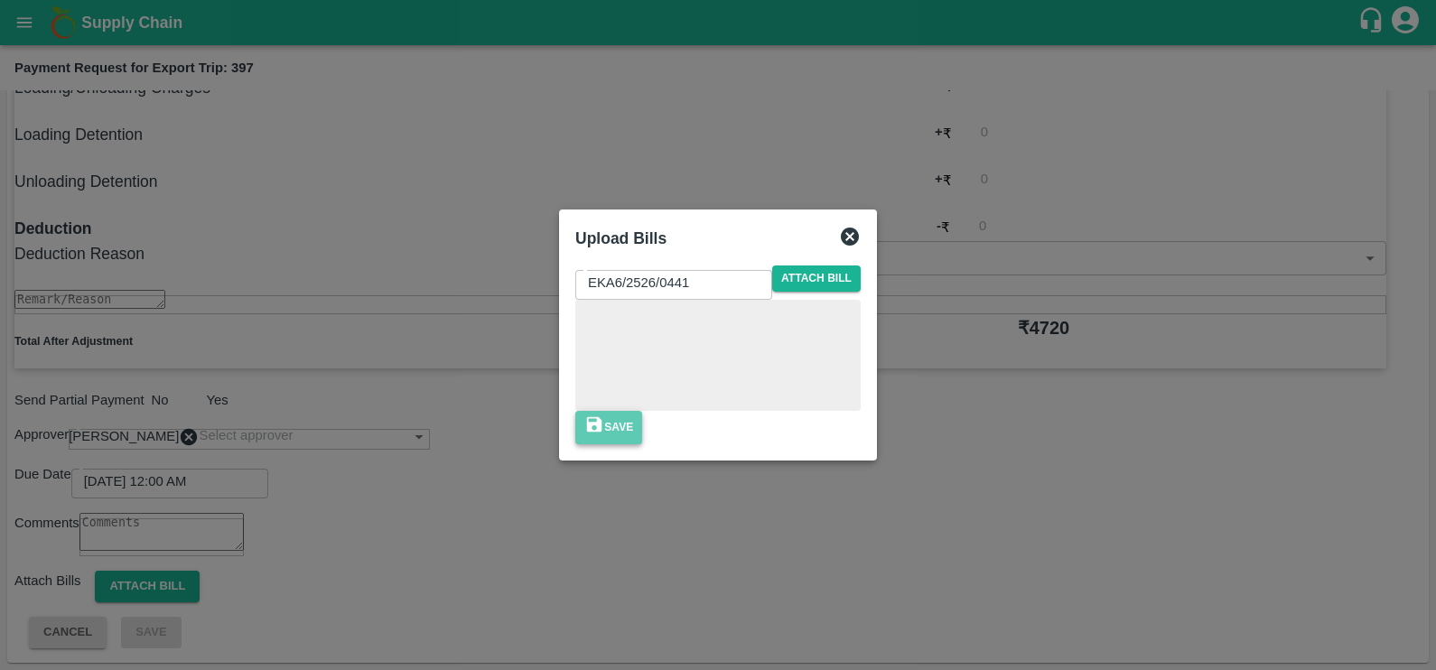
click at [604, 434] on icon "button" at bounding box center [594, 425] width 20 height 20
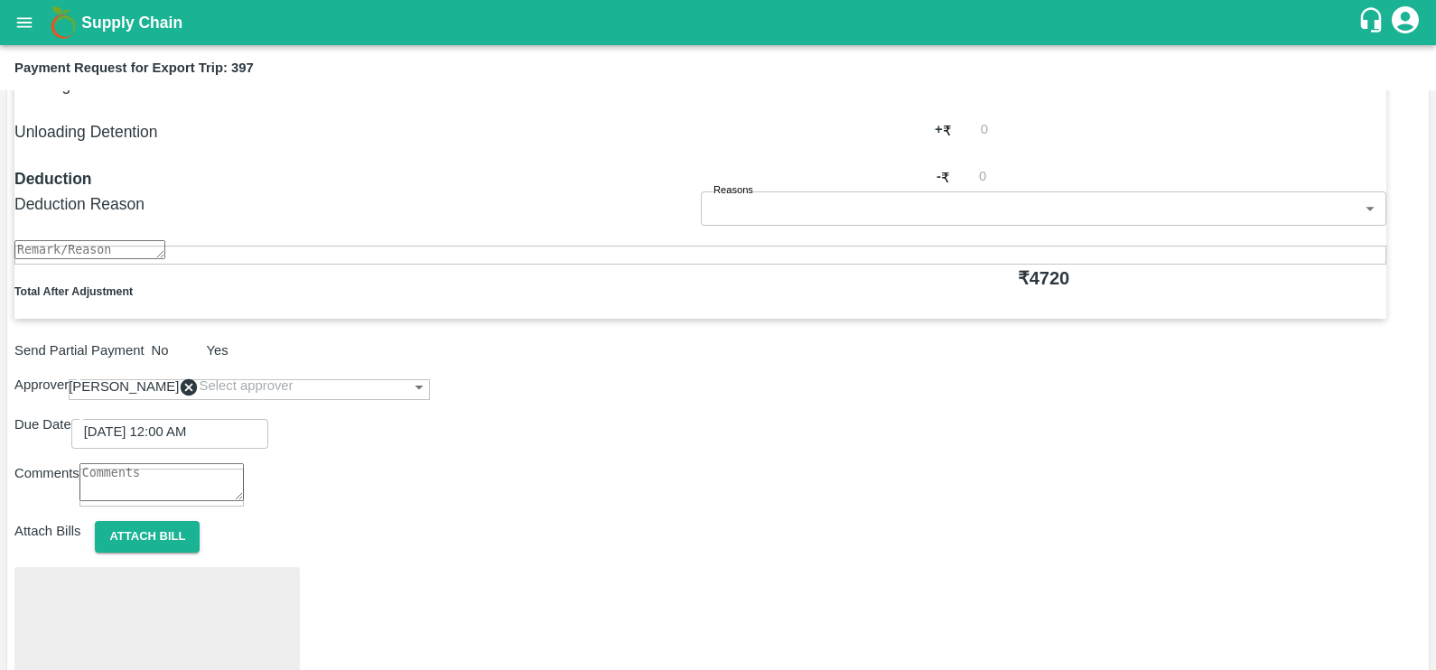
scroll to position [675, 0]
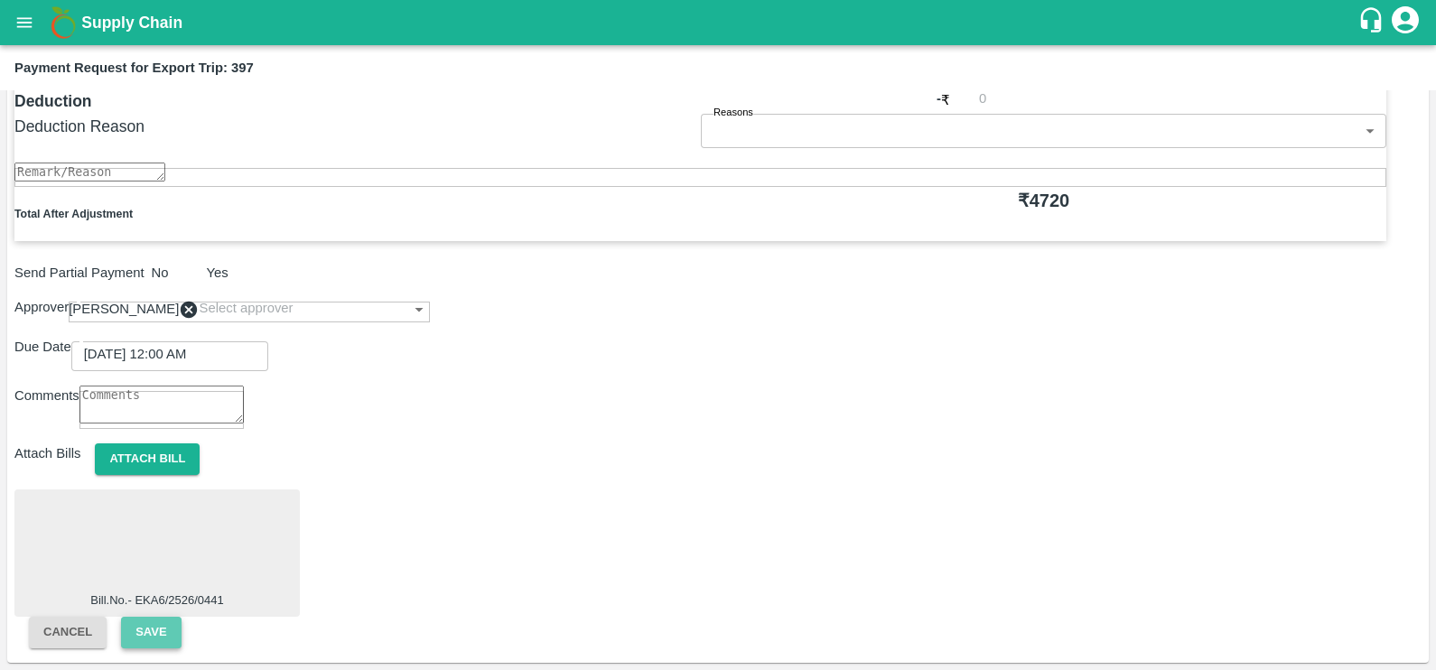
click at [181, 617] on button "Save" at bounding box center [151, 633] width 60 height 32
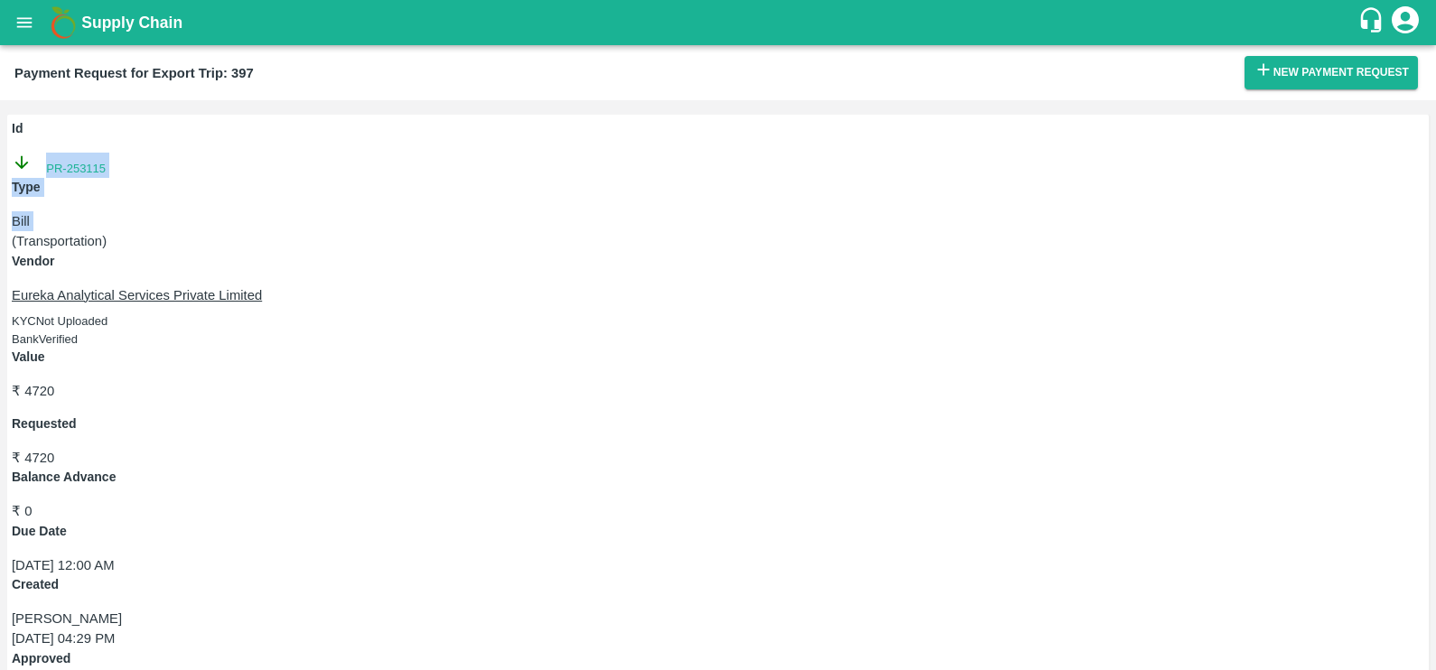
copy div "PR-253115 Type Bill"
drag, startPoint x: 33, startPoint y: 152, endPoint x: 126, endPoint y: 167, distance: 94.3
click at [126, 167] on div "Id PR-253115 Type Bill ( Transportation ) Vendor Eureka Analytical Services Pri…" at bounding box center [718, 498] width 1422 height 767
drag, startPoint x: 126, startPoint y: 167, endPoint x: 63, endPoint y: 182, distance: 64.2
click at [63, 178] on div "Id PR-253115" at bounding box center [718, 148] width 1413 height 59
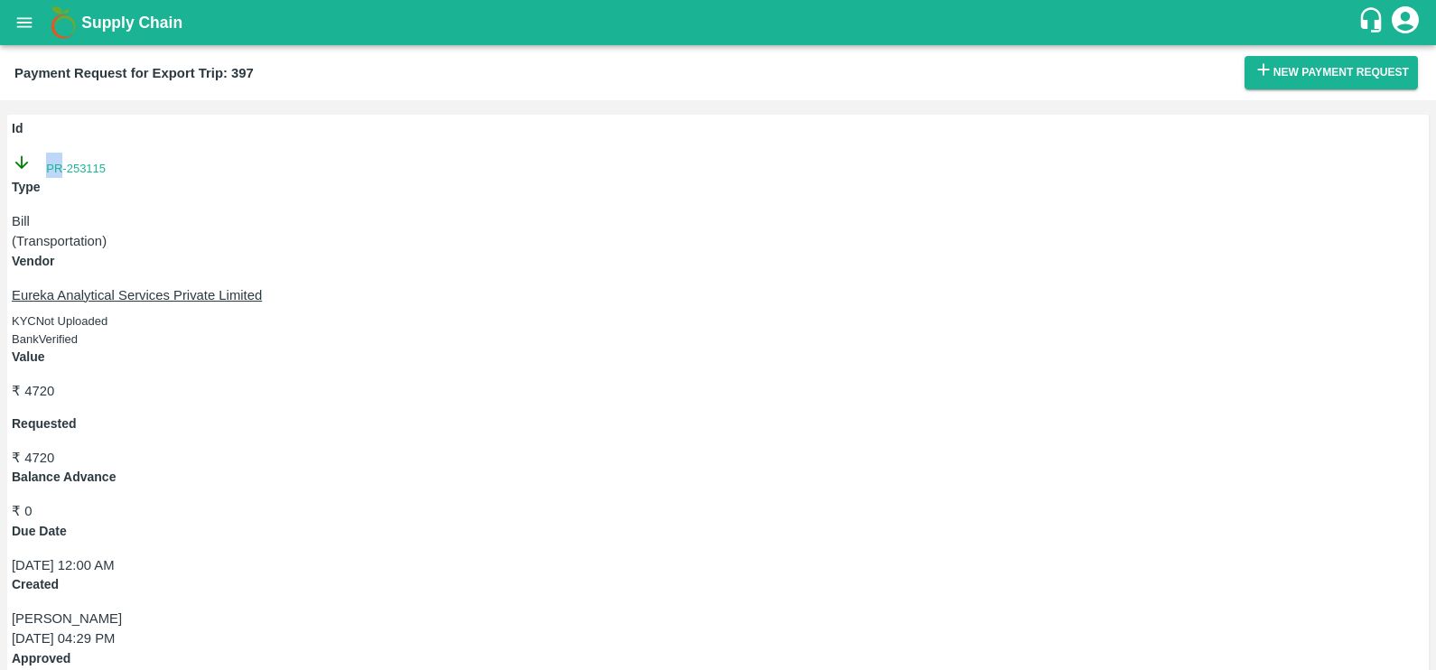
click at [63, 178] on div "Id PR-253115" at bounding box center [718, 148] width 1413 height 59
copy link "PR-253115"
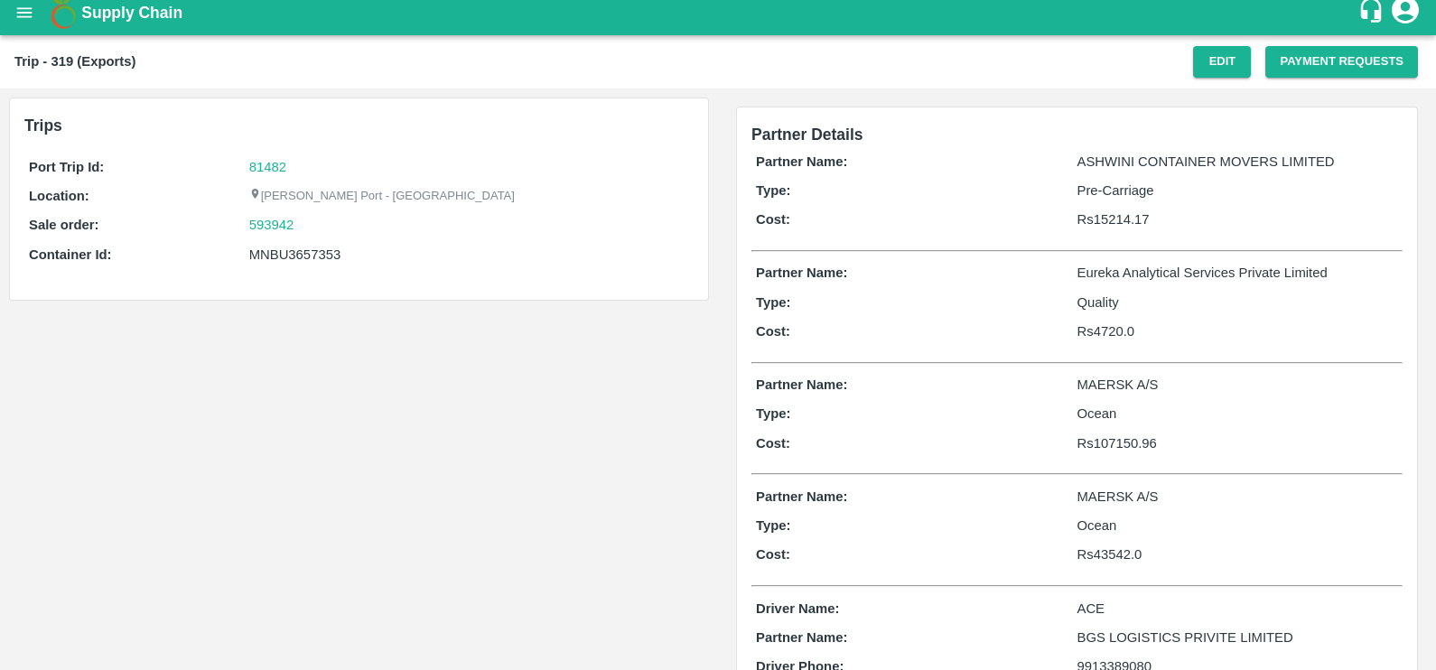
scroll to position [6, 0]
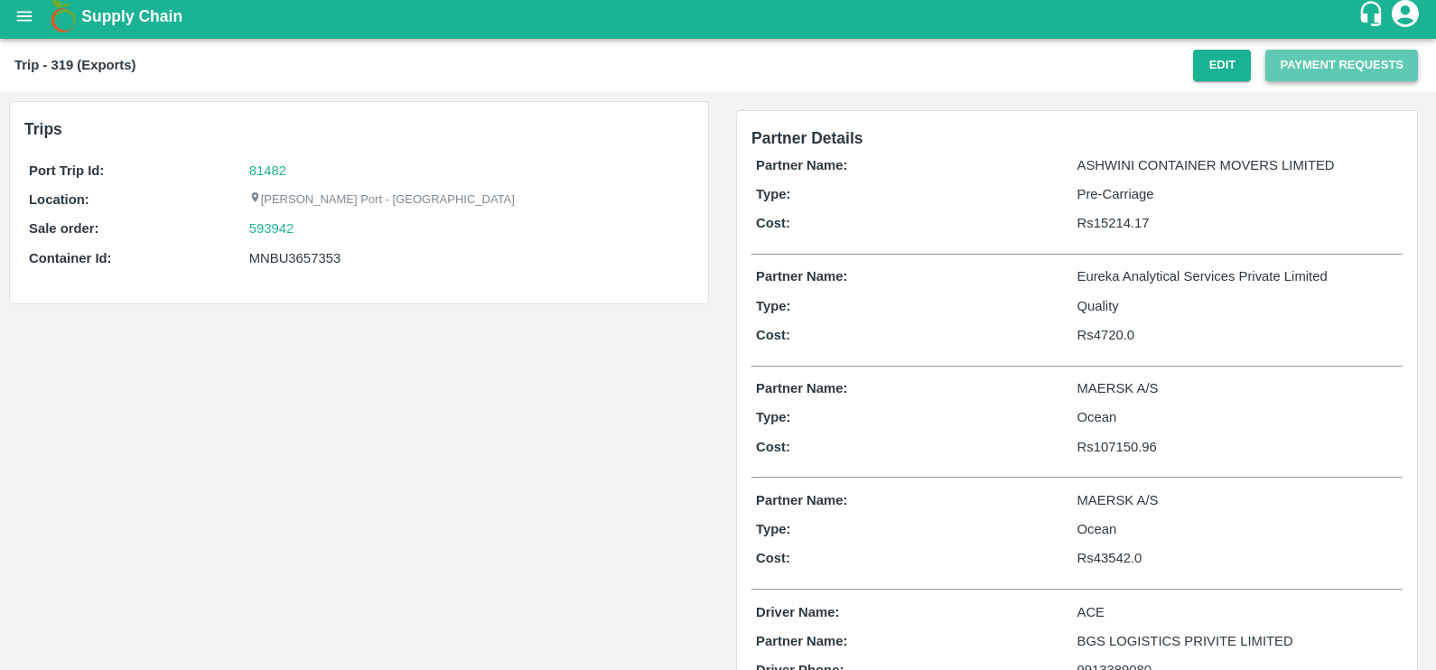
click at [1305, 68] on button "Payment Requests" at bounding box center [1341, 66] width 153 height 32
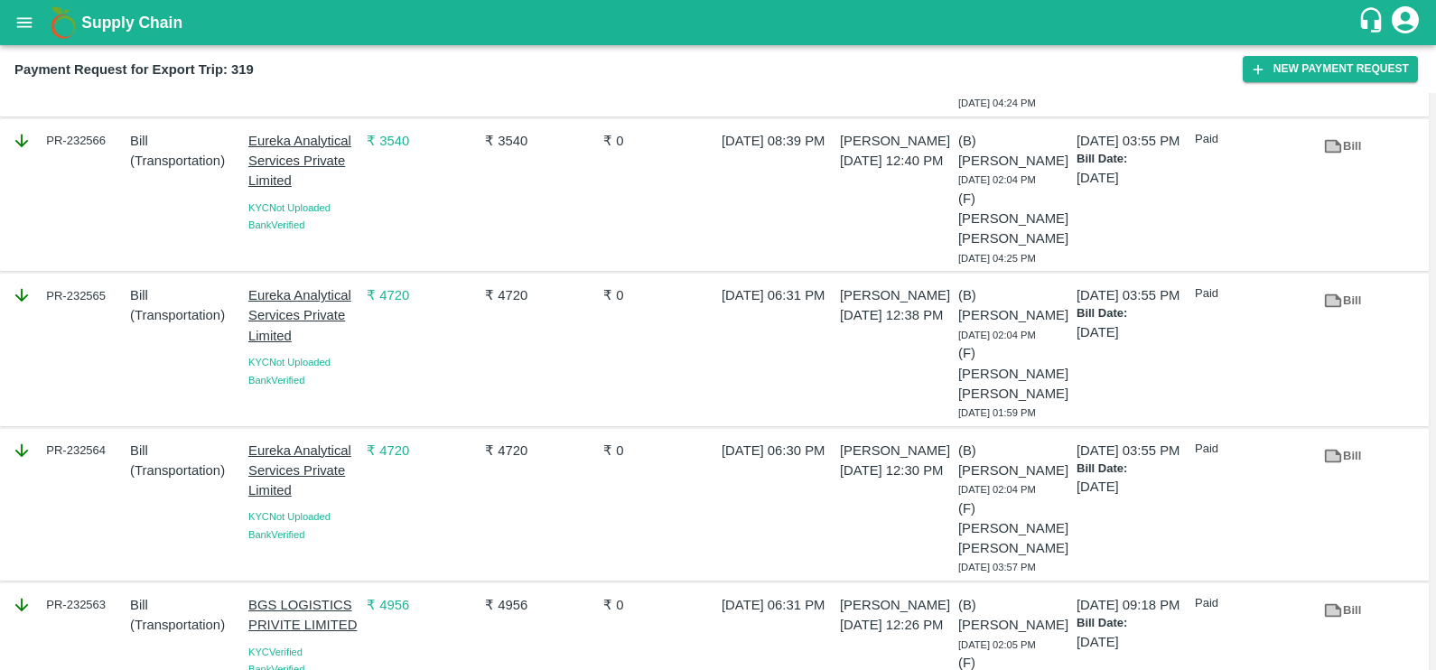
scroll to position [690, 0]
click at [1329, 149] on icon at bounding box center [1333, 144] width 14 height 10
click at [1337, 449] on icon at bounding box center [1333, 454] width 14 height 10
drag, startPoint x: 34, startPoint y: 415, endPoint x: 111, endPoint y: 427, distance: 77.7
click at [111, 432] on div "PR-232564" at bounding box center [64, 503] width 118 height 143
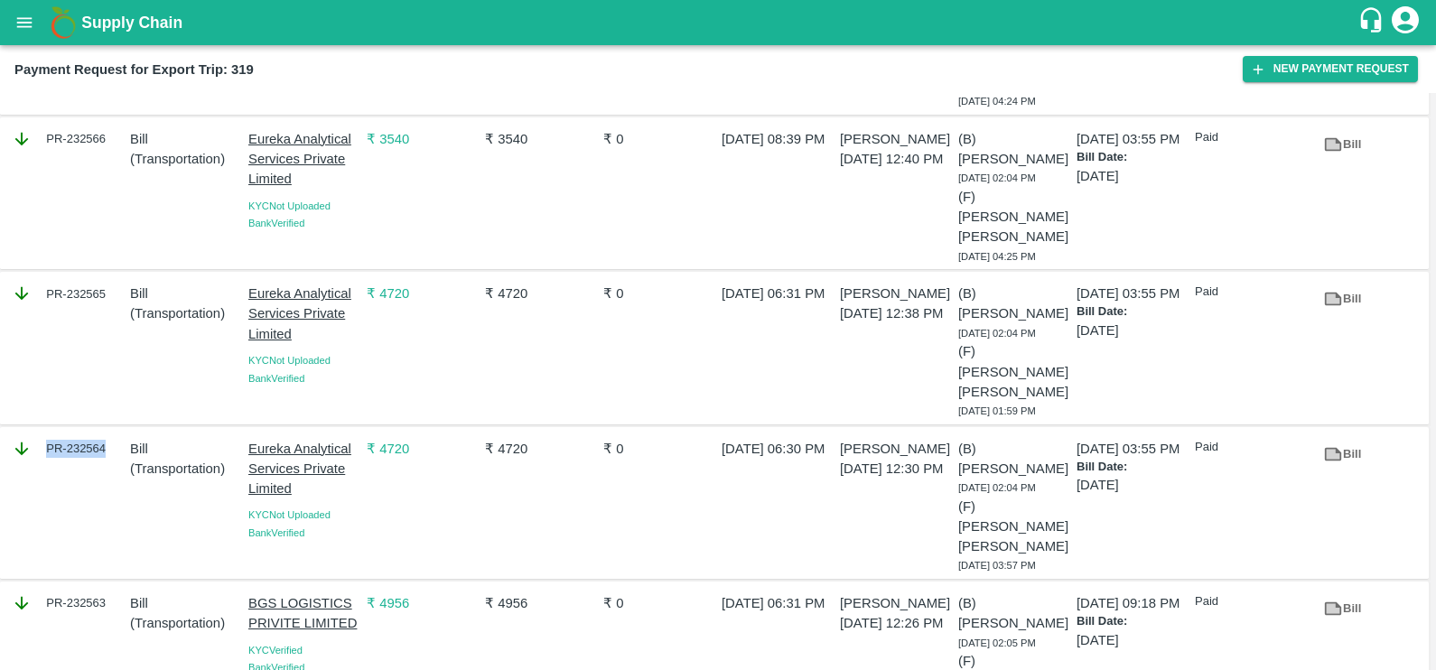
copy div "PR-232564"
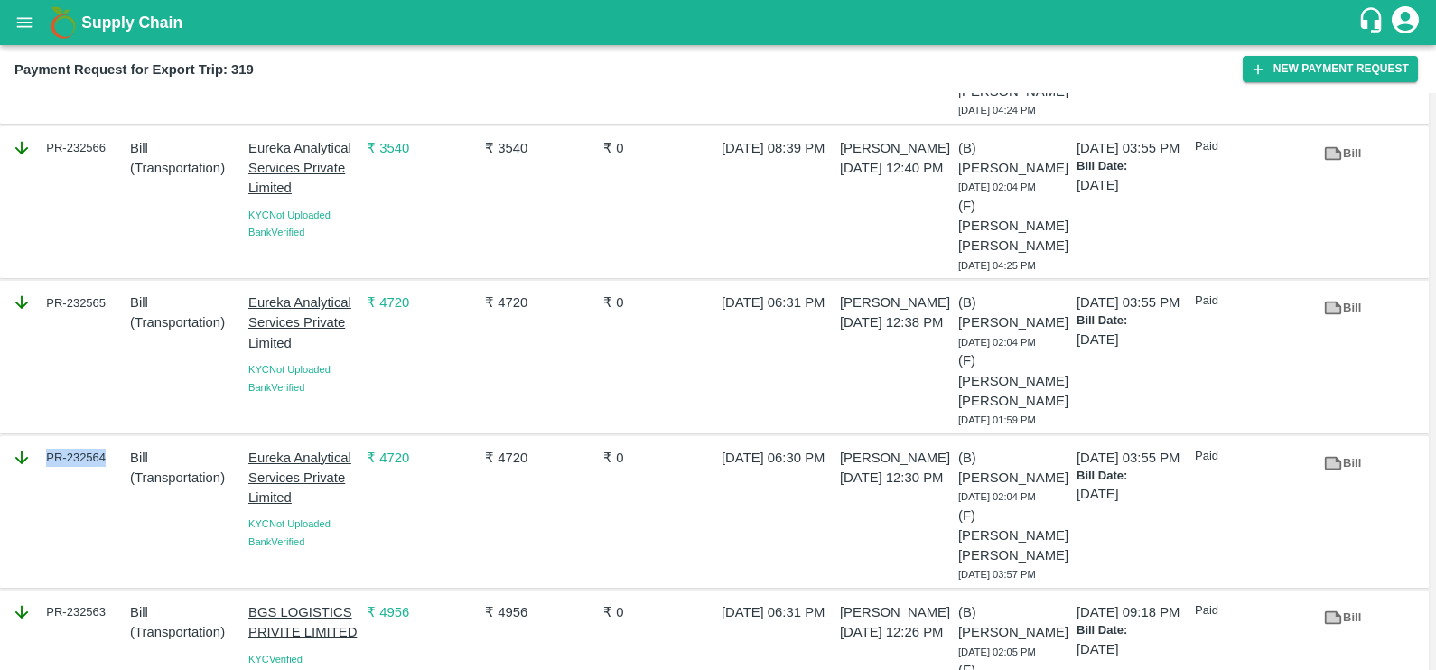
scroll to position [678, 0]
click at [1341, 295] on link "Bill" at bounding box center [1342, 311] width 58 height 32
click at [1341, 451] on link "Bill" at bounding box center [1342, 467] width 58 height 32
drag, startPoint x: 35, startPoint y: 283, endPoint x: 98, endPoint y: 297, distance: 64.0
click at [98, 297] on div "PR-232565" at bounding box center [67, 305] width 111 height 20
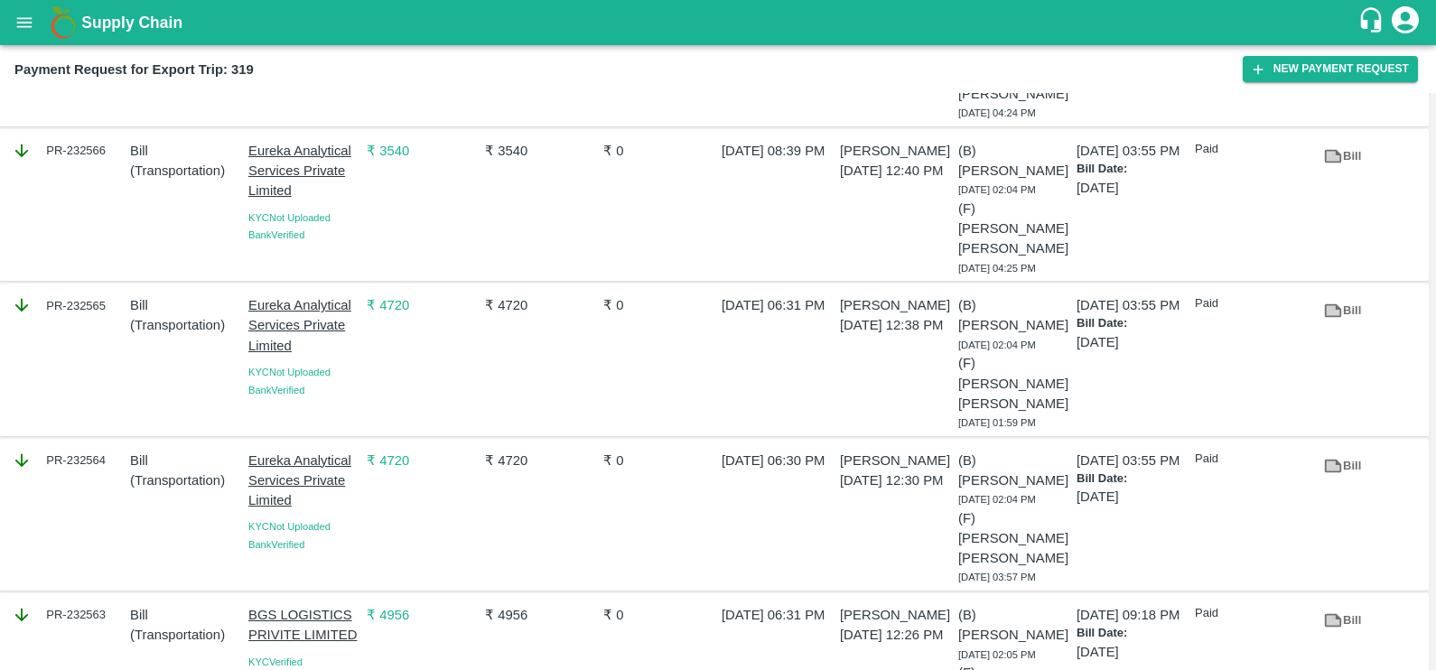
click at [97, 299] on div "PR-232565" at bounding box center [67, 305] width 111 height 20
copy div "PR-232565"
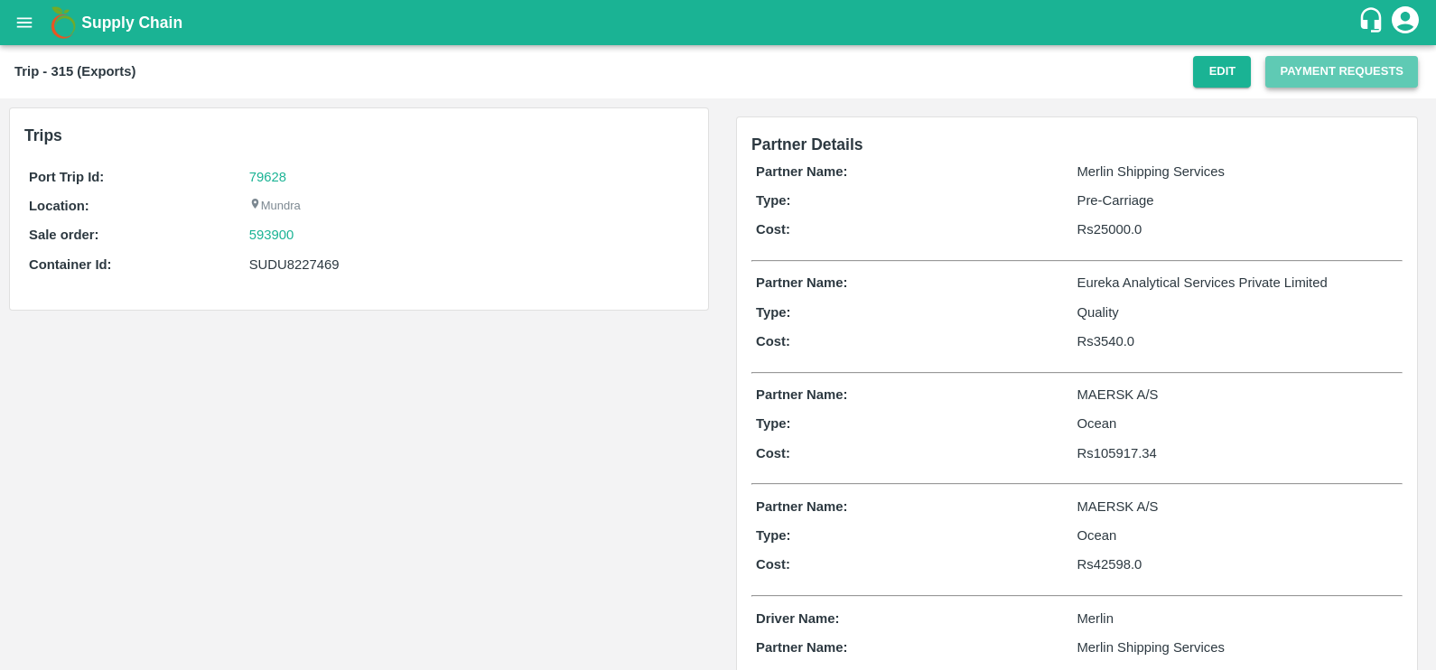
click at [1278, 79] on button "Payment Requests" at bounding box center [1341, 72] width 153 height 32
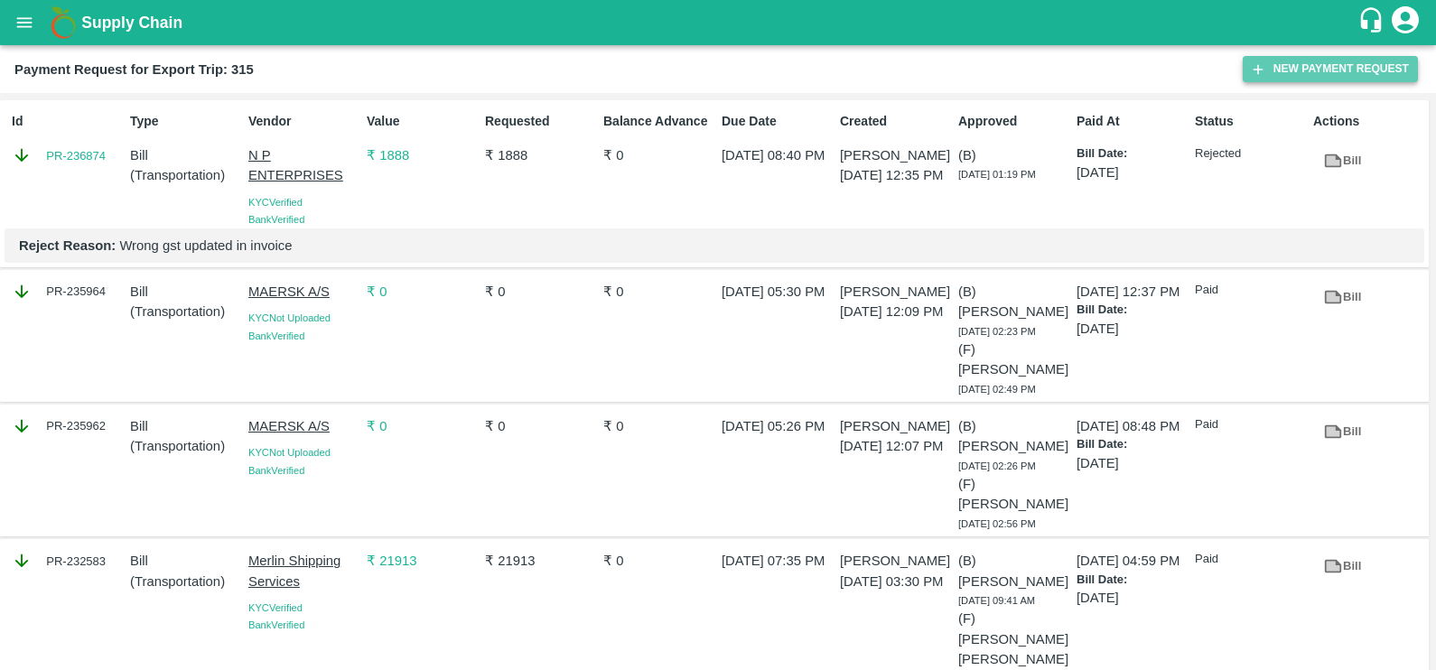
click at [1274, 65] on button "New Payment Request" at bounding box center [1330, 69] width 175 height 26
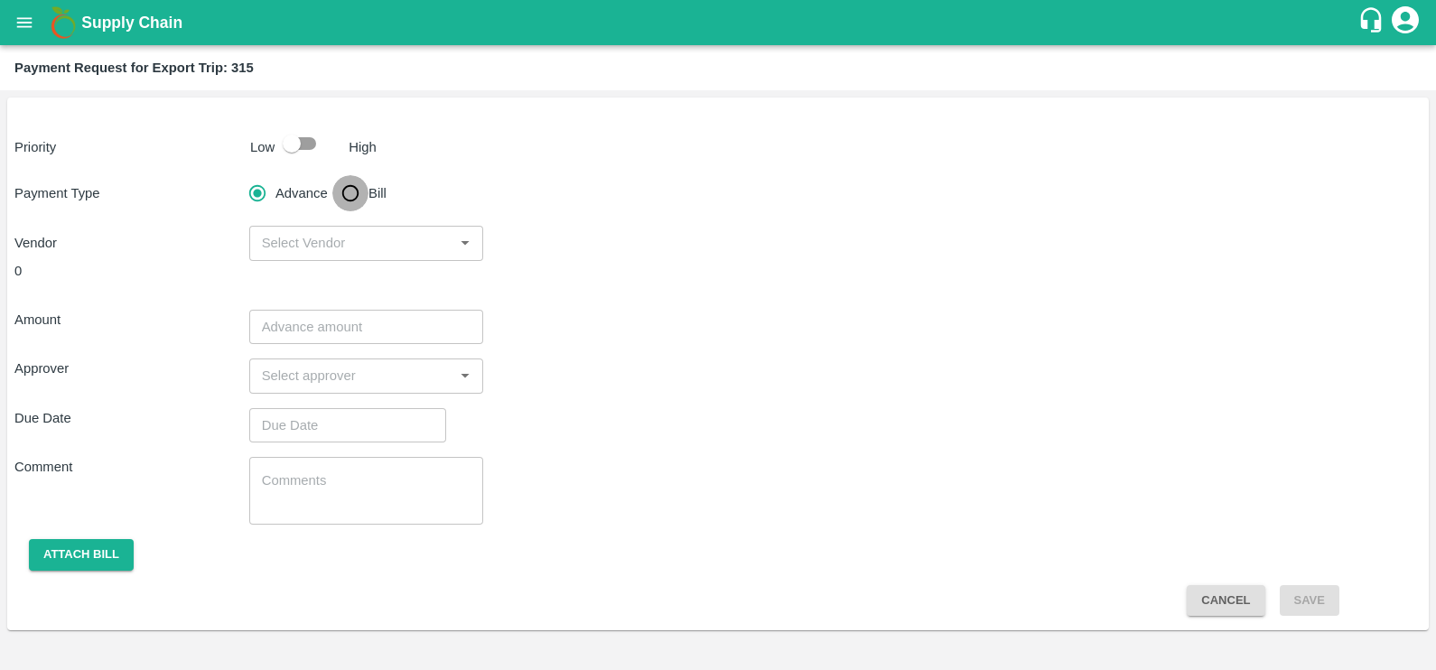
click at [355, 191] on input "Bill" at bounding box center [350, 193] width 36 height 36
radio input "true"
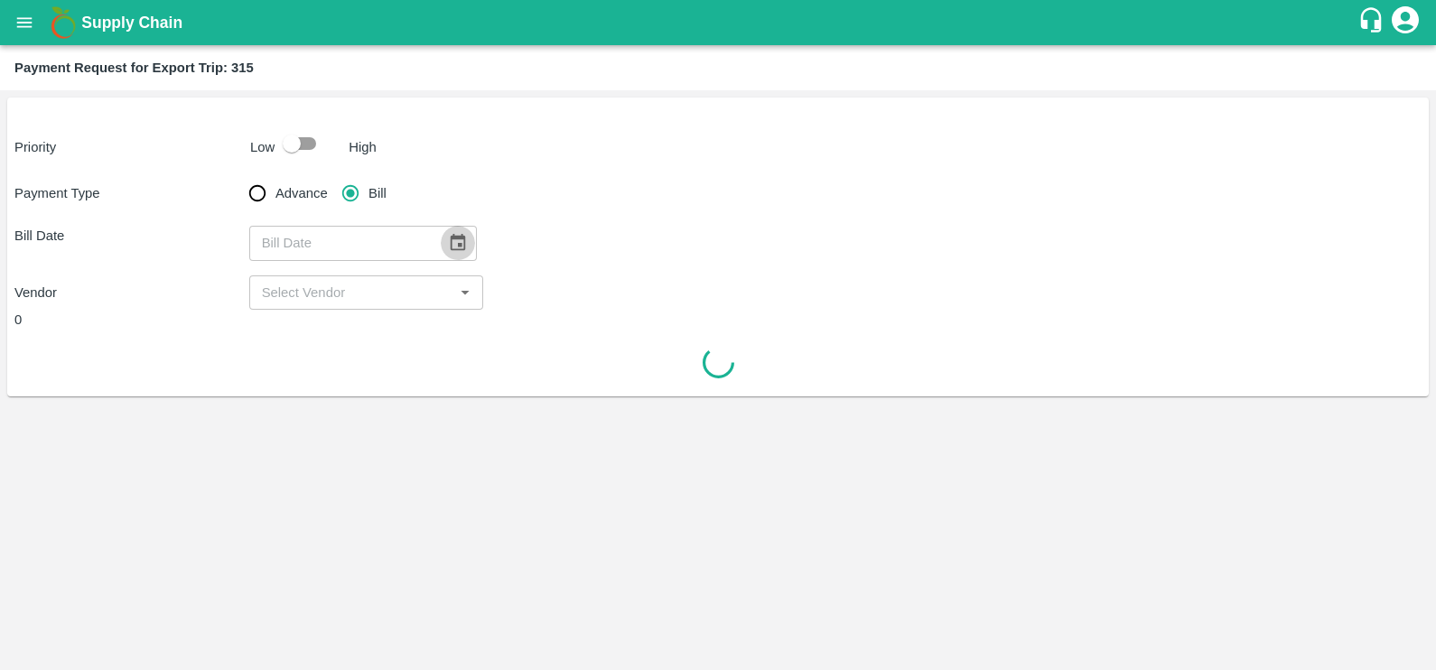
click at [454, 245] on icon "Choose date" at bounding box center [458, 243] width 20 height 20
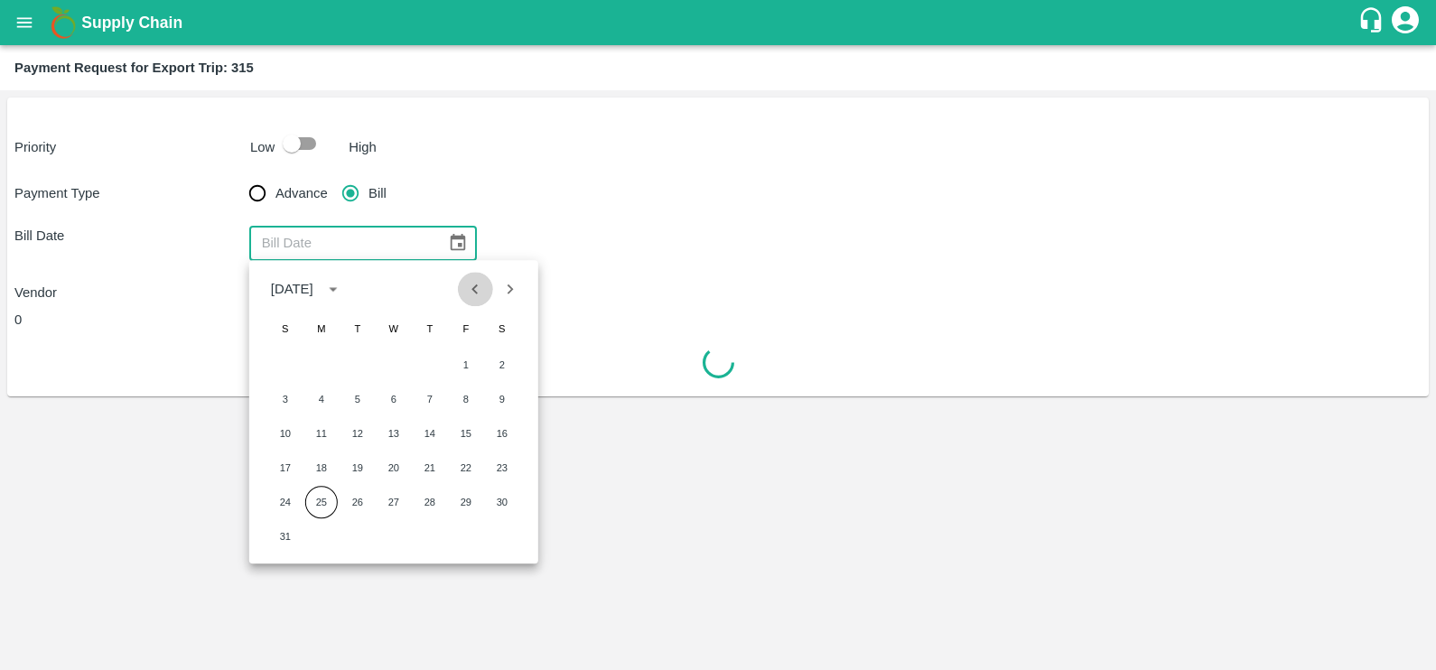
click at [480, 298] on icon "Previous month" at bounding box center [475, 289] width 20 height 20
click at [479, 296] on icon "Previous month" at bounding box center [475, 289] width 20 height 20
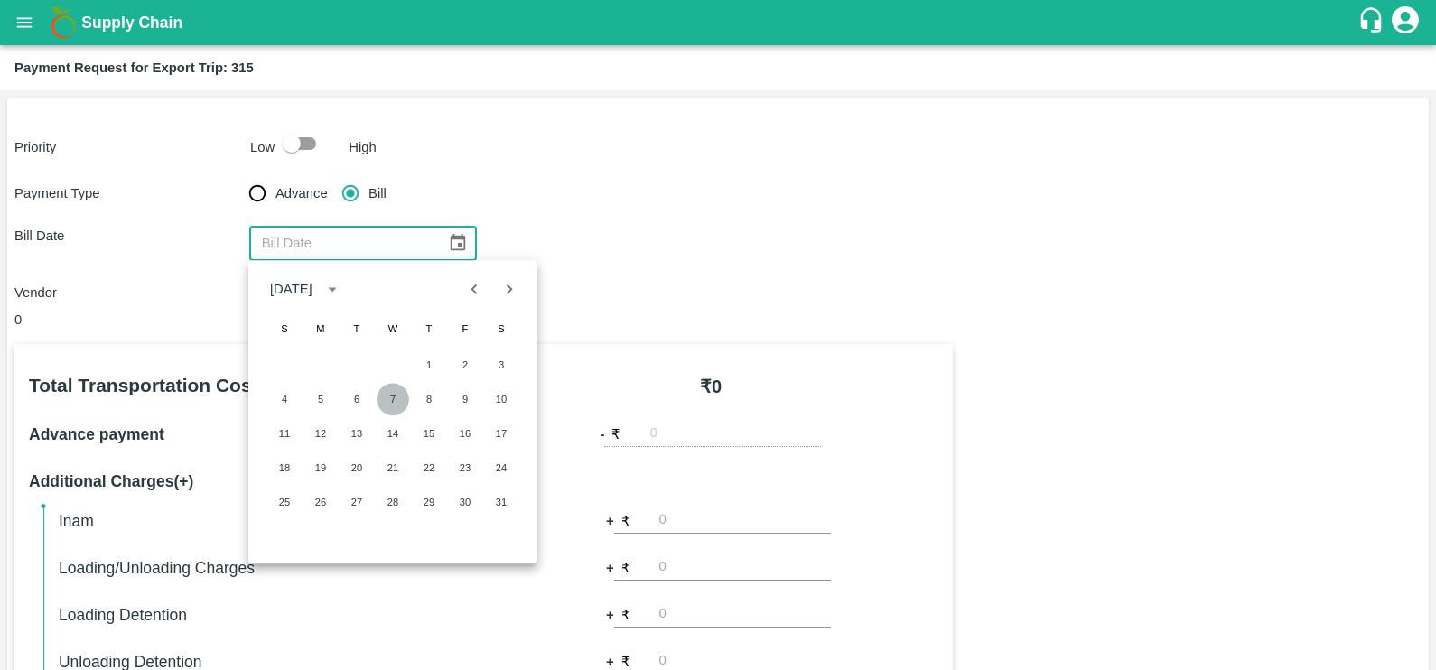
click at [395, 401] on button "7" at bounding box center [393, 399] width 33 height 33
type input "[DATE]"
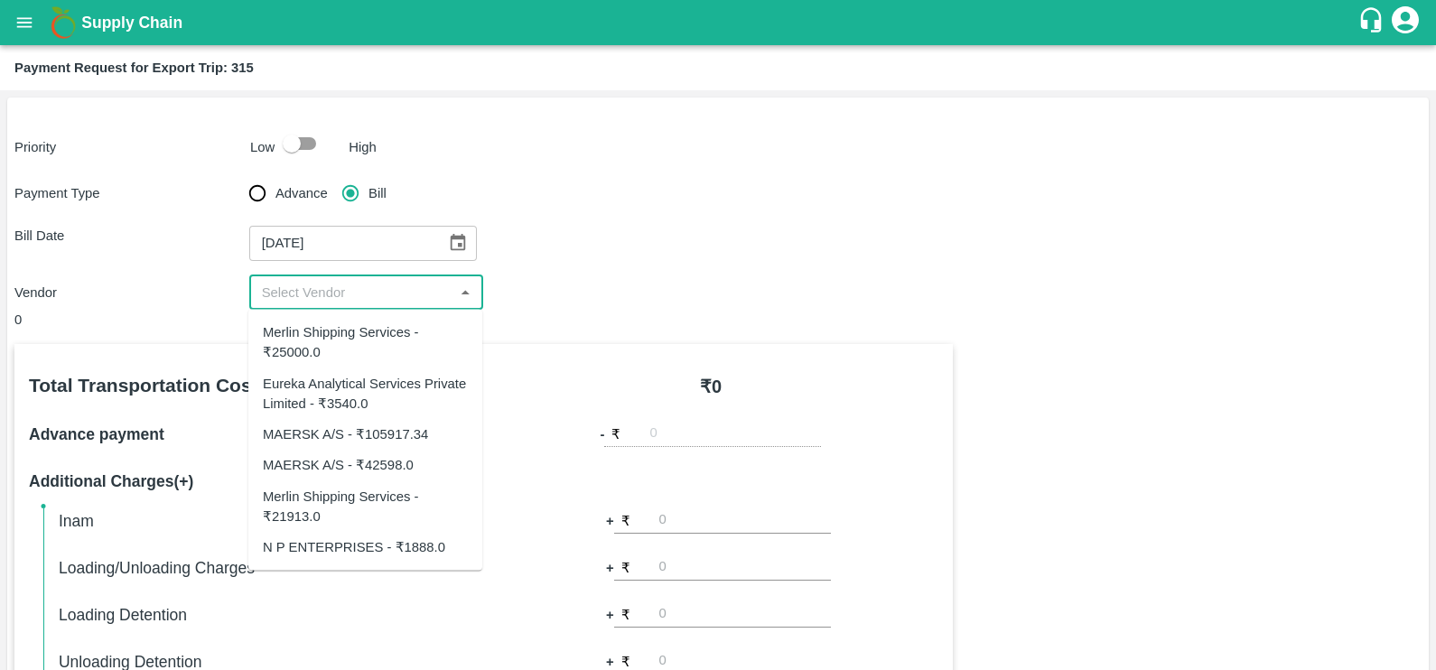
click at [371, 290] on input "input" at bounding box center [352, 292] width 194 height 23
click at [348, 378] on div "Eureka Analytical Services Private Limited - ₹3540.0" at bounding box center [365, 393] width 205 height 41
type input "Eureka Analytical Services Private Limited - ₹3540.0"
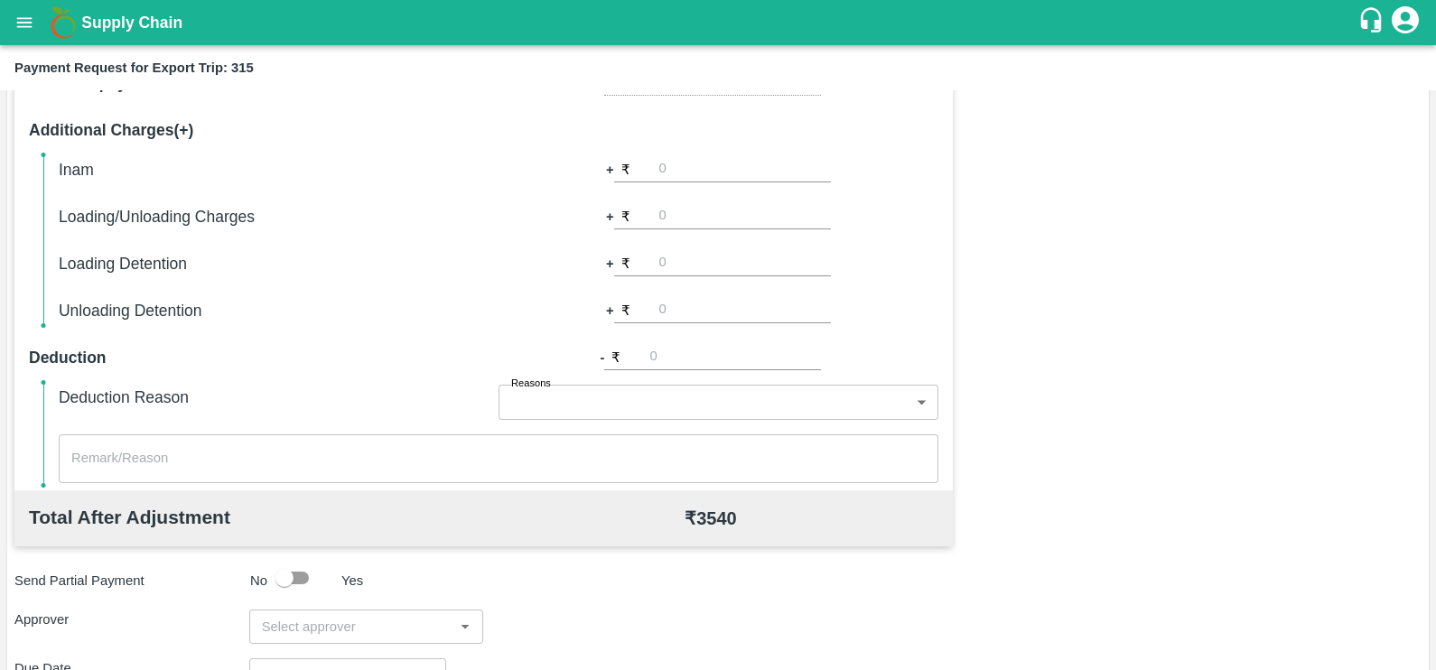
scroll to position [569, 0]
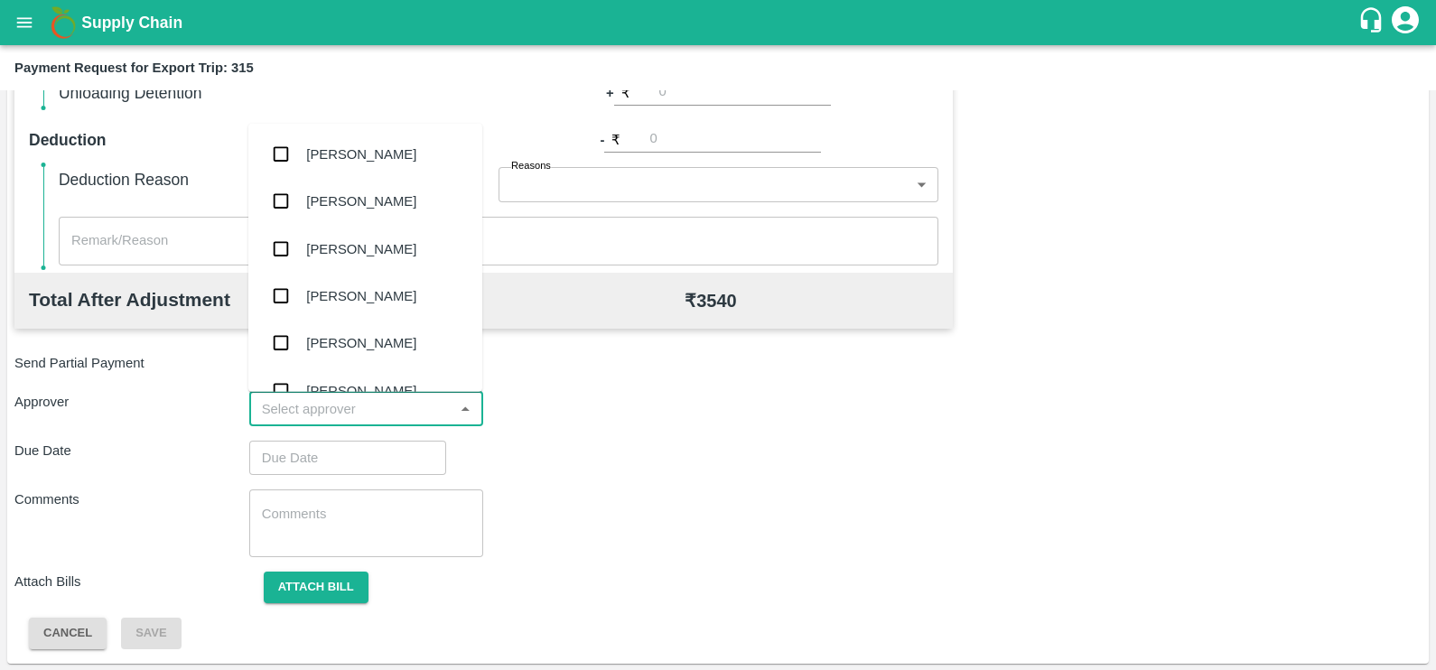
click at [382, 411] on input "input" at bounding box center [352, 408] width 194 height 23
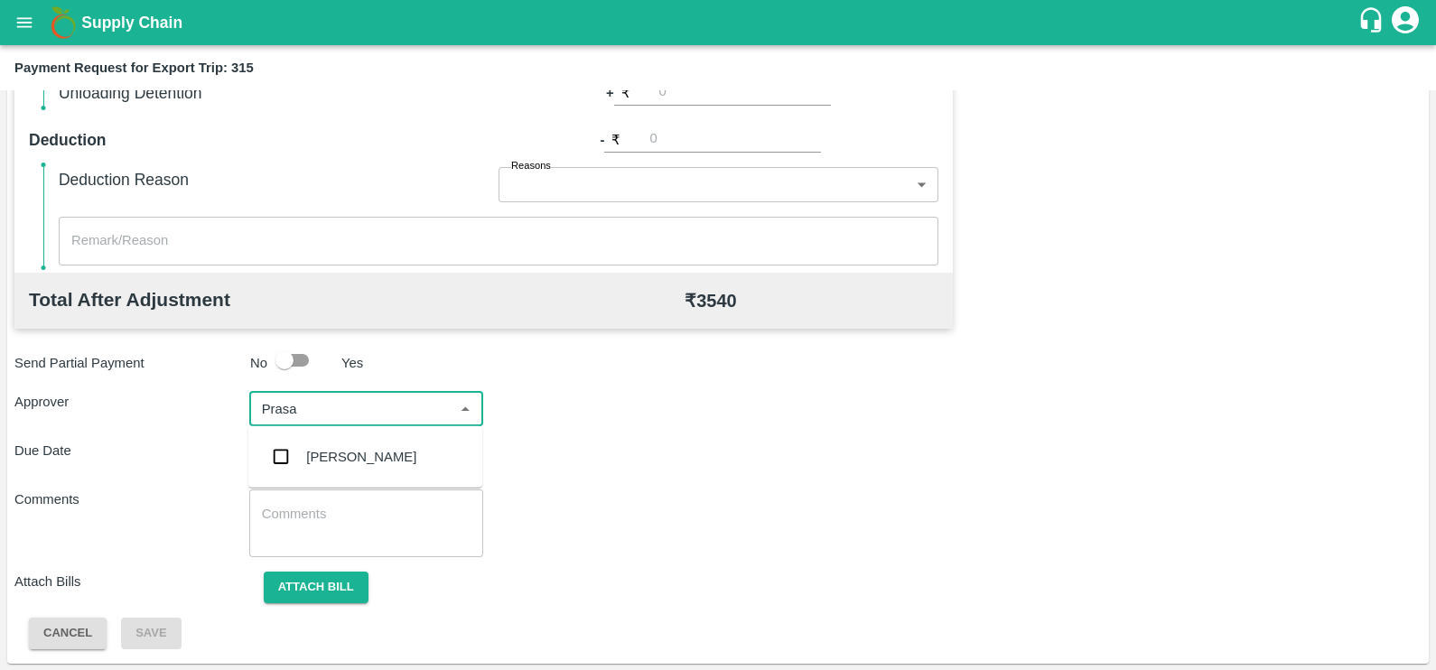
type input "Prasad"
click at [389, 452] on div "[PERSON_NAME]" at bounding box center [361, 457] width 110 height 20
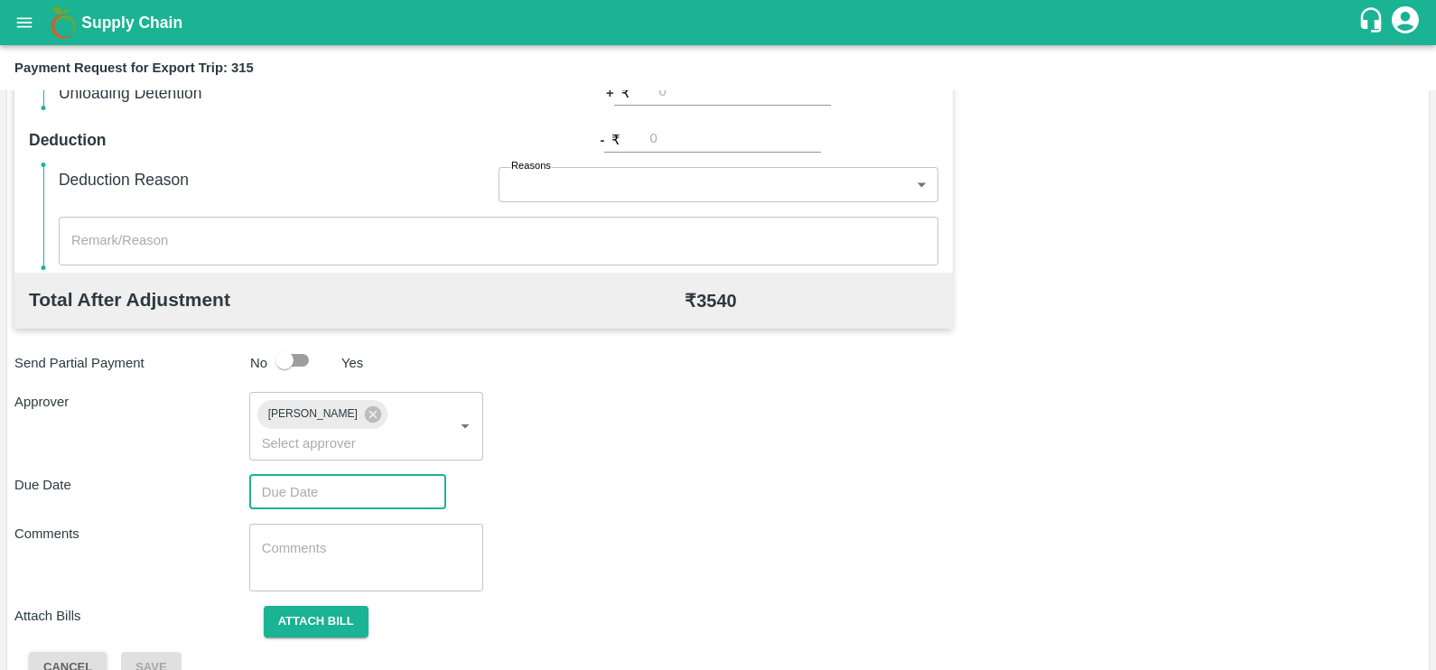
type input "DD/MM/YYYY hh:mm aa"
click at [391, 475] on input "DD/MM/YYYY hh:mm aa" at bounding box center [341, 492] width 184 height 34
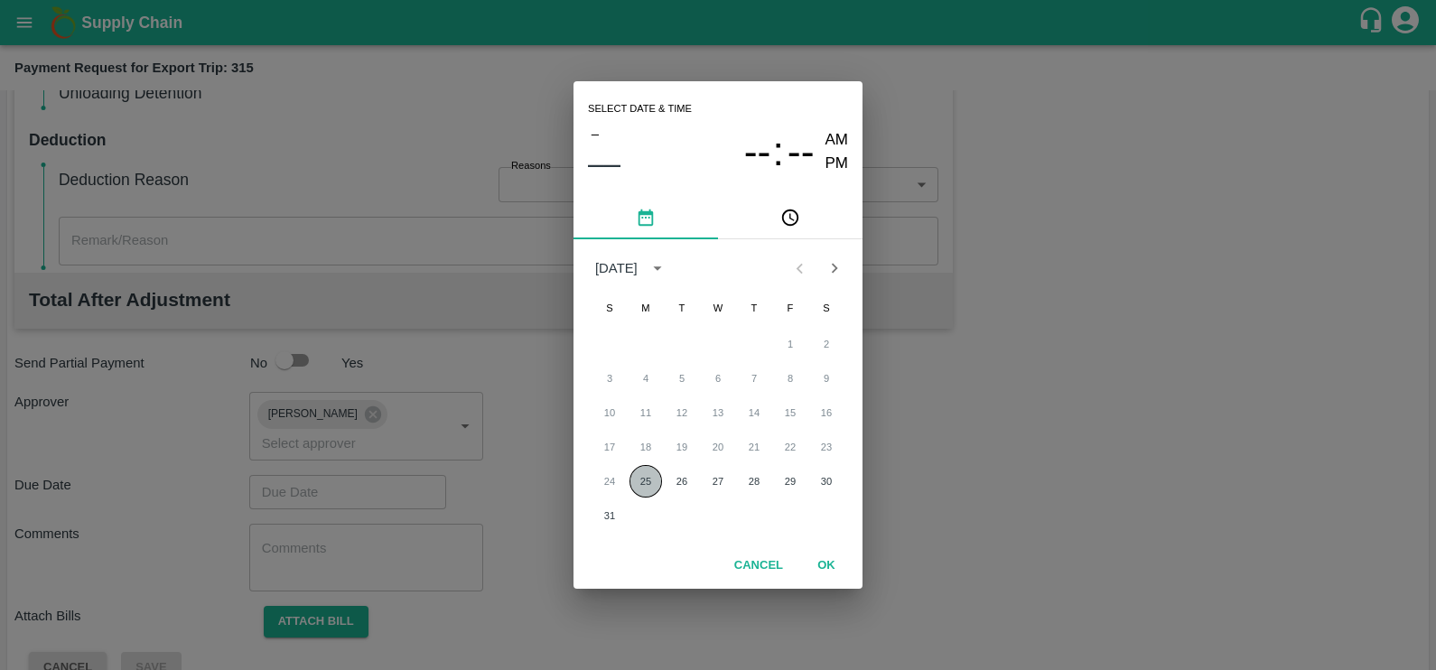
click at [649, 473] on button "25" at bounding box center [646, 481] width 33 height 33
type input "[DATE] 12:00 AM"
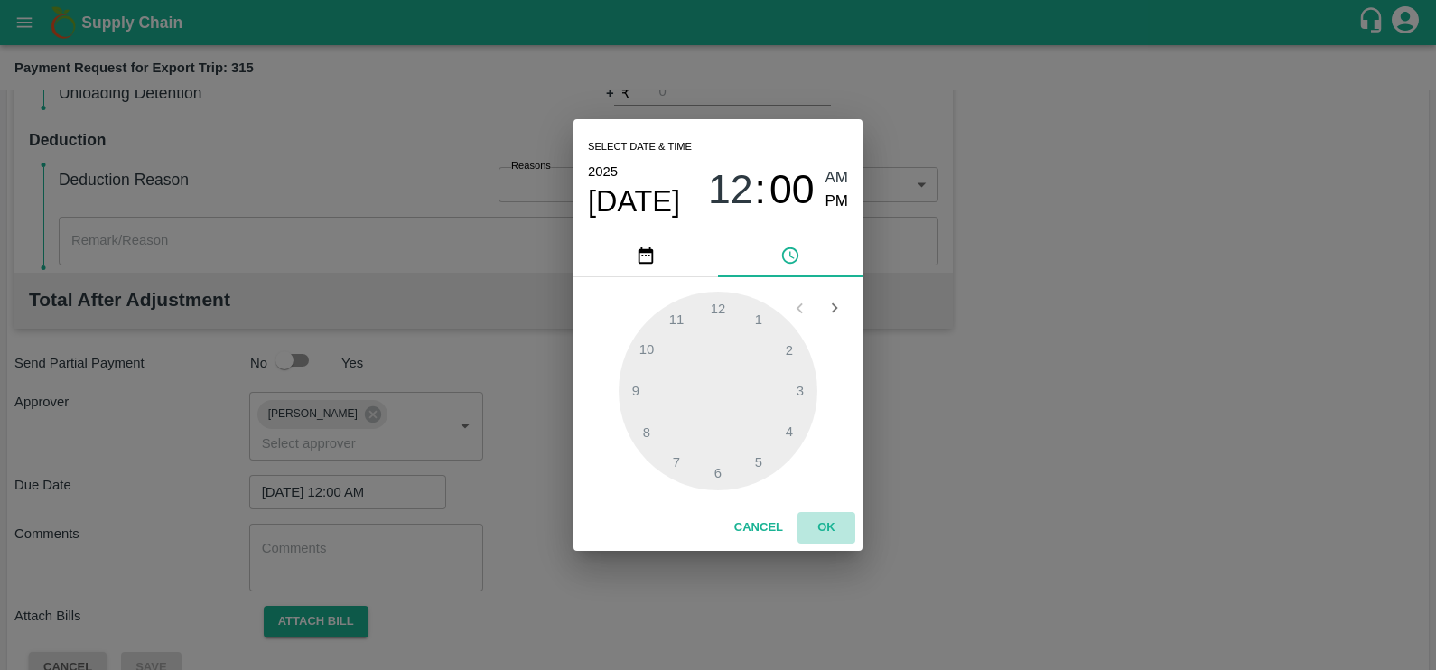
click at [831, 528] on button "OK" at bounding box center [827, 528] width 58 height 32
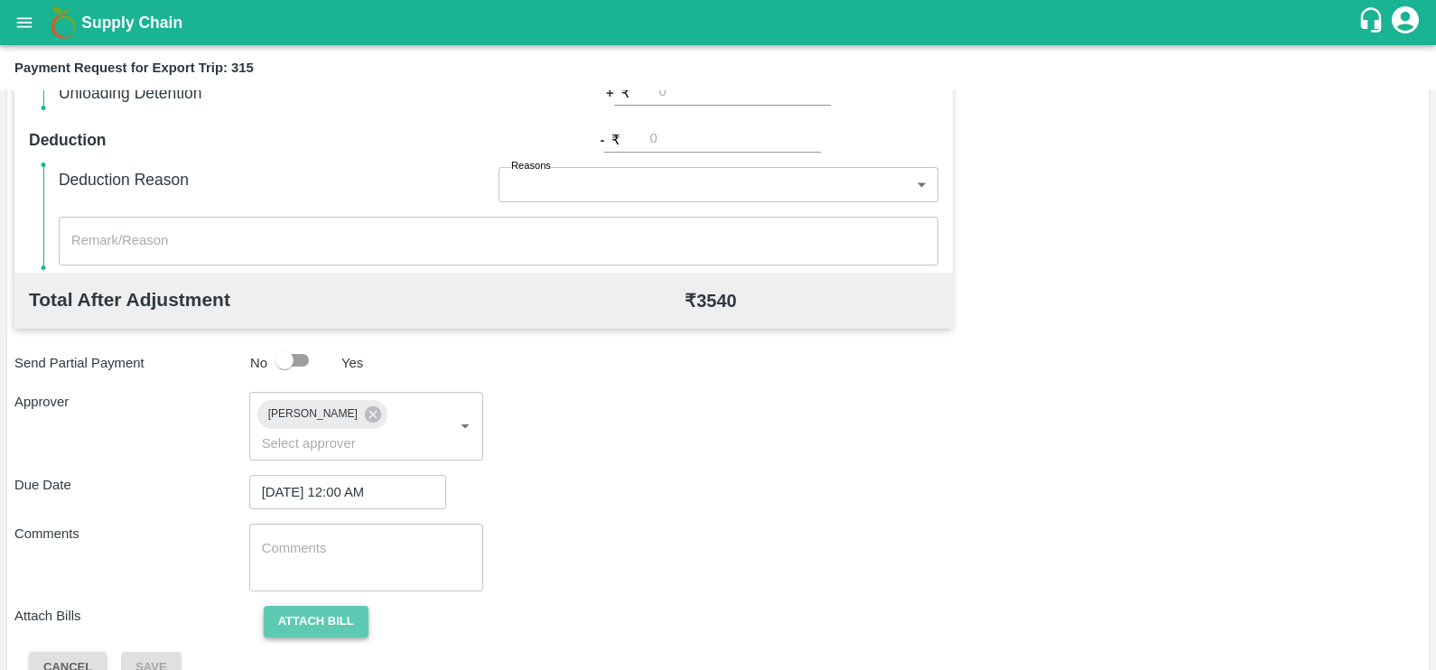
click at [330, 606] on button "Attach bill" at bounding box center [316, 622] width 105 height 32
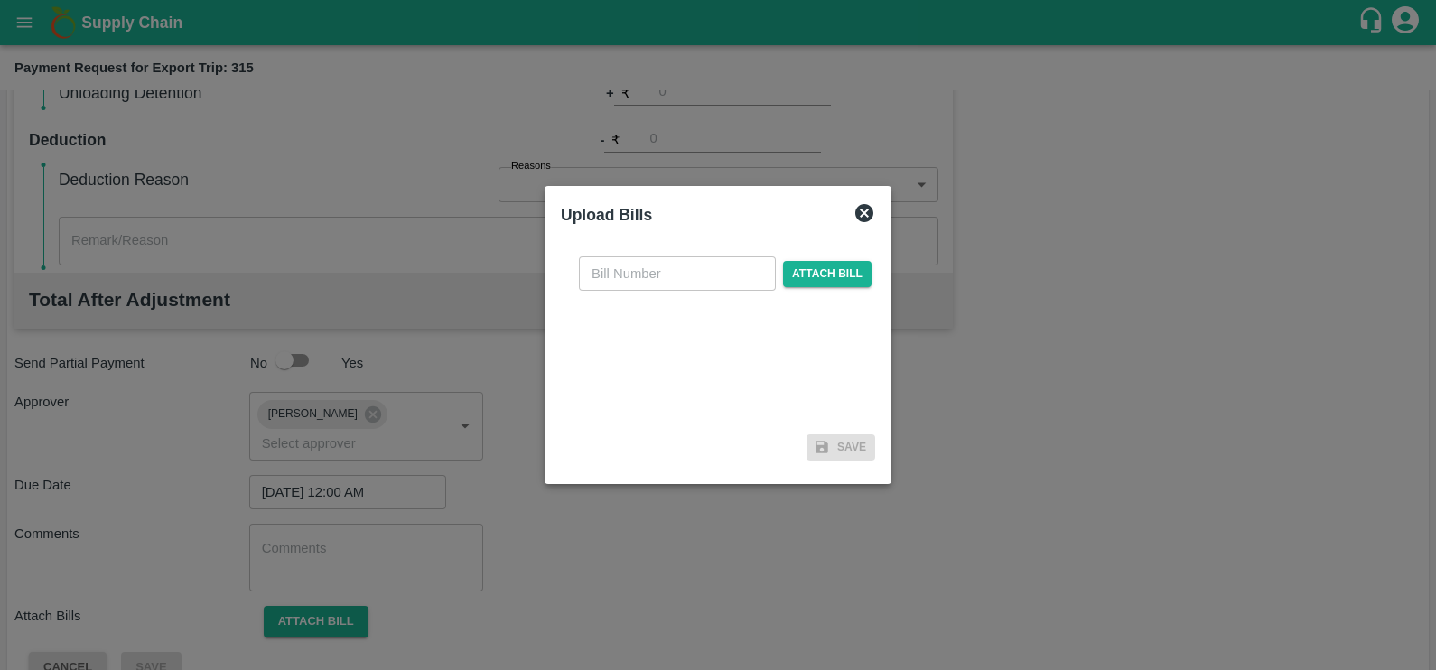
click at [686, 266] on input "text" at bounding box center [677, 274] width 197 height 34
paste input "EKA6/2526/0448"
type input "EKA6/2526/0448"
click at [831, 271] on span "Attach bill" at bounding box center [827, 274] width 89 height 26
click at [0, 0] on input "Attach bill" at bounding box center [0, 0] width 0 height 0
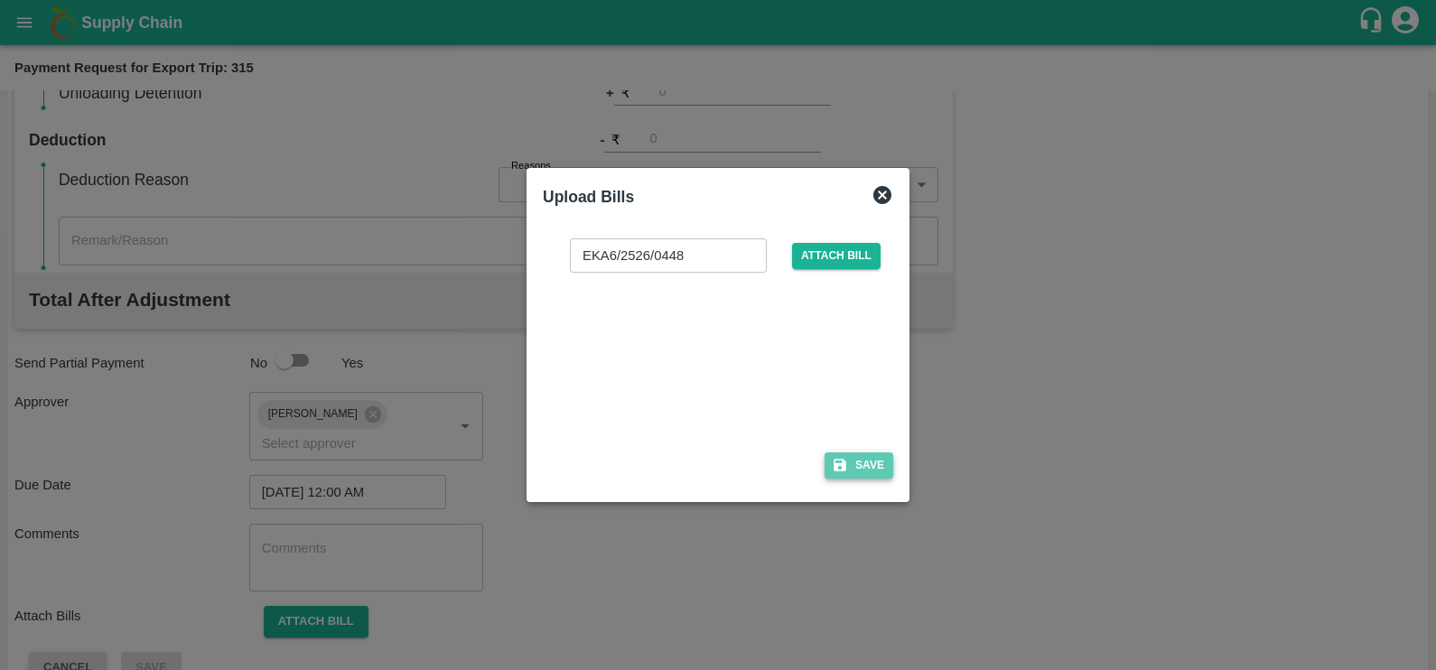
click at [866, 475] on button "Save" at bounding box center [859, 466] width 69 height 26
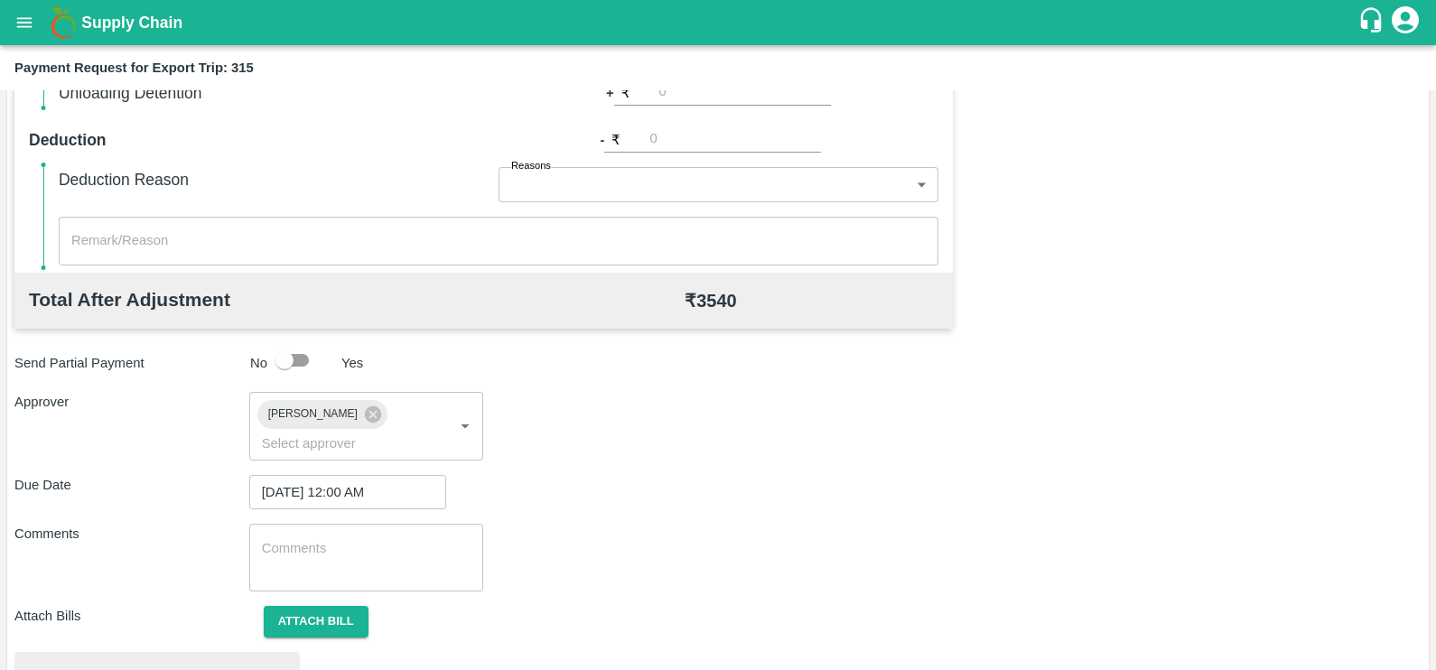
scroll to position [675, 0]
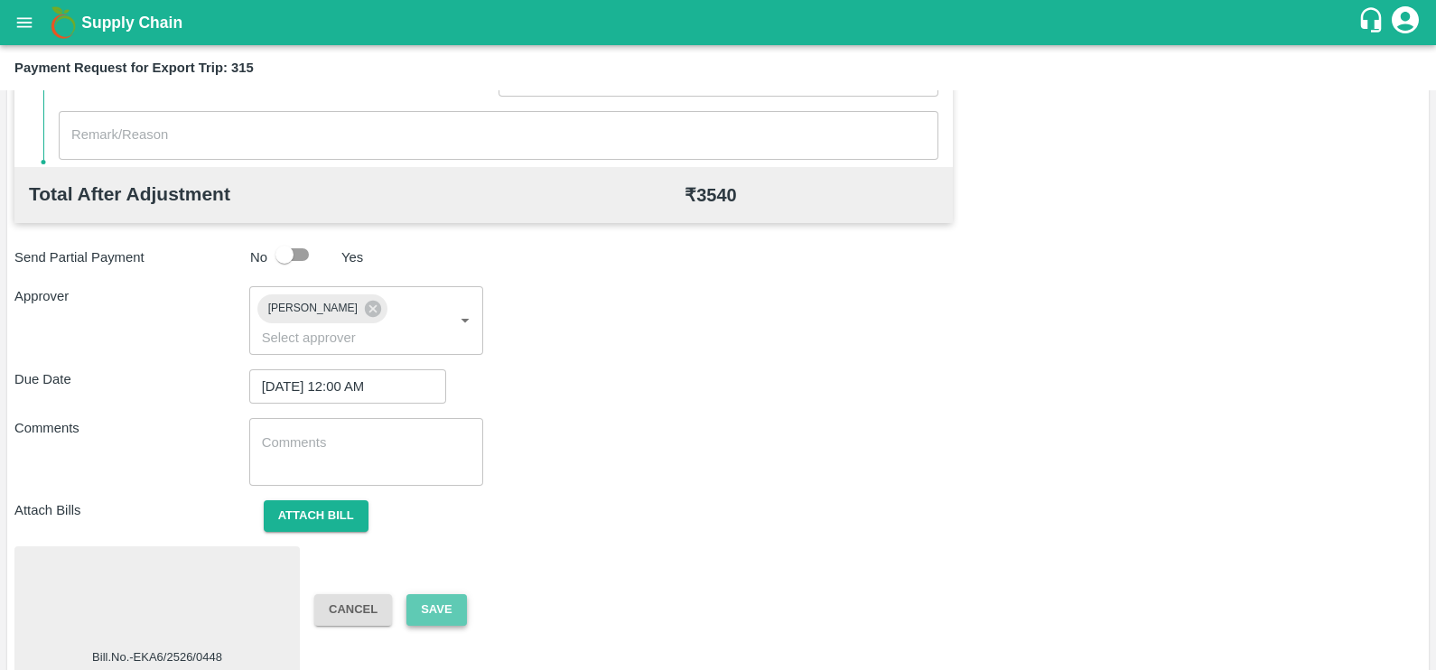
click at [423, 594] on button "Save" at bounding box center [436, 610] width 60 height 32
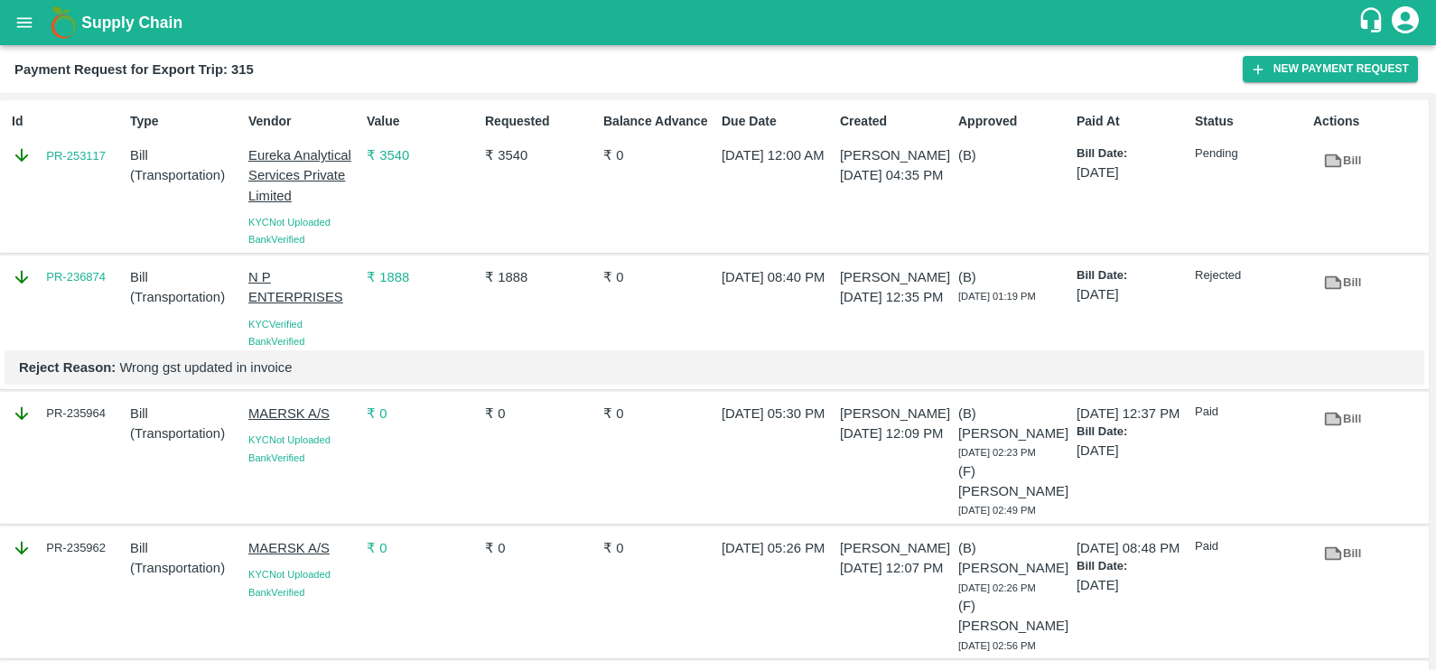
click at [41, 161] on div "PR-253117" at bounding box center [67, 155] width 111 height 20
copy link "PR-253117"
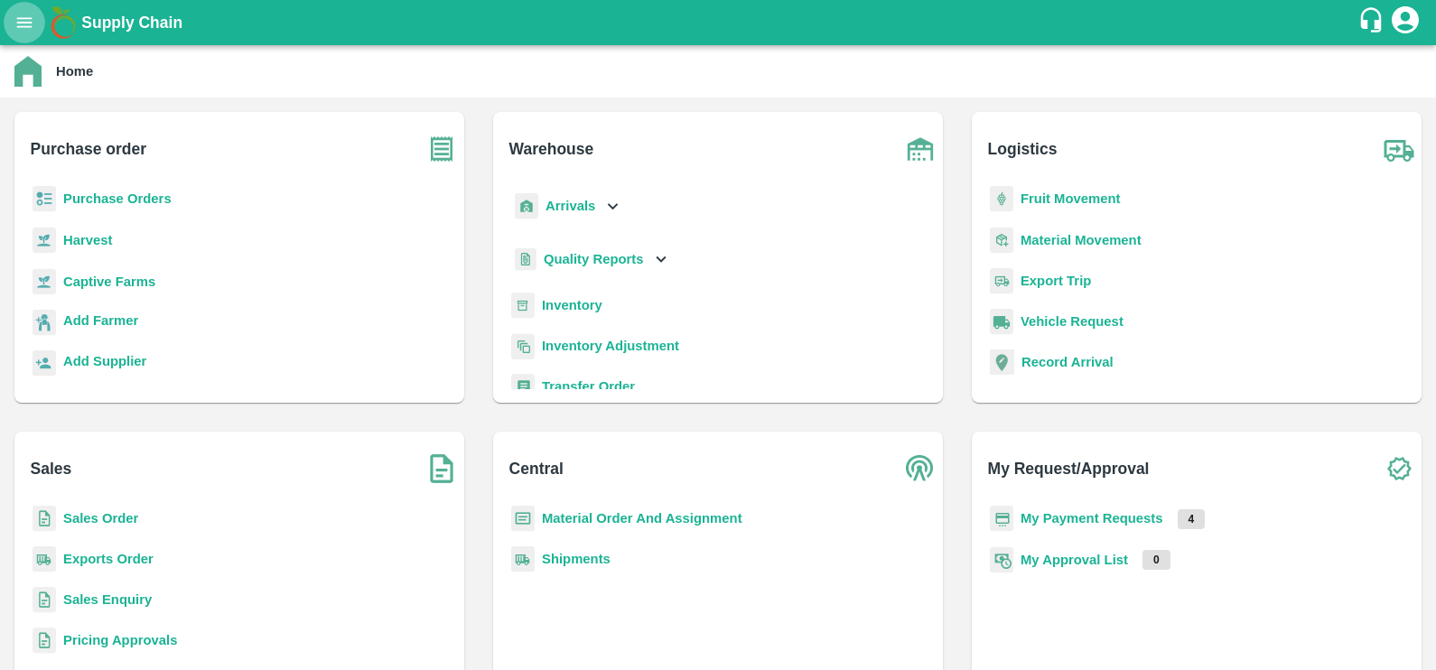
click at [23, 30] on icon "open drawer" at bounding box center [24, 23] width 20 height 20
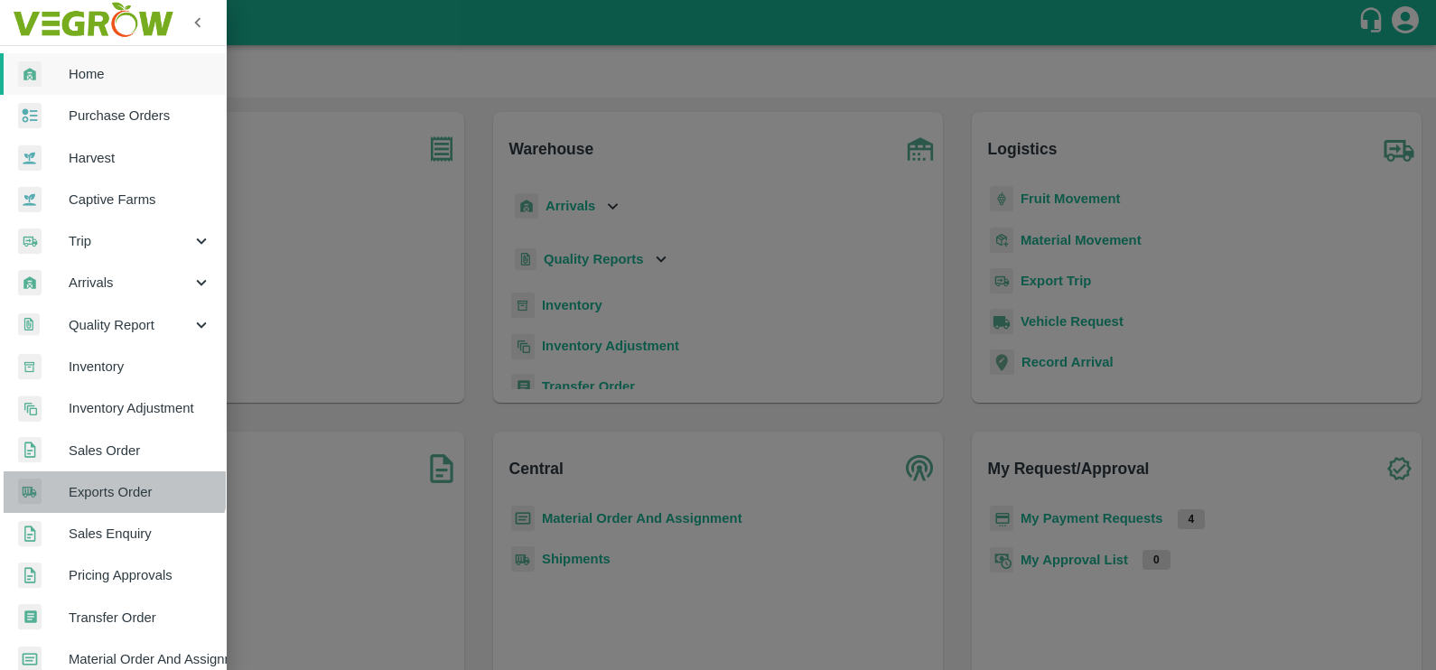
click at [108, 478] on link "Exports Order" at bounding box center [113, 492] width 226 height 42
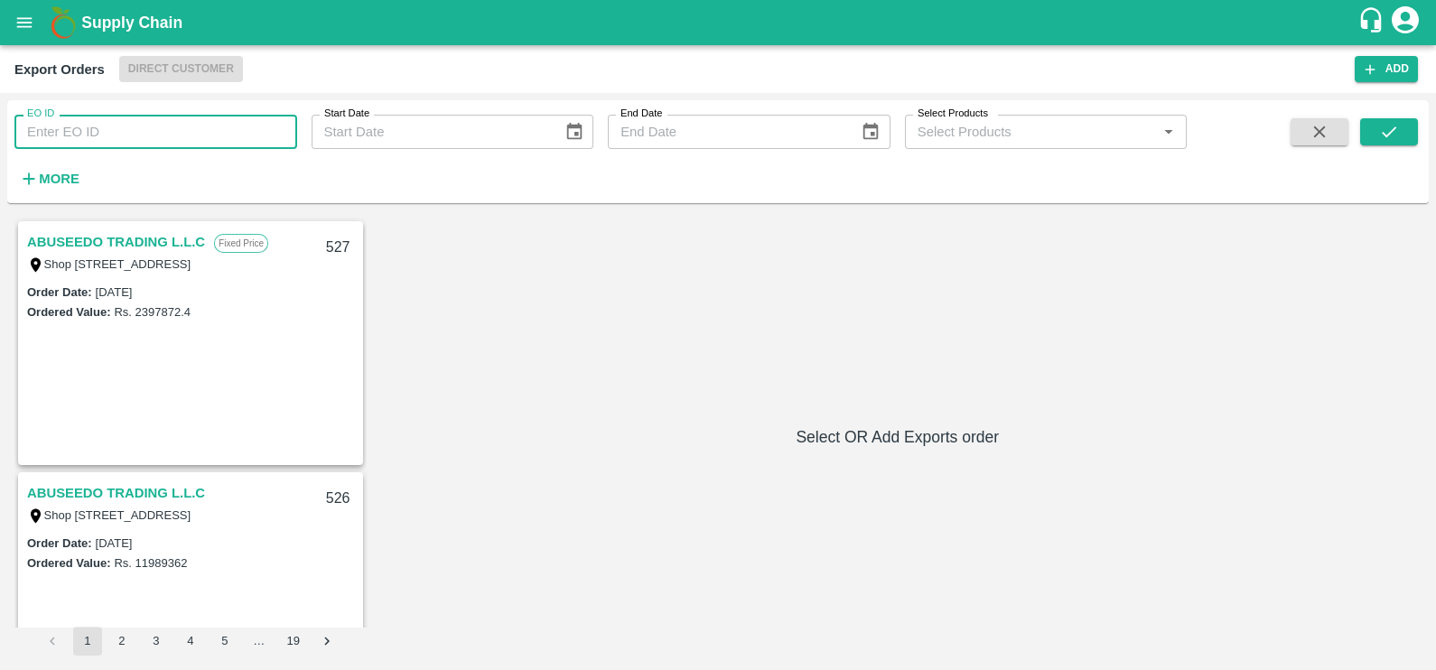
click at [163, 133] on input "EO ID" at bounding box center [155, 132] width 283 height 34
paste input "388"
type input "388"
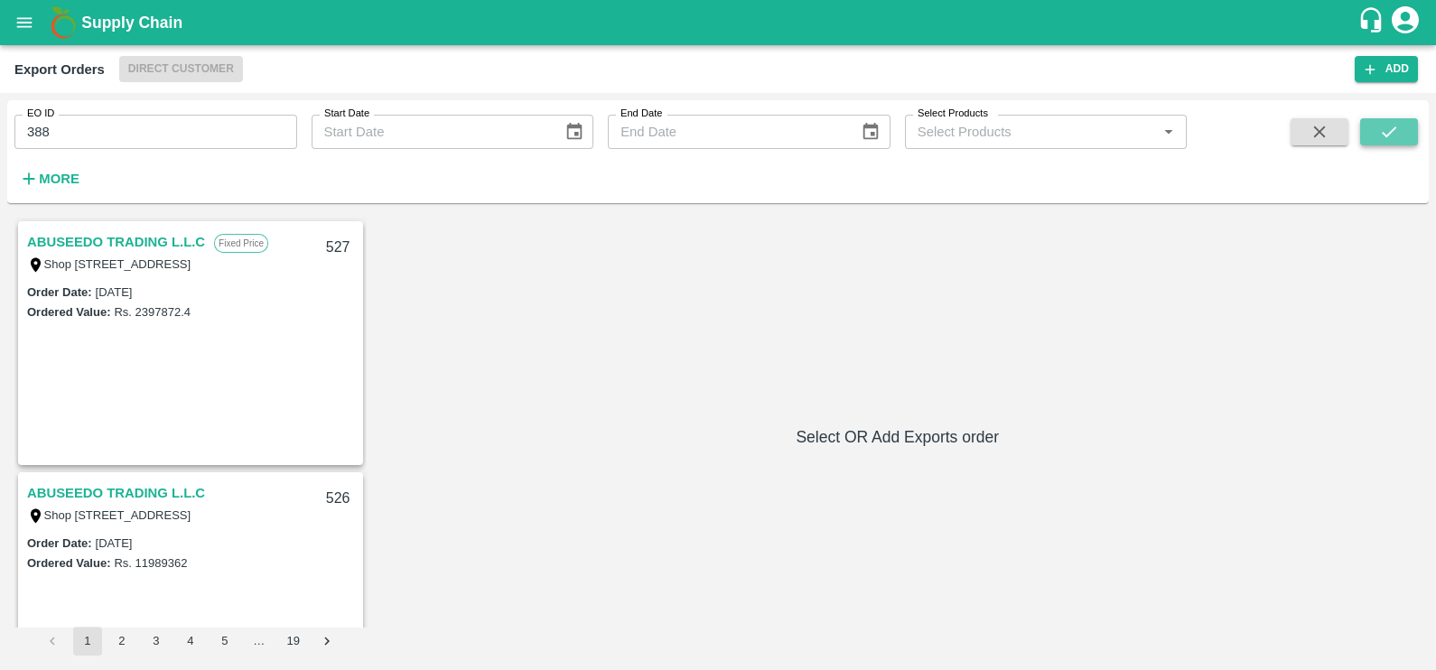
click at [1386, 135] on icon "submit" at bounding box center [1389, 131] width 14 height 11
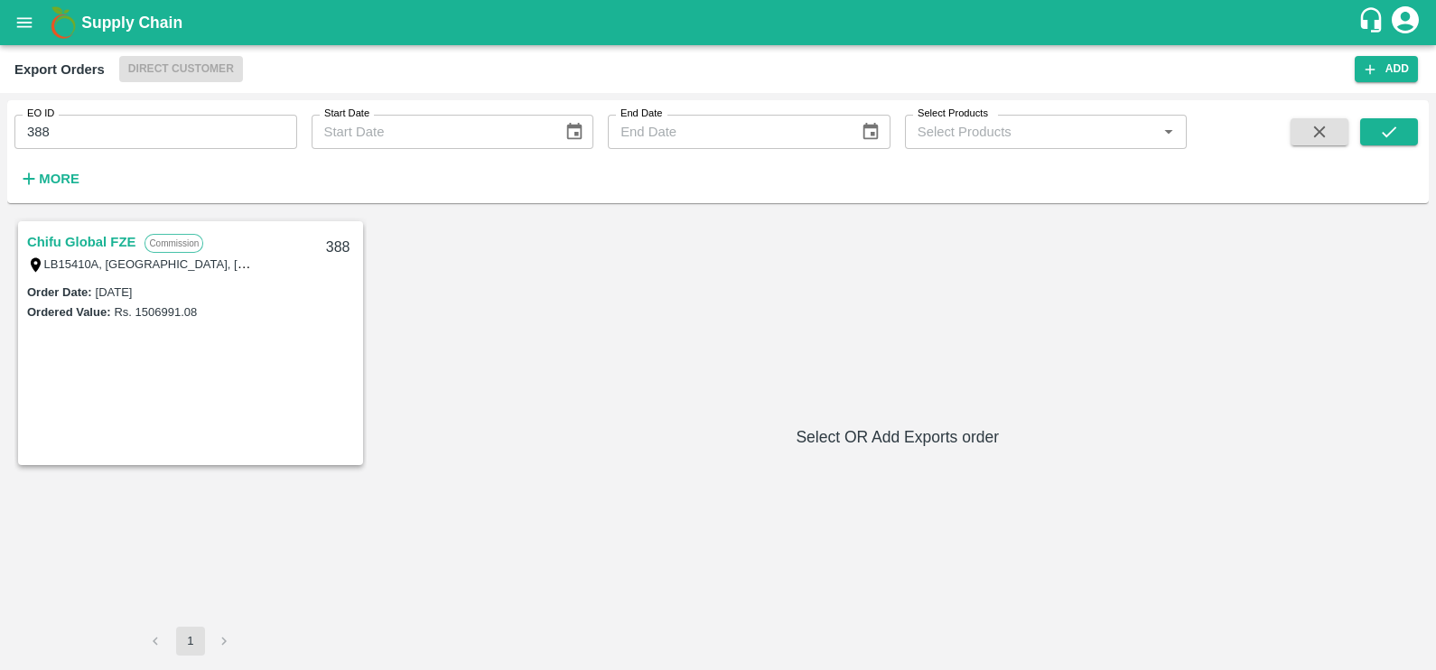
click at [107, 238] on link "Chifu Global FZE" at bounding box center [81, 241] width 108 height 23
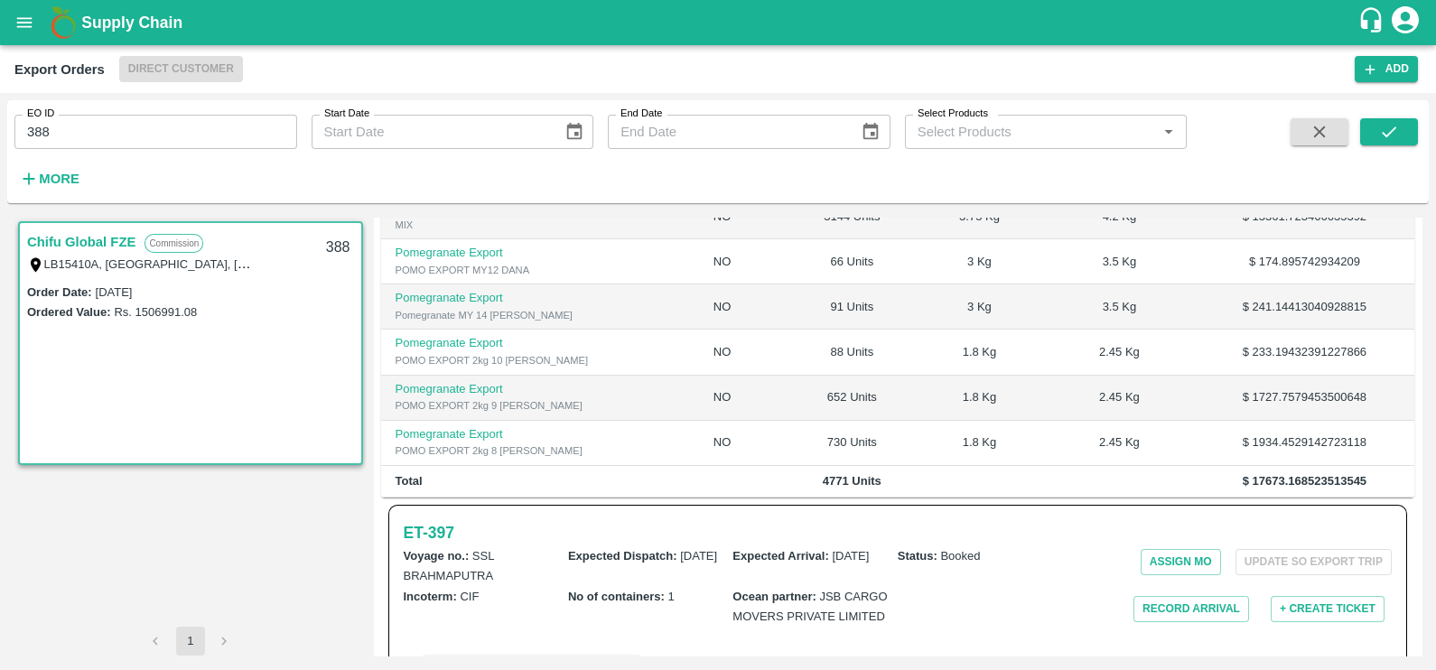
scroll to position [602, 0]
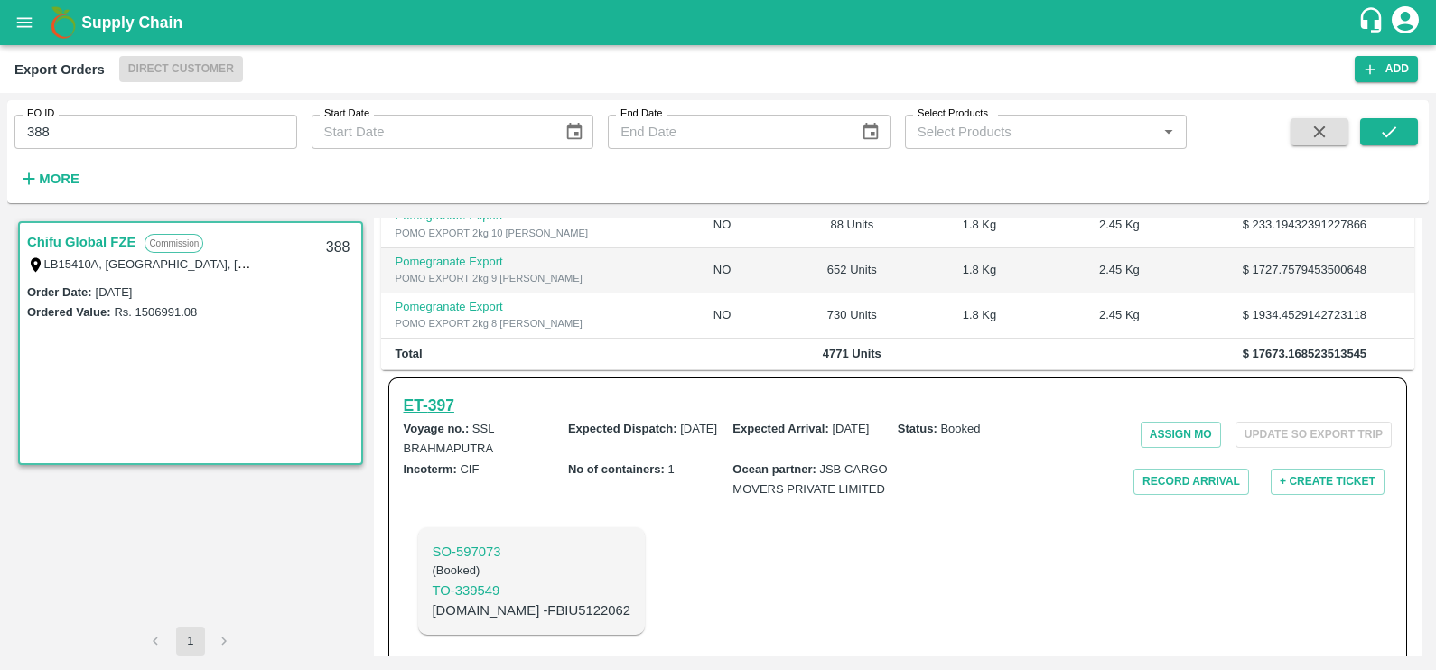
click at [443, 393] on h6 "ET- 397" at bounding box center [429, 405] width 51 height 25
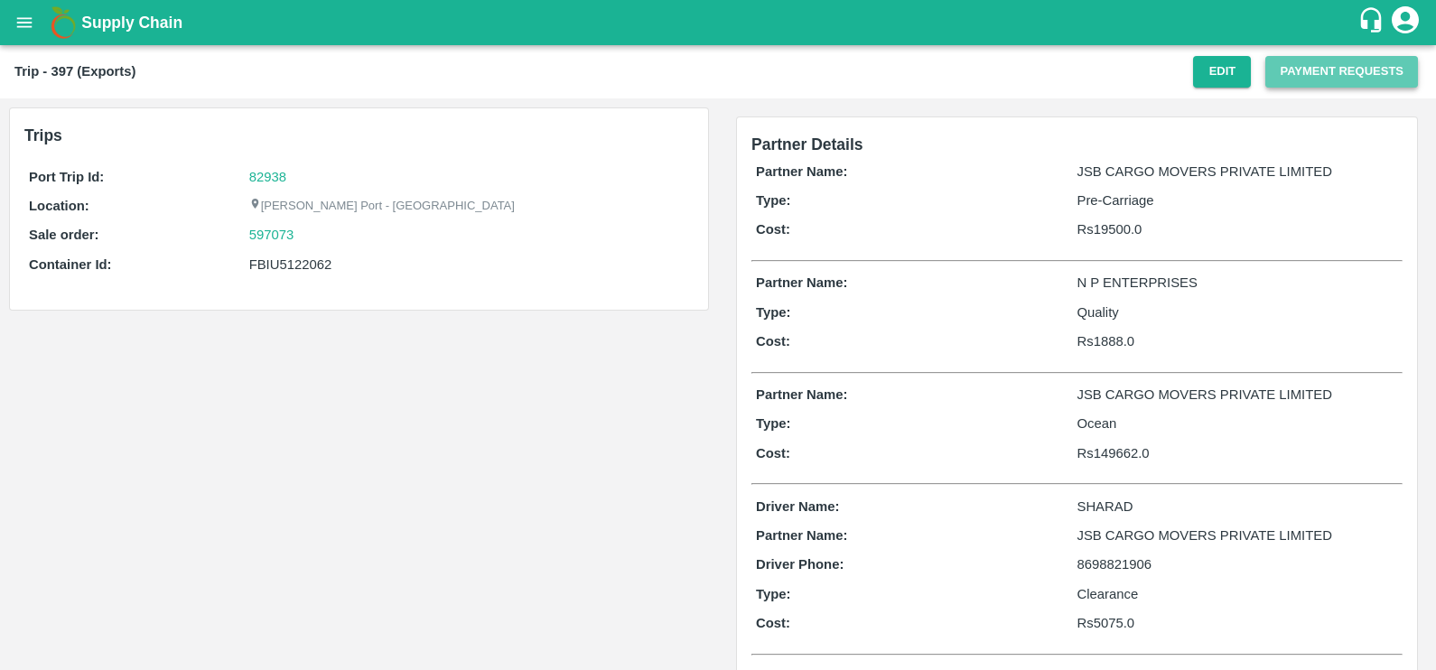
click at [1274, 78] on button "Payment Requests" at bounding box center [1341, 72] width 153 height 32
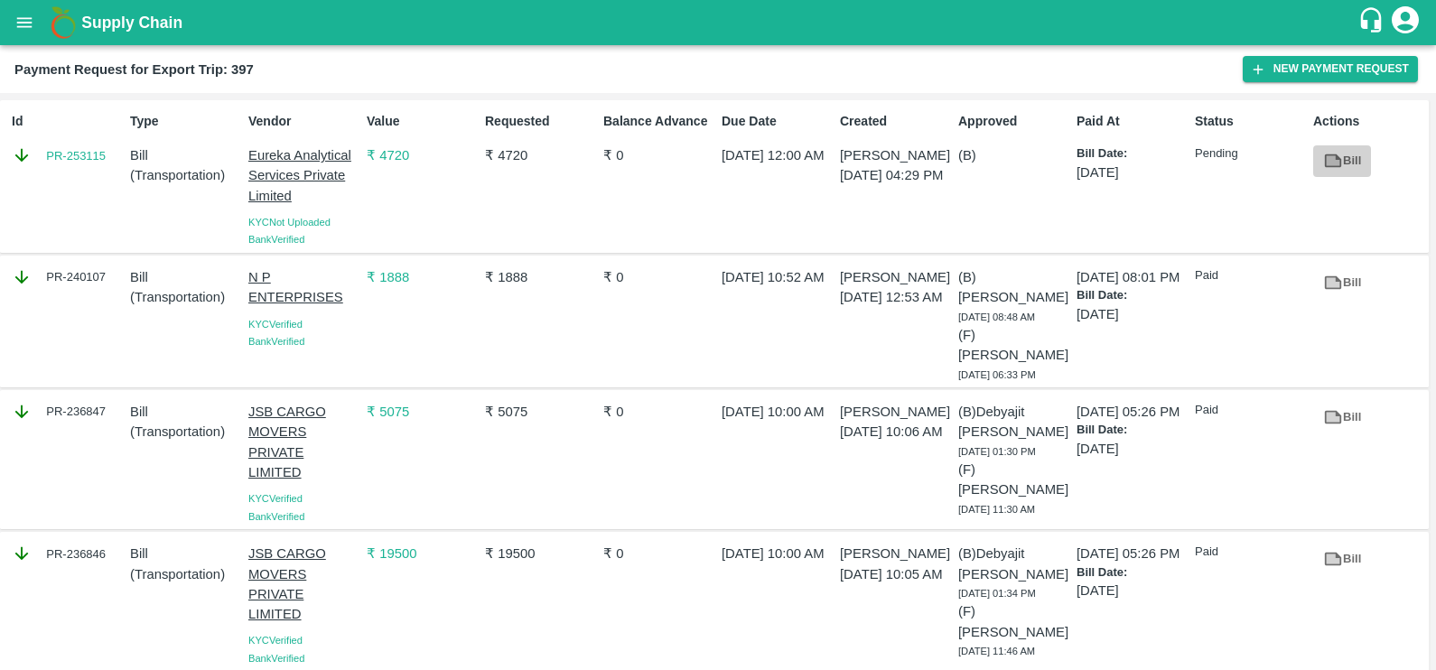
click at [1343, 161] on link "Bill" at bounding box center [1342, 161] width 58 height 32
click at [90, 151] on link "PR-253115" at bounding box center [76, 156] width 60 height 18
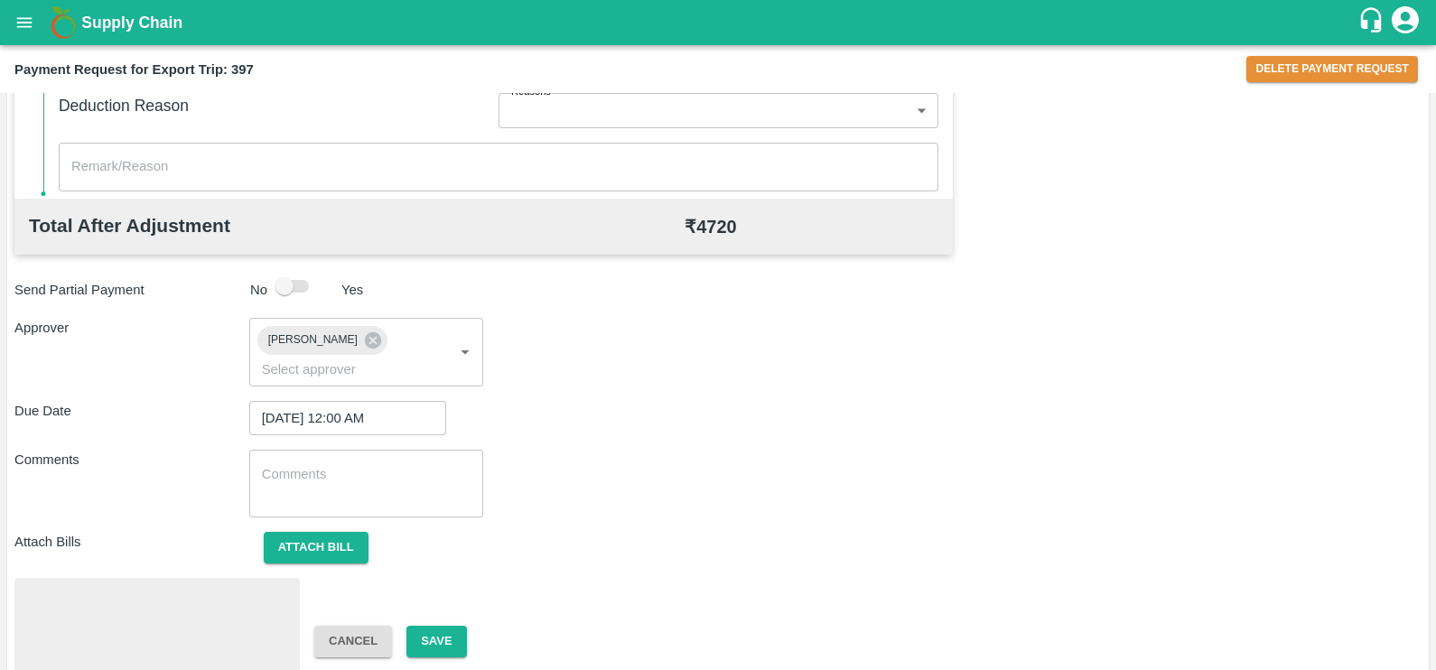
scroll to position [677, 0]
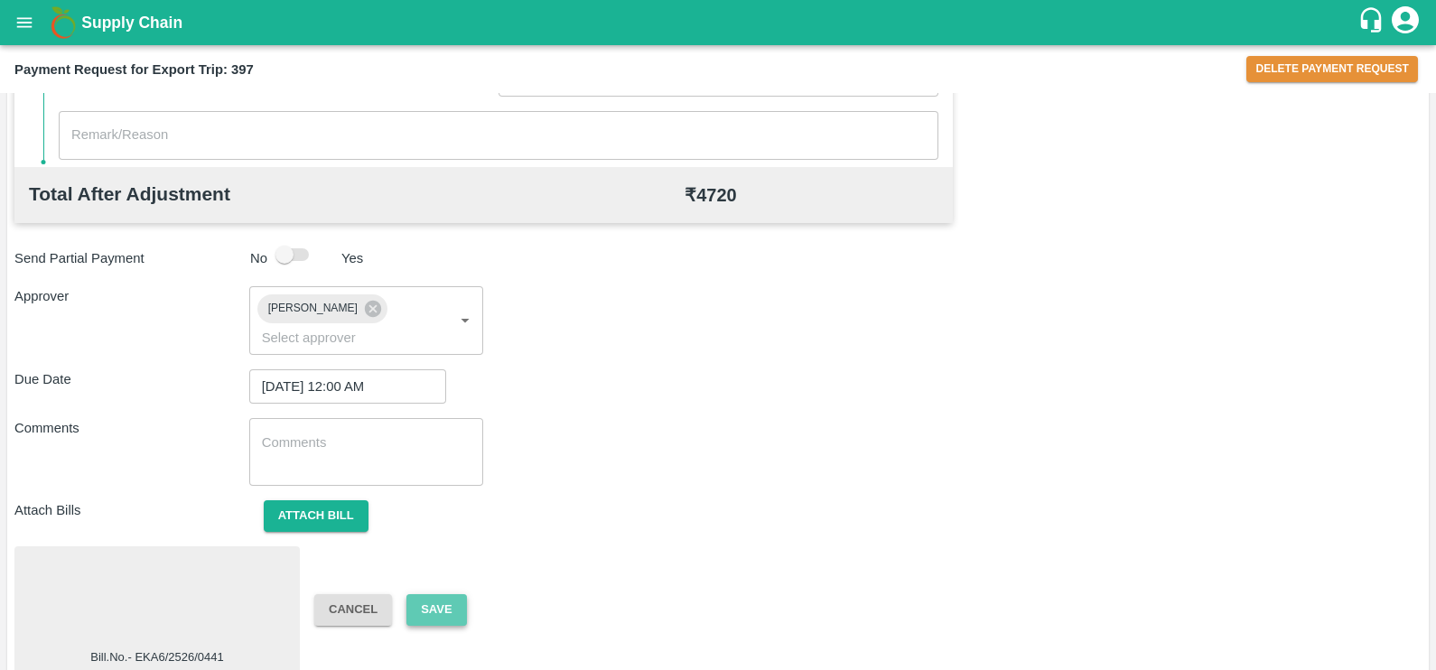
click at [453, 594] on button "Save" at bounding box center [436, 610] width 60 height 32
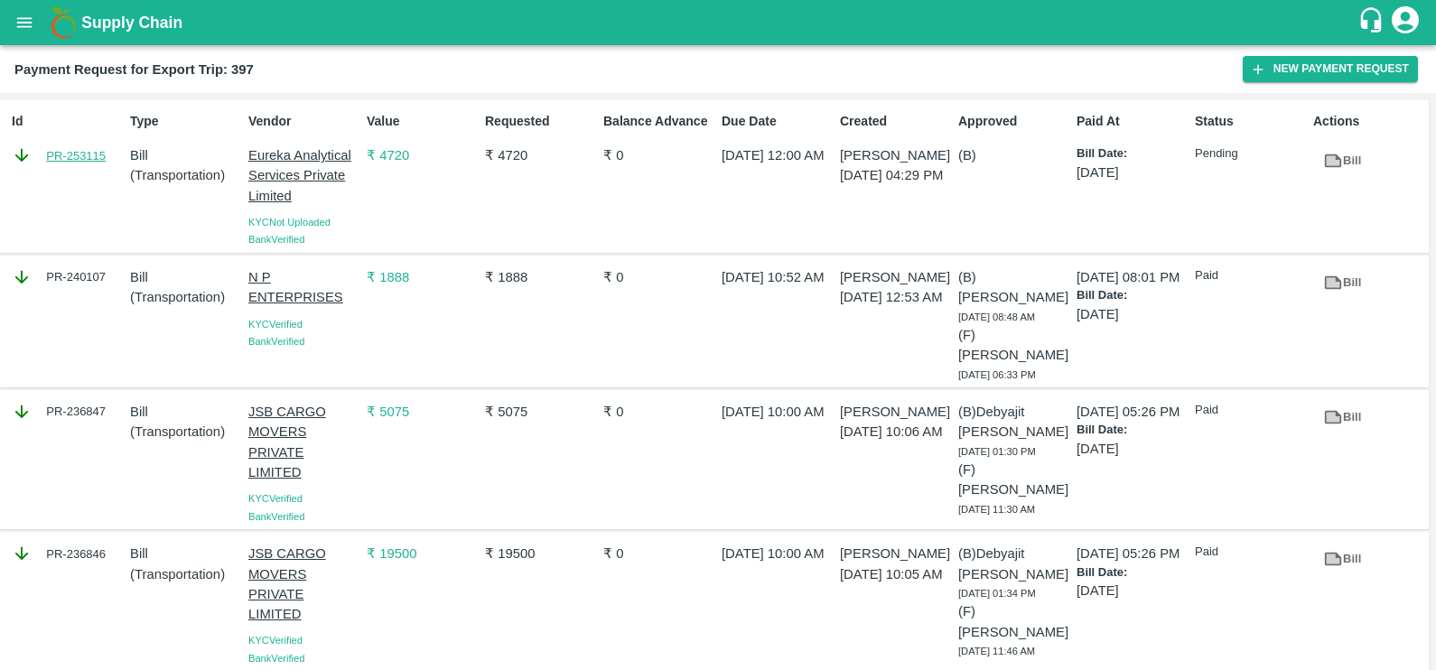
click at [80, 159] on link "PR-253115" at bounding box center [76, 156] width 60 height 18
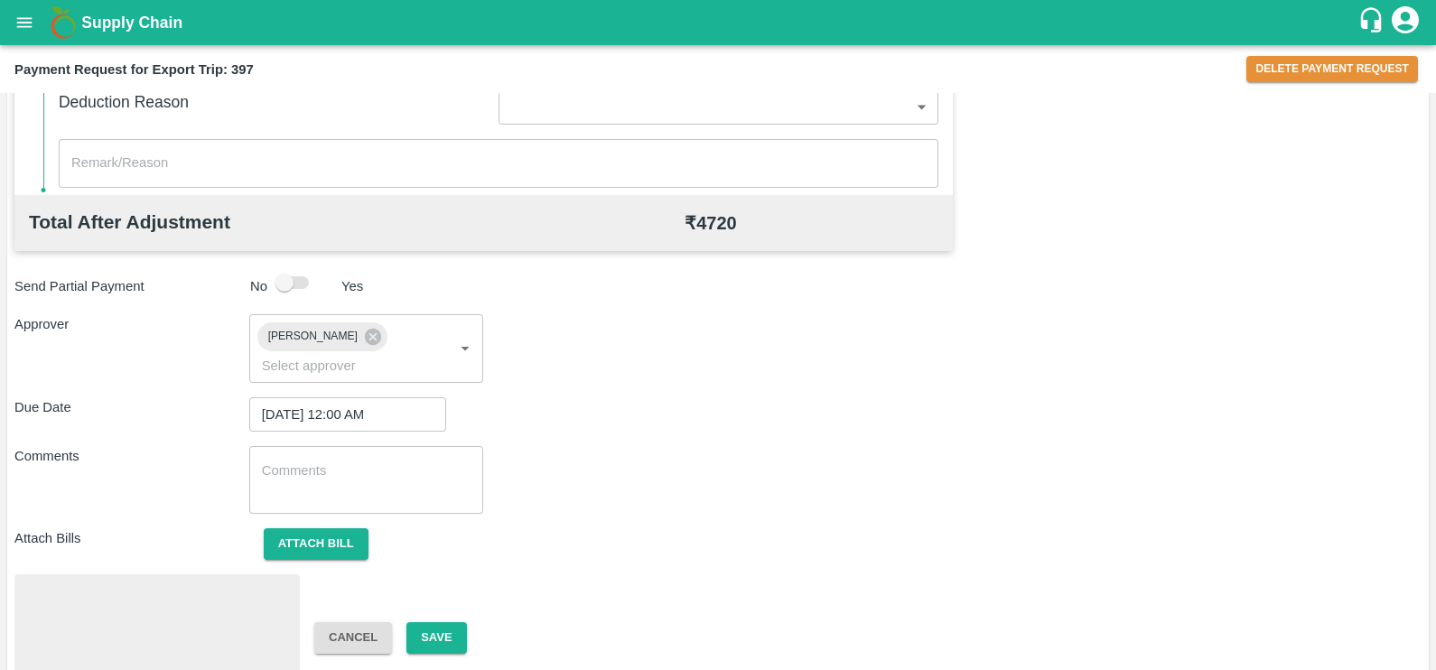
scroll to position [677, 0]
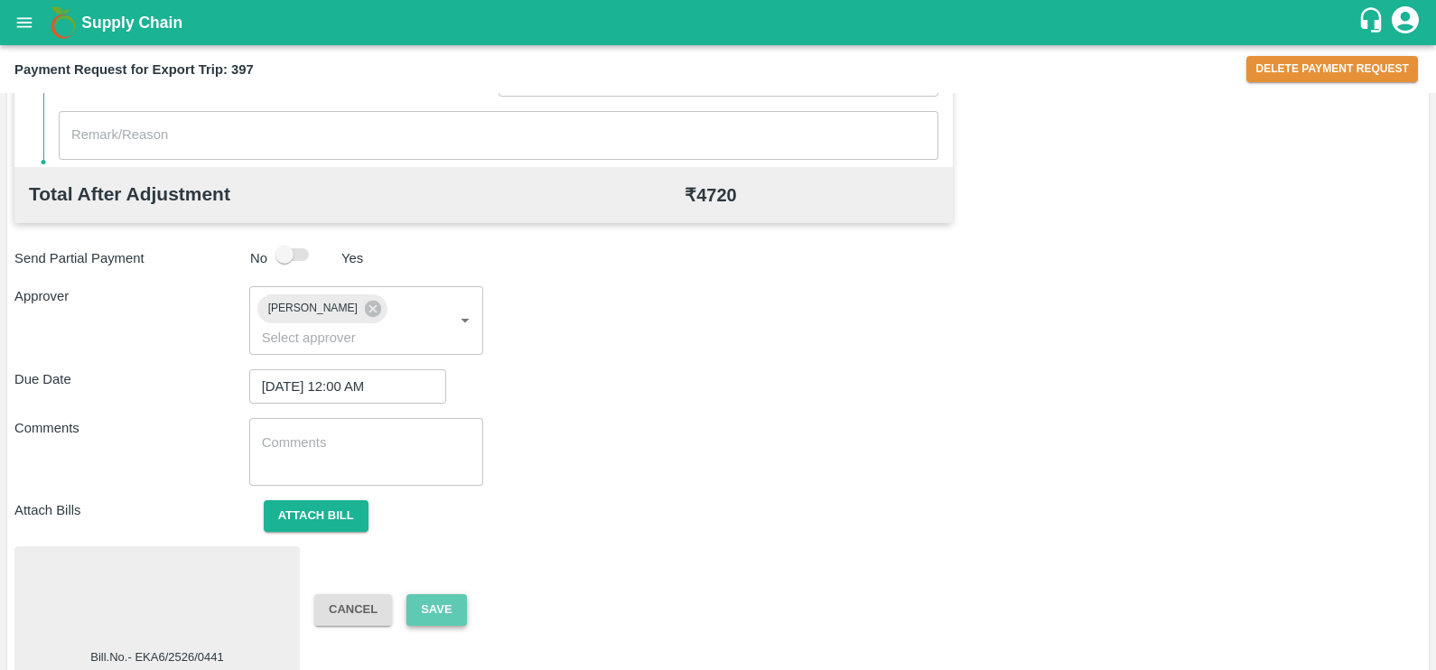
click at [452, 594] on button "Save" at bounding box center [436, 610] width 60 height 32
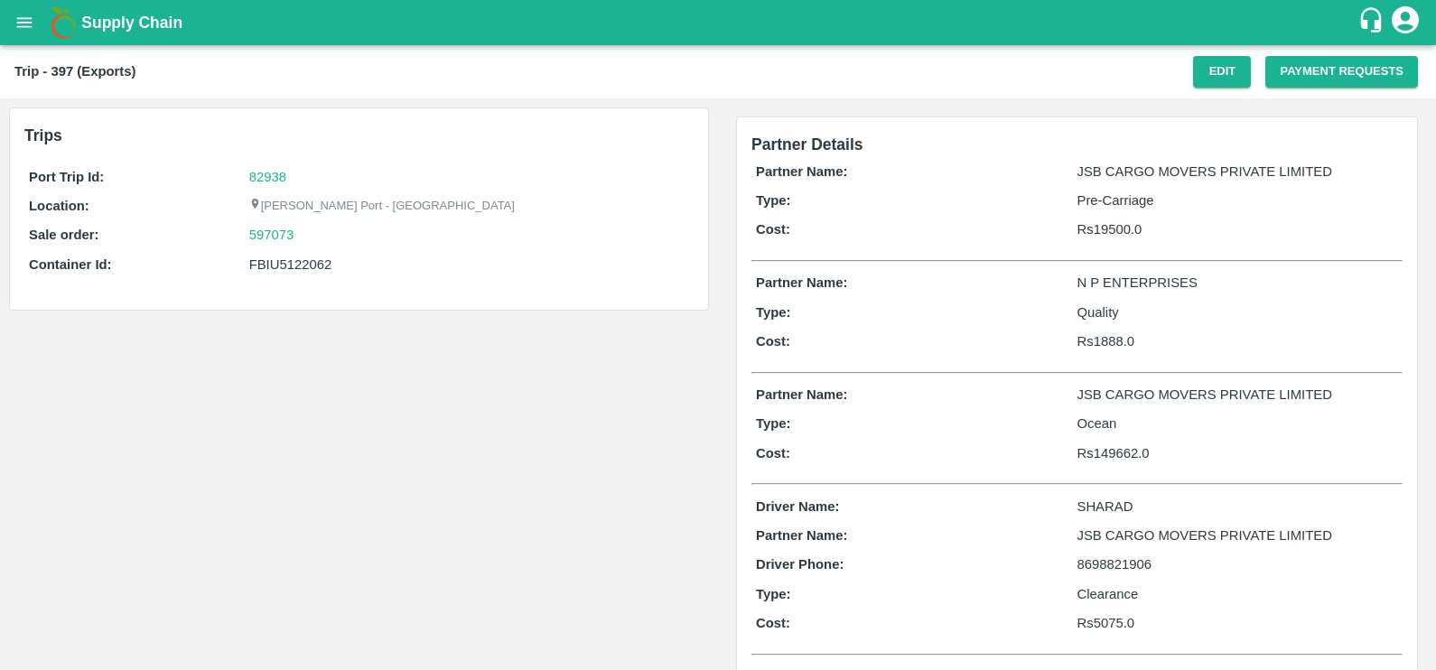
click at [1324, 88] on div "Trip - 397 (Exports) Edit Payment Requests" at bounding box center [718, 71] width 1436 height 53
click at [1323, 75] on button "Payment Requests" at bounding box center [1341, 72] width 153 height 32
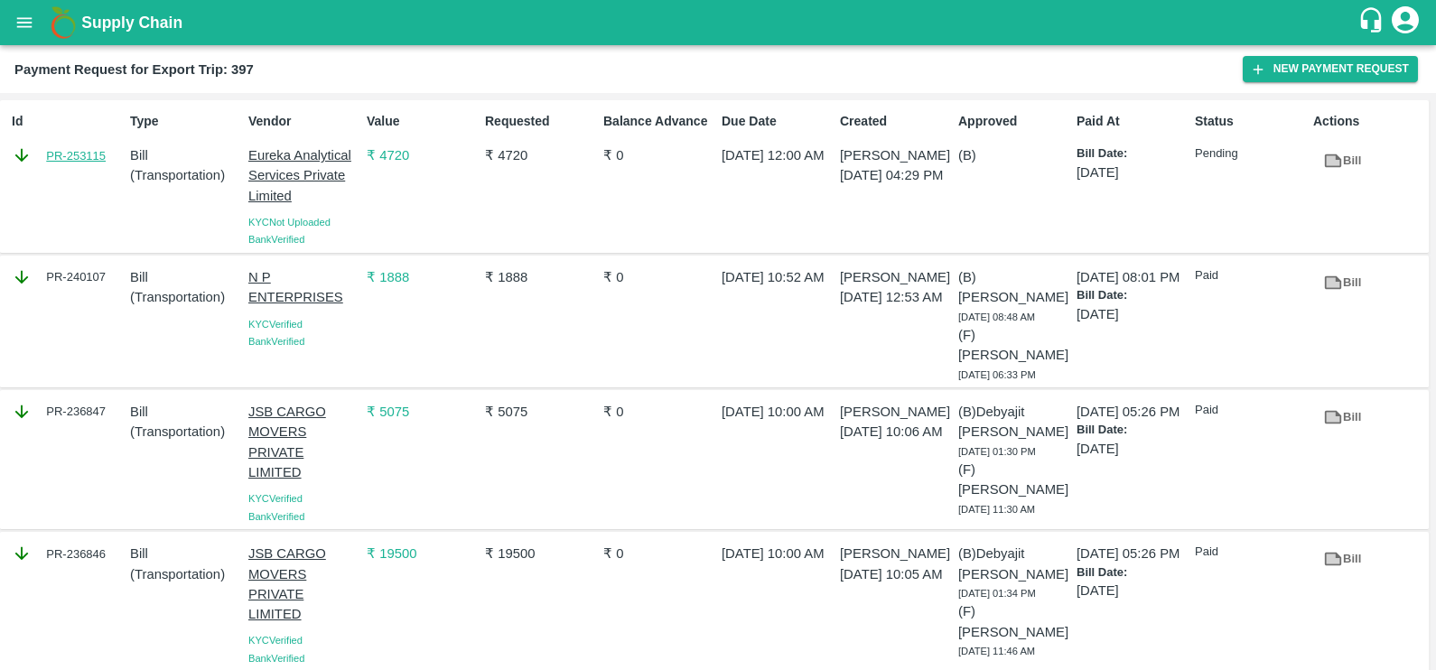
click at [97, 159] on link "PR-253115" at bounding box center [76, 156] width 60 height 18
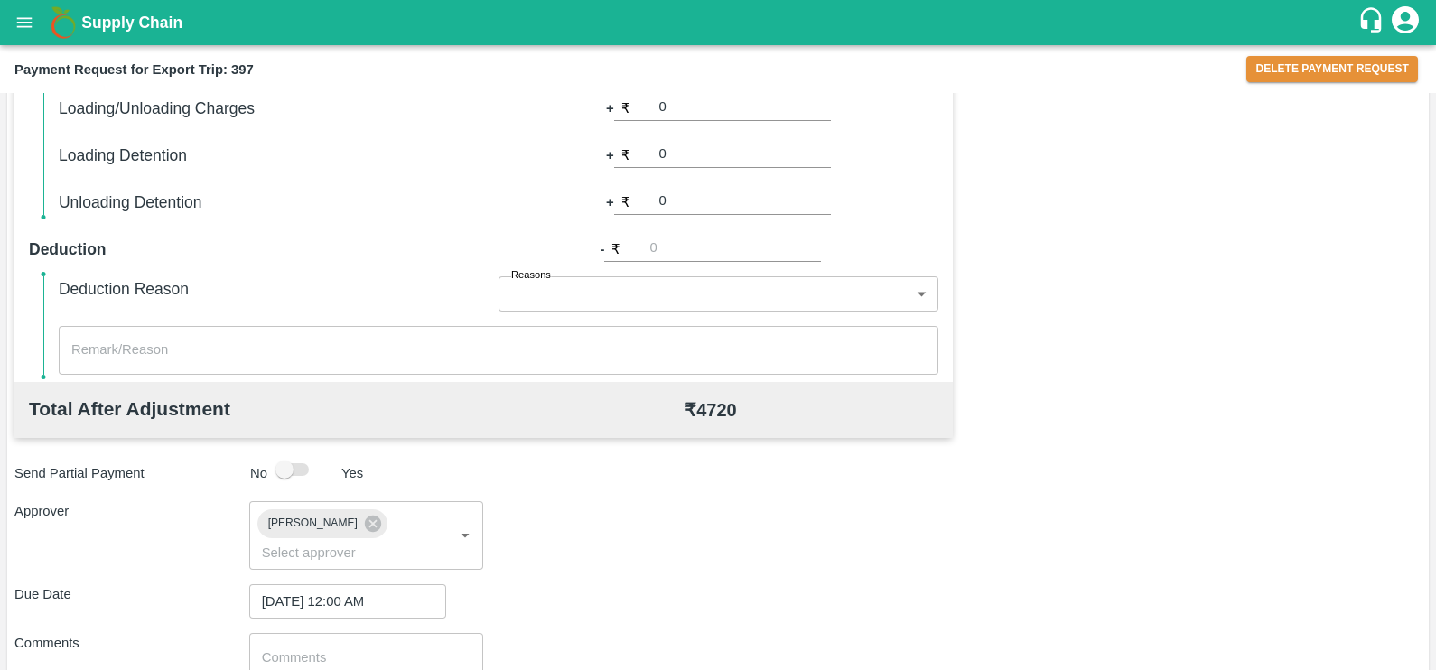
scroll to position [677, 0]
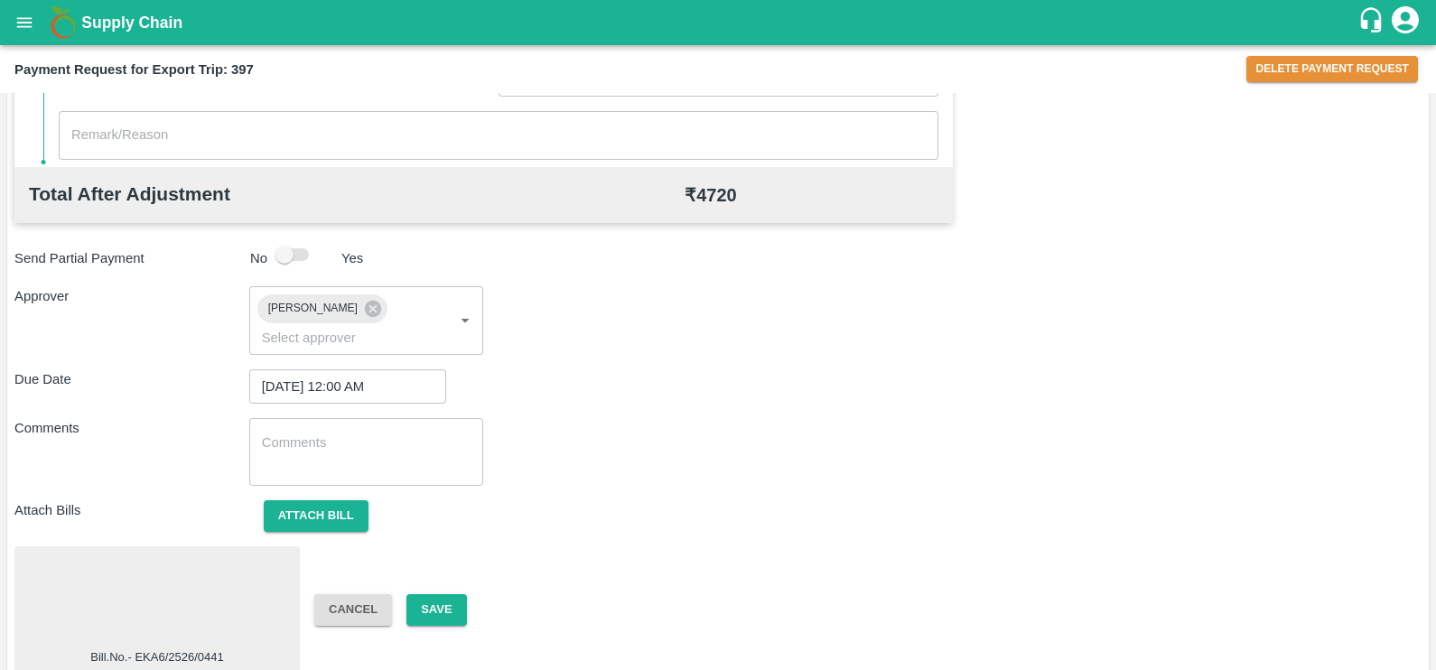
click at [176, 580] on div at bounding box center [157, 602] width 271 height 96
click at [330, 500] on button "Attach bill" at bounding box center [316, 516] width 105 height 32
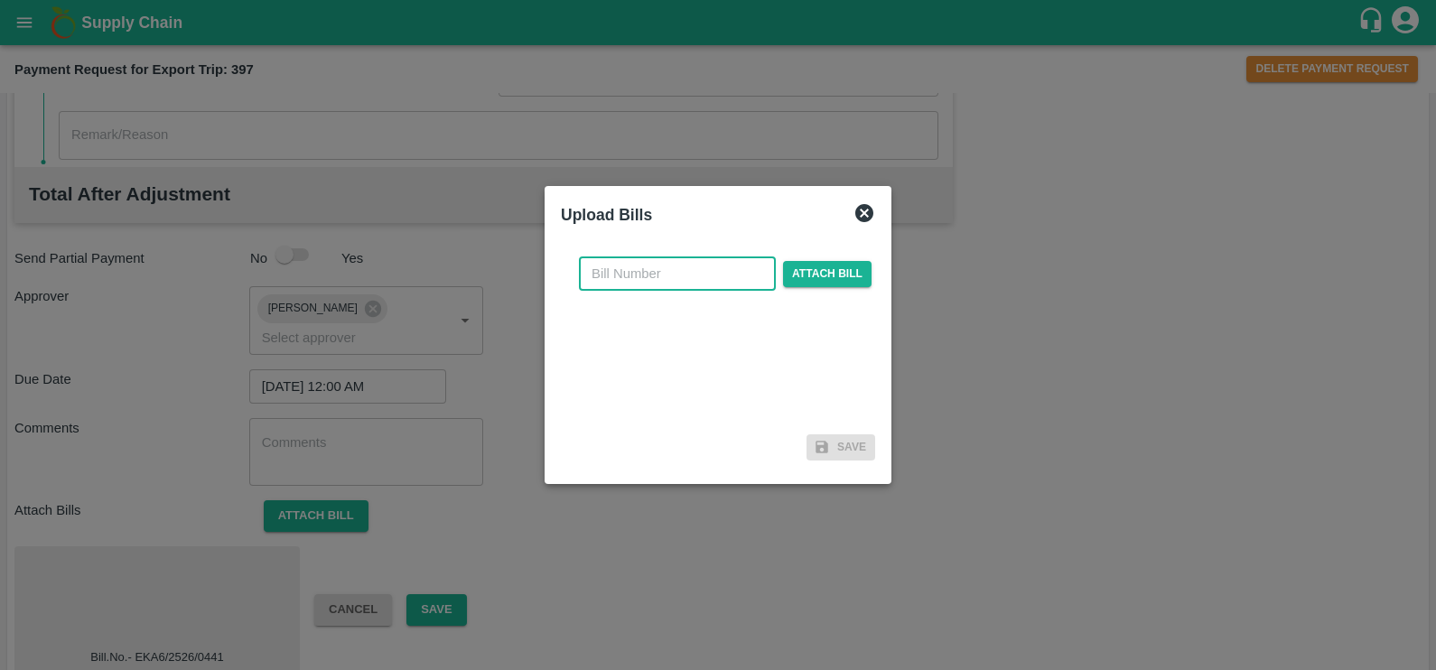
click at [696, 275] on input "text" at bounding box center [677, 274] width 197 height 34
paste input ": EKA6/2526/0801"
click at [601, 269] on input ": EKA6/2526/0801" at bounding box center [677, 274] width 197 height 34
type input "EKA6/2526/0801"
click at [797, 277] on span "Attach bill" at bounding box center [827, 274] width 89 height 26
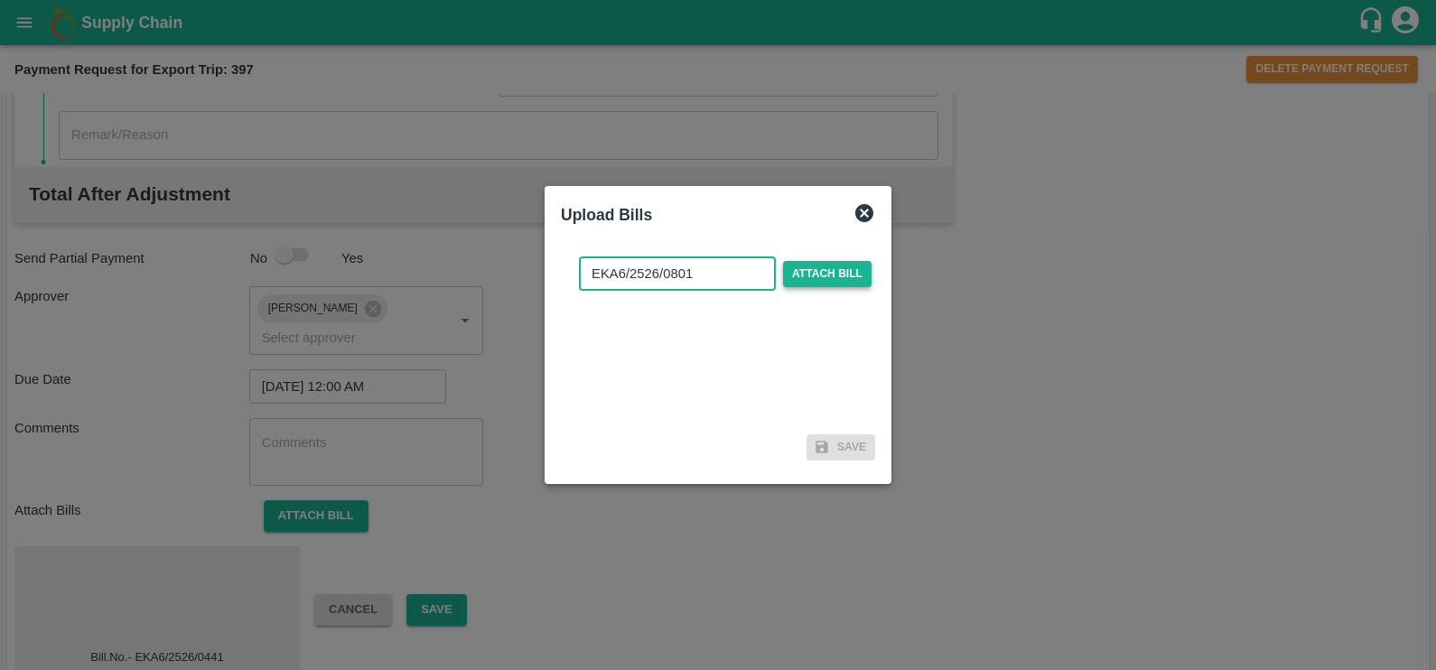
click at [0, 0] on input "Attach bill" at bounding box center [0, 0] width 0 height 0
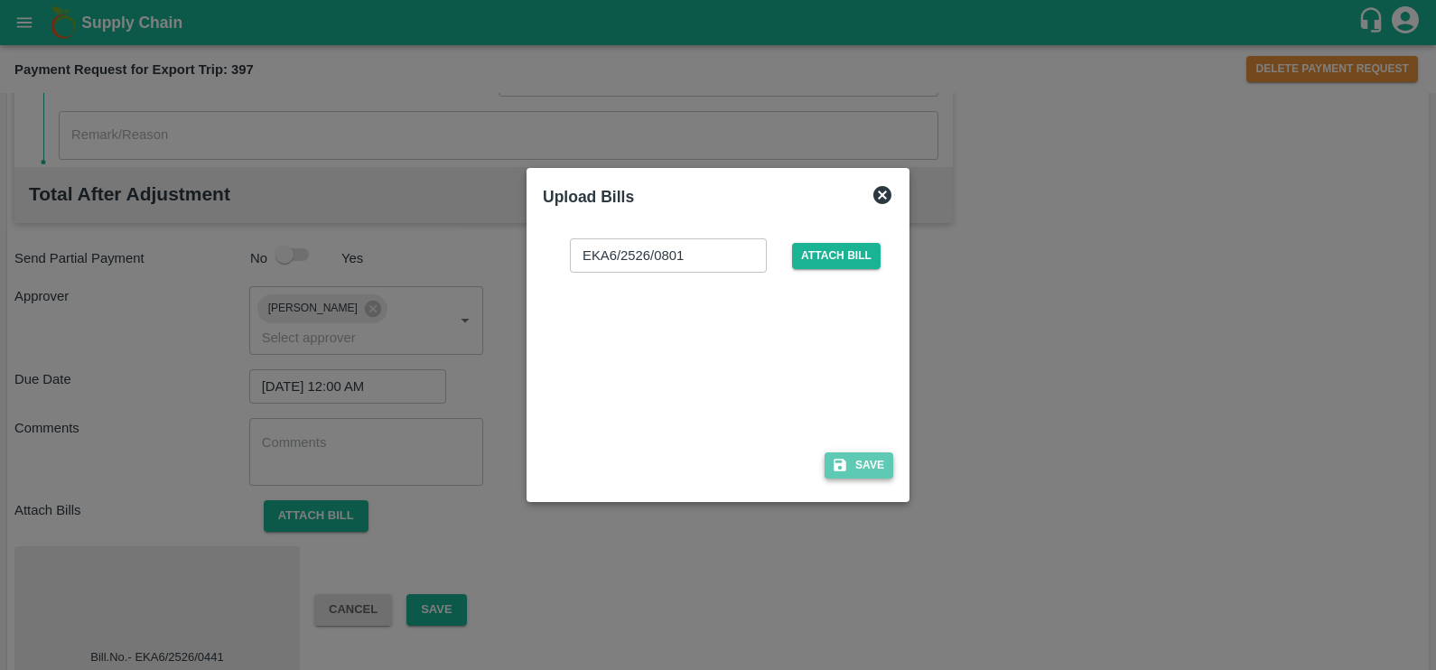
click at [865, 462] on button "Save" at bounding box center [859, 466] width 69 height 26
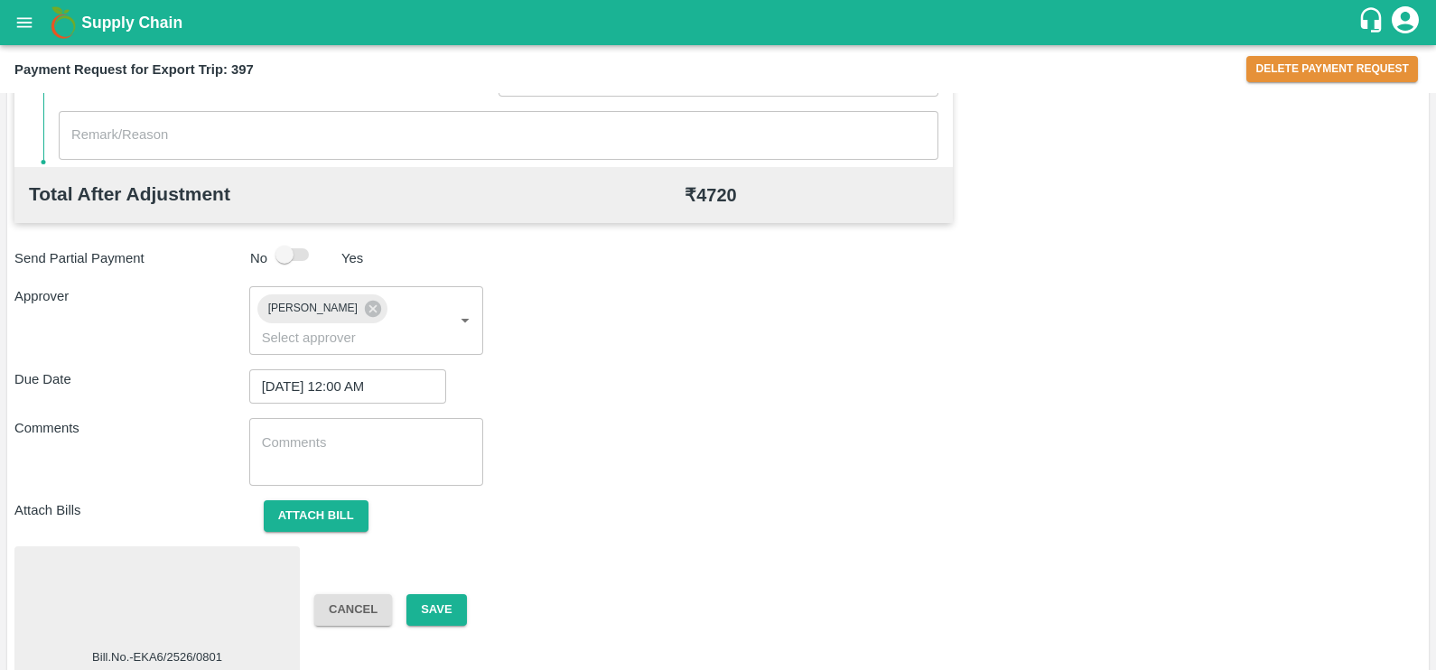
click at [257, 611] on div at bounding box center [157, 602] width 271 height 96
click at [447, 594] on button "Save" at bounding box center [436, 610] width 60 height 32
